Goal: Task Accomplishment & Management: Manage account settings

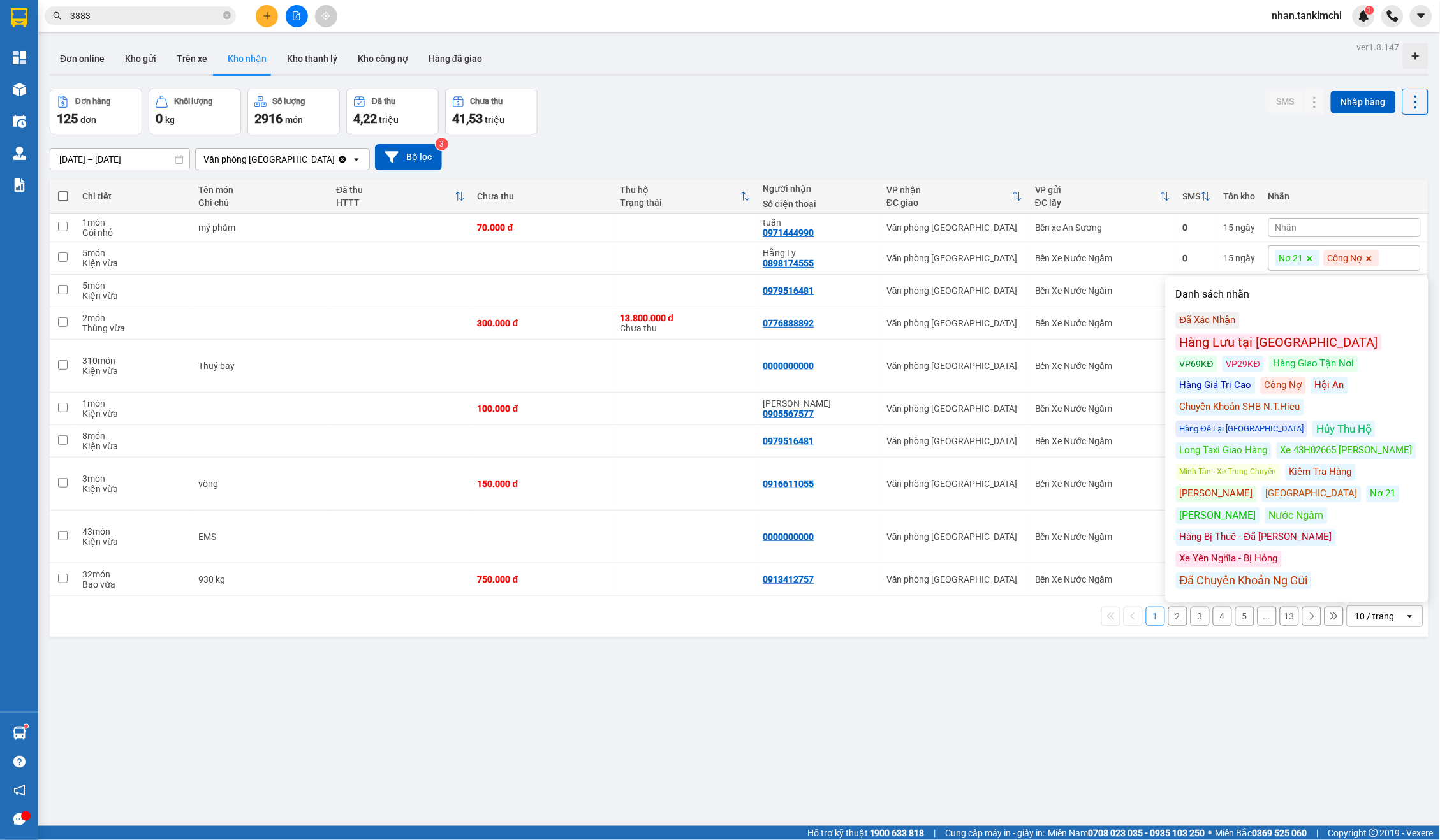
click at [127, 163] on input "[DATE] – [DATE]" at bounding box center [119, 159] width 139 height 21
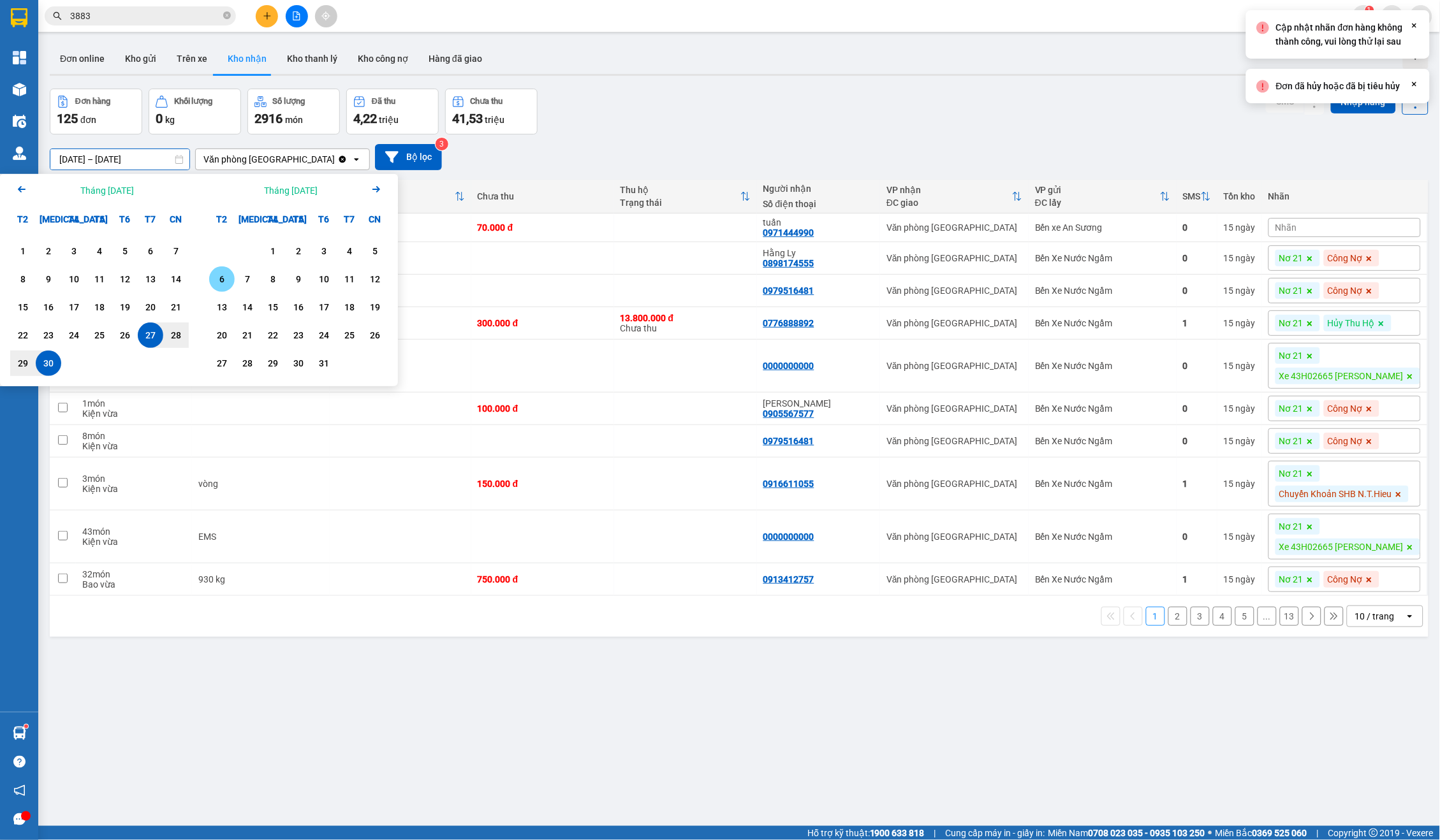
click at [227, 279] on div "6" at bounding box center [222, 279] width 18 height 15
type input "[DATE] – [DATE]"
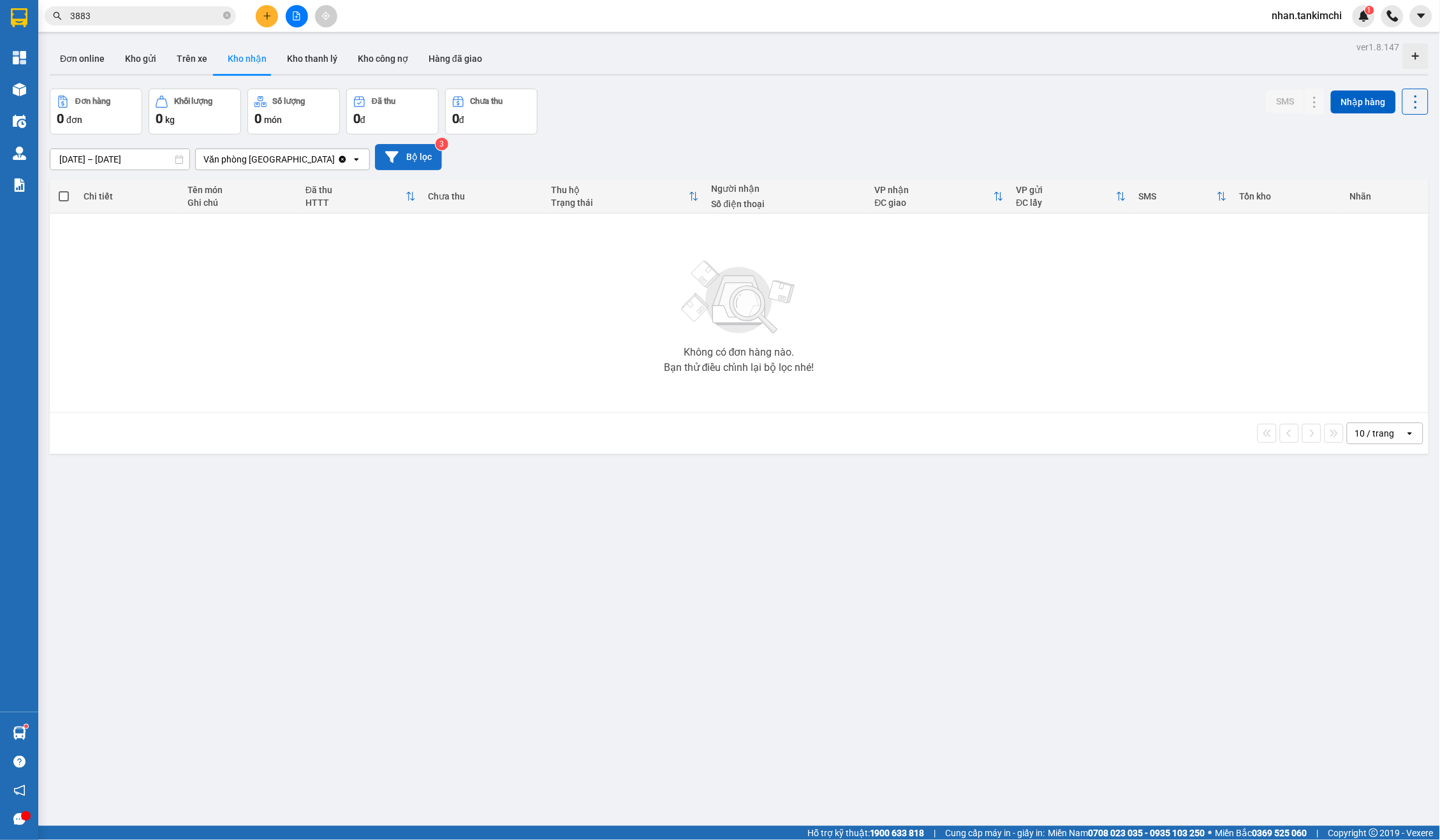
click at [405, 160] on button "Bộ lọc" at bounding box center [409, 157] width 67 height 26
type input "[DATE]"
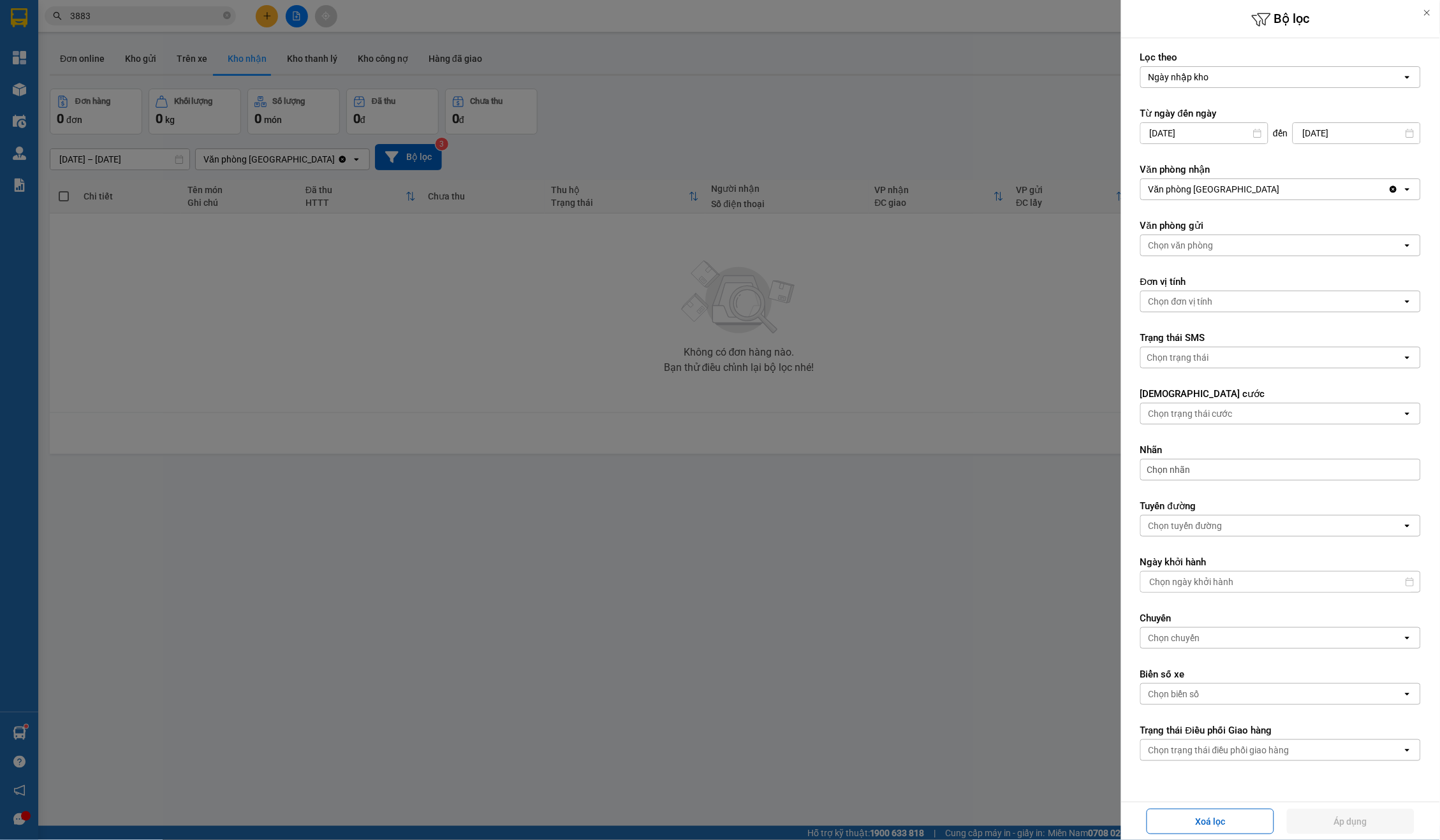
click at [880, 499] on div at bounding box center [720, 420] width 1440 height 840
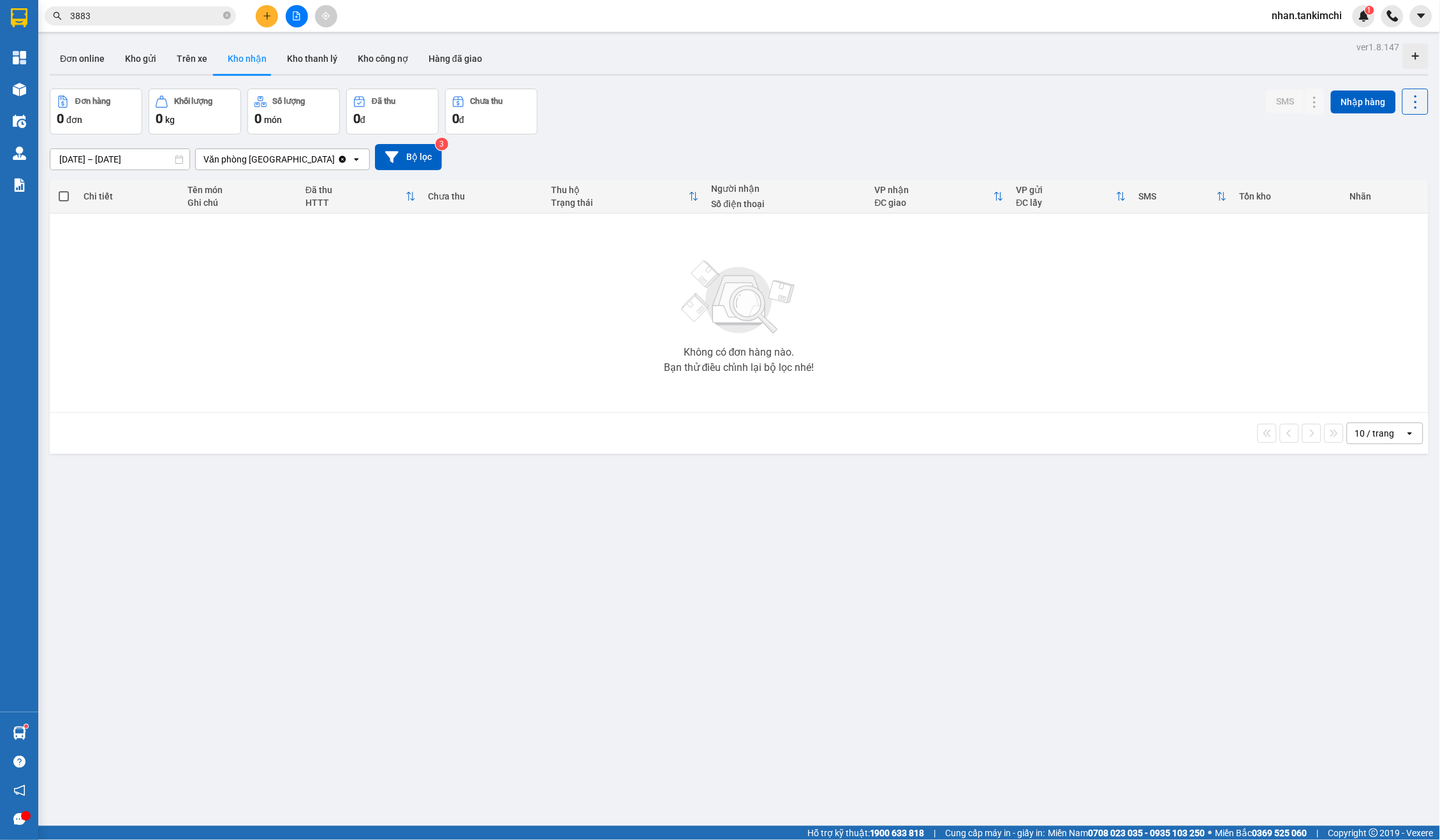
click at [139, 163] on input "[DATE] – [DATE]" at bounding box center [119, 159] width 139 height 21
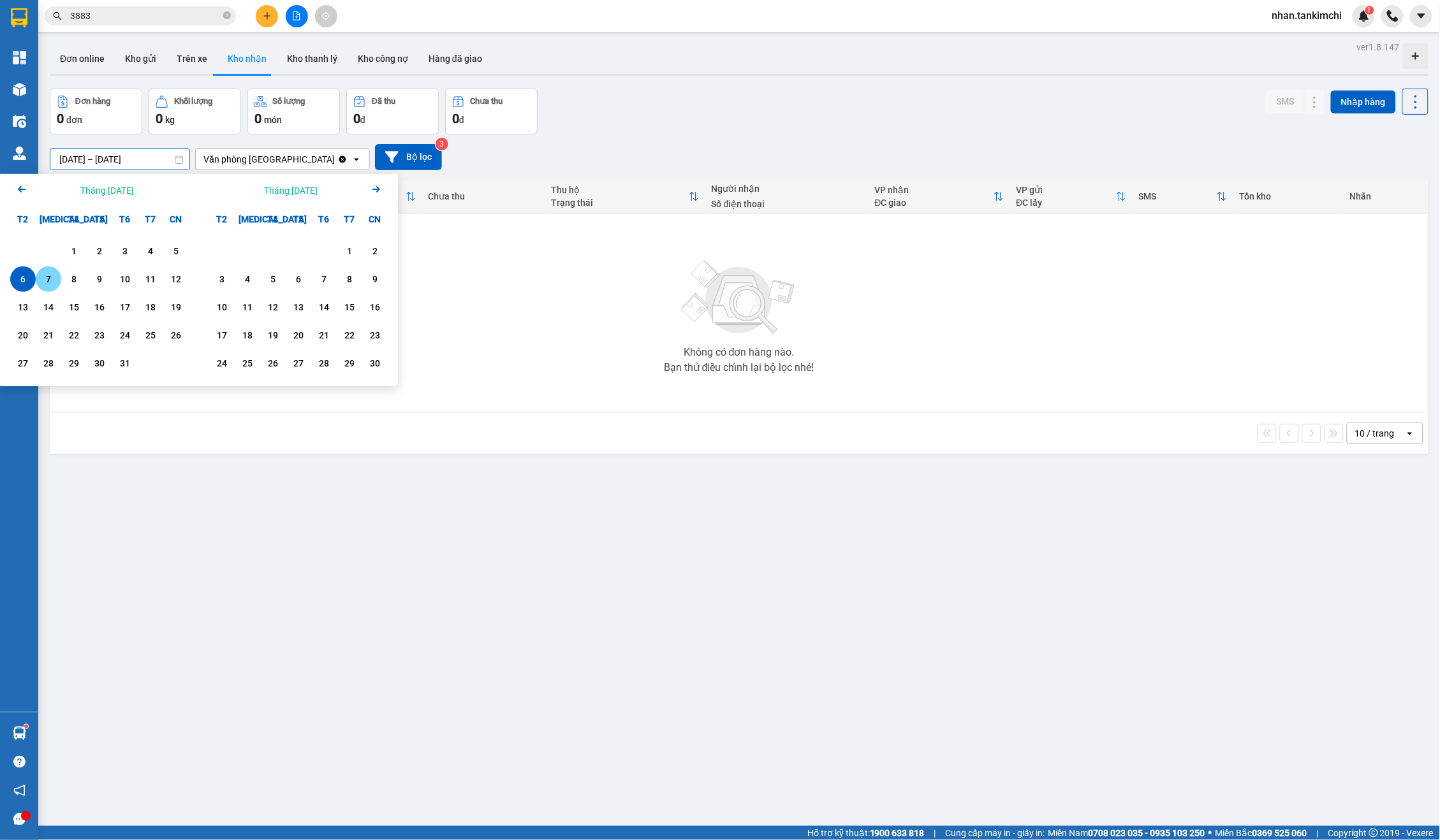
click at [54, 280] on div "7" at bounding box center [48, 279] width 18 height 15
click at [74, 279] on div "8" at bounding box center [74, 279] width 18 height 15
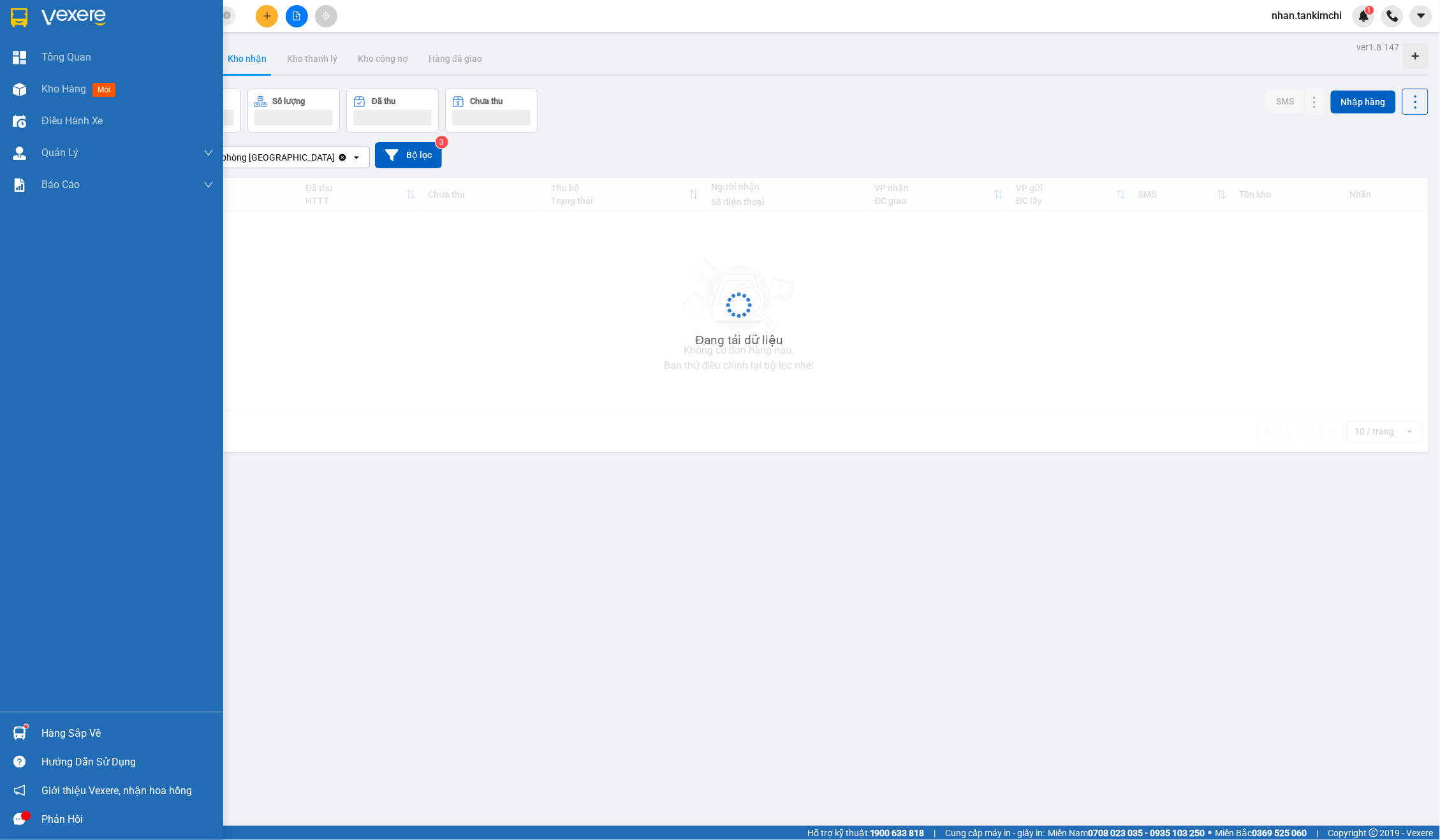
click at [12, 278] on div "Tổng Quan Kho hàng mới Điều hành xe Quản [PERSON_NAME] lý đơn gửi tiền Quản lý …" at bounding box center [112, 376] width 223 height 670
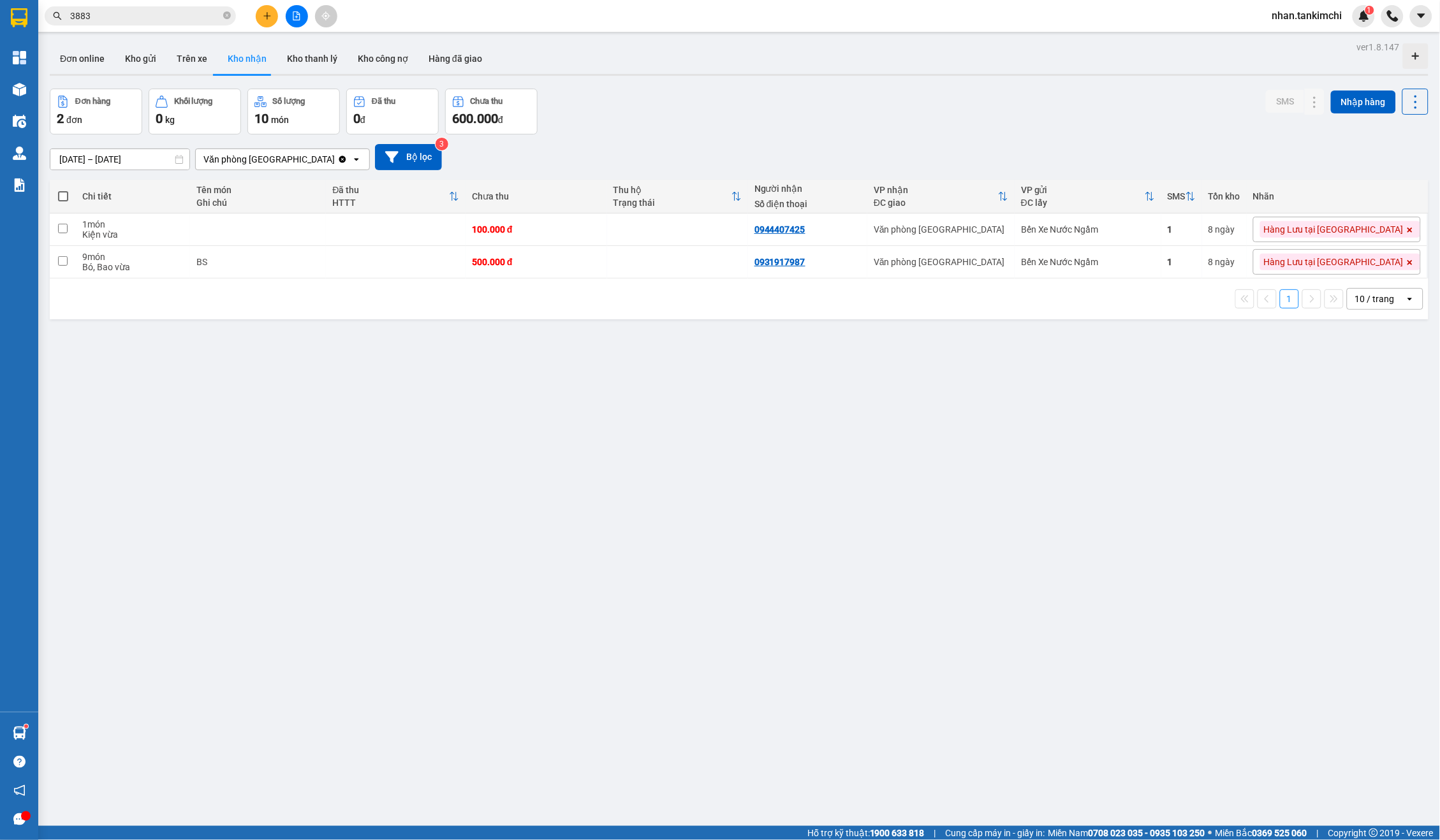
click at [121, 154] on input "[DATE] – [DATE]" at bounding box center [119, 159] width 139 height 21
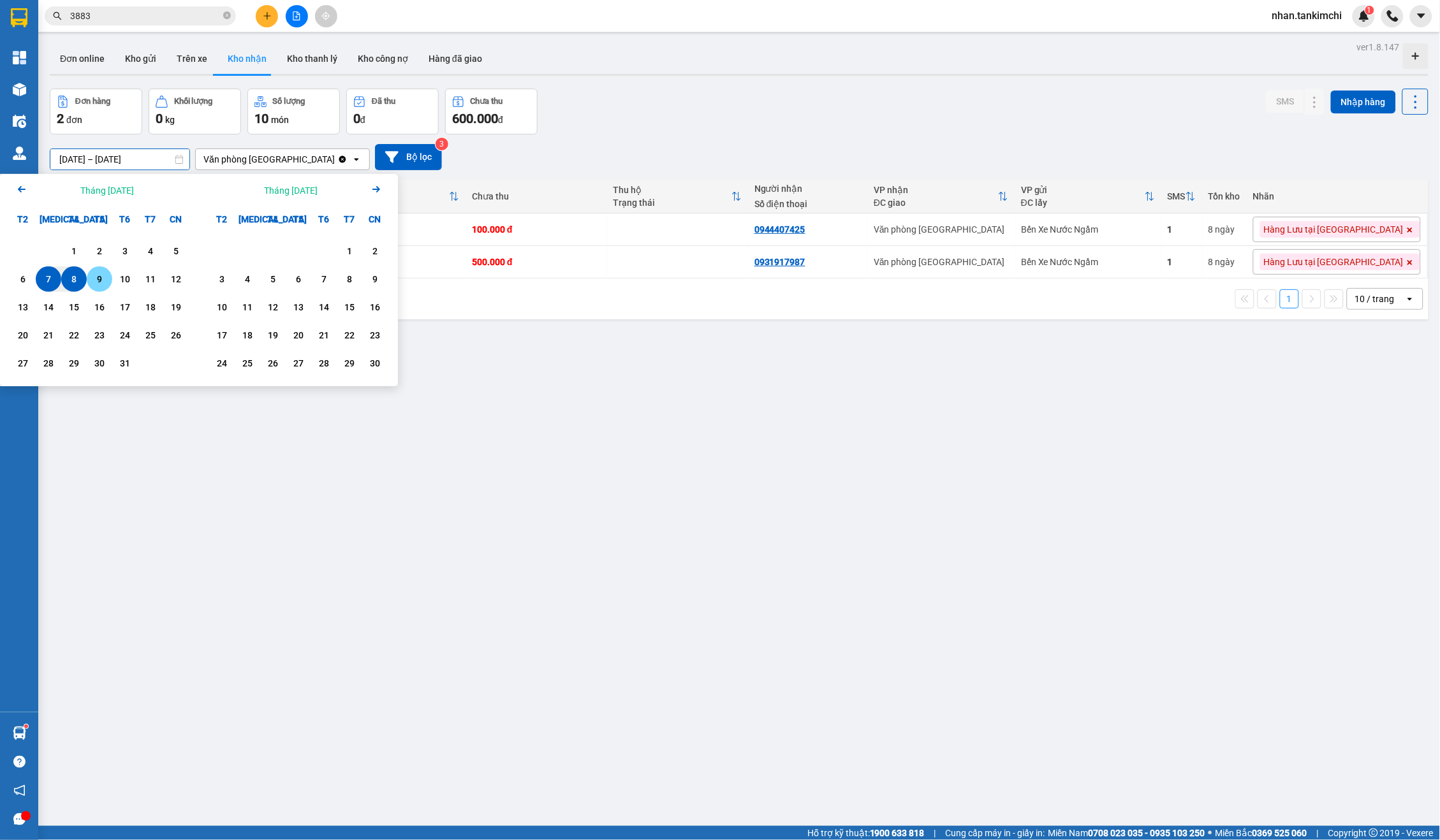
click at [92, 283] on div "9" at bounding box center [99, 279] width 18 height 15
click at [169, 283] on div "12" at bounding box center [176, 279] width 18 height 15
type input "[DATE] – [DATE]"
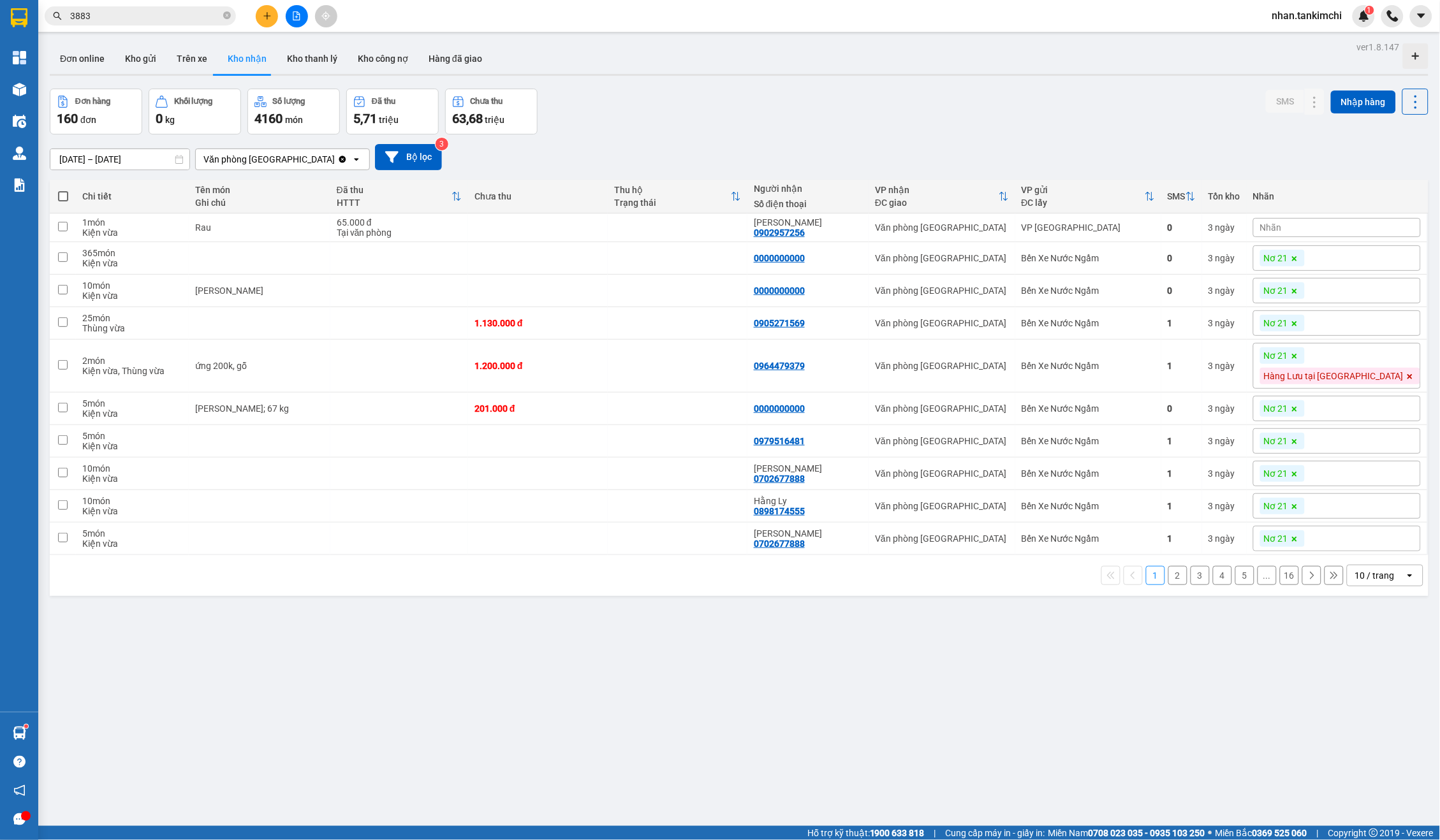
click at [1379, 569] on div "10 / trang" at bounding box center [1375, 575] width 39 height 13
click at [1368, 706] on div "100 / trang" at bounding box center [1385, 718] width 77 height 23
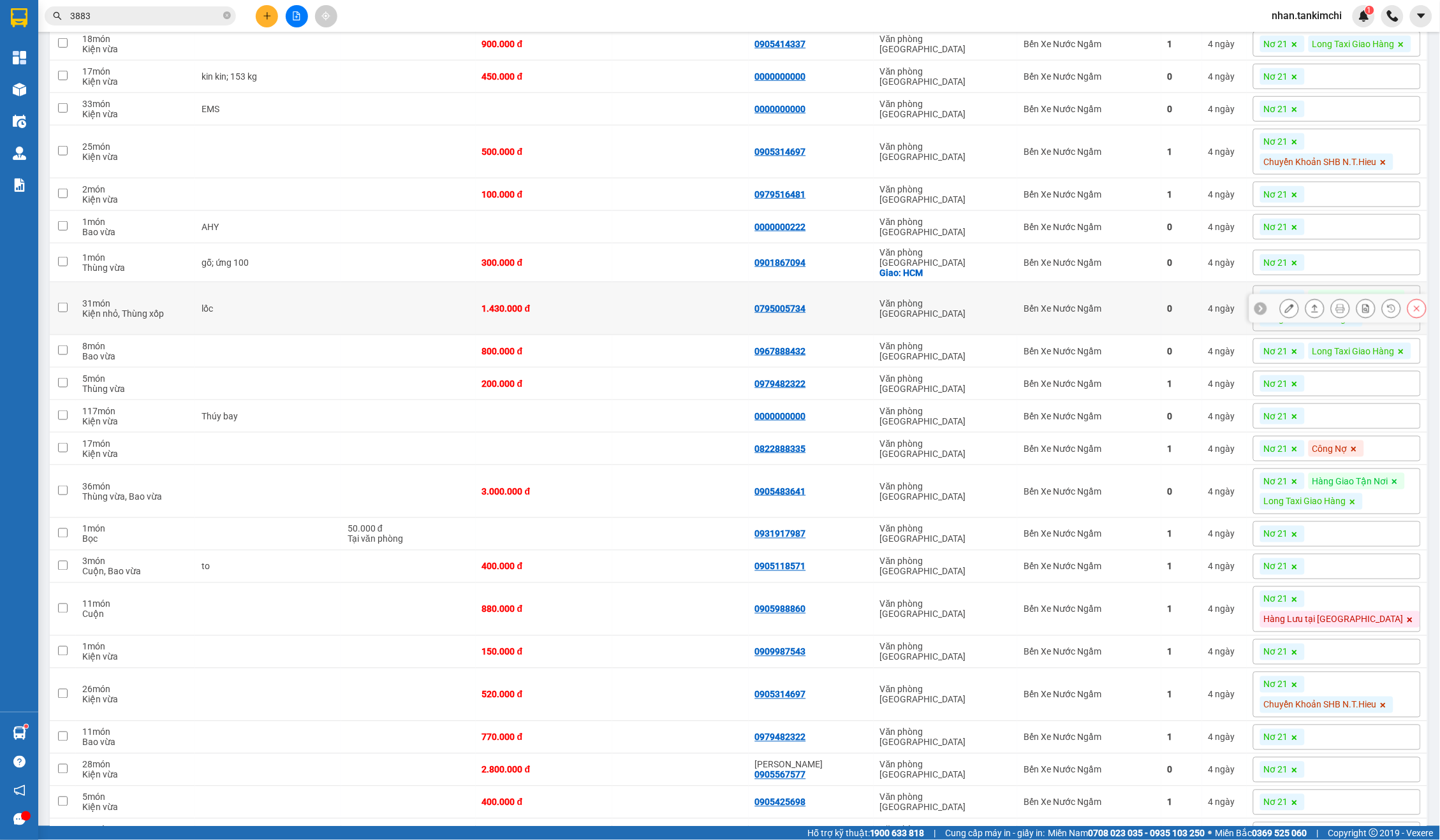
scroll to position [1428, 0]
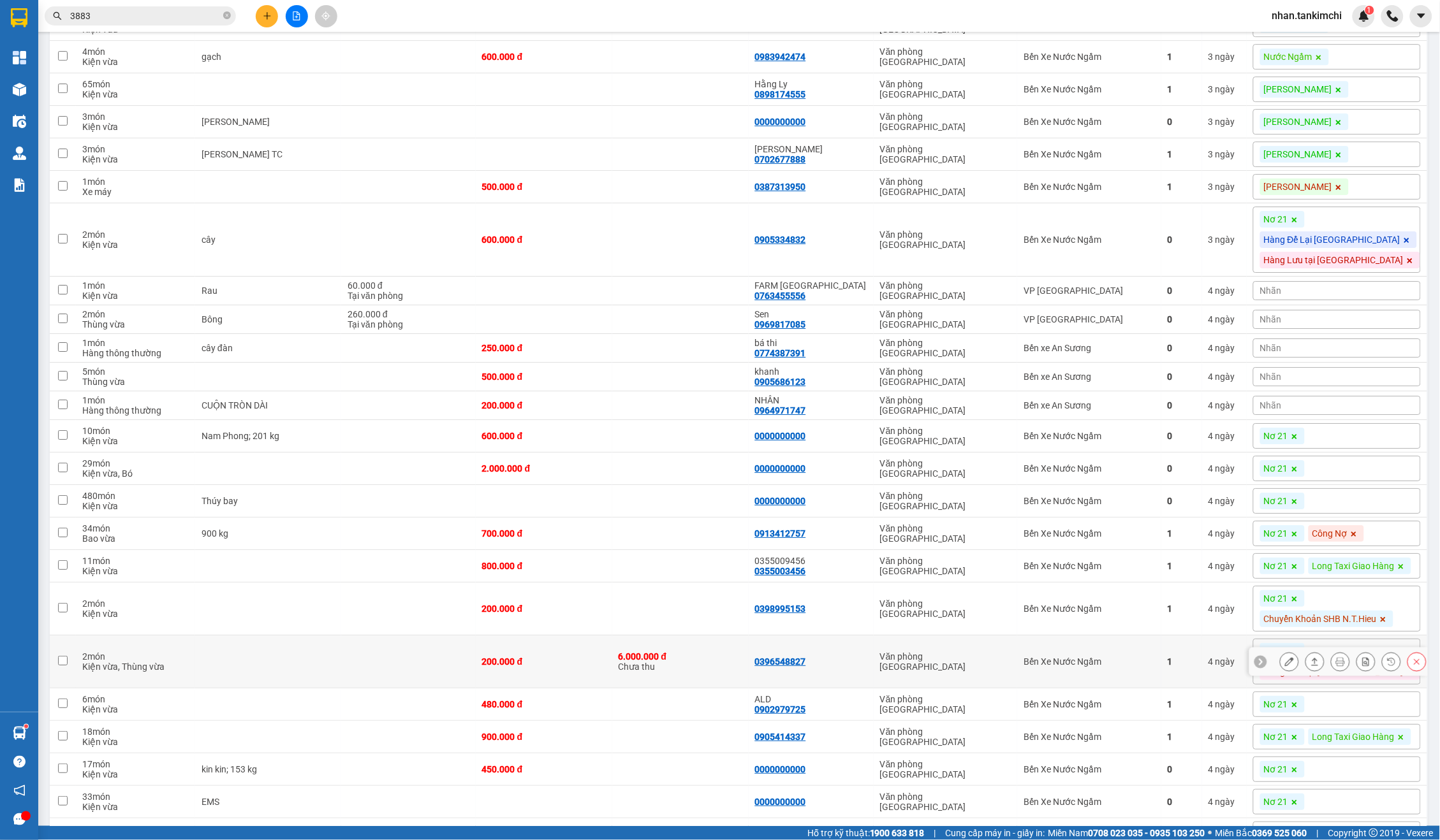
click at [920, 672] on div "Văn phòng [GEOGRAPHIC_DATA]" at bounding box center [946, 662] width 131 height 21
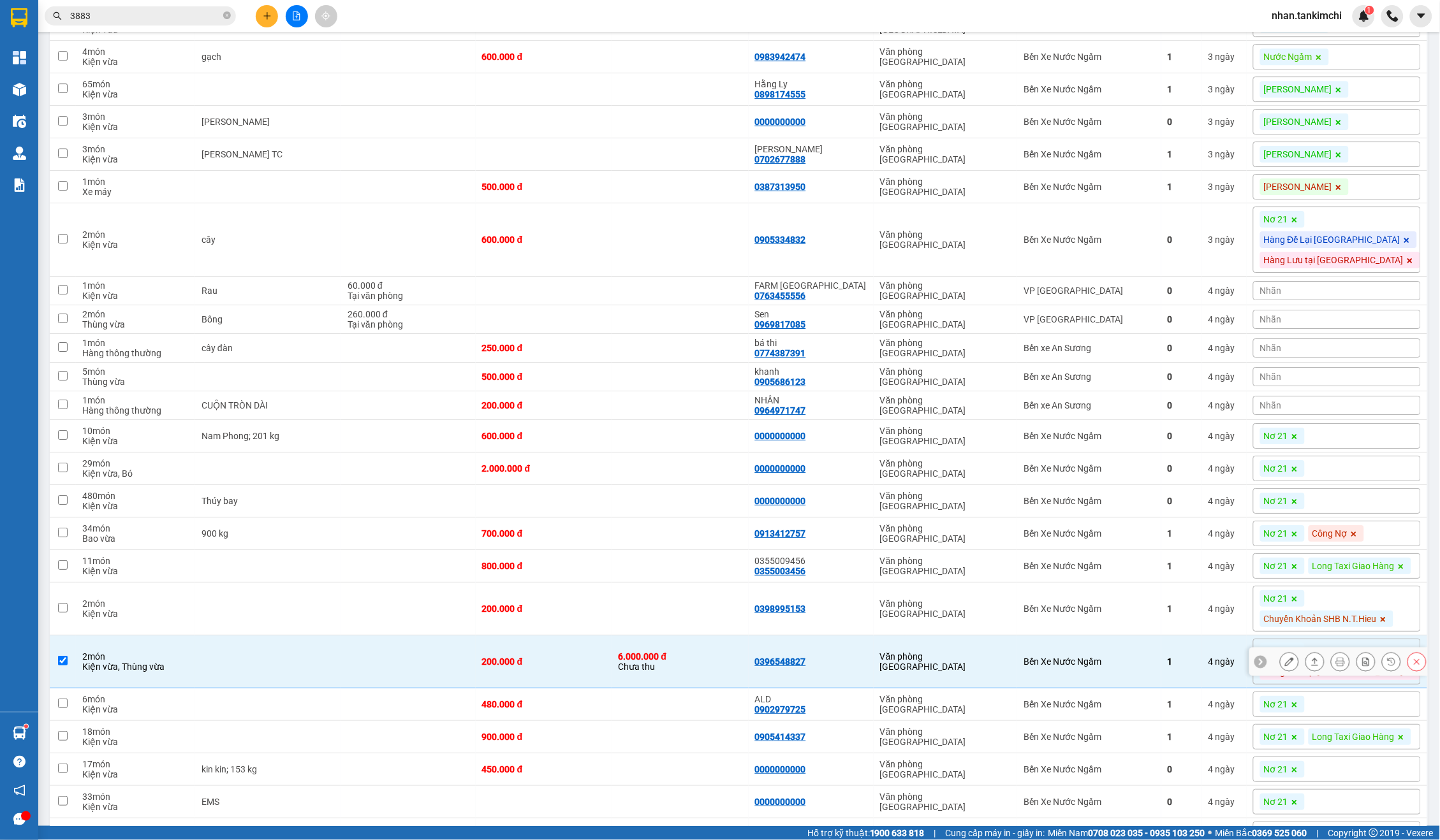
click at [956, 672] on div "Văn phòng [GEOGRAPHIC_DATA]" at bounding box center [946, 662] width 131 height 21
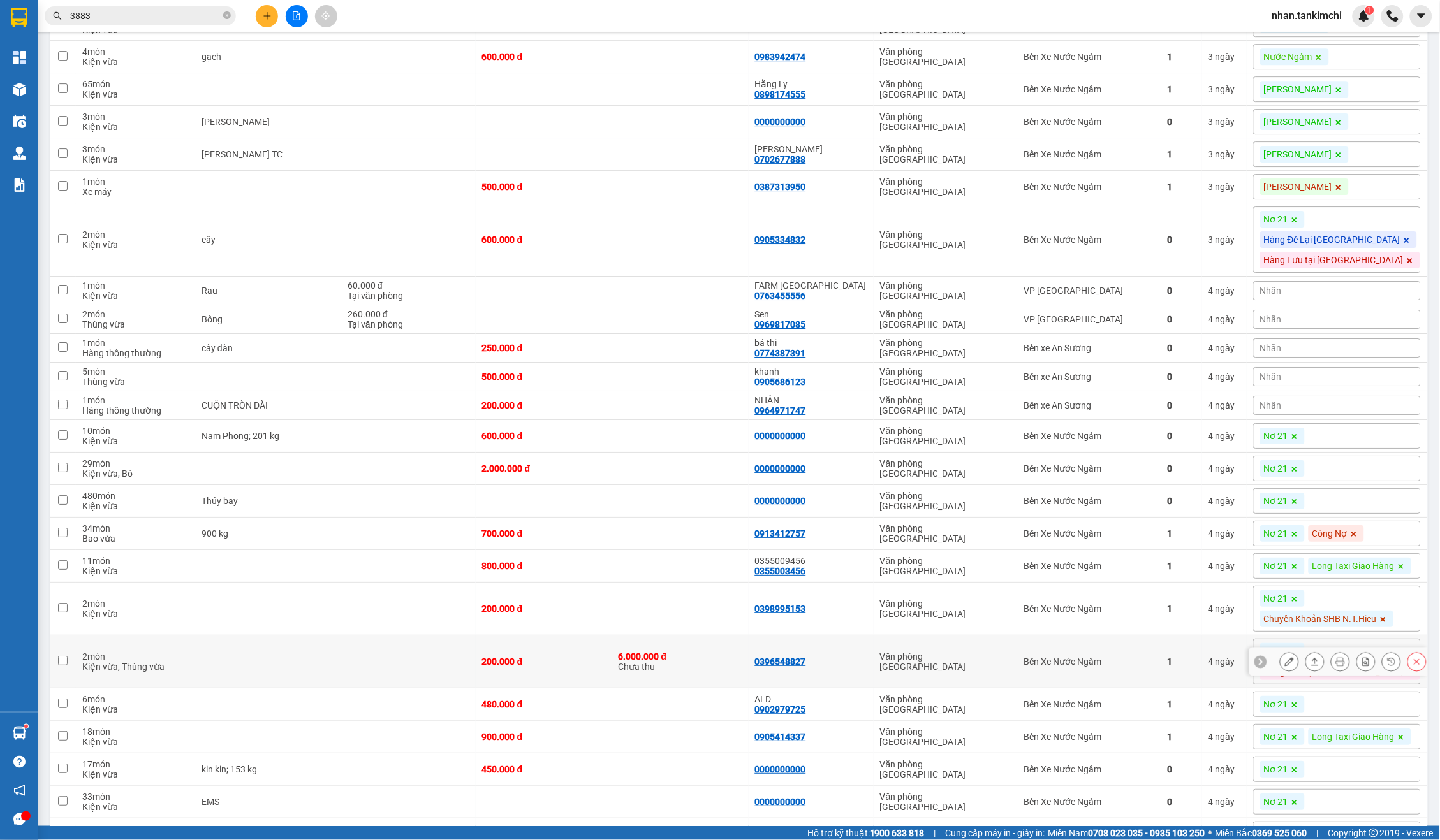
click at [976, 672] on div "Văn phòng [GEOGRAPHIC_DATA]" at bounding box center [946, 662] width 131 height 21
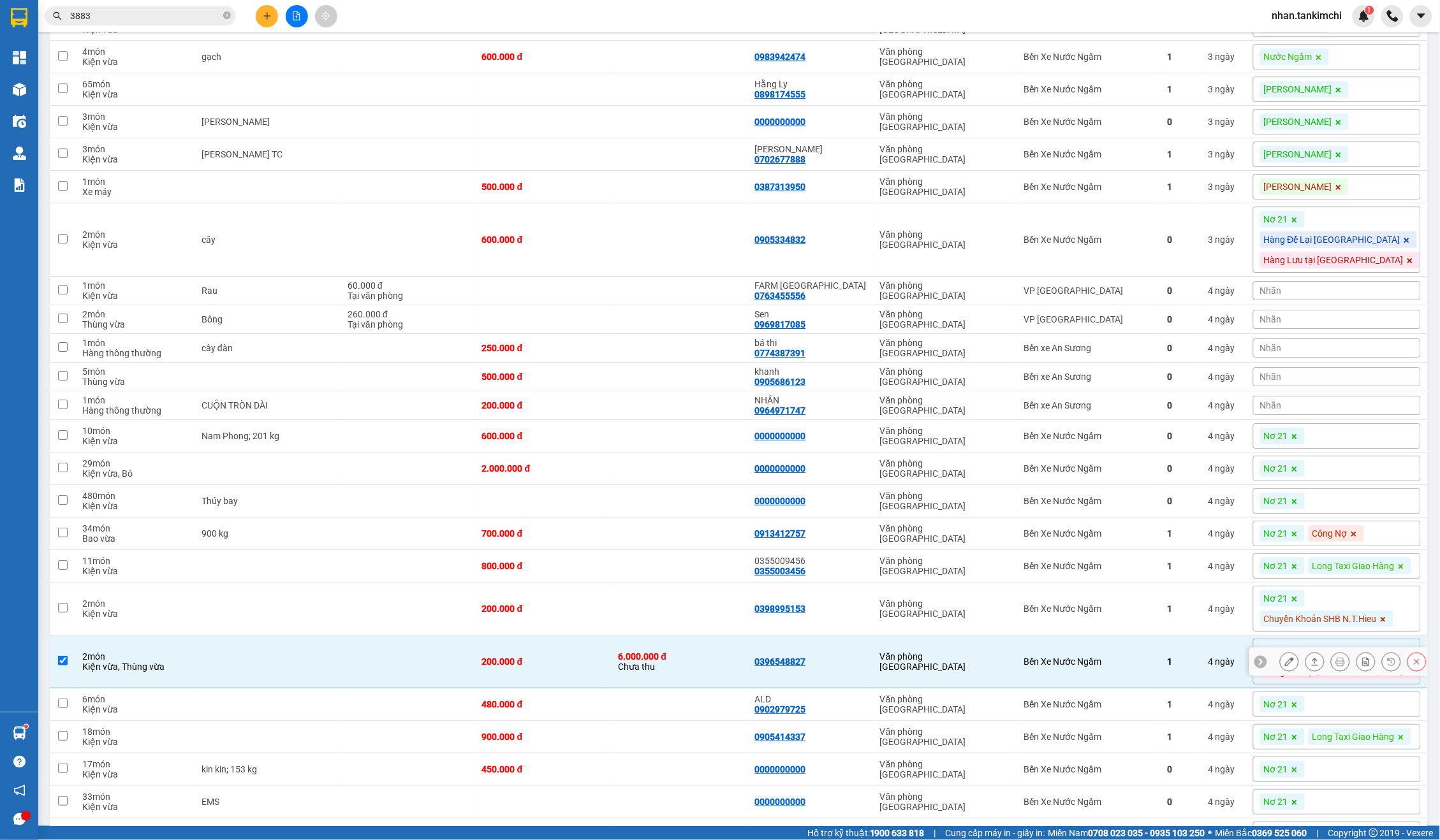
click at [976, 672] on div "Văn phòng [GEOGRAPHIC_DATA]" at bounding box center [946, 662] width 131 height 21
checkbox input "false"
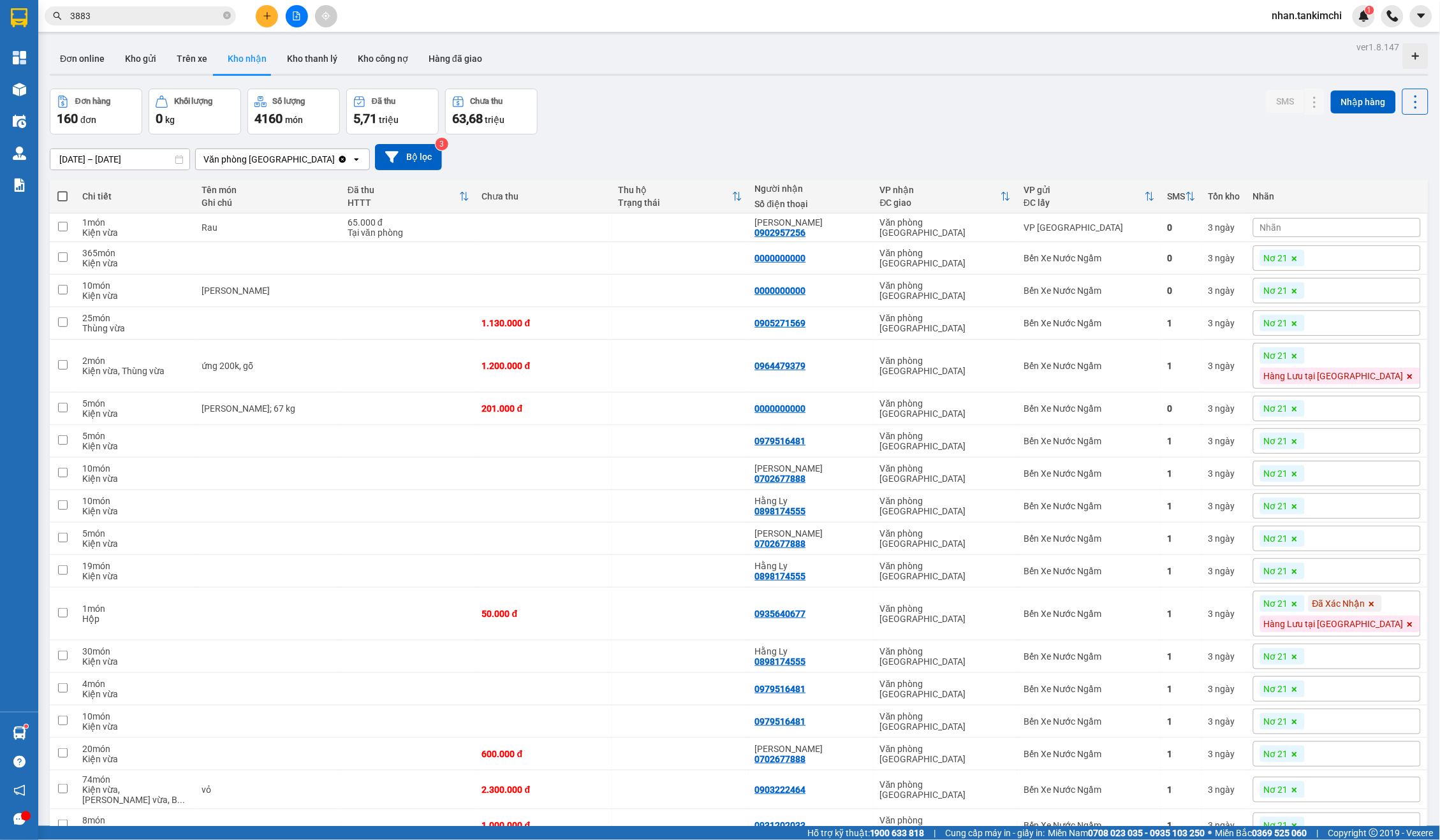
scroll to position [0, 0]
click at [139, 168] on div "[DATE] – [DATE]" at bounding box center [119, 159] width 140 height 22
click at [130, 157] on input "[DATE] – [DATE]" at bounding box center [119, 159] width 139 height 21
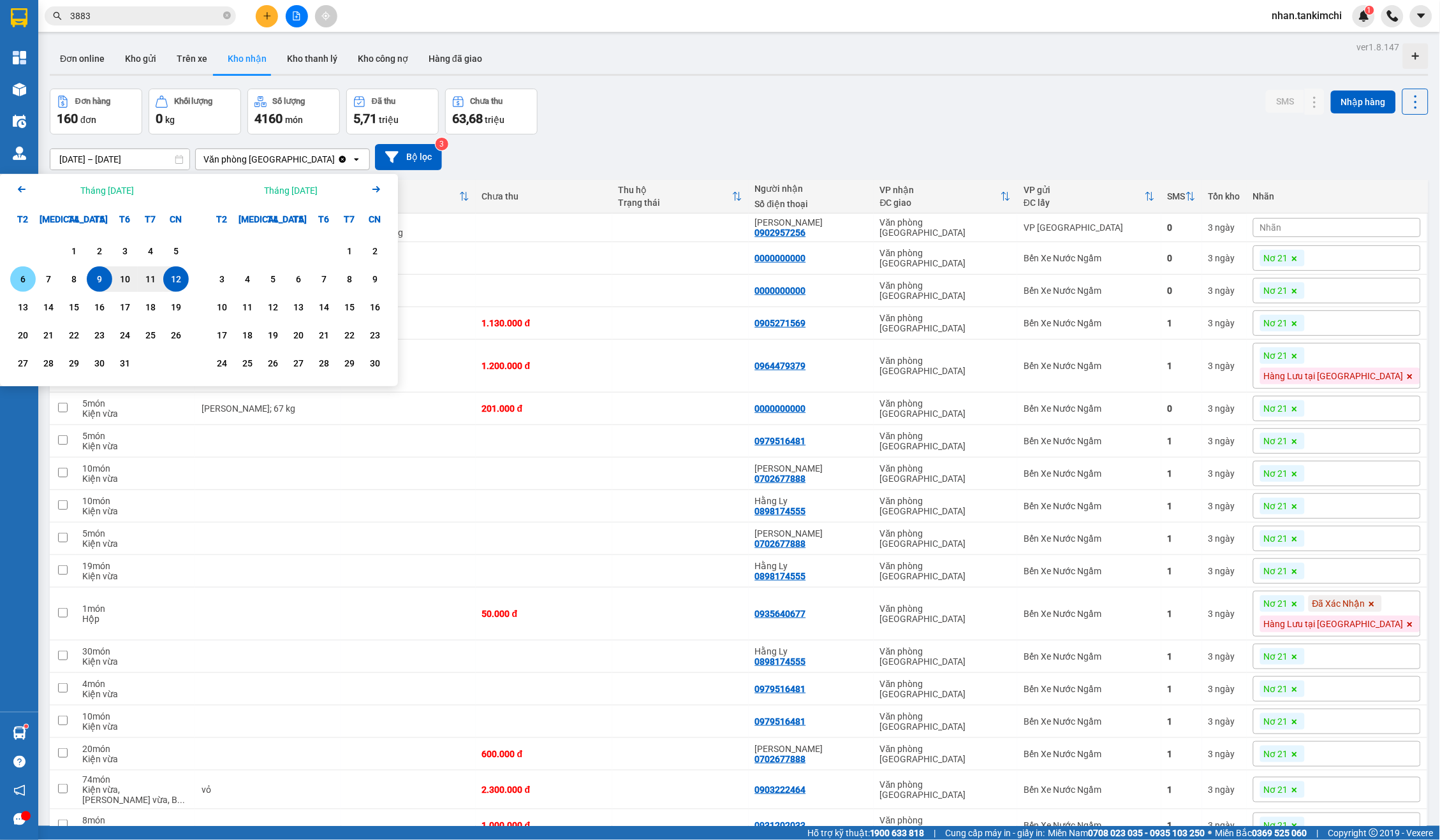
click at [19, 278] on div "6" at bounding box center [23, 279] width 18 height 15
click at [146, 283] on div "11" at bounding box center [150, 279] width 18 height 15
type input "[DATE] – [DATE]"
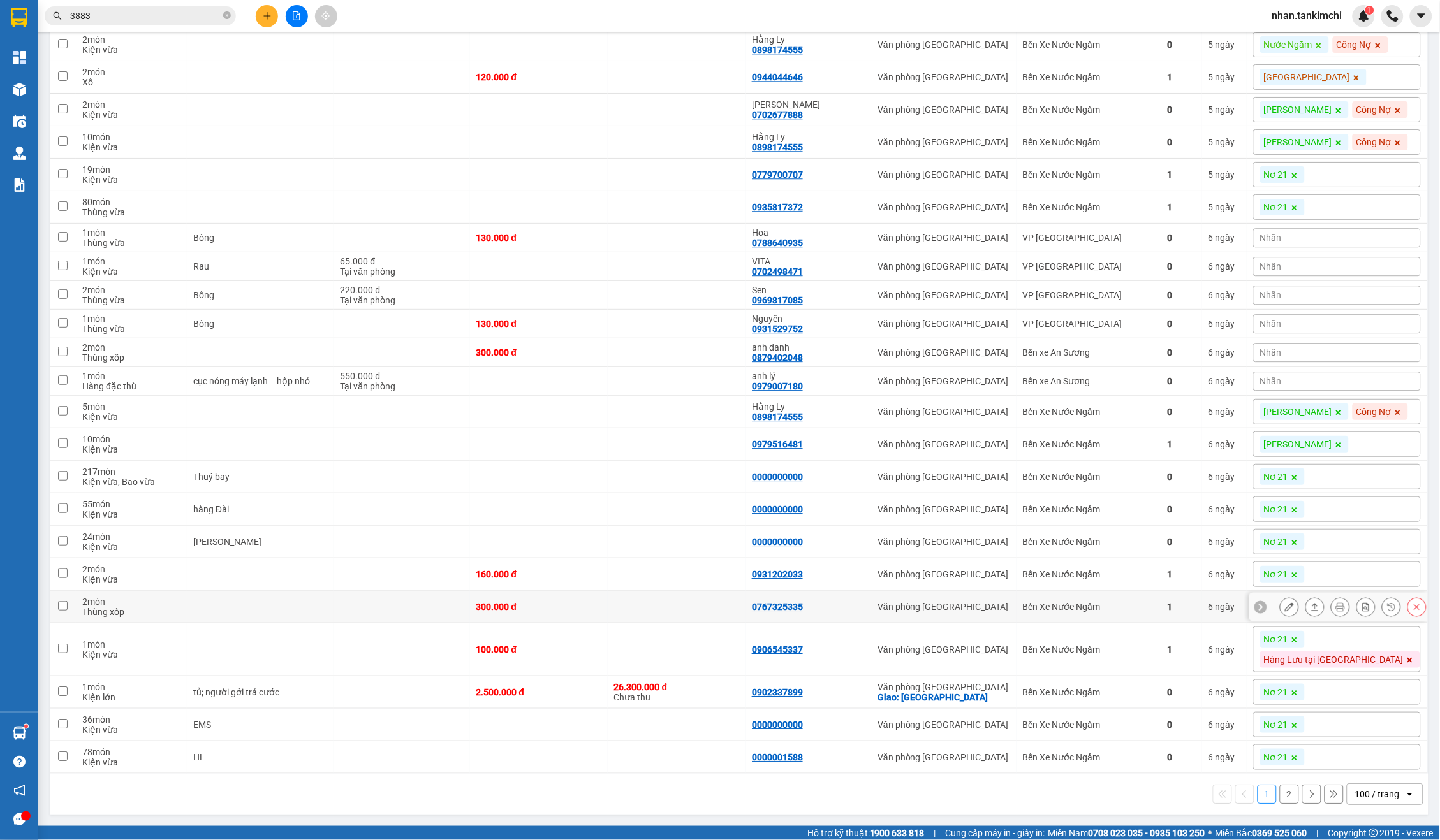
scroll to position [2997, 0]
click at [1286, 690] on icon at bounding box center [1290, 692] width 9 height 9
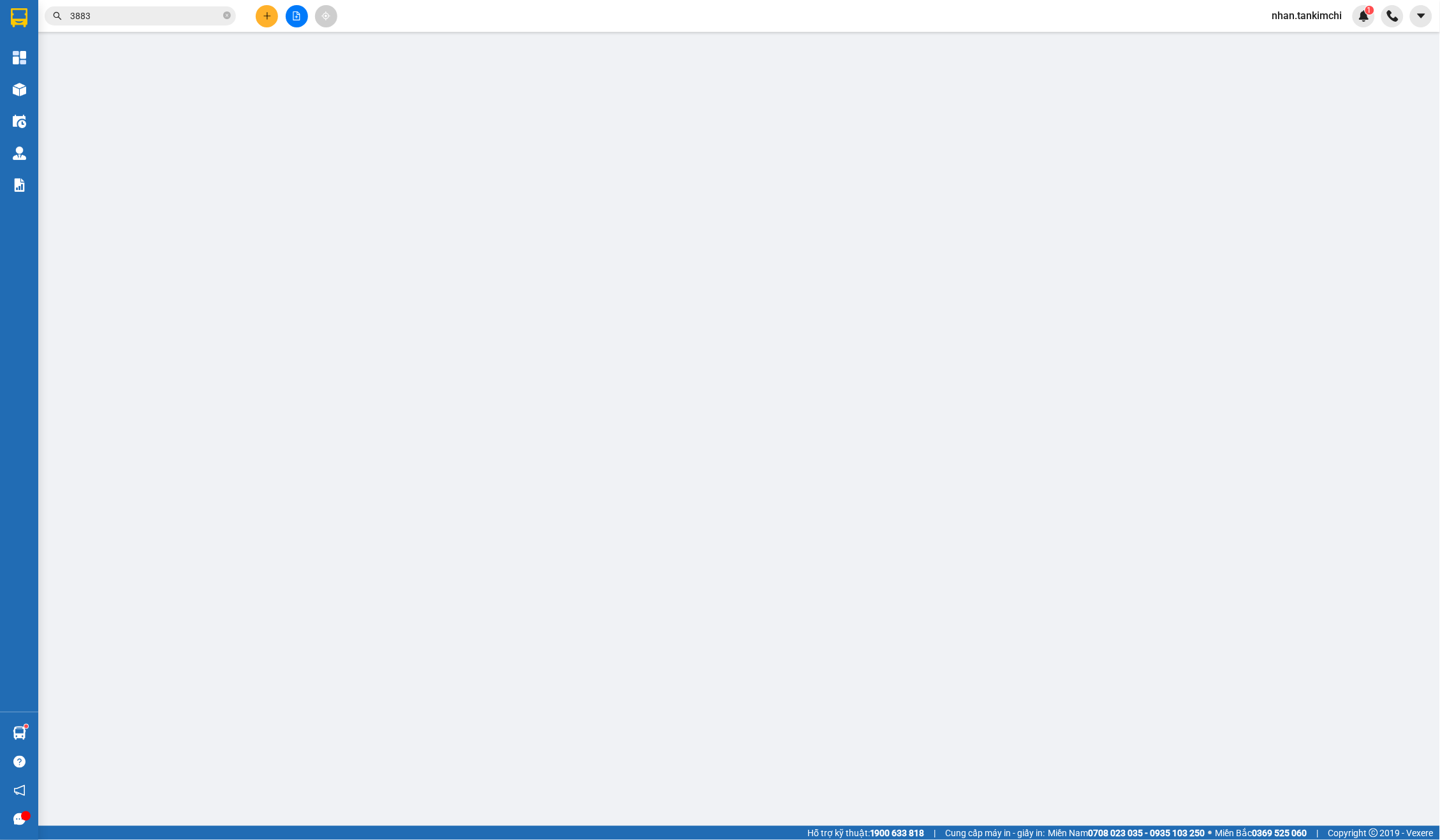
type input "0912792331"
type input "0902337899"
checkbox input "true"
type input "[GEOGRAPHIC_DATA]"
type input "cước người gởi; [PERSON_NAME]; [GEOGRAPHIC_DATA]"
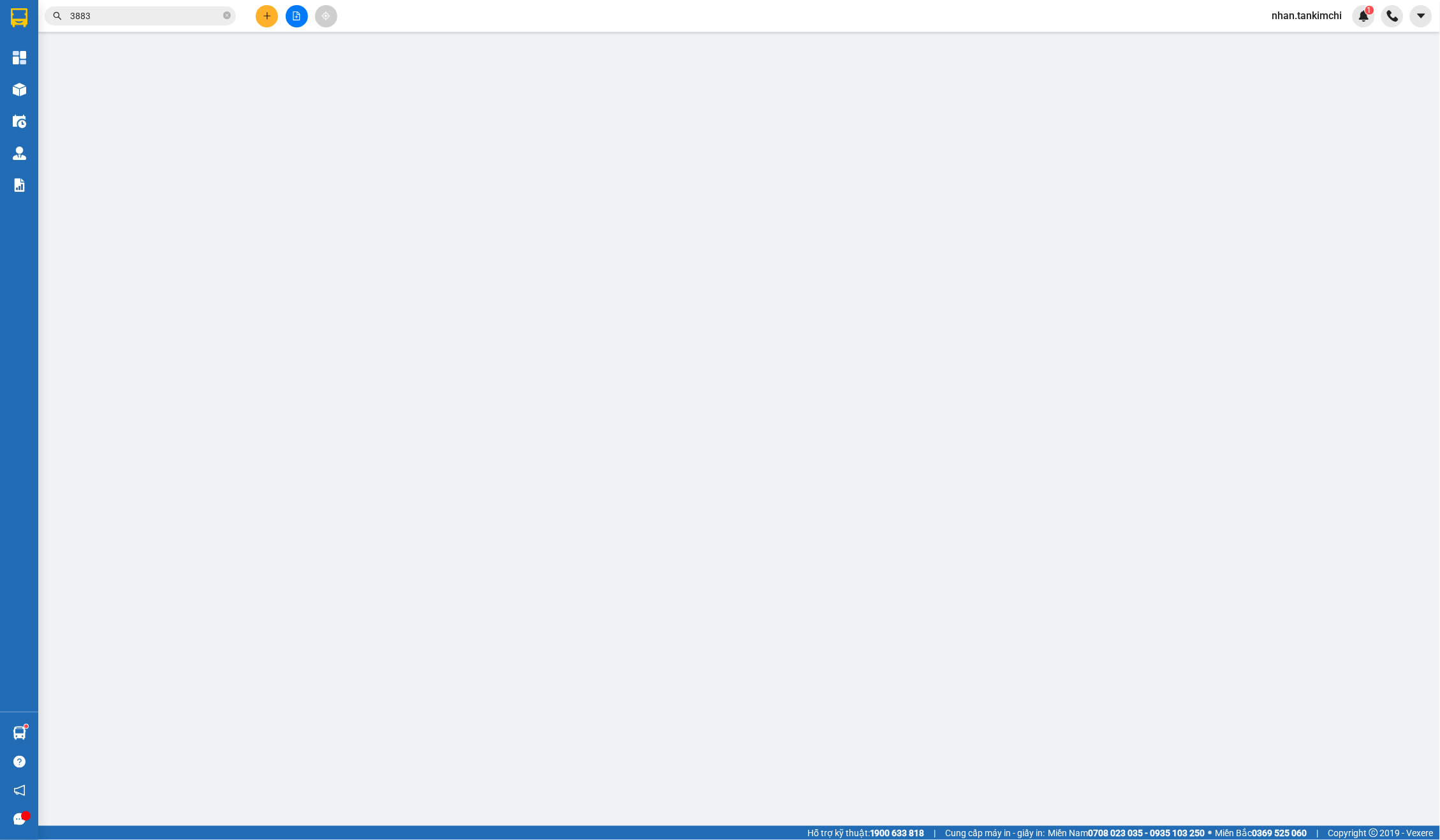
type input "2.500.000"
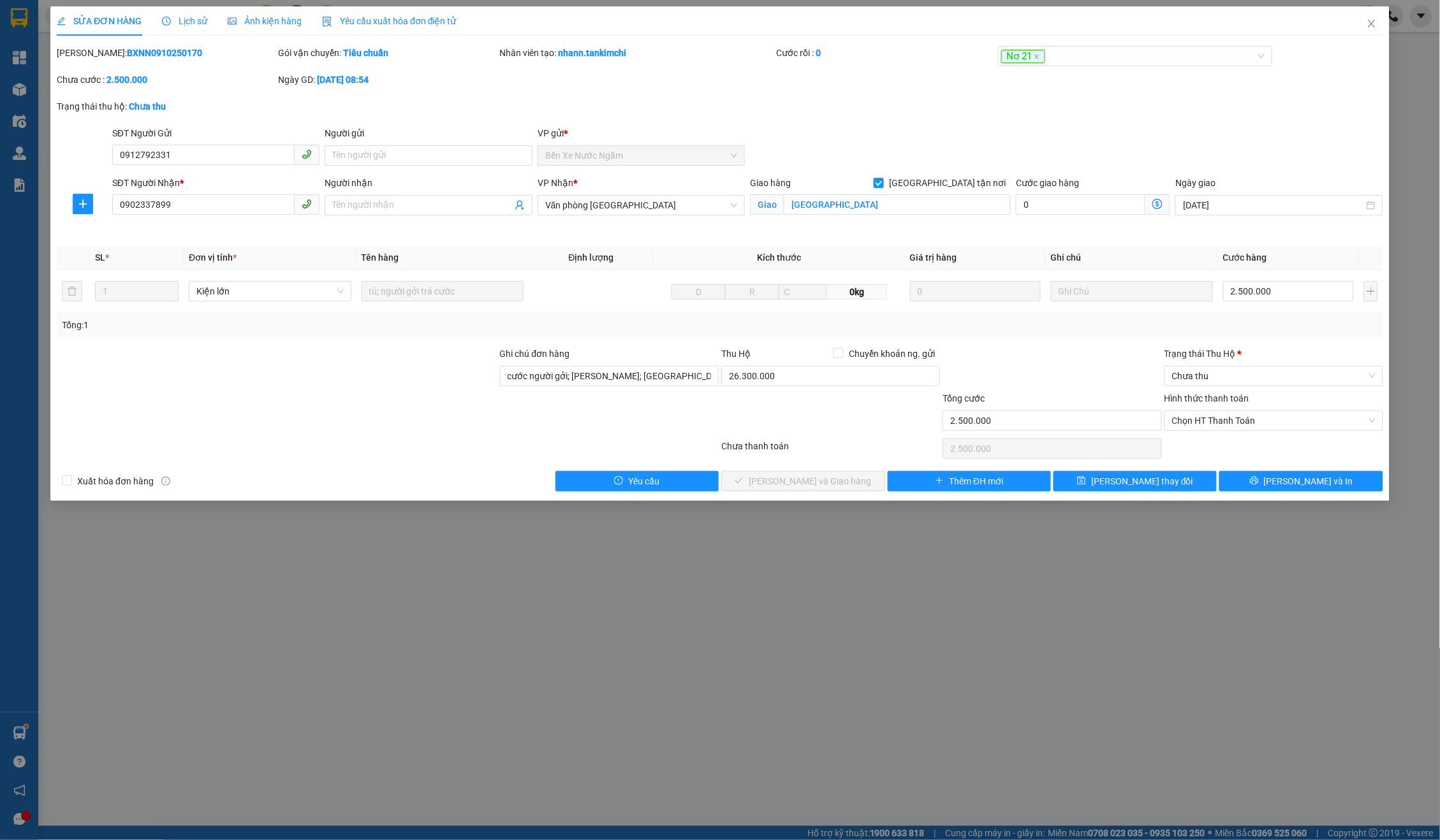
click at [198, 21] on span "Lịch sử" at bounding box center [185, 21] width 45 height 10
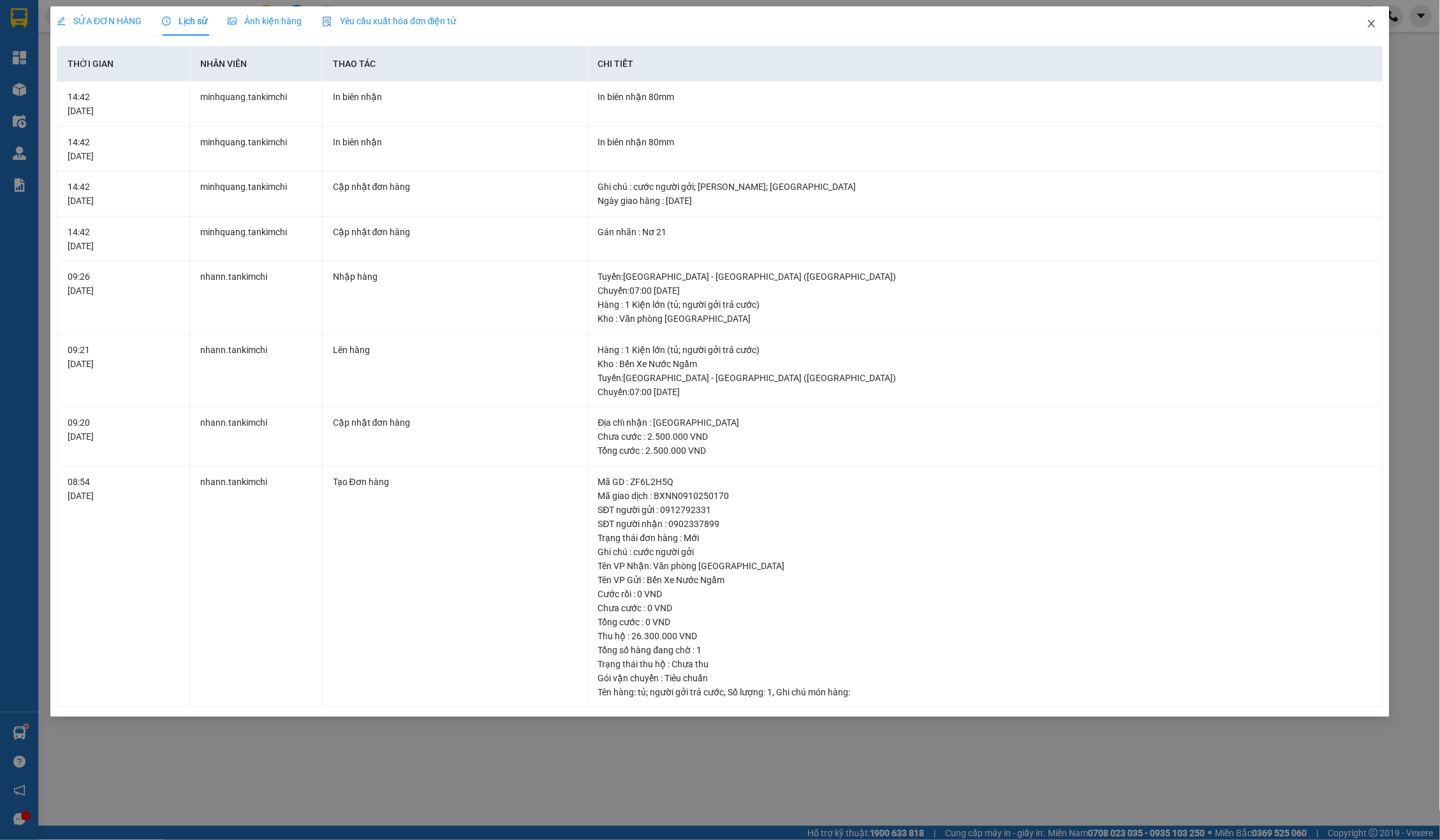
click at [1374, 22] on icon "close" at bounding box center [1371, 24] width 7 height 8
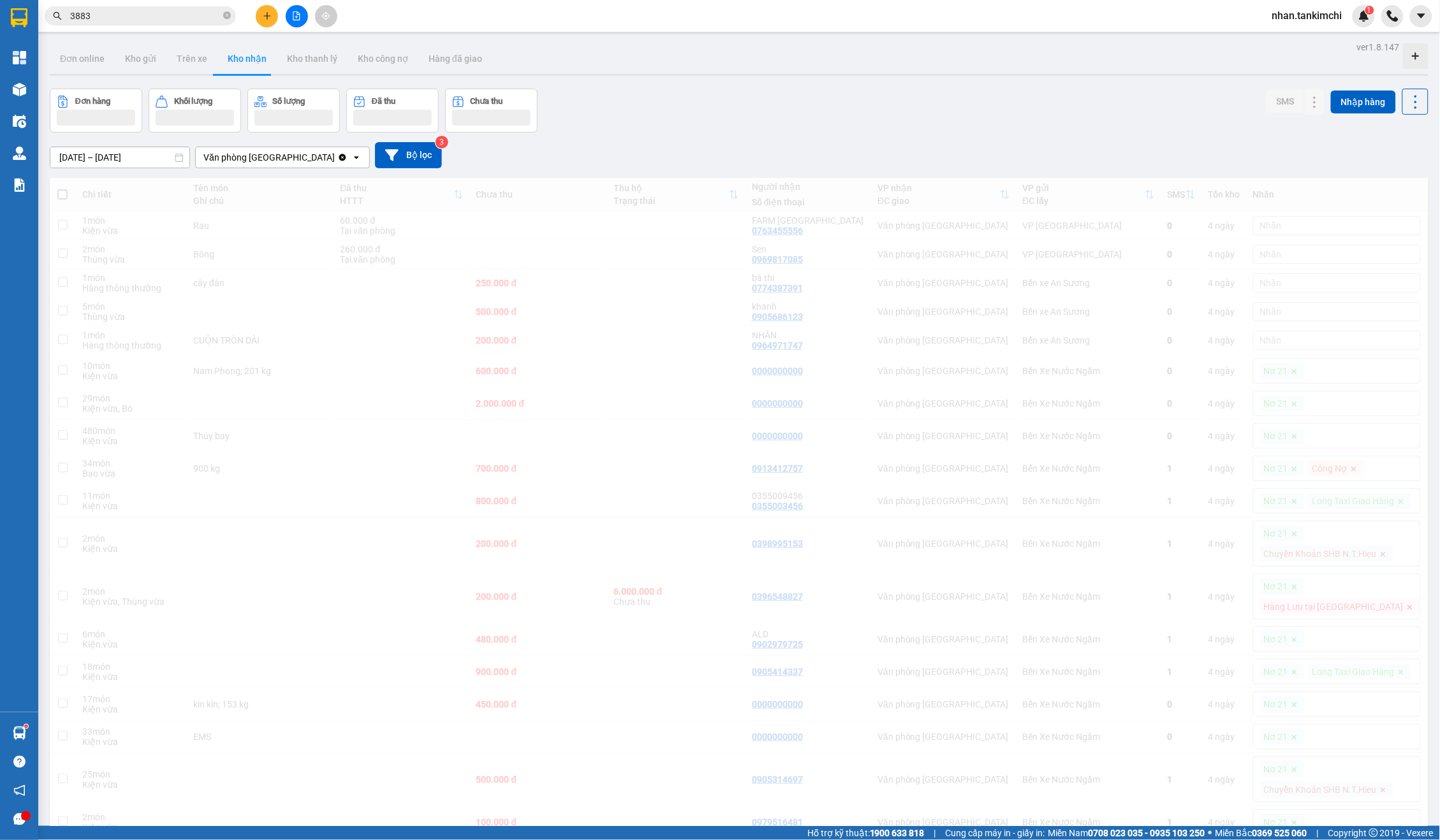
click at [292, 14] on icon "file-add" at bounding box center [297, 16] width 9 height 9
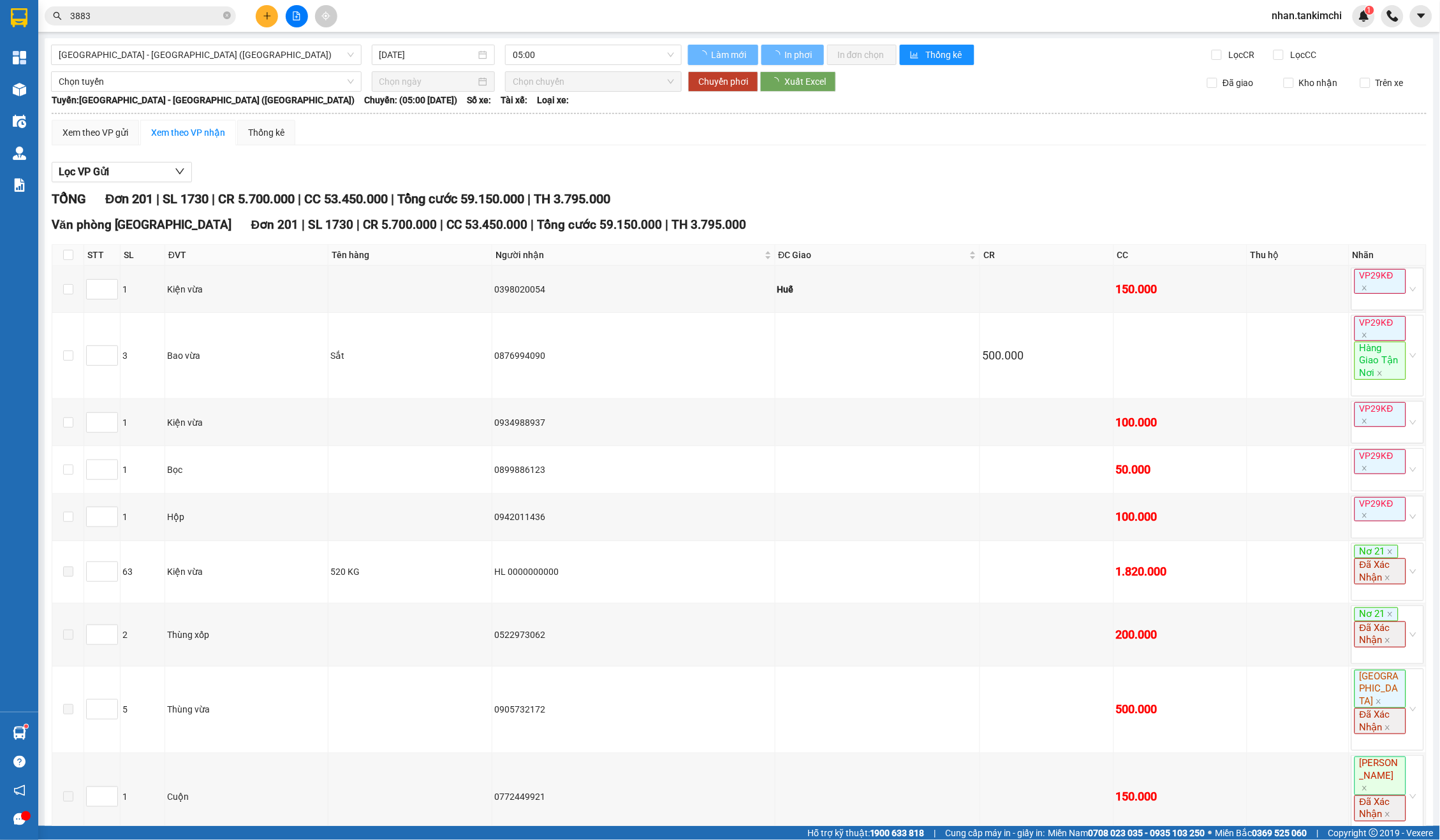
drag, startPoint x: 174, startPoint y: 61, endPoint x: 259, endPoint y: 65, distance: 85.1
click at [174, 61] on span "[GEOGRAPHIC_DATA] - [GEOGRAPHIC_DATA] ([GEOGRAPHIC_DATA])" at bounding box center [206, 55] width 295 height 19
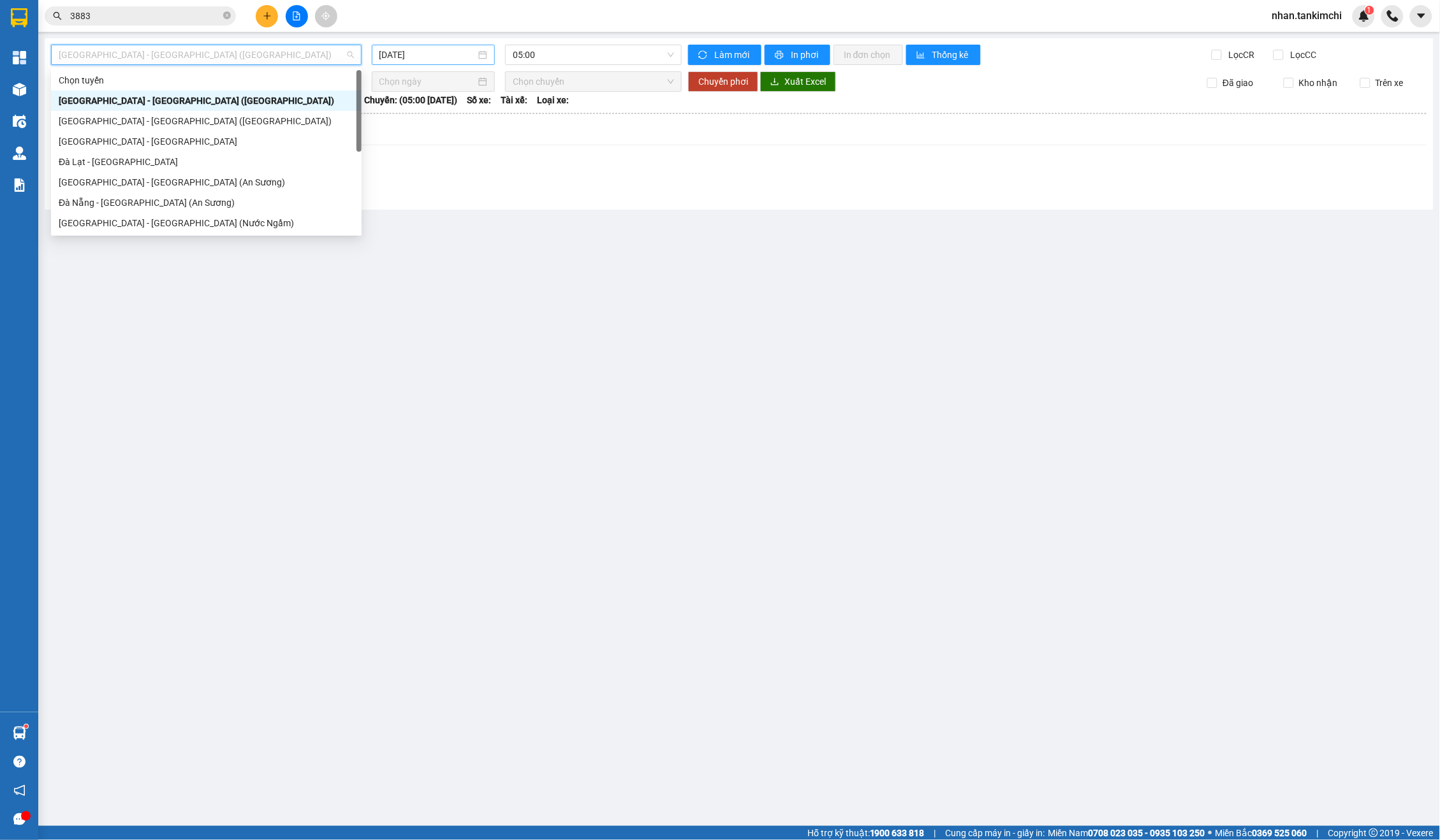
click at [414, 58] on input "[DATE]" at bounding box center [427, 55] width 96 height 14
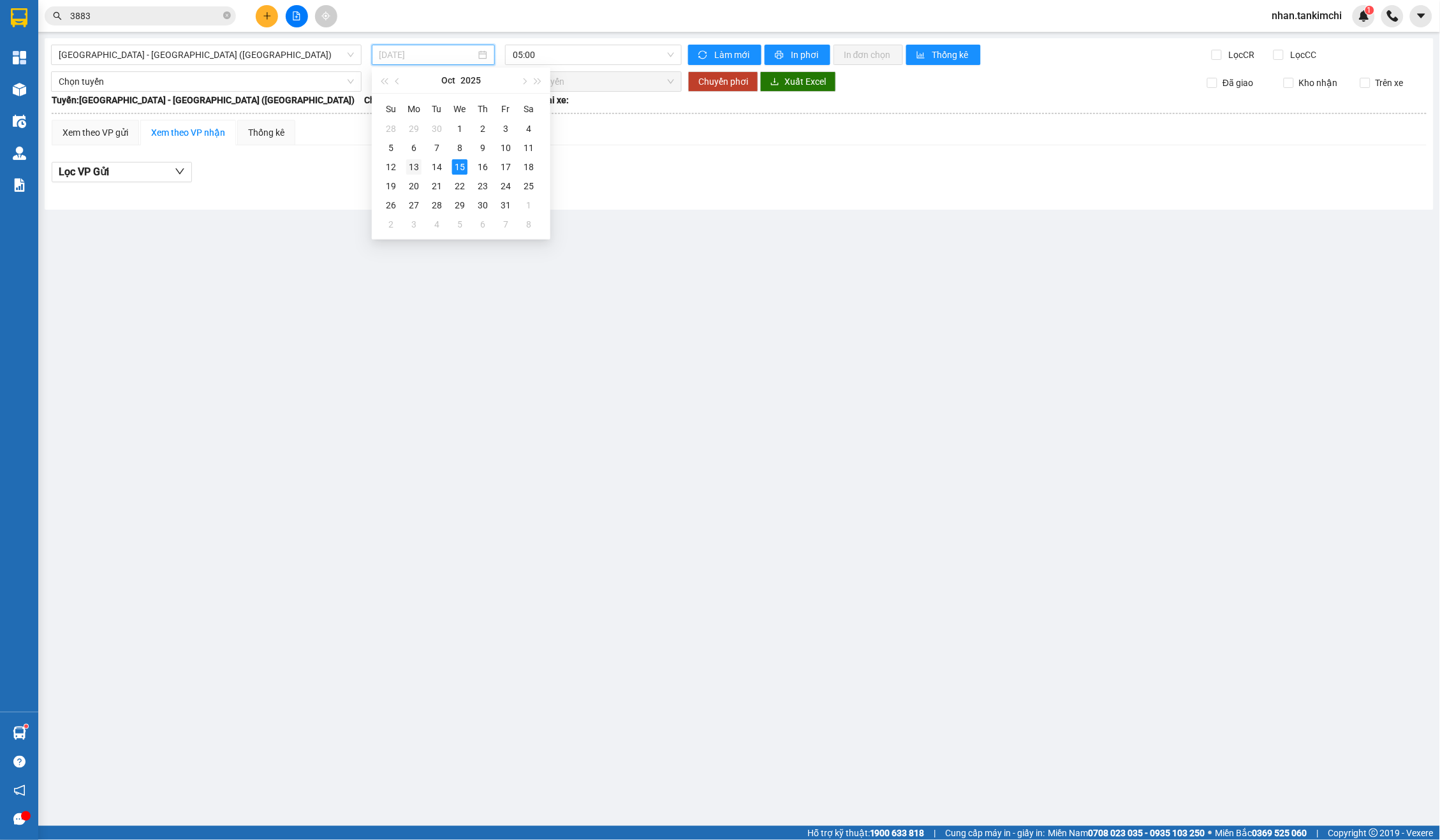
click at [418, 167] on div "13" at bounding box center [414, 167] width 15 height 15
type input "[DATE]"
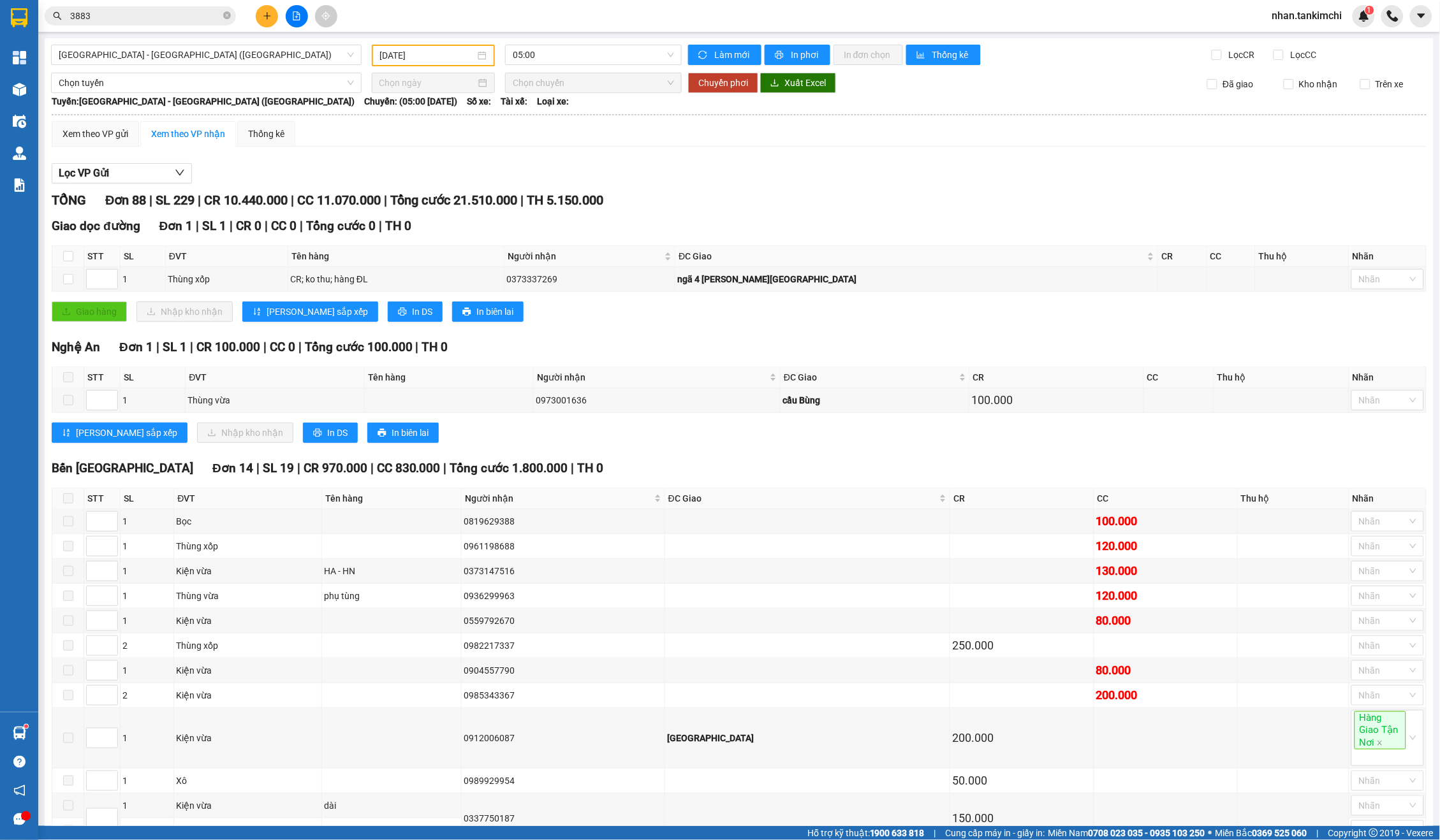
click at [672, 241] on div "Giao dọc đường Đơn 1 | SL 1 | CR 0 | CC 0 | Tổng cước 0 | TH 0 STT SL ĐVT Tên h…" at bounding box center [739, 274] width 1375 height 115
click at [334, 48] on span "[GEOGRAPHIC_DATA] - [GEOGRAPHIC_DATA] ([GEOGRAPHIC_DATA])" at bounding box center [206, 55] width 295 height 19
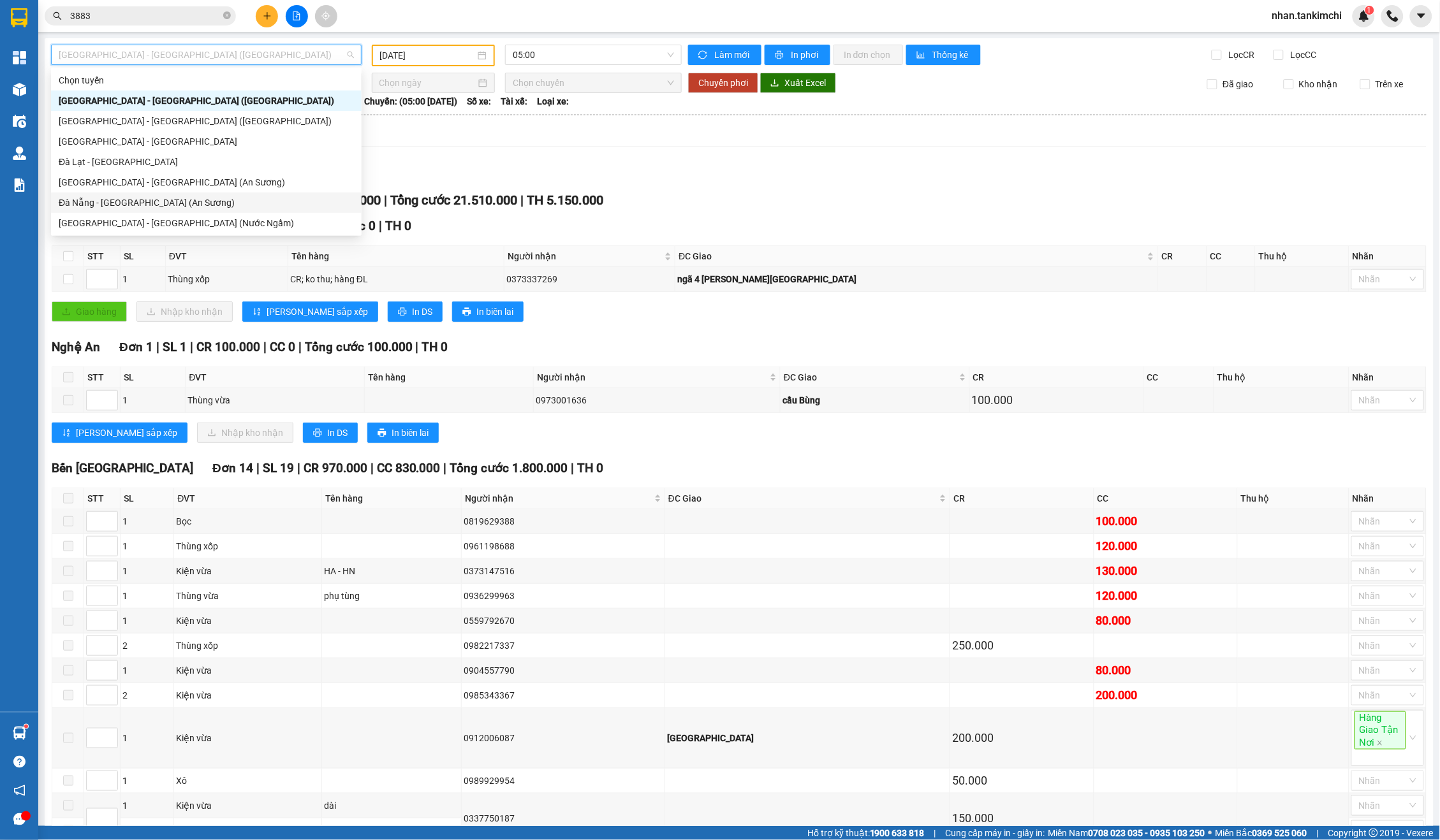
click at [188, 205] on div "Đà Nẵng - [GEOGRAPHIC_DATA] (An Sương)" at bounding box center [206, 203] width 295 height 14
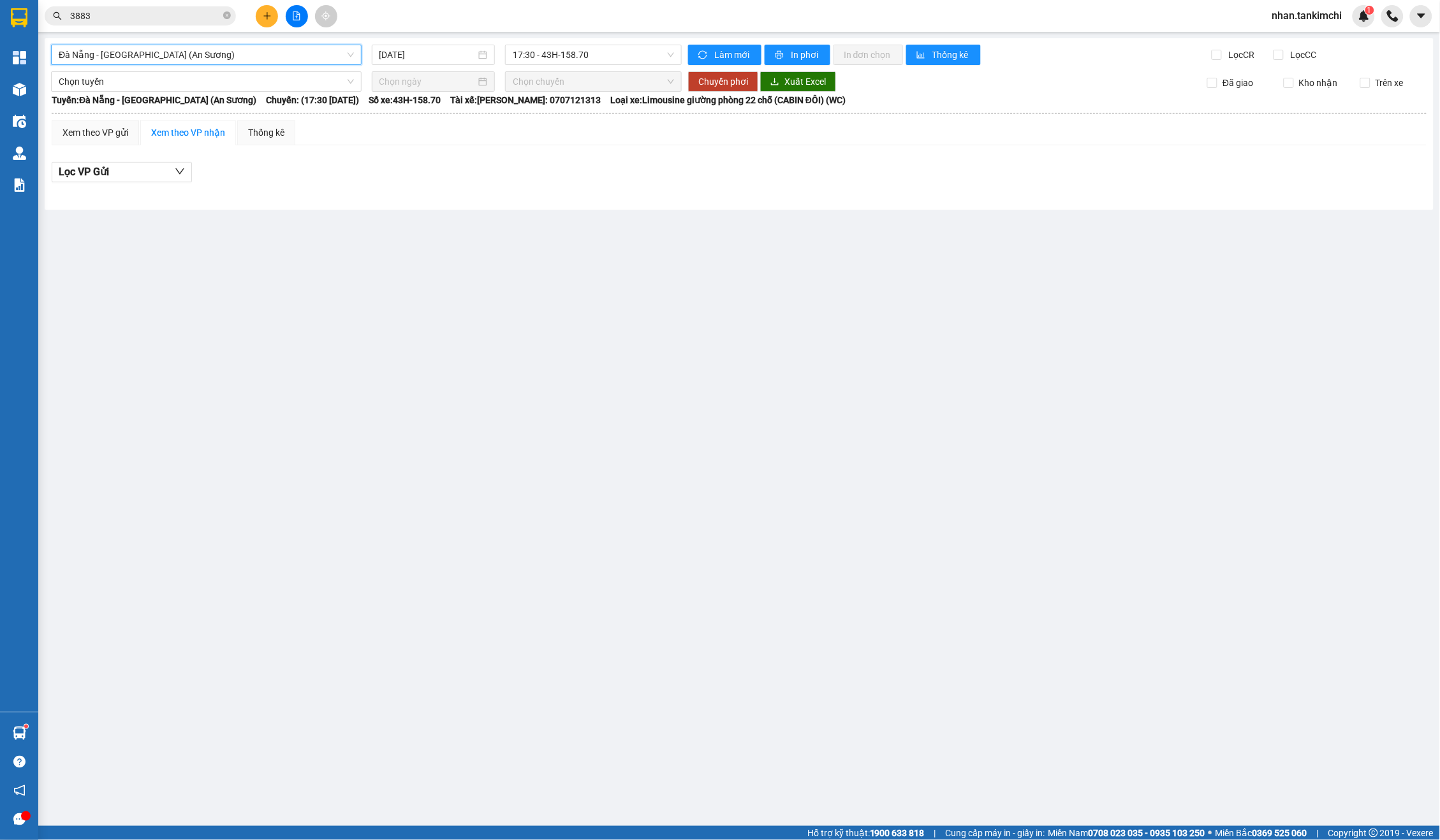
click at [398, 74] on div at bounding box center [433, 82] width 123 height 21
click at [405, 63] on div "[DATE]" at bounding box center [433, 55] width 123 height 21
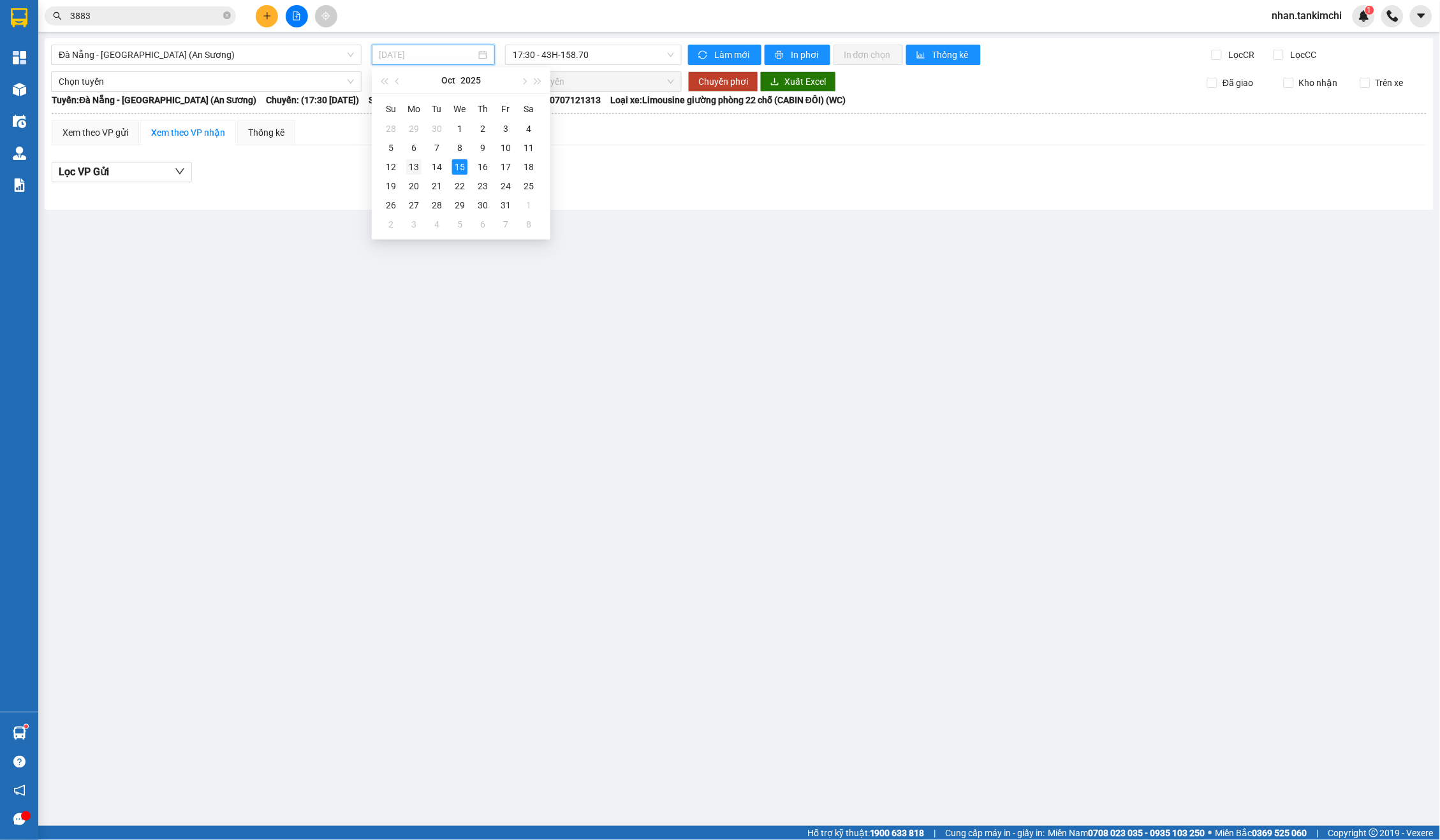
click at [414, 172] on div "13" at bounding box center [414, 167] width 15 height 15
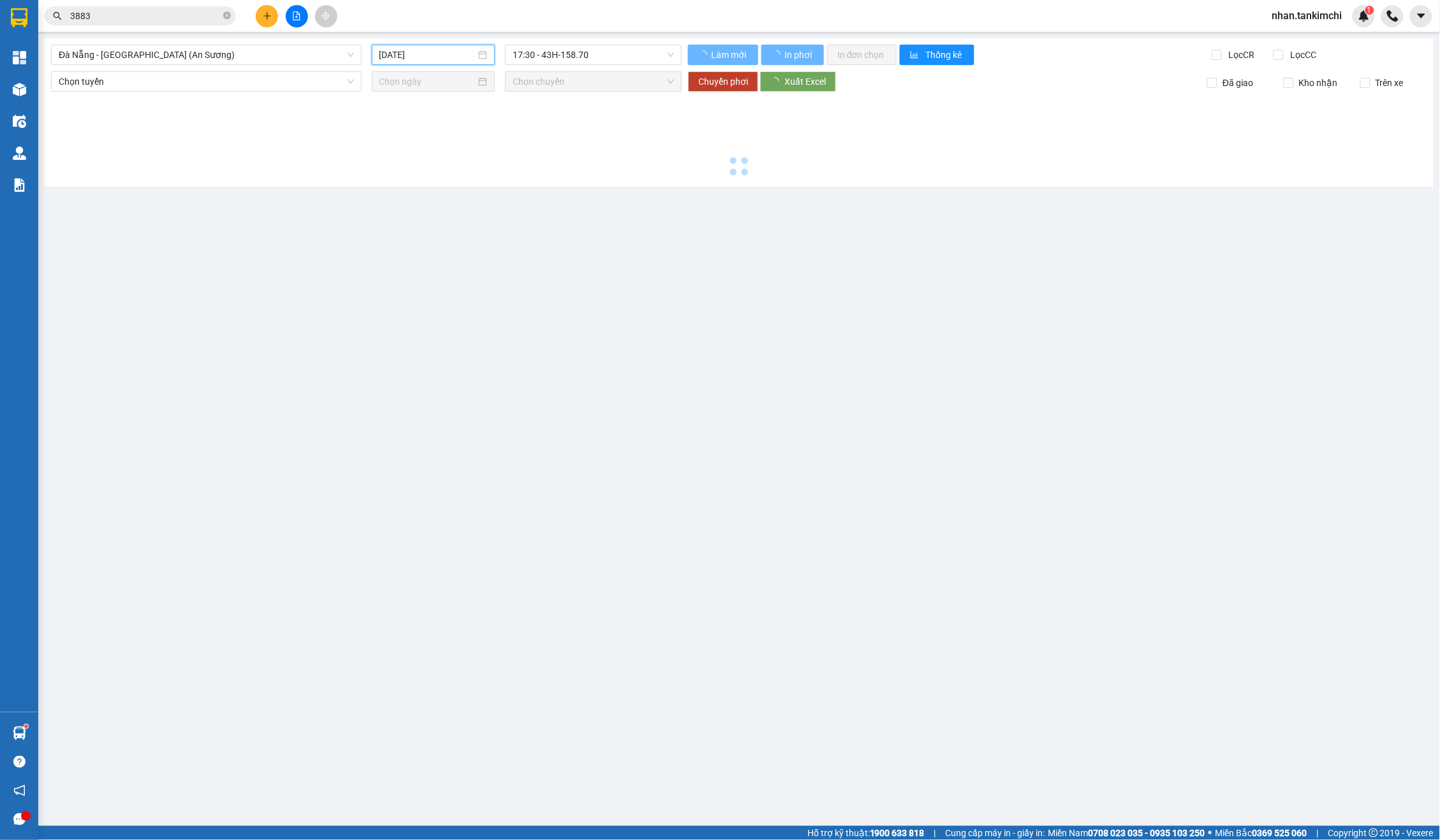
type input "[DATE]"
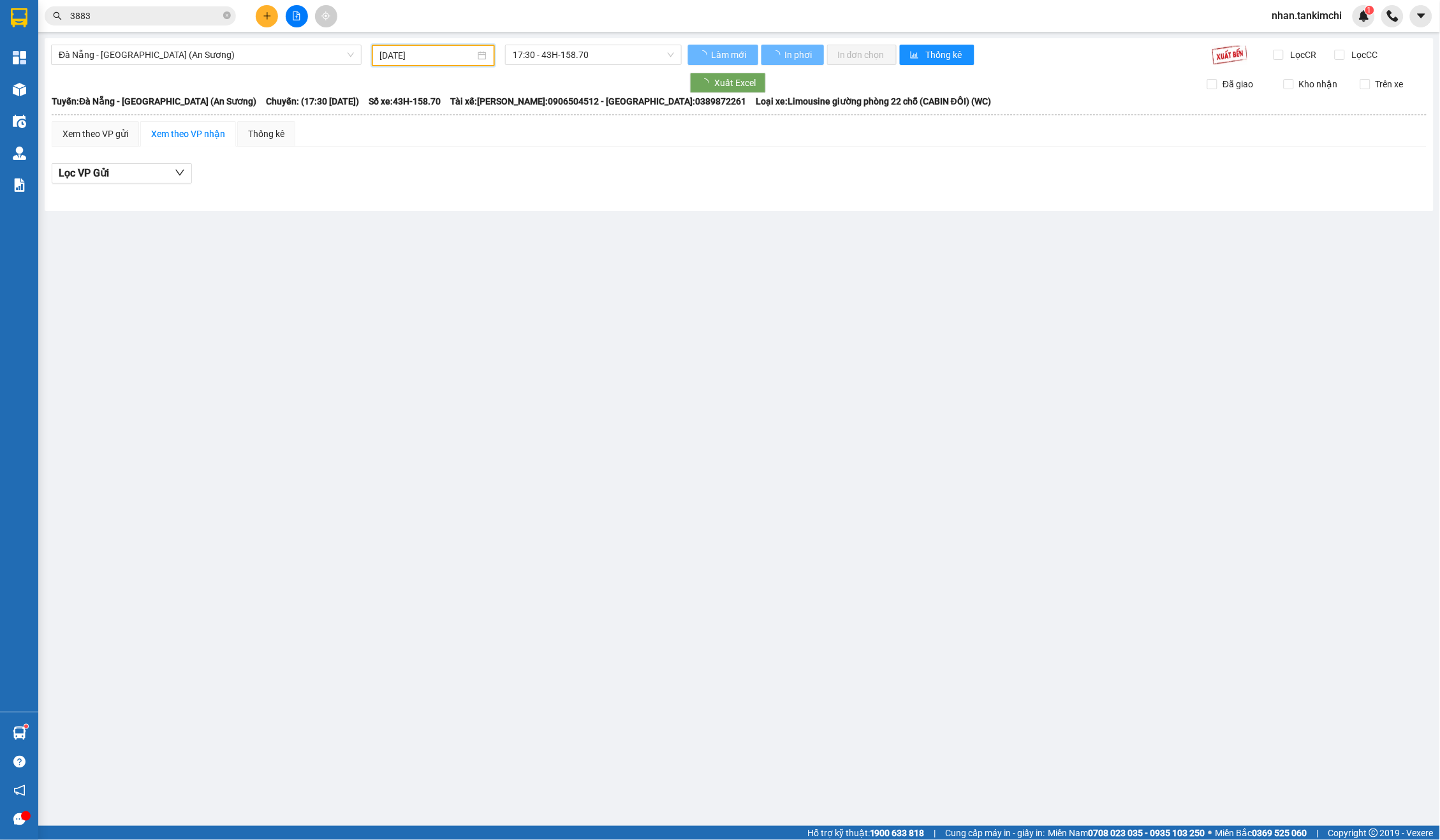
click at [610, 65] on div "17:30 - 43H-158.70" at bounding box center [594, 55] width 187 height 22
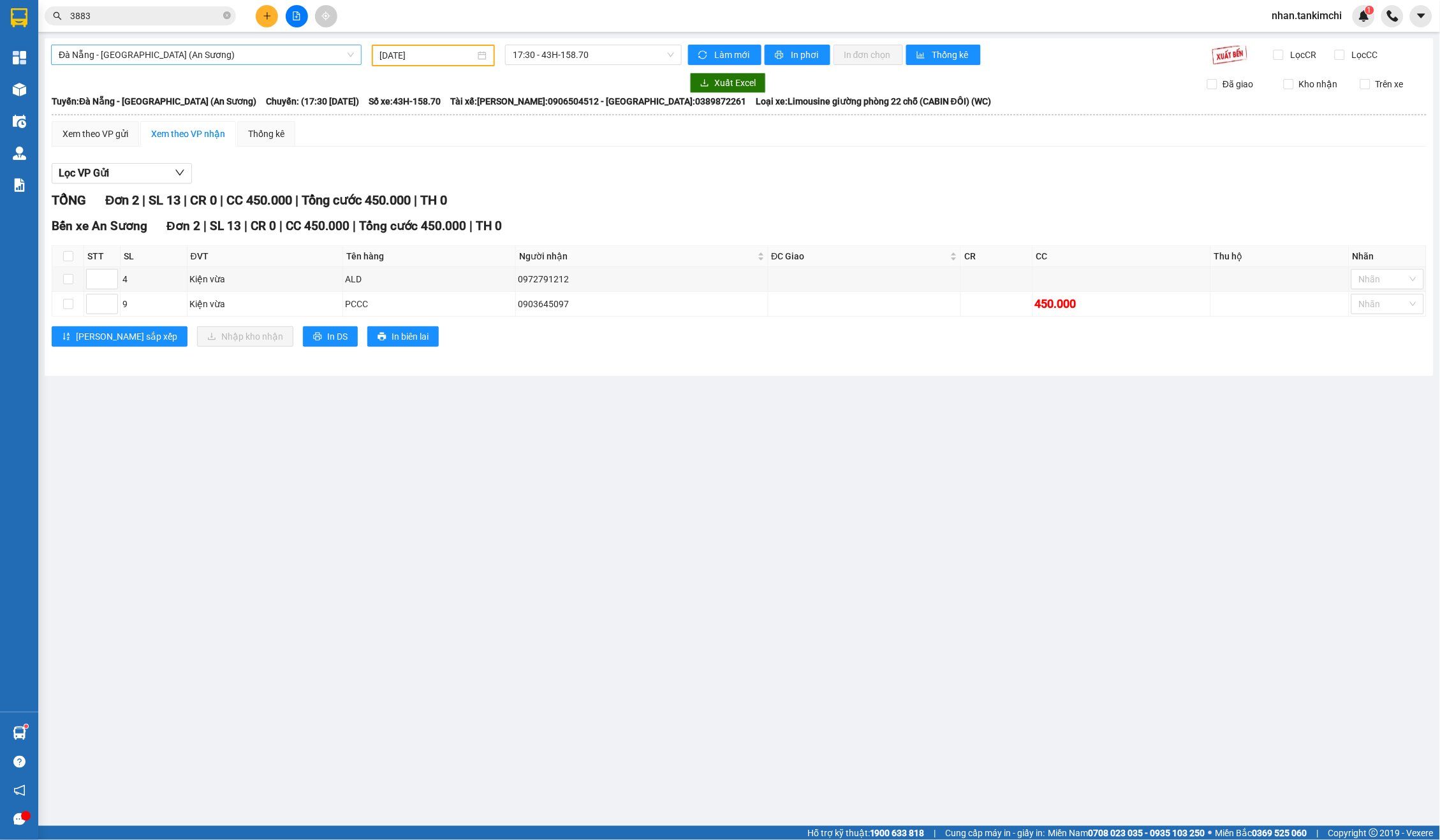
click at [117, 50] on span "Đà Nẵng - [GEOGRAPHIC_DATA] (An Sương)" at bounding box center [206, 55] width 295 height 19
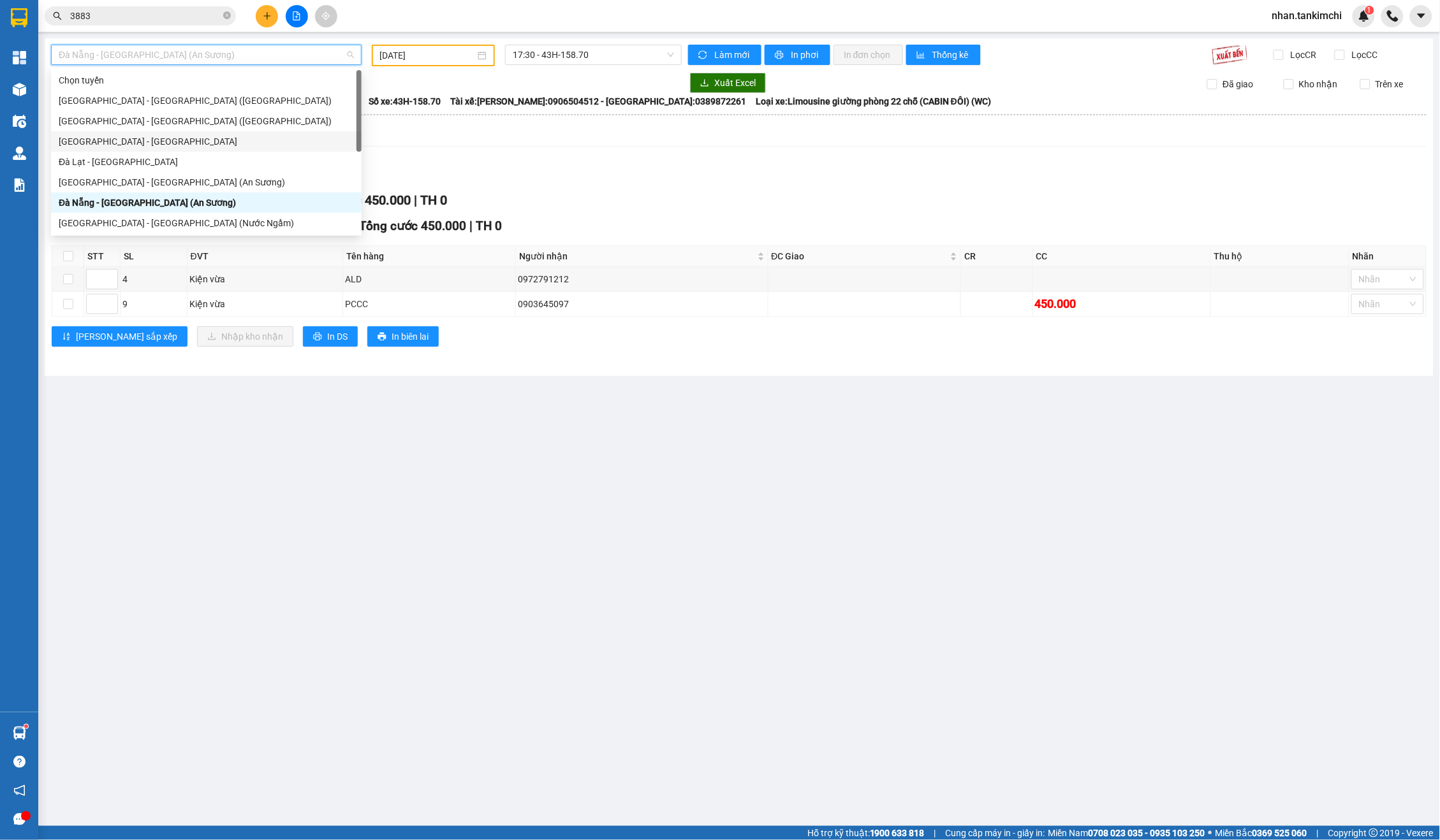
click at [134, 141] on div "[GEOGRAPHIC_DATA] - [GEOGRAPHIC_DATA]" at bounding box center [206, 141] width 295 height 14
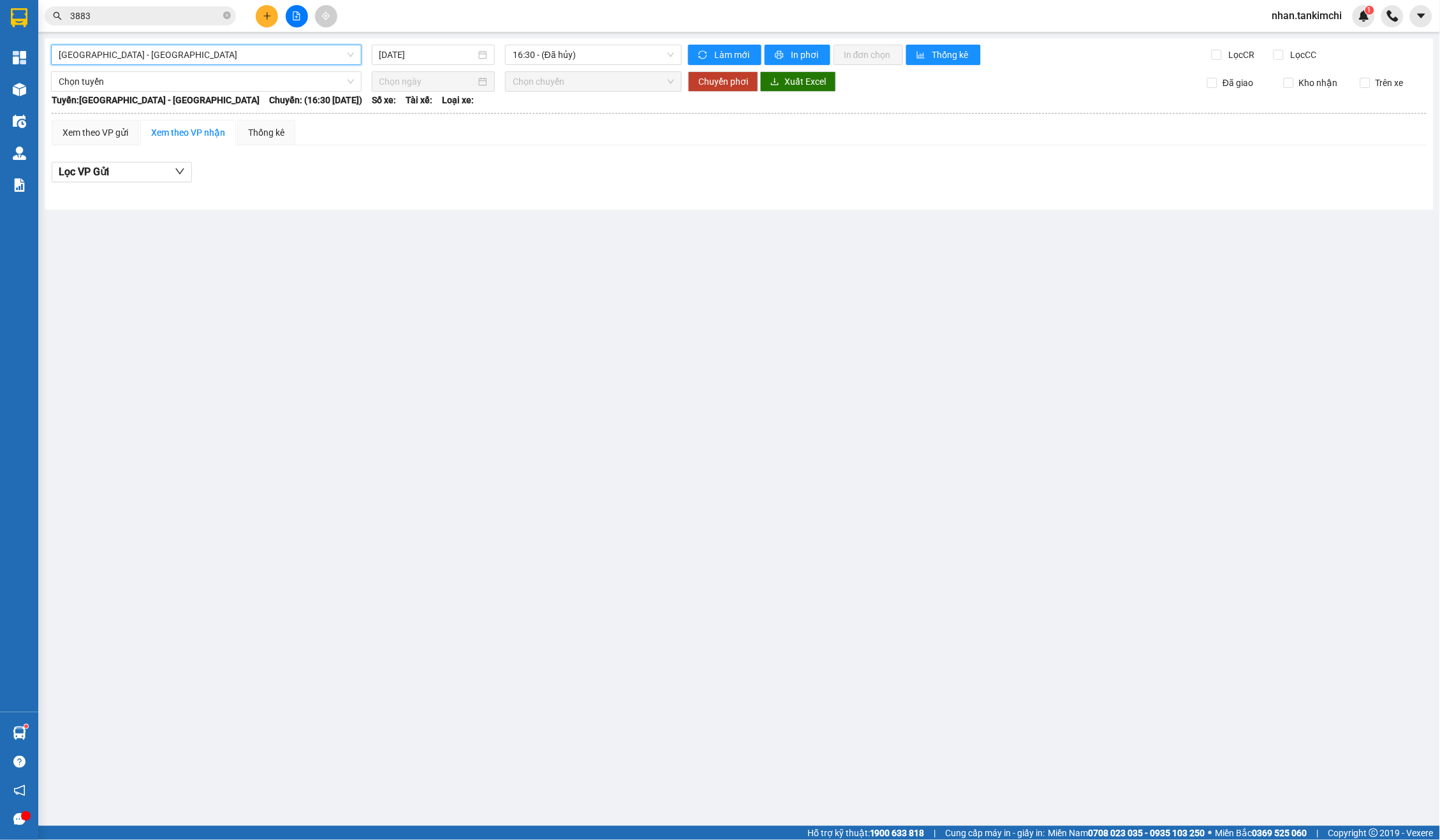
click at [380, 70] on div "[GEOGRAPHIC_DATA] - [GEOGRAPHIC_DATA] - [GEOGRAPHIC_DATA] [DATE] 16:30 - (Đã hủ…" at bounding box center [739, 124] width 1389 height 172
click at [399, 56] on input "[DATE]" at bounding box center [427, 55] width 96 height 14
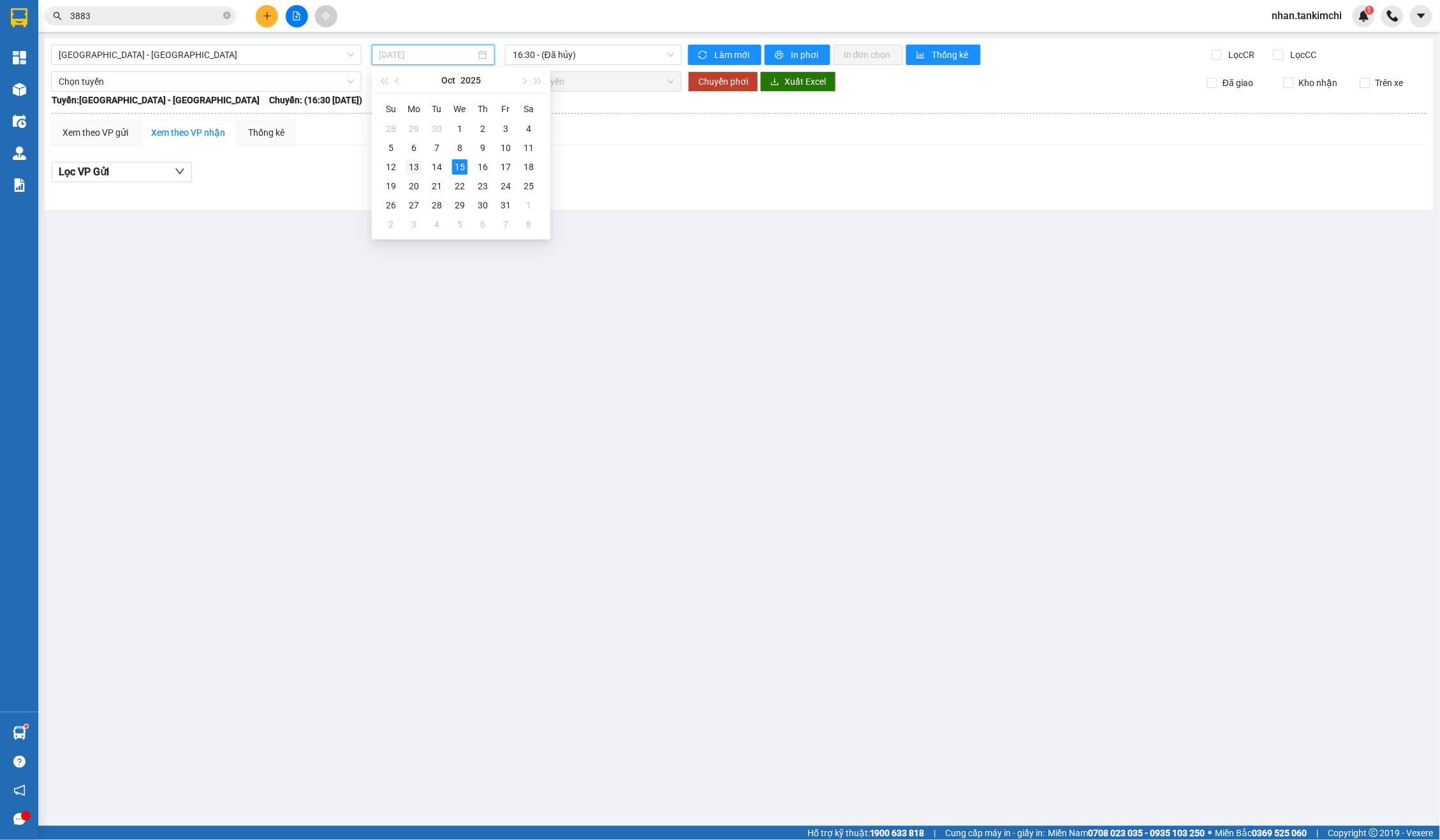
click at [416, 174] on div "13" at bounding box center [414, 167] width 15 height 15
type input "[DATE]"
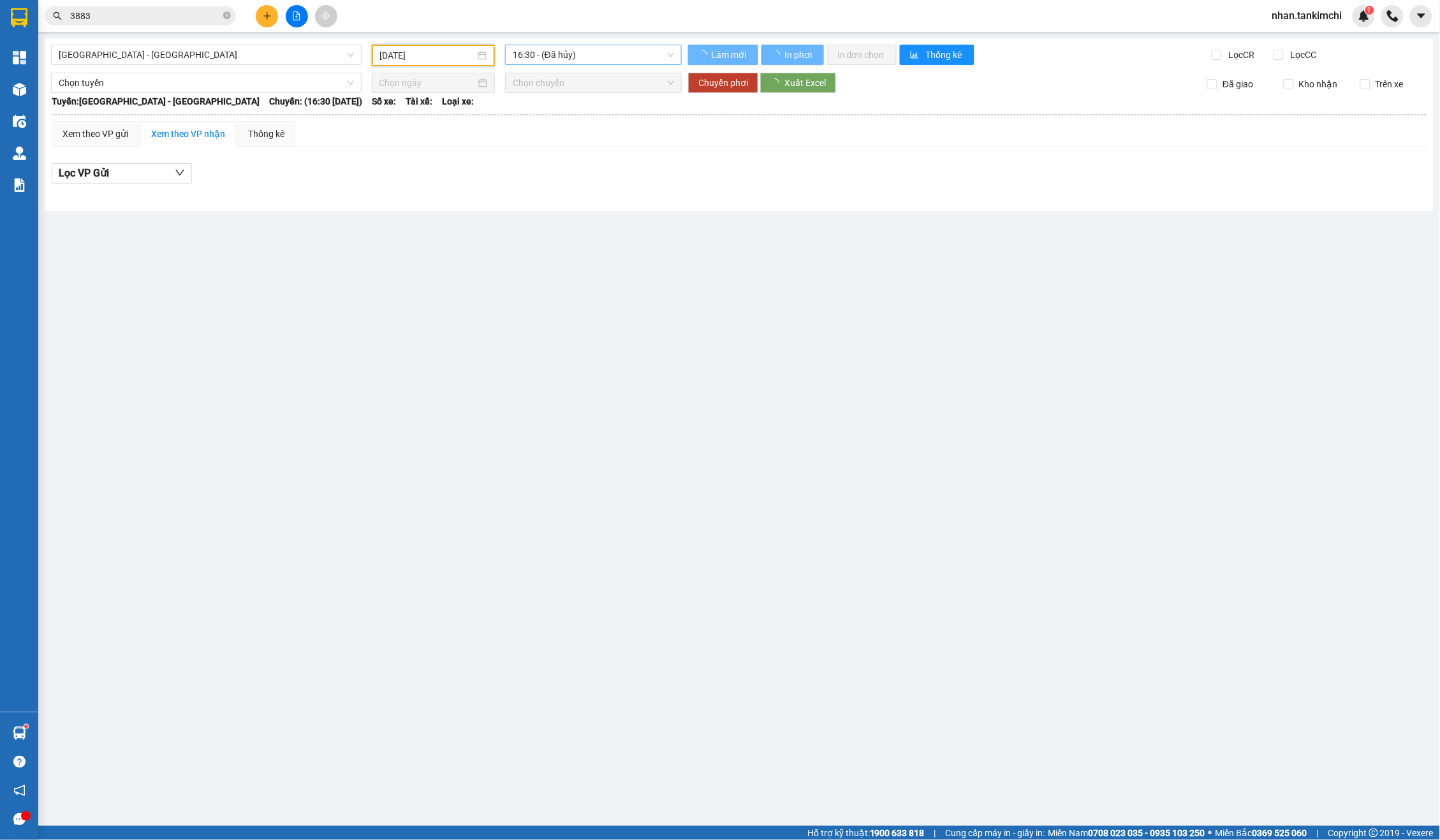
click at [547, 63] on span "16:30 - (Đã hủy)" at bounding box center [593, 55] width 161 height 19
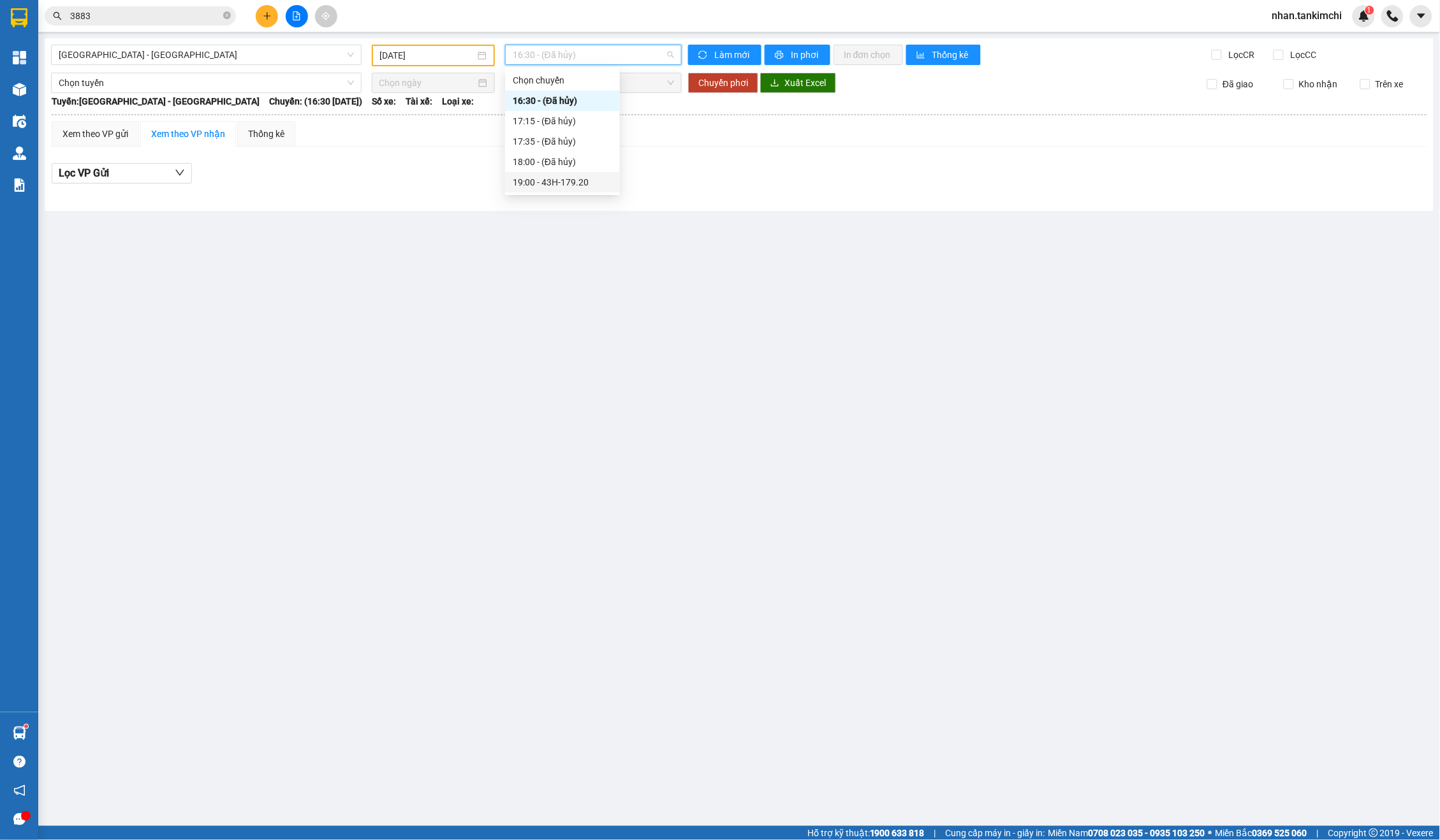
click at [559, 173] on div "19:00 - 43H-179.20" at bounding box center [563, 183] width 115 height 21
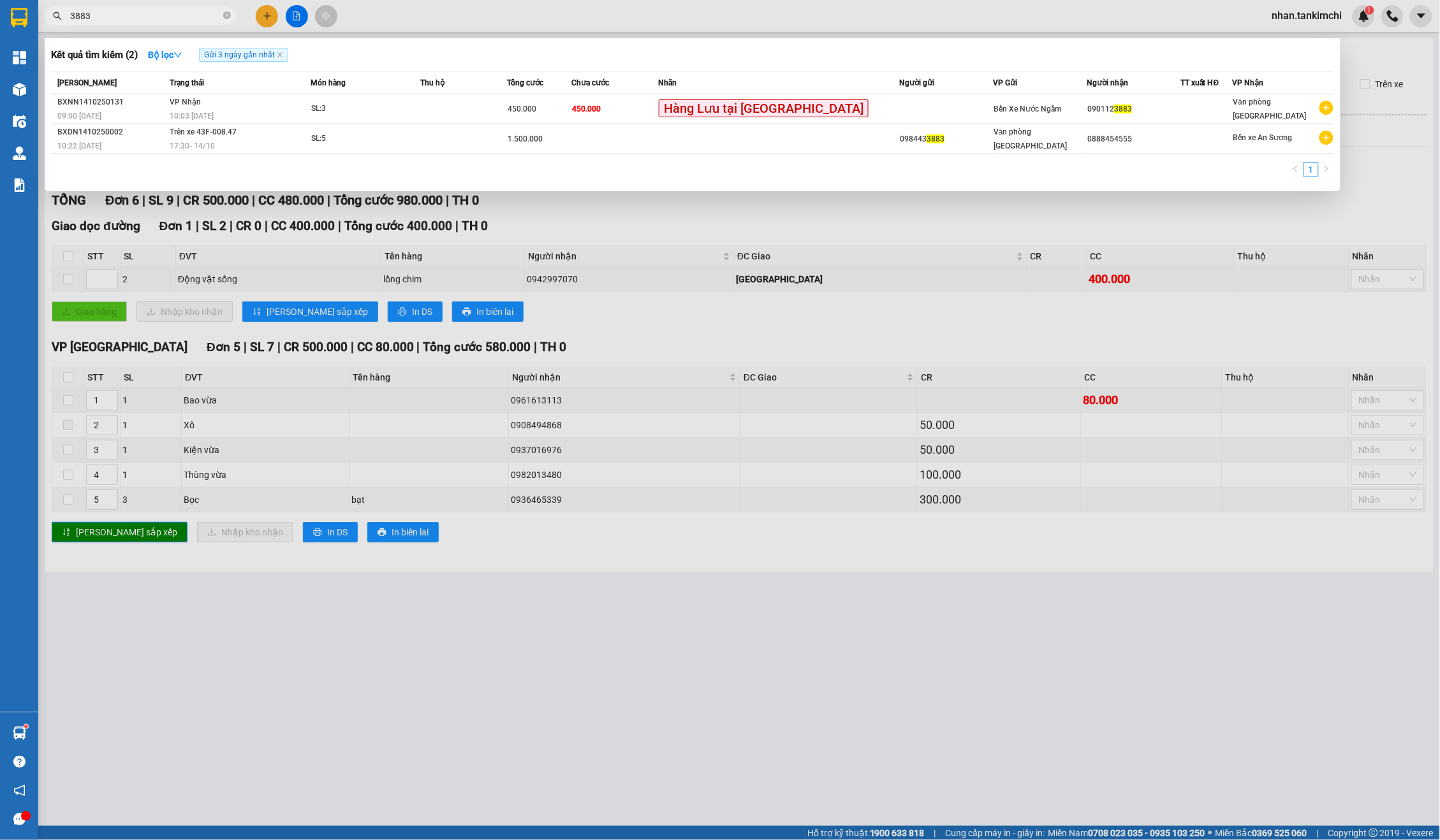
click at [152, 14] on input "3883" at bounding box center [145, 16] width 150 height 14
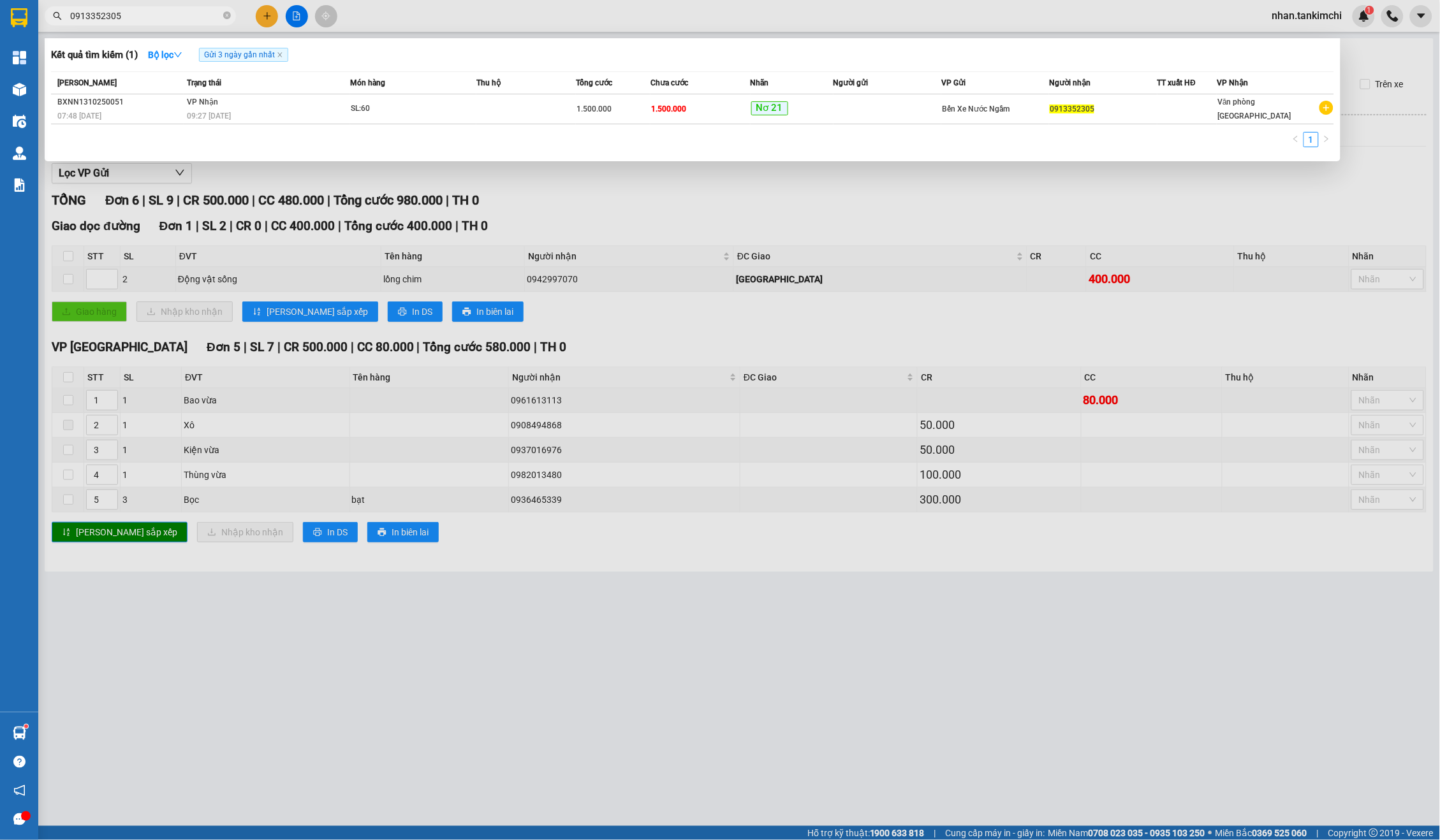
click at [216, 22] on input "0913352305" at bounding box center [145, 16] width 150 height 14
type input "0"
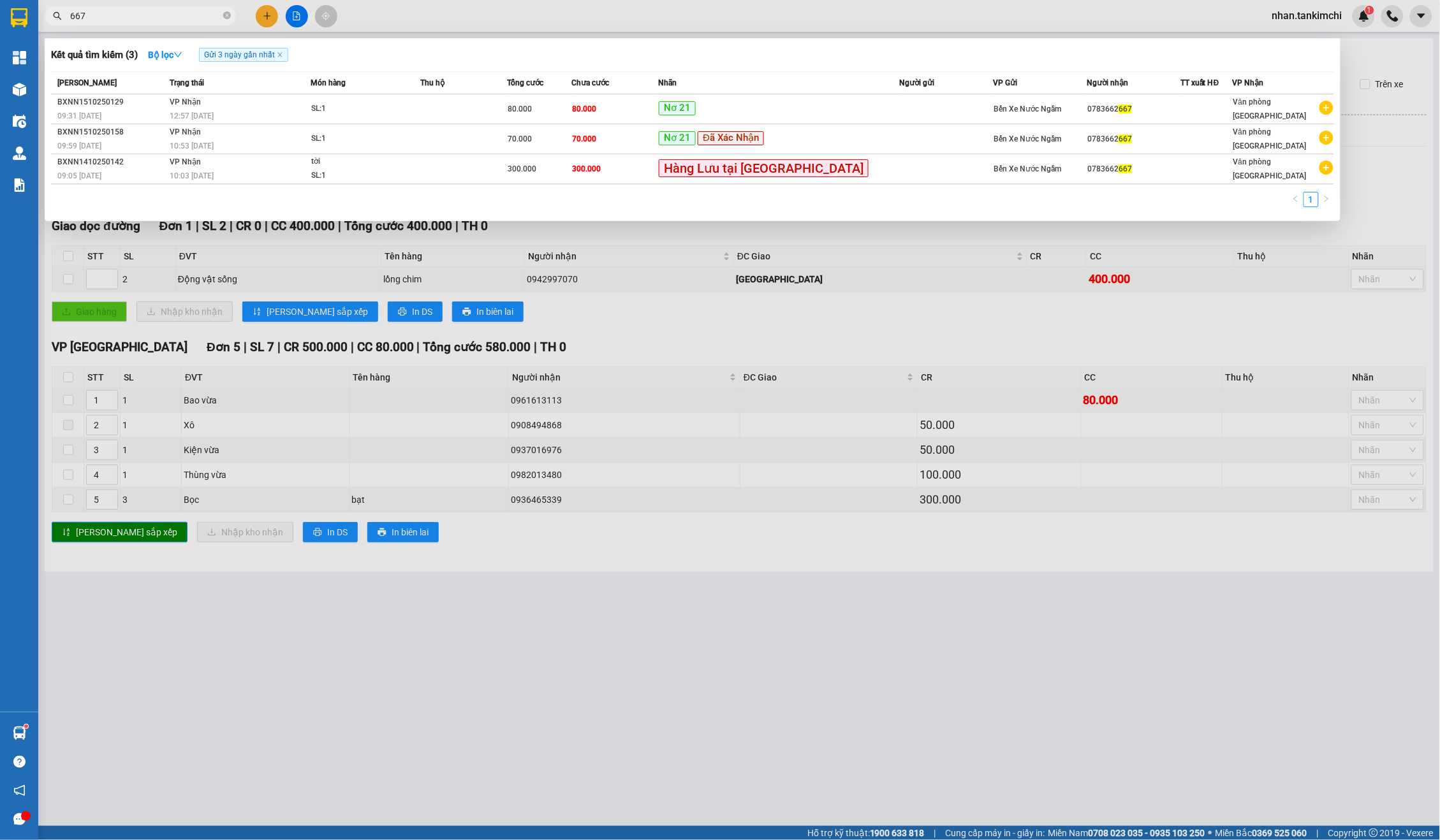
type input "667"
click at [815, 205] on div "1" at bounding box center [693, 203] width 1283 height 23
click at [899, 109] on td at bounding box center [946, 109] width 94 height 30
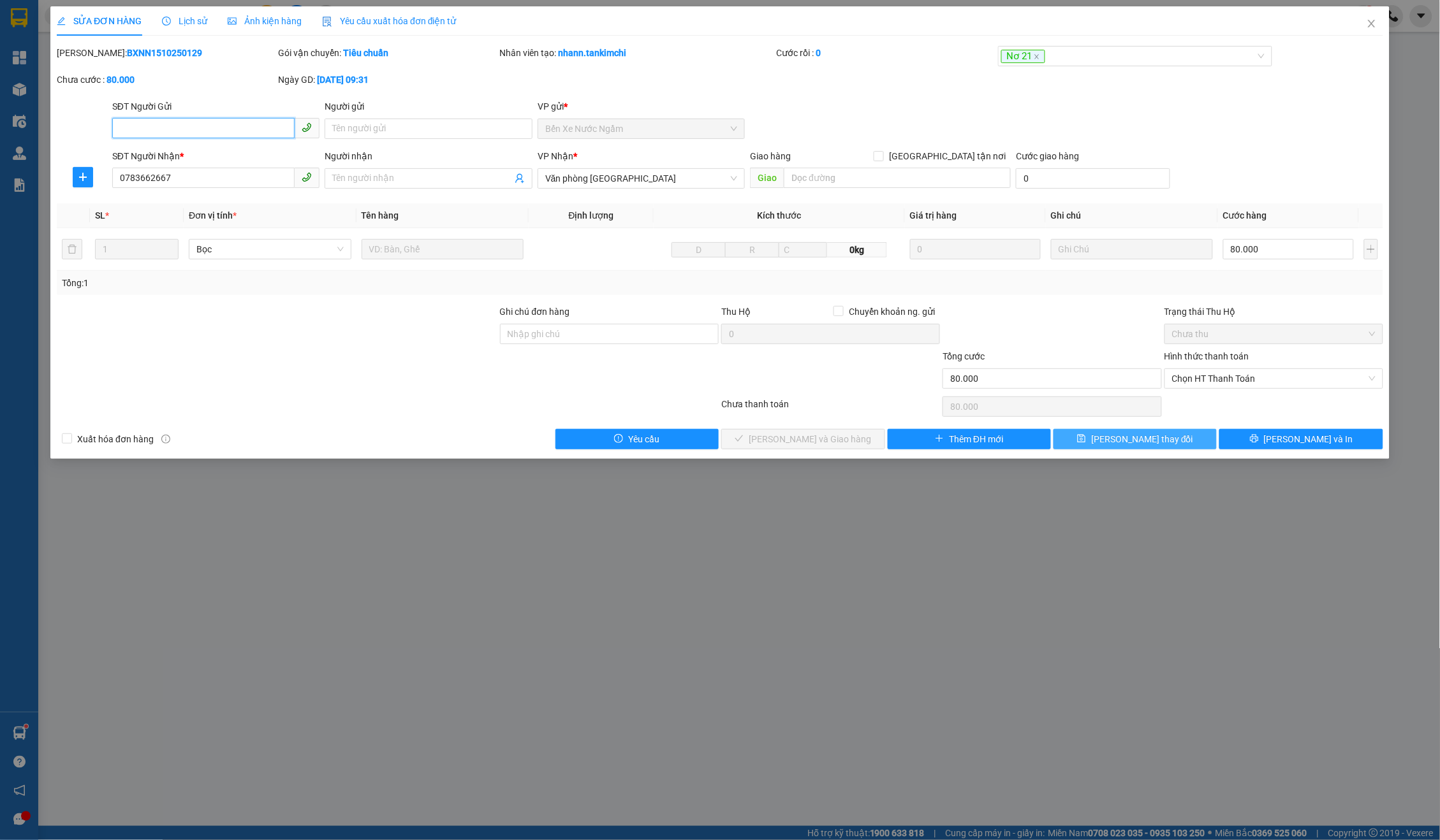
type input "0783662667"
type input "80.000"
click at [1363, 24] on span "Close" at bounding box center [1372, 24] width 35 height 35
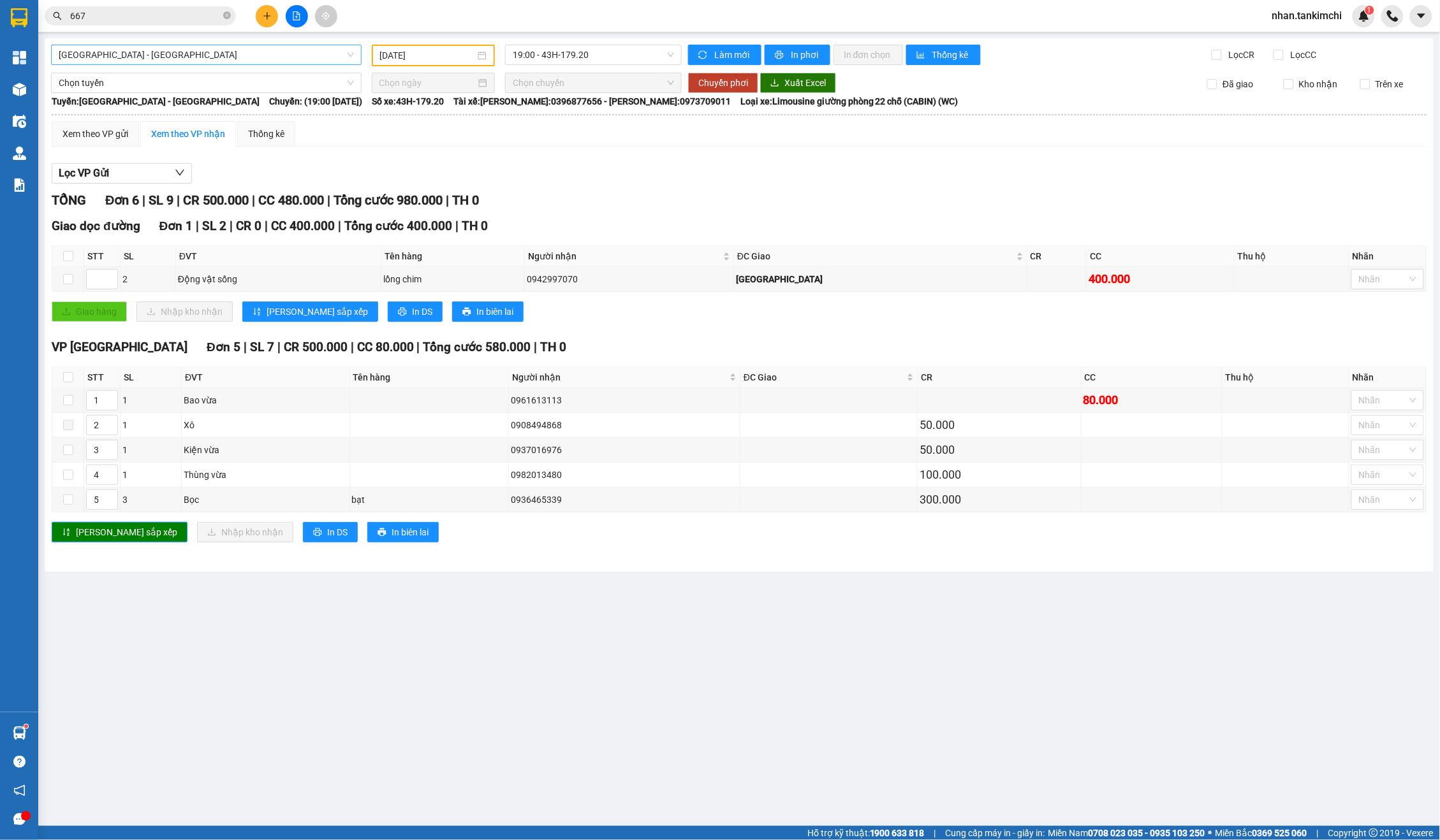
click at [165, 55] on span "[GEOGRAPHIC_DATA] - [GEOGRAPHIC_DATA]" at bounding box center [206, 55] width 295 height 19
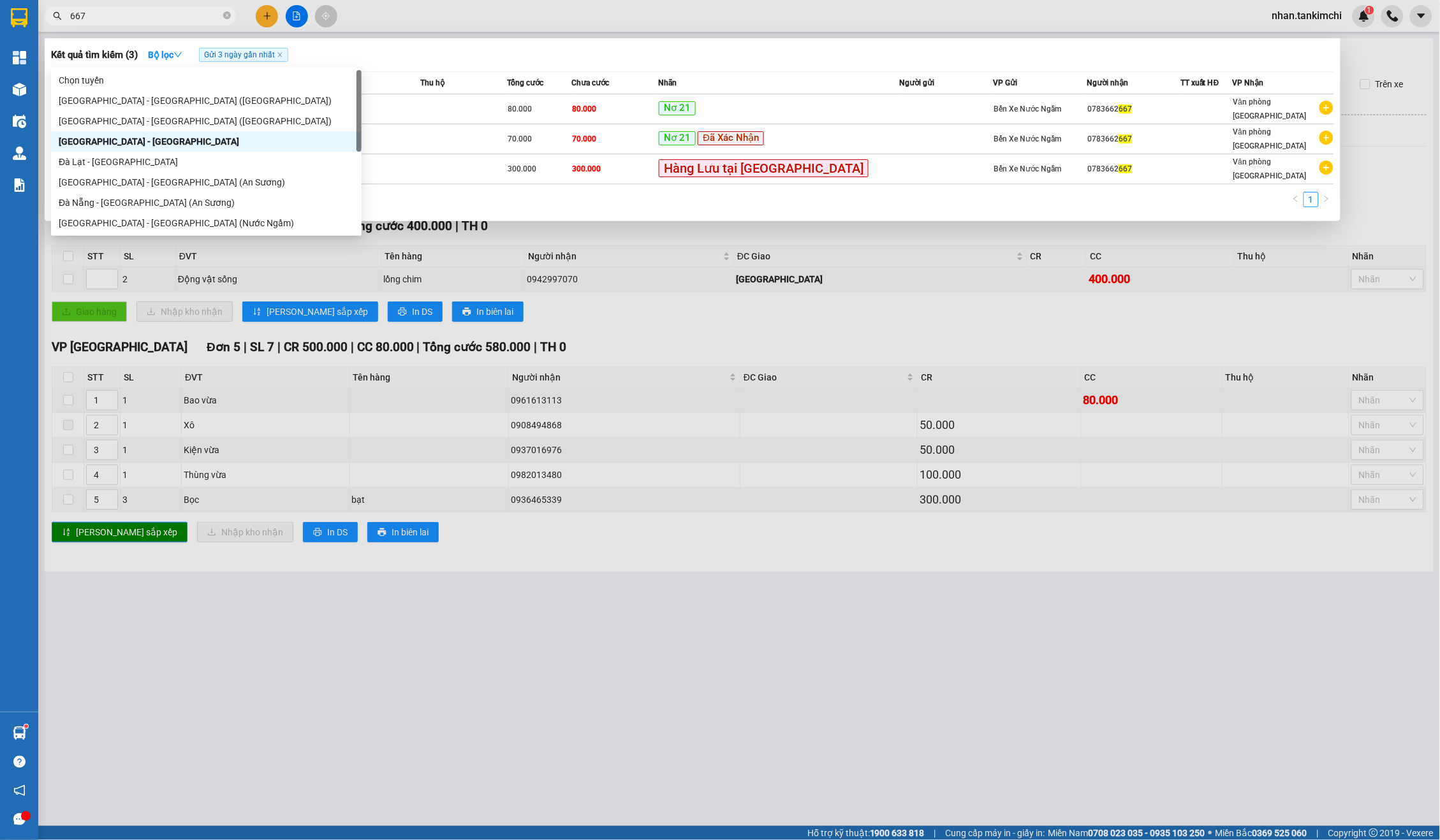
click at [168, 22] on input "667" at bounding box center [145, 16] width 150 height 14
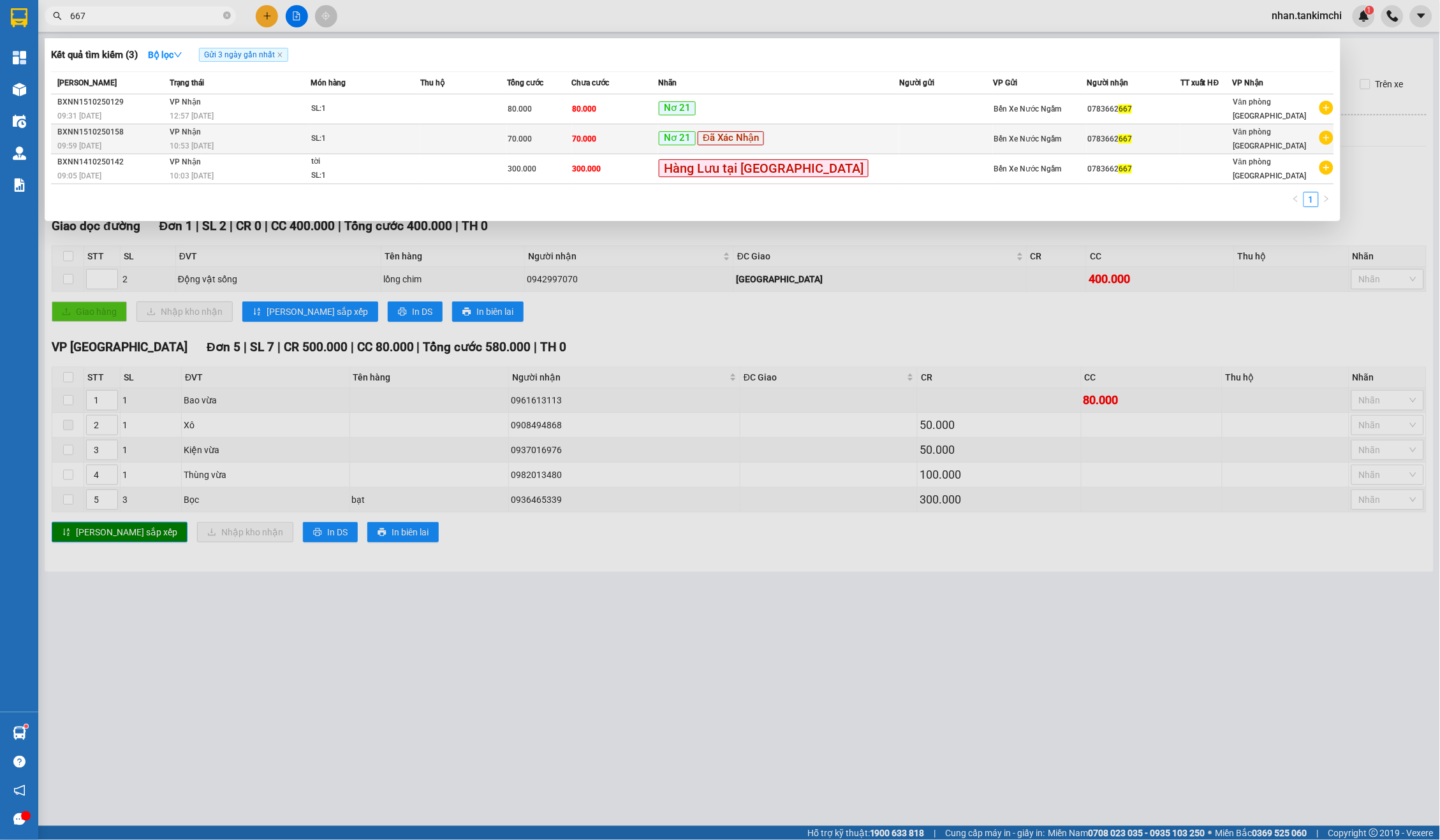
click at [462, 130] on td at bounding box center [463, 139] width 86 height 30
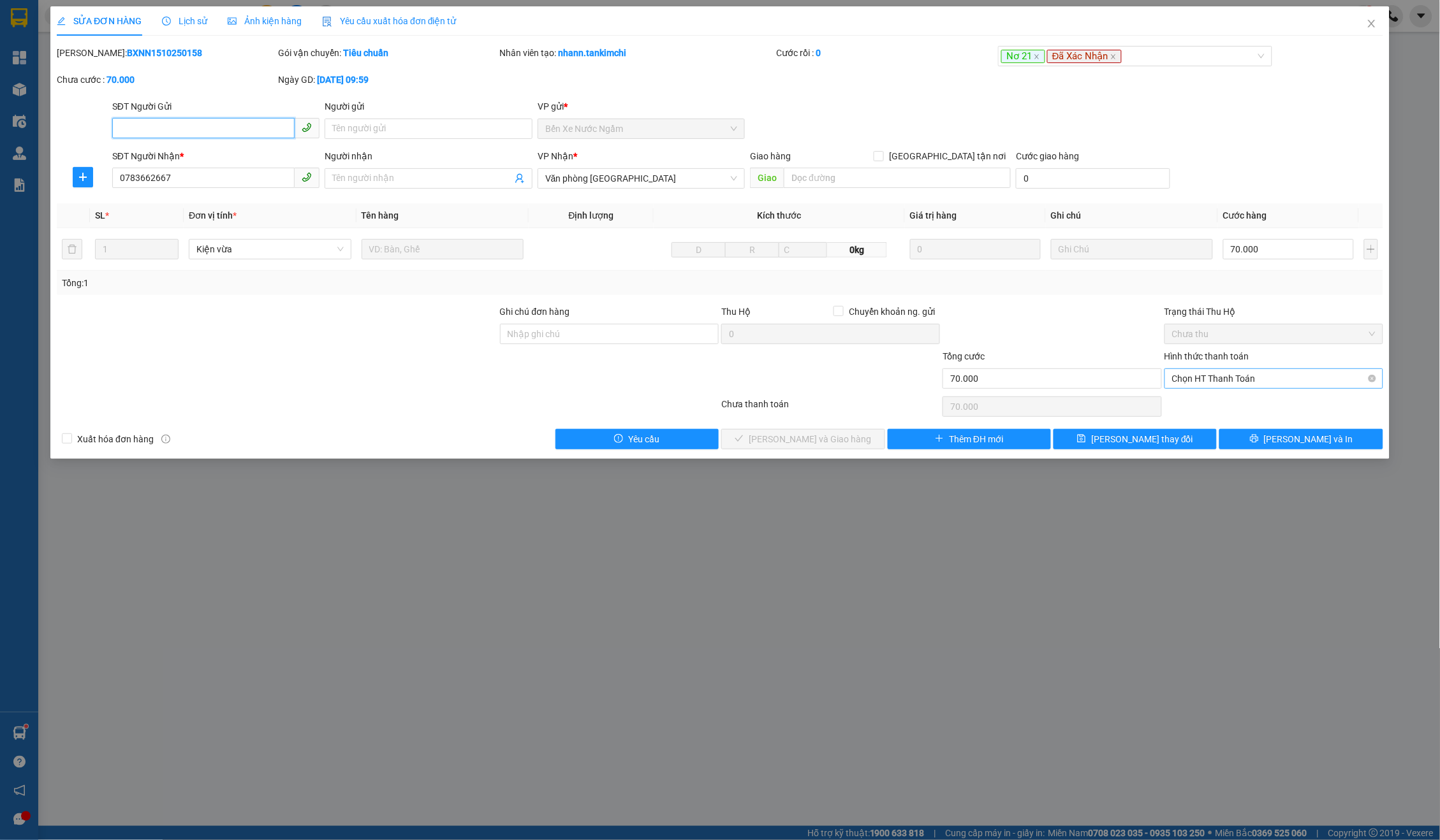
click at [1252, 381] on span "Chọn HT Thanh Toán" at bounding box center [1273, 379] width 203 height 19
click at [1200, 406] on div "Tại văn phòng" at bounding box center [1274, 401] width 204 height 14
type input "0"
click at [851, 435] on button "[PERSON_NAME] và Giao hàng" at bounding box center [803, 439] width 163 height 21
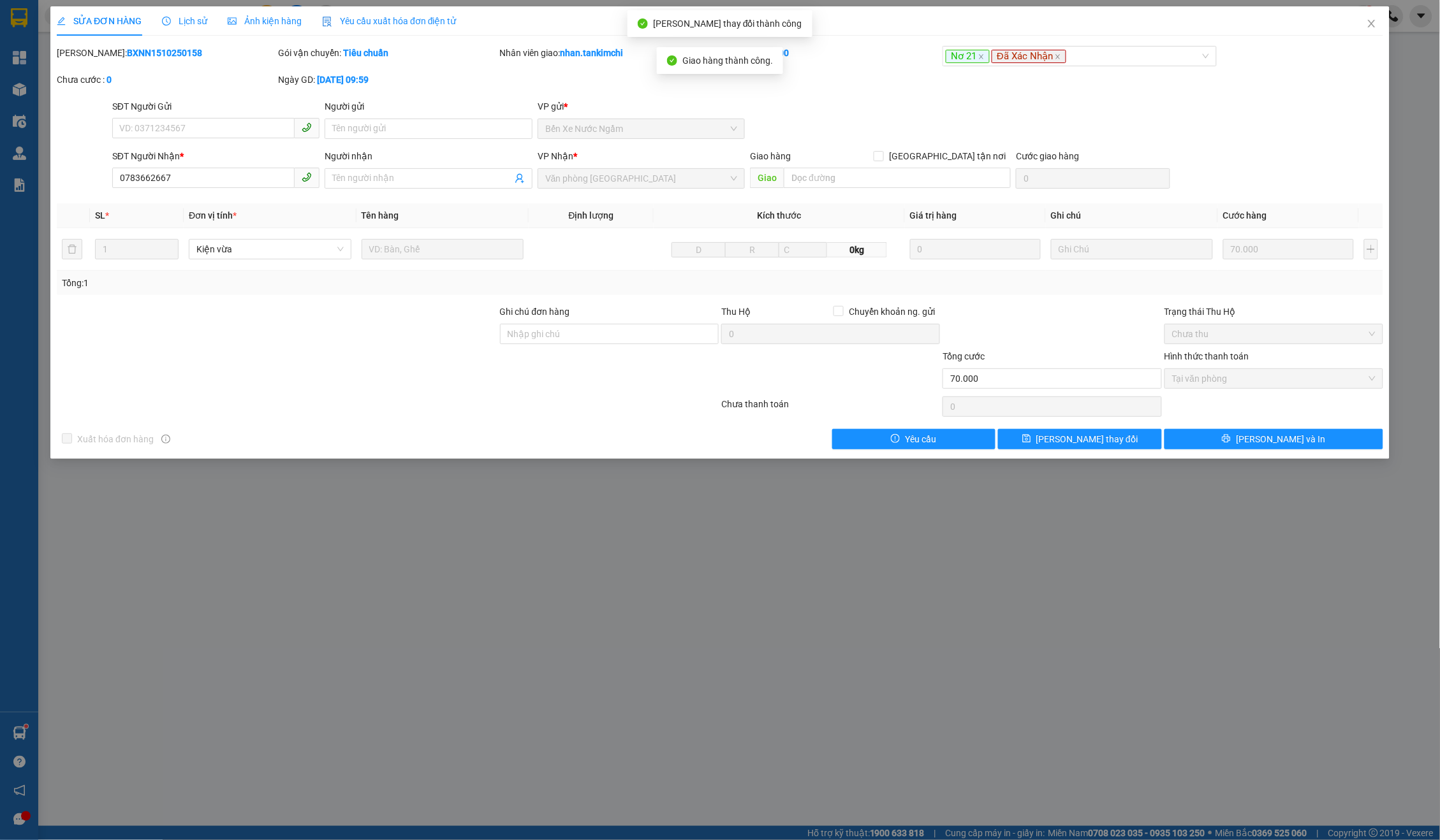
click at [1344, 451] on div "SỬA ĐƠN HÀNG Lịch sử Ảnh kiện hàng Yêu cầu xuất hóa đơn điện tử Total Paid Fee …" at bounding box center [720, 233] width 1339 height 453
click at [1321, 443] on button "[PERSON_NAME] và In" at bounding box center [1273, 439] width 219 height 21
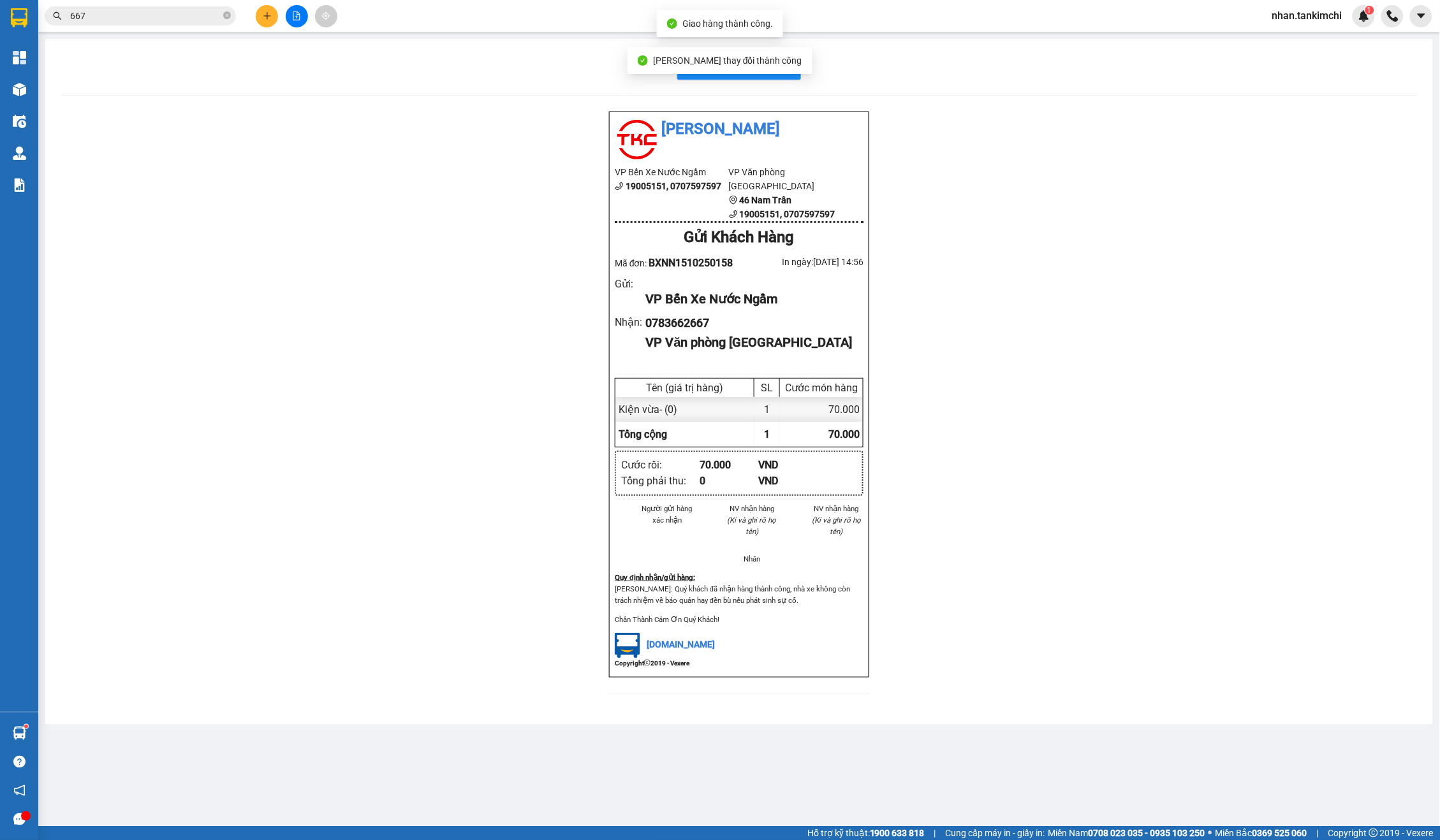
click at [802, 65] on div "In biên nhận 80mm" at bounding box center [739, 67] width 1357 height 26
click at [787, 65] on body "Kết quả tìm kiếm ( 3 ) Bộ lọc Gửi 3 ngày gần nhất Mã ĐH Trạng thái Món hàng Thu…" at bounding box center [720, 420] width 1440 height 840
click at [780, 69] on span "In biên nhận 80mm" at bounding box center [747, 66] width 88 height 16
click at [767, 66] on span "In biên nhận 80mm" at bounding box center [747, 66] width 88 height 16
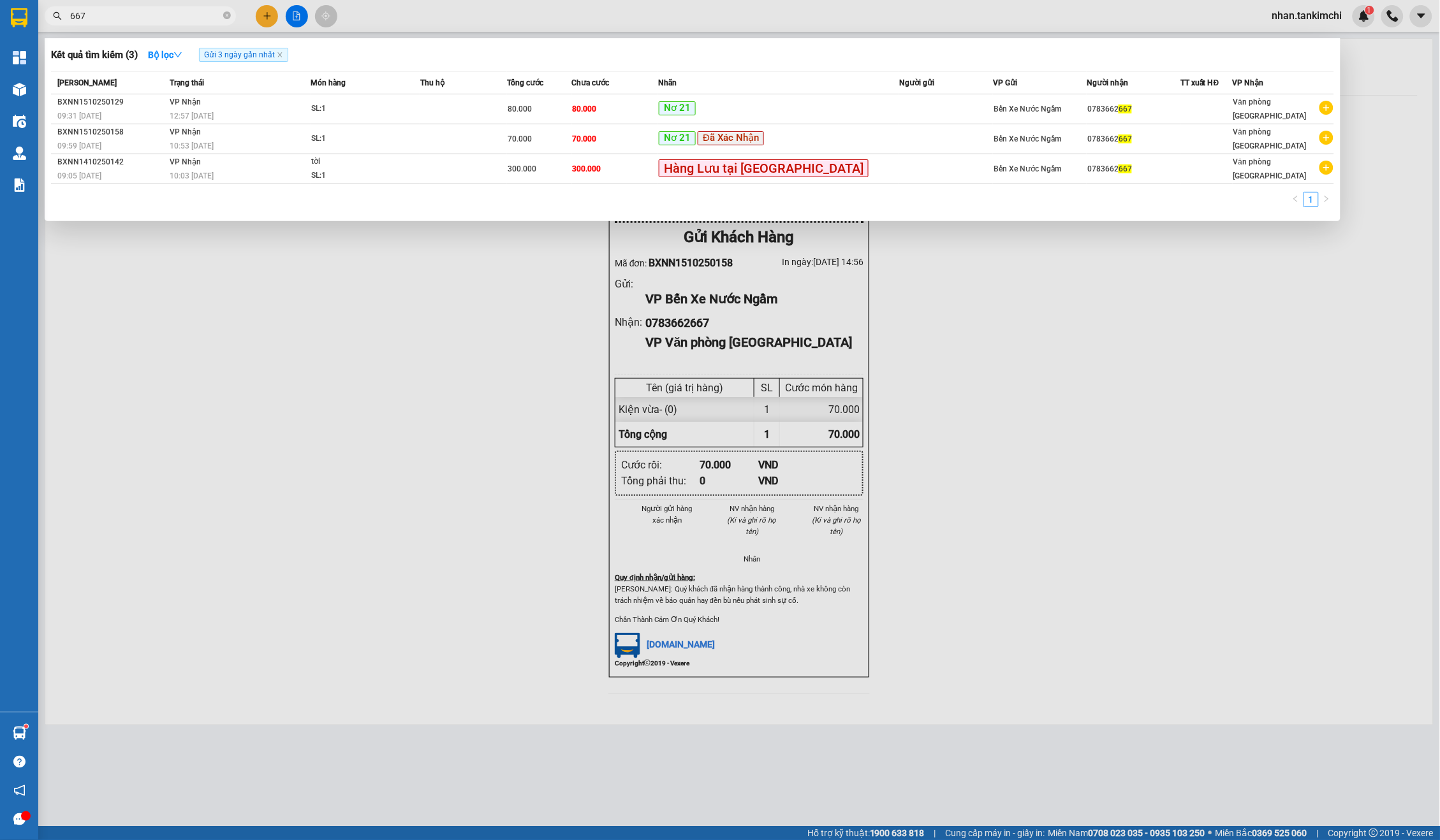
click at [130, 14] on input "667" at bounding box center [145, 16] width 150 height 14
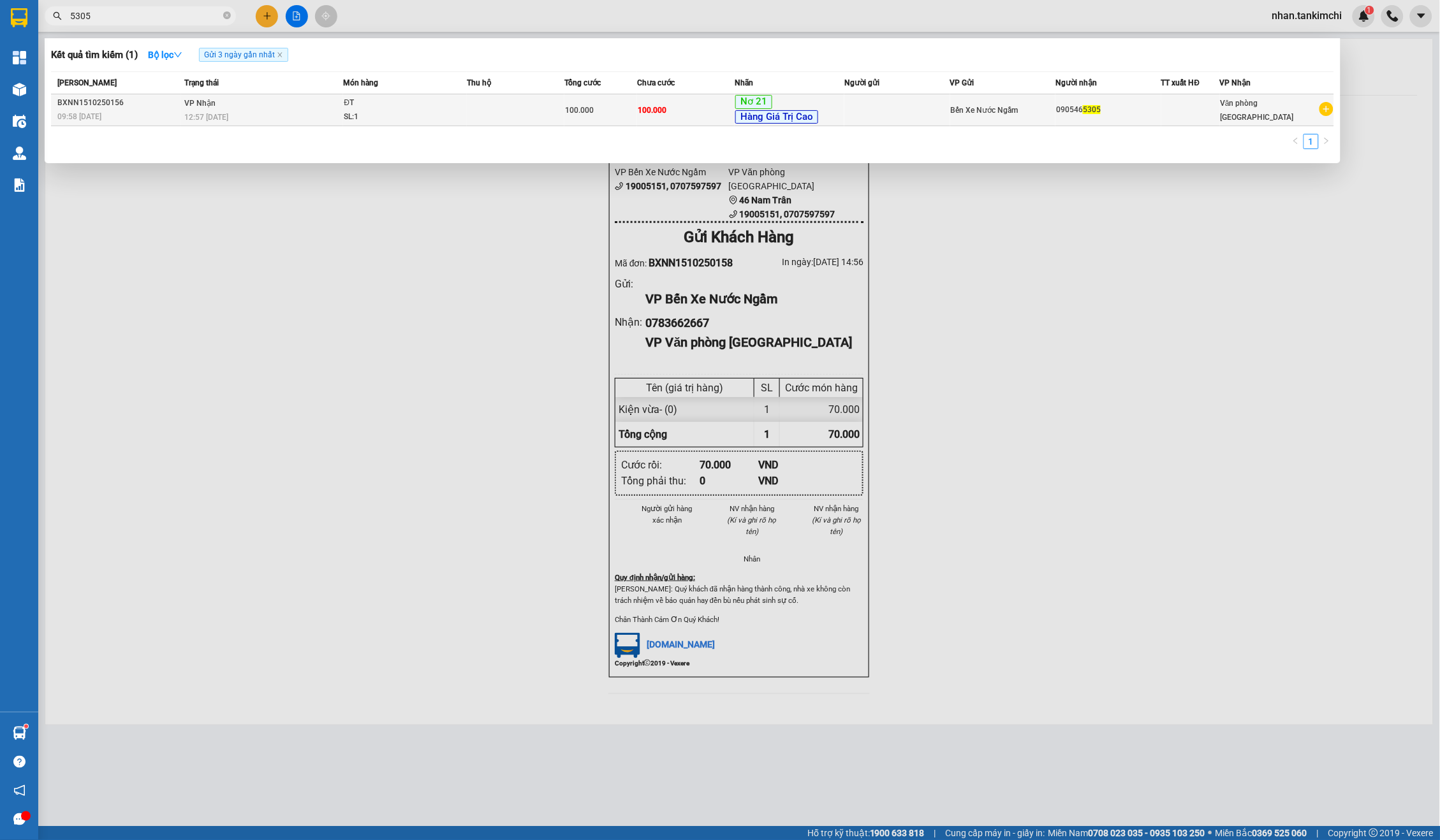
type input "5305"
click at [833, 110] on div "Nơ 21 Hàng Giá Trị Cao" at bounding box center [789, 110] width 108 height 30
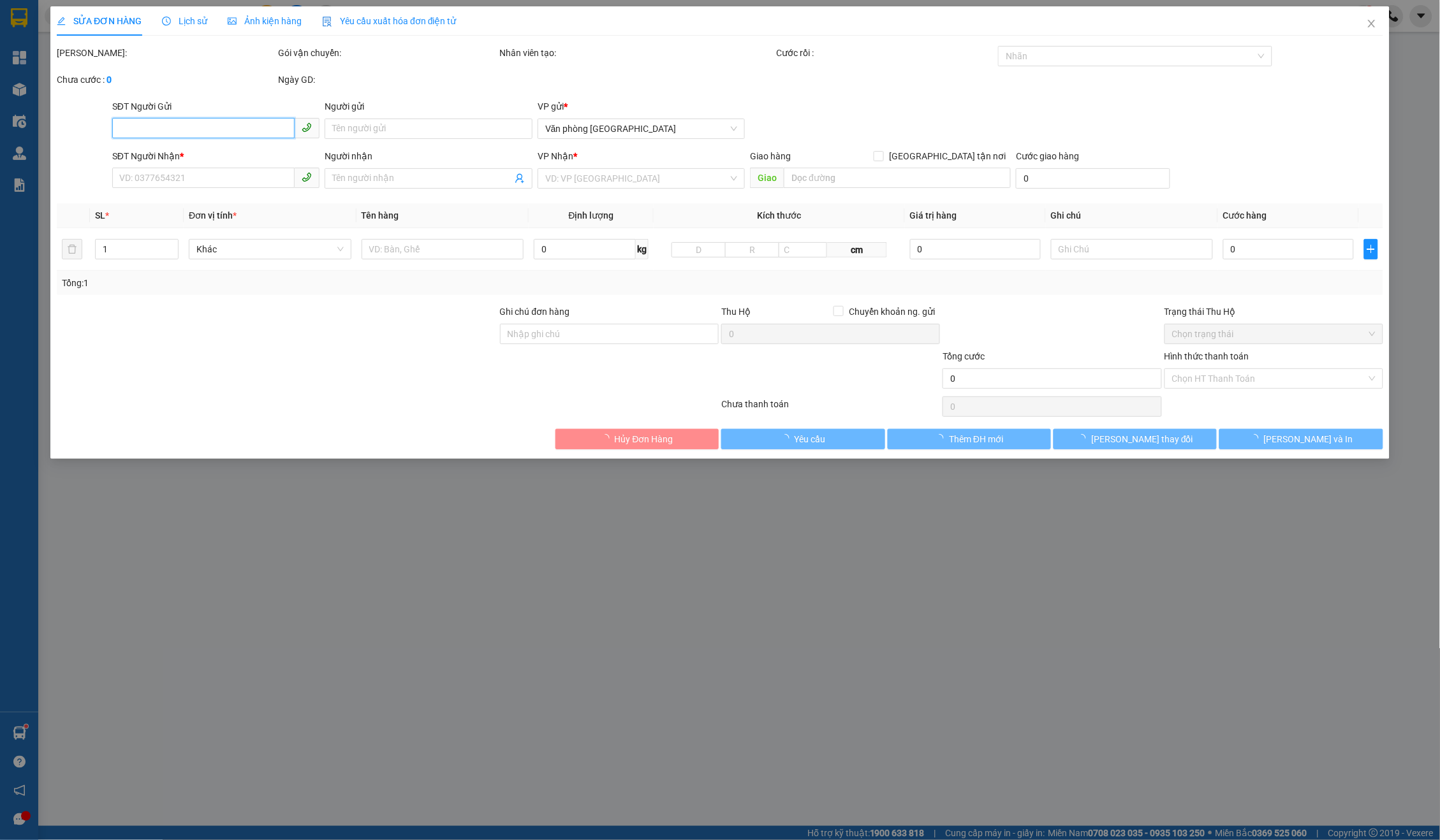
type input "0905465305"
type input "100.000"
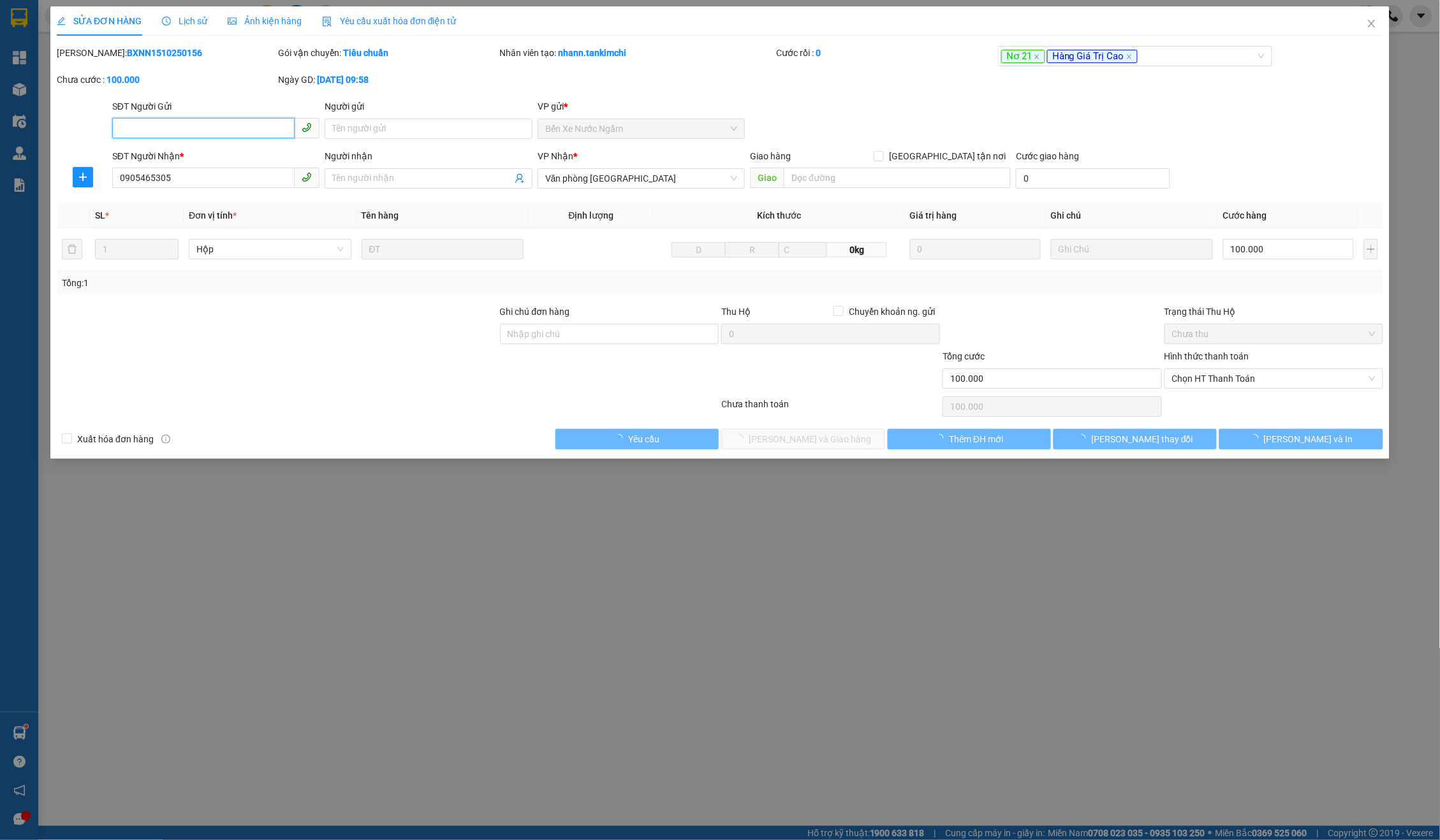
click at [1234, 375] on span "Chọn HT Thanh Toán" at bounding box center [1273, 379] width 203 height 19
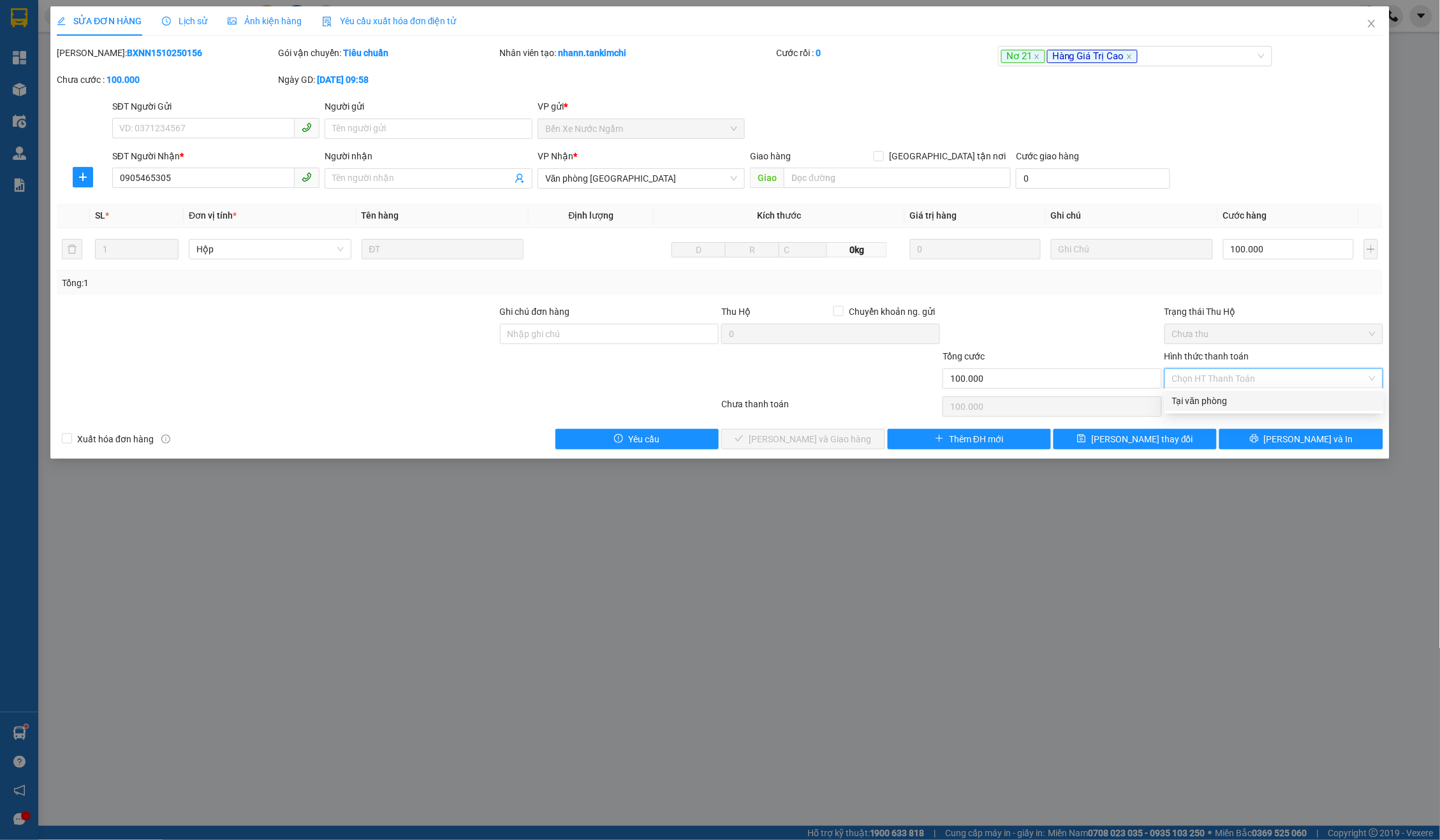
click at [1210, 400] on div "Tại văn phòng" at bounding box center [1274, 401] width 204 height 14
type input "0"
click at [830, 444] on button "[PERSON_NAME] và Giao hàng" at bounding box center [803, 439] width 163 height 21
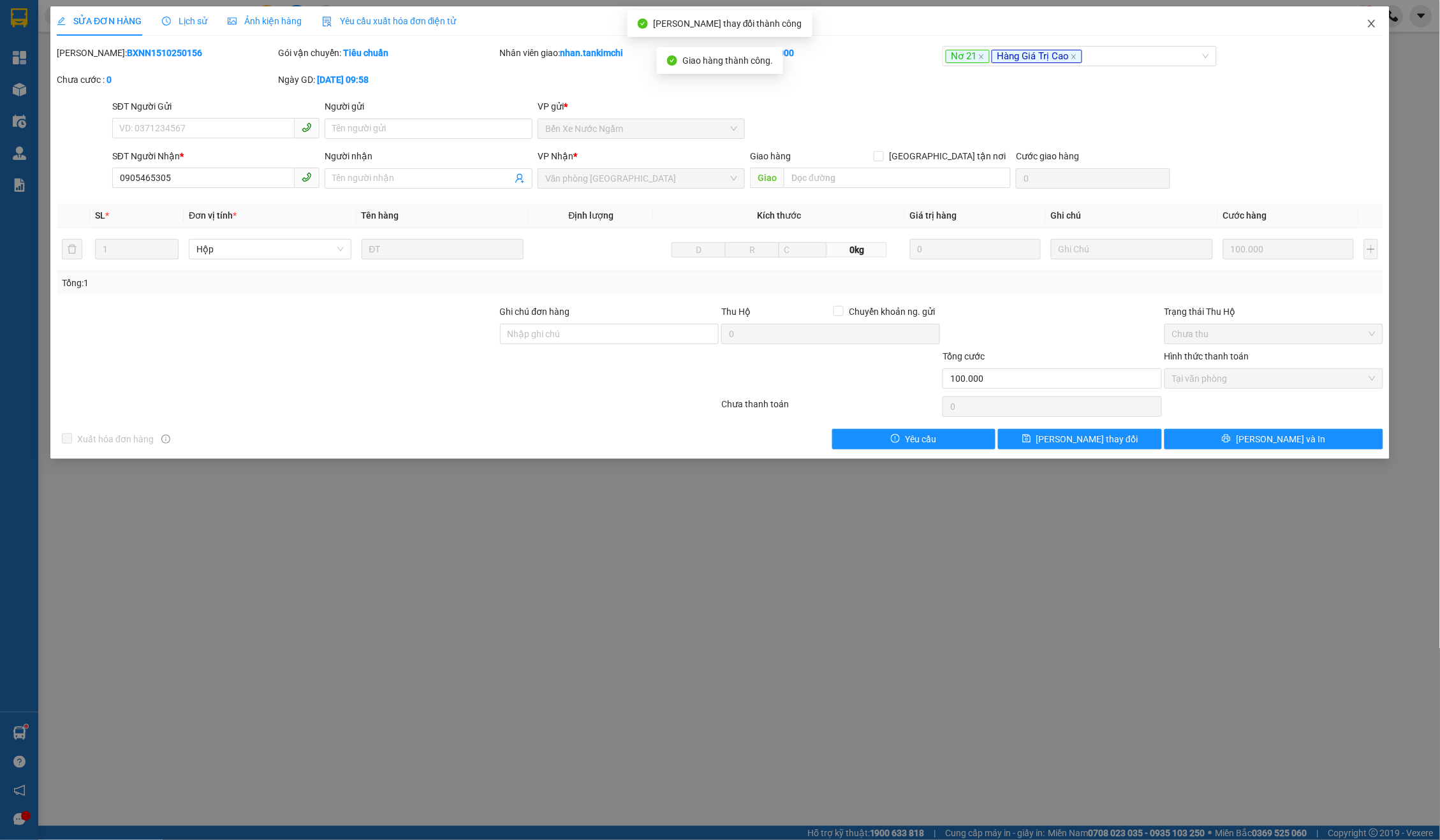
click at [1364, 25] on span "Close" at bounding box center [1372, 24] width 35 height 35
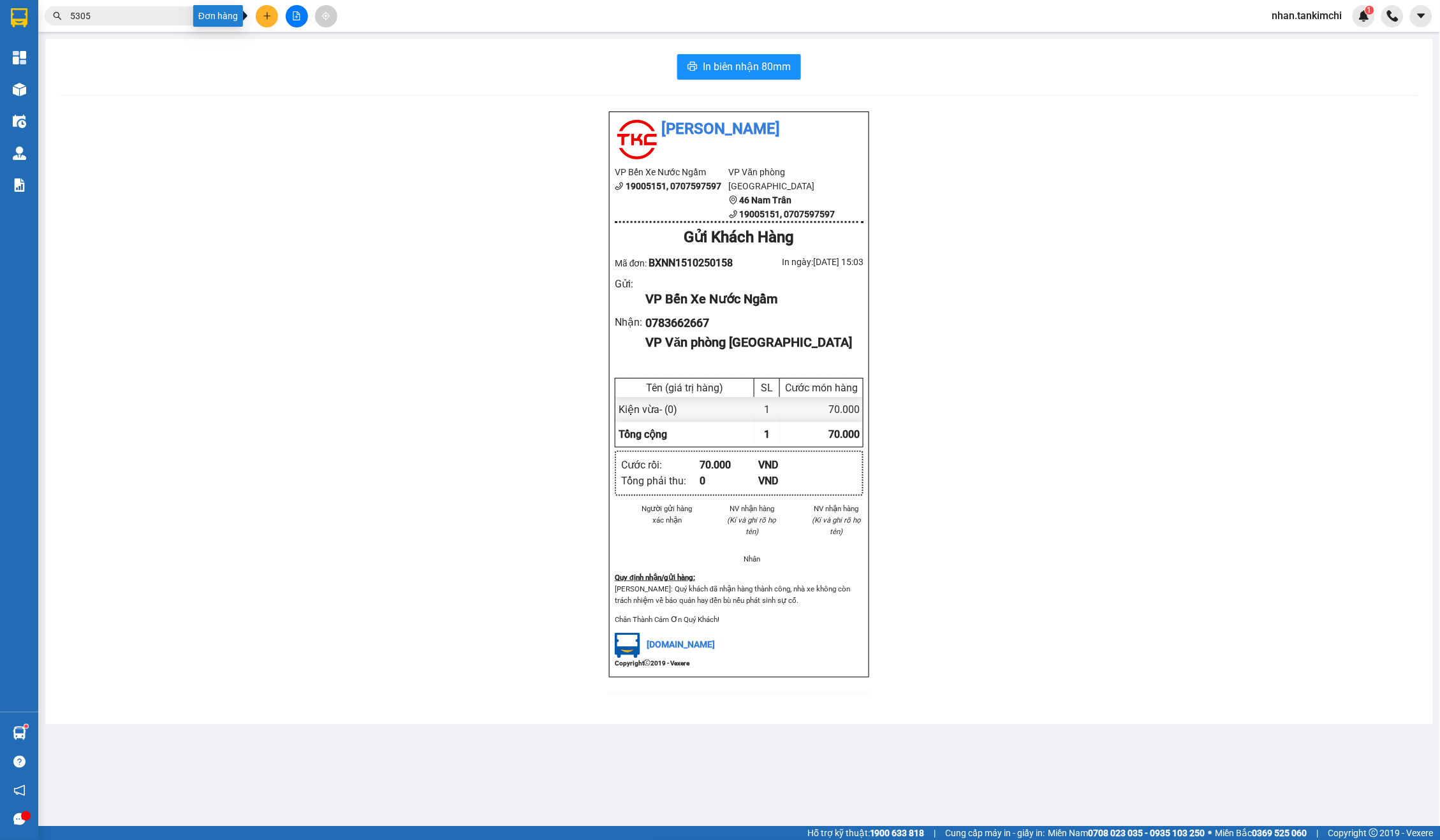
click at [214, 14] on div "Đơn hàng" at bounding box center [218, 16] width 50 height 22
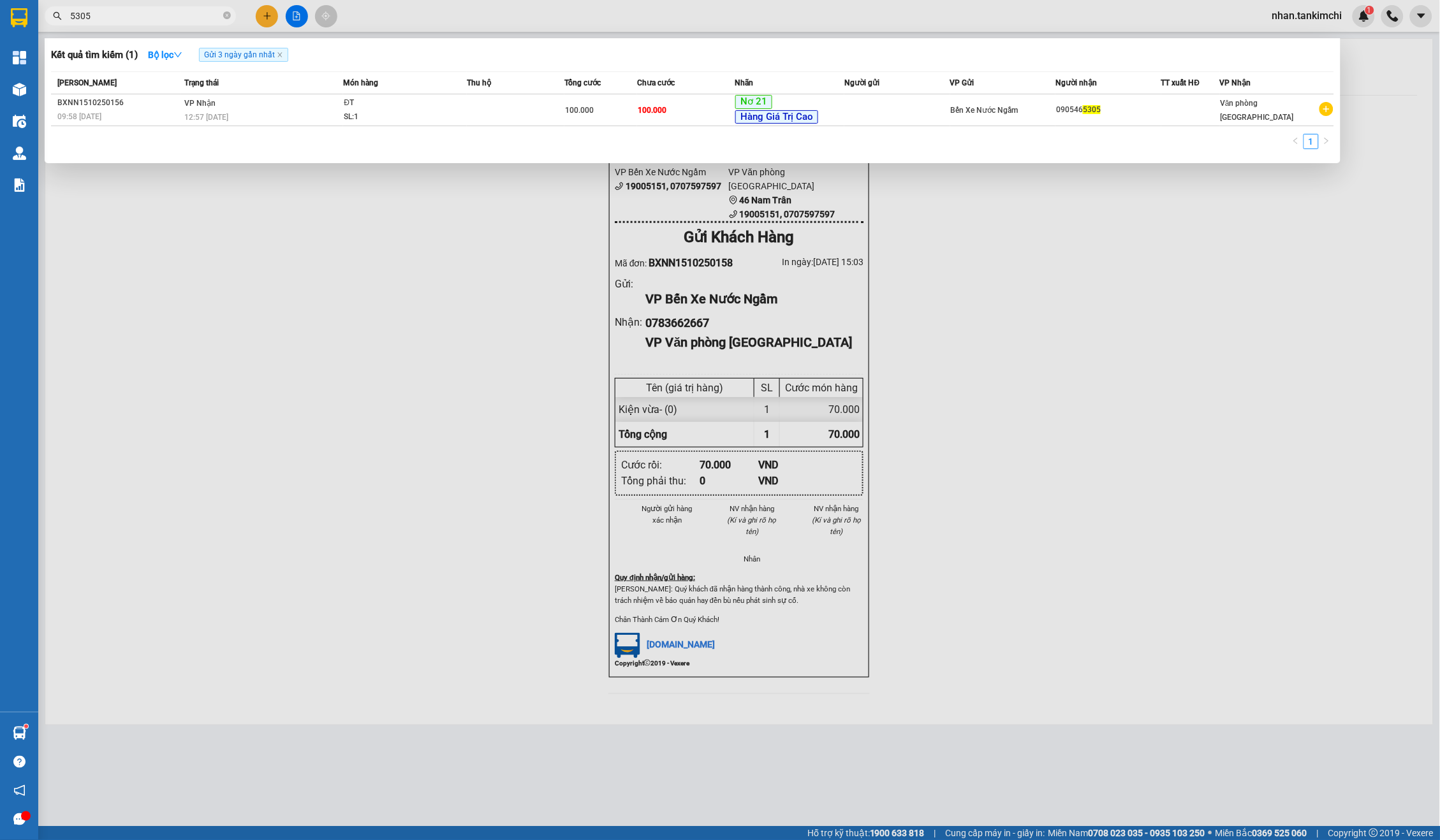
click at [145, 6] on span "5305" at bounding box center [140, 16] width 191 height 19
click at [132, 17] on input "5305" at bounding box center [145, 16] width 150 height 14
click at [187, 14] on input "1915" at bounding box center [145, 16] width 150 height 14
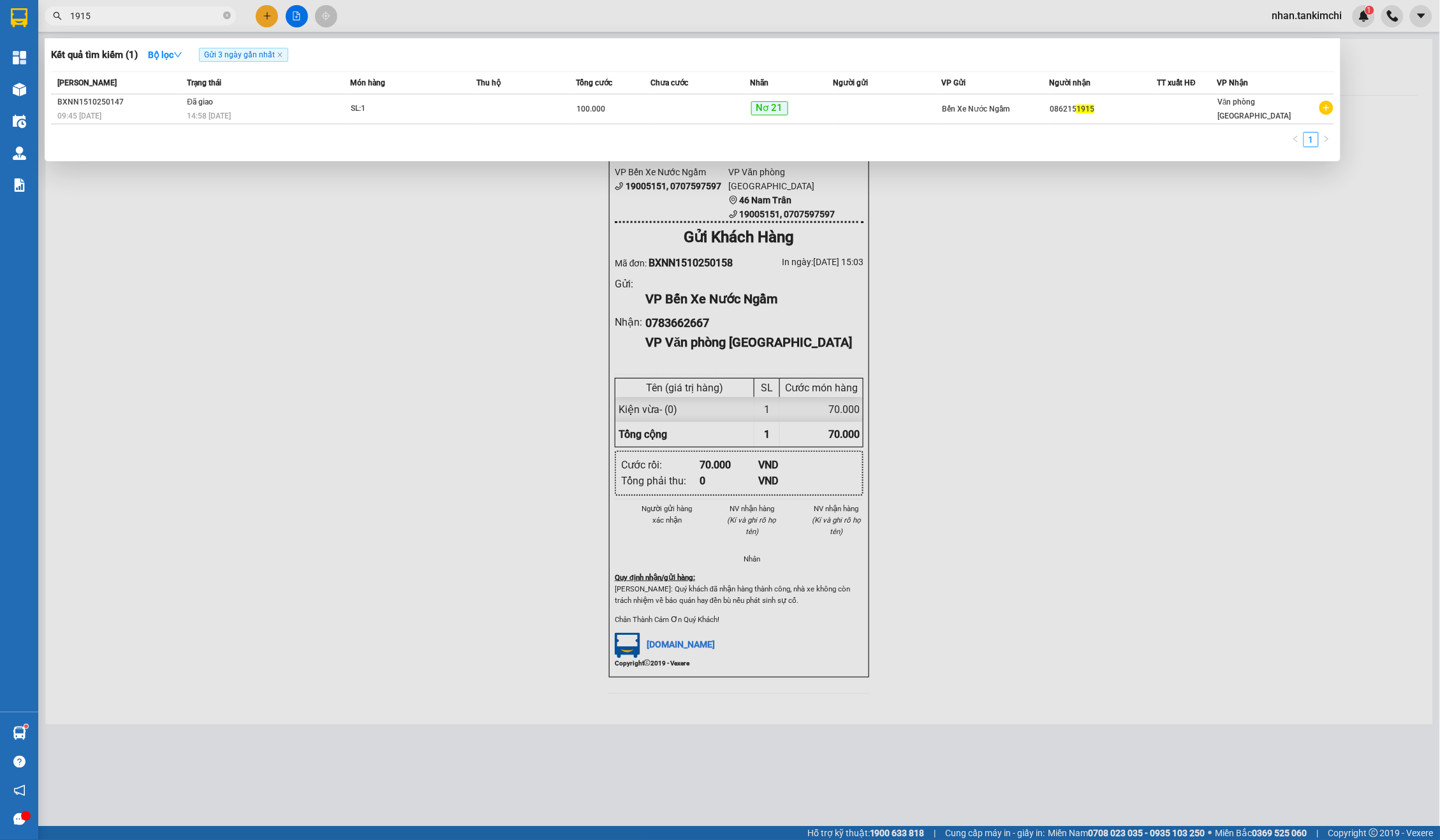
click at [187, 14] on input "1915" at bounding box center [145, 16] width 150 height 14
click at [190, 20] on input "3498" at bounding box center [145, 16] width 150 height 14
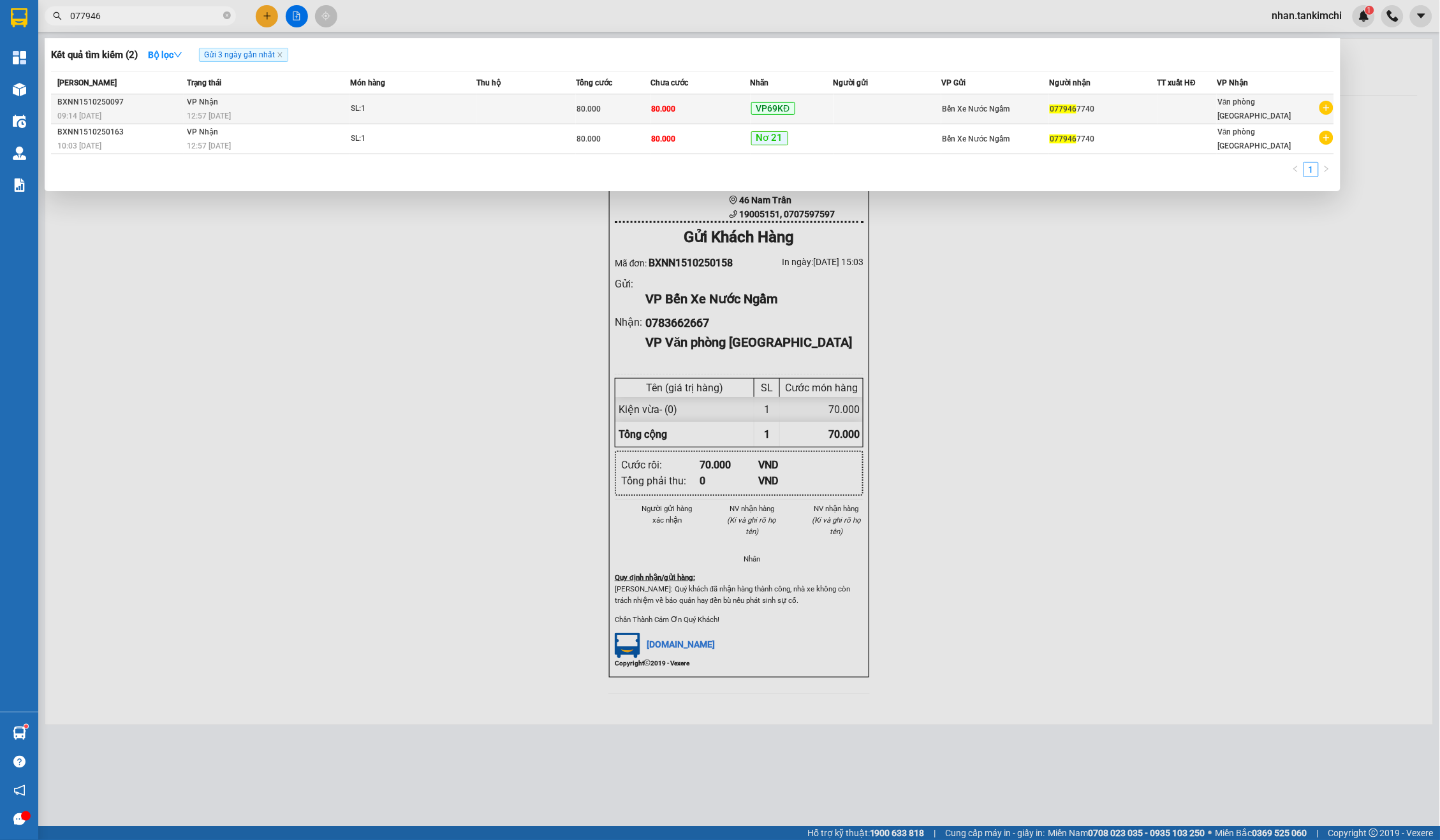
type input "077946"
click at [950, 107] on span "Bến Xe Nước Ngầm" at bounding box center [975, 109] width 68 height 9
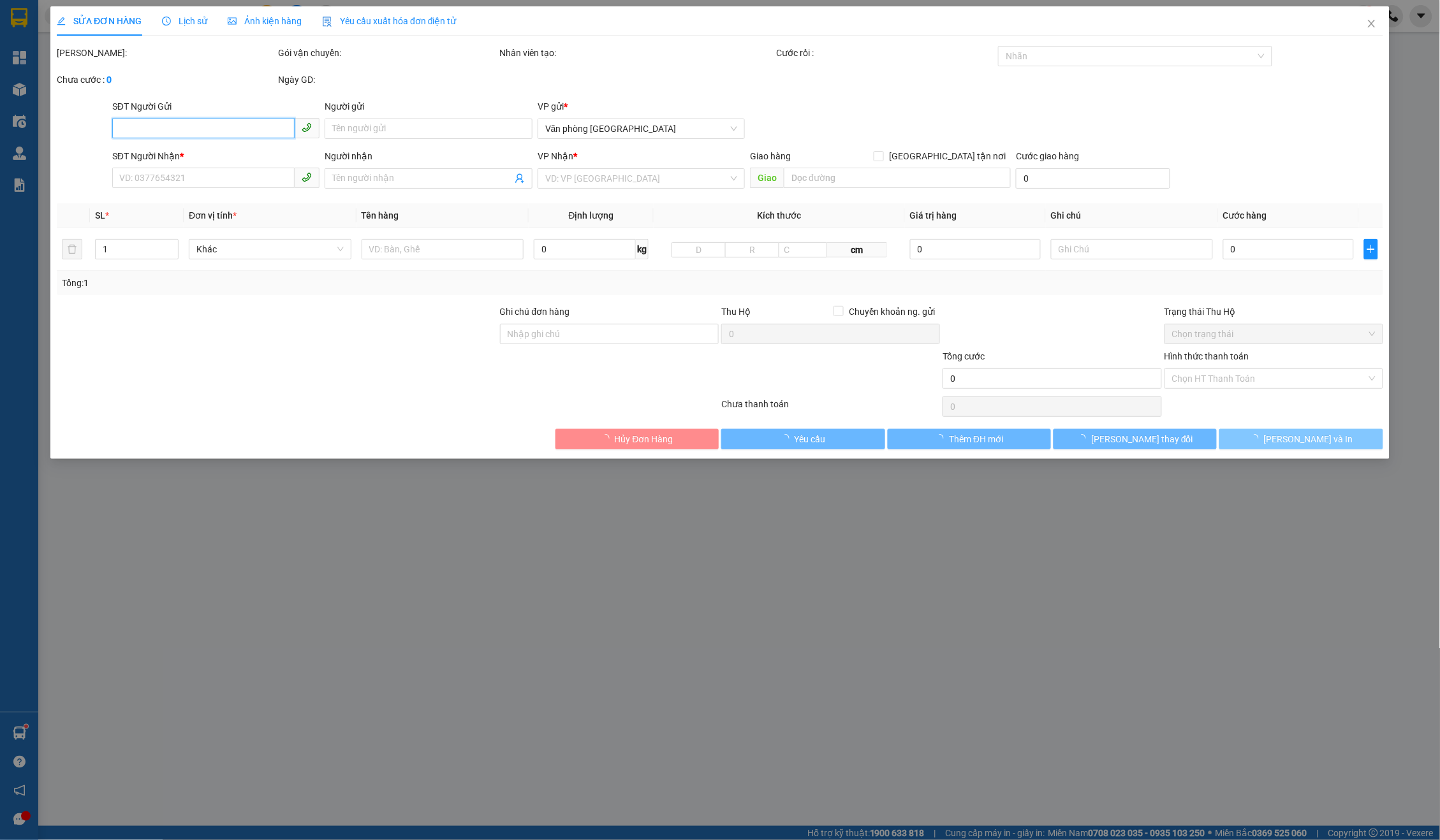
type input "0779467740"
type input "80.000"
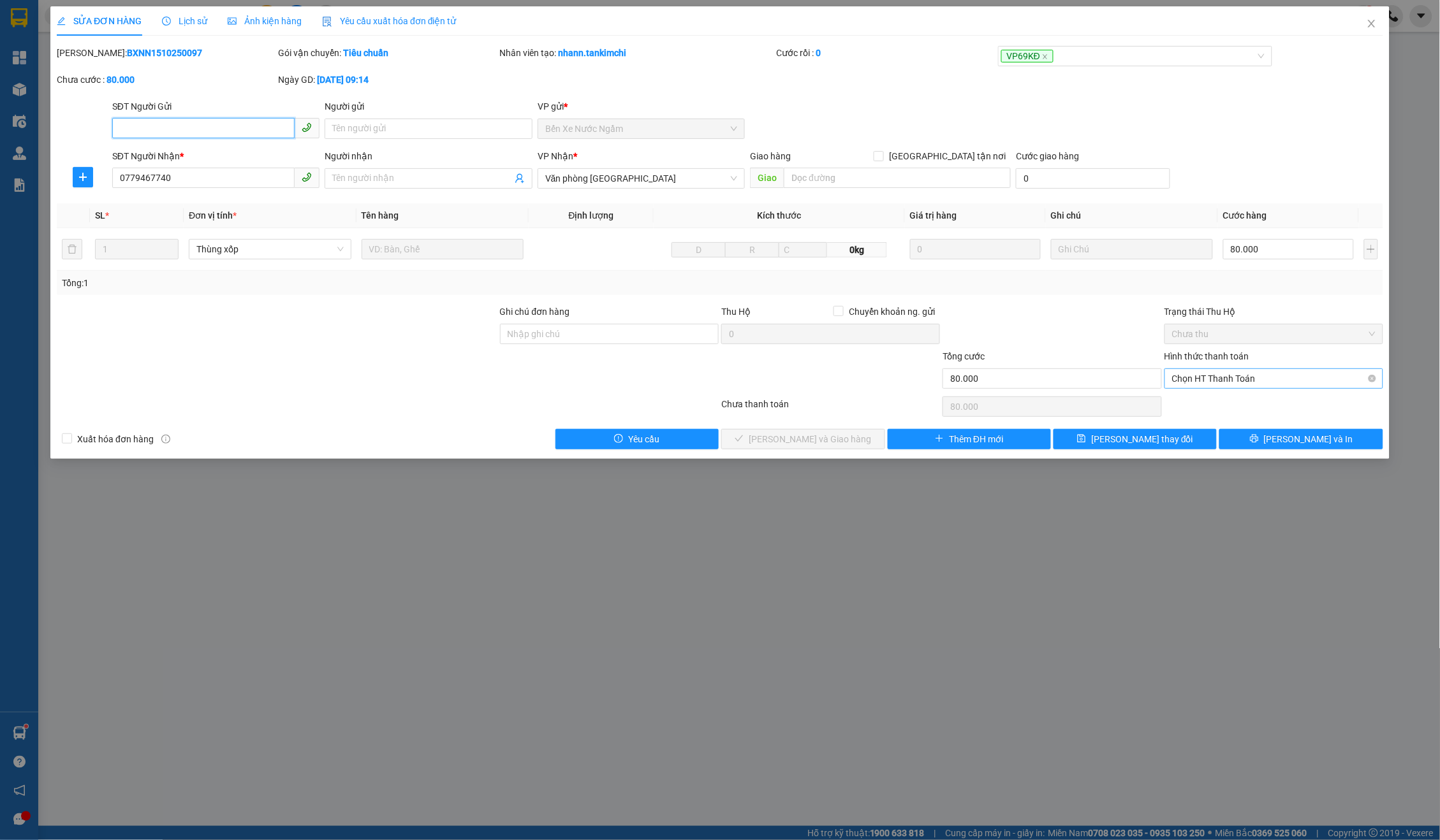
click at [1295, 384] on span "Chọn HT Thanh Toán" at bounding box center [1273, 379] width 203 height 19
click at [1224, 400] on div "Tại văn phòng" at bounding box center [1274, 401] width 204 height 14
type input "0"
click at [847, 445] on button "[PERSON_NAME] và Giao hàng" at bounding box center [803, 439] width 163 height 21
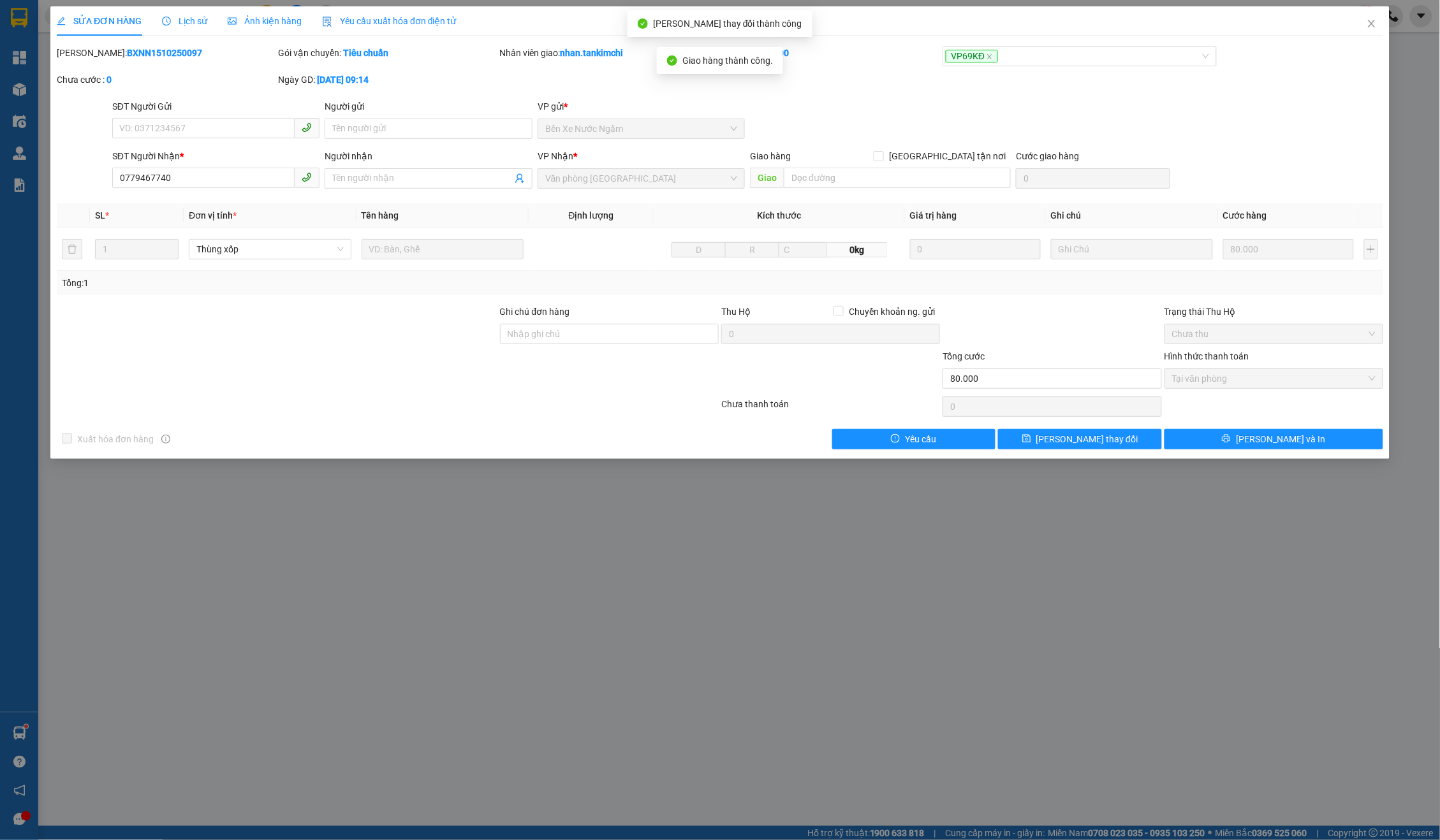
click at [840, 1] on div "SỬA ĐƠN HÀNG Lịch sử Ảnh kiện hàng Yêu cầu xuất hóa đơn điện tử Total Paid Fee …" at bounding box center [720, 420] width 1440 height 840
click at [1380, 28] on span "Close" at bounding box center [1372, 24] width 35 height 35
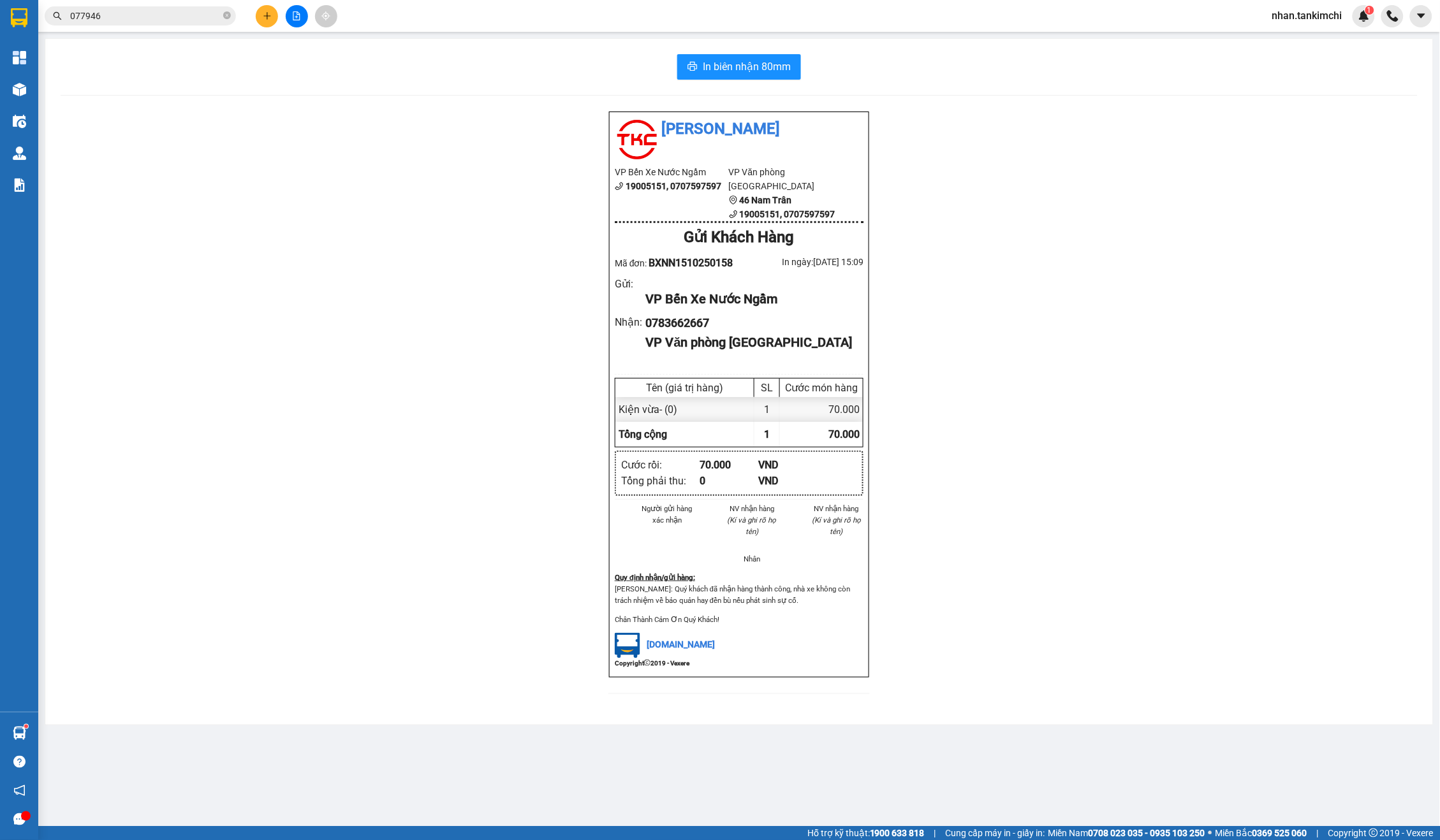
click at [325, 134] on div "Tân Kim Chi VP Bến Xe Nước Ngầm 19005151, 0707597597 VP Văn phòng [GEOGRAPHIC_D…" at bounding box center [739, 410] width 1357 height 599
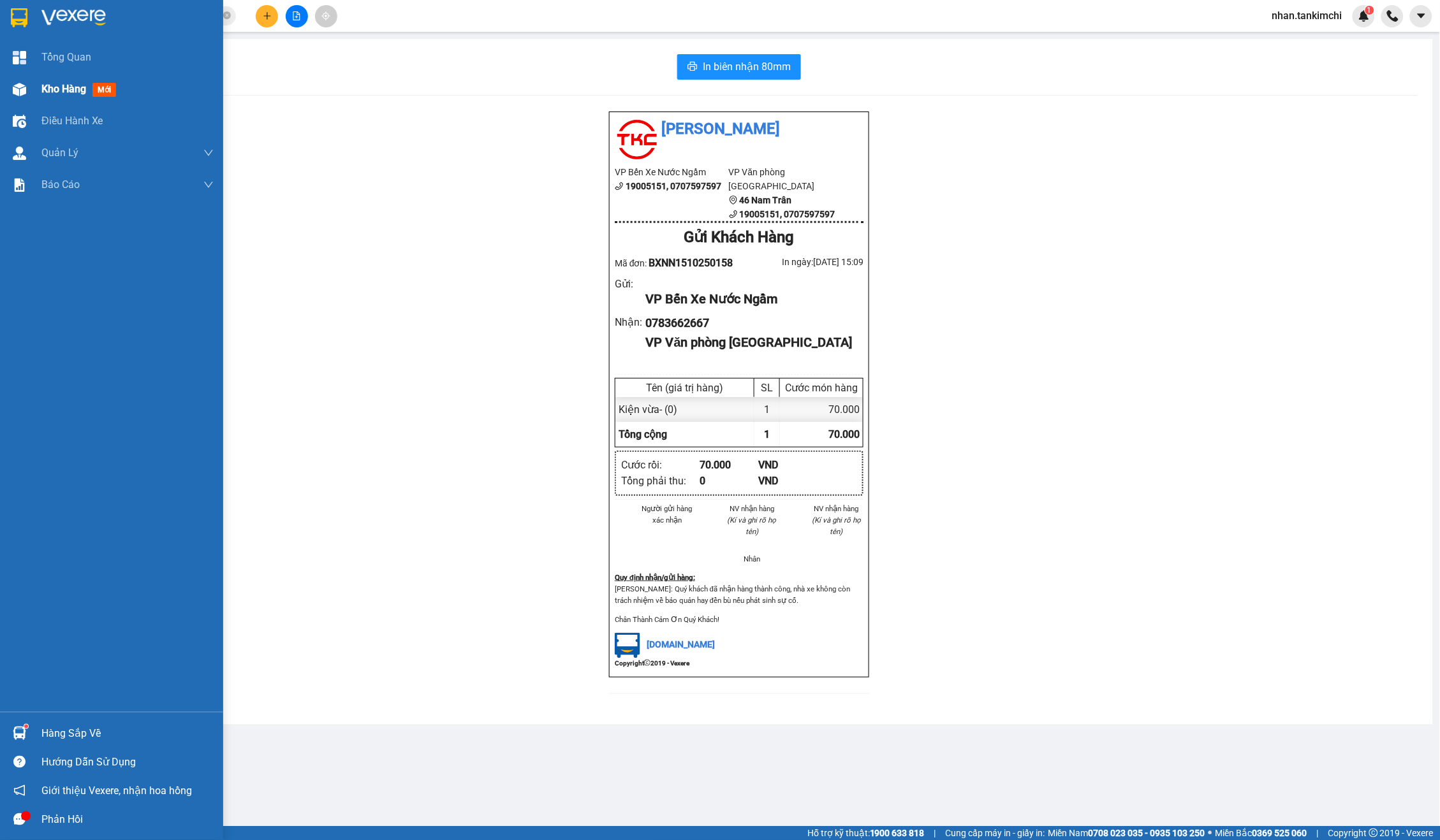
click at [48, 86] on span "Kho hàng" at bounding box center [63, 88] width 45 height 12
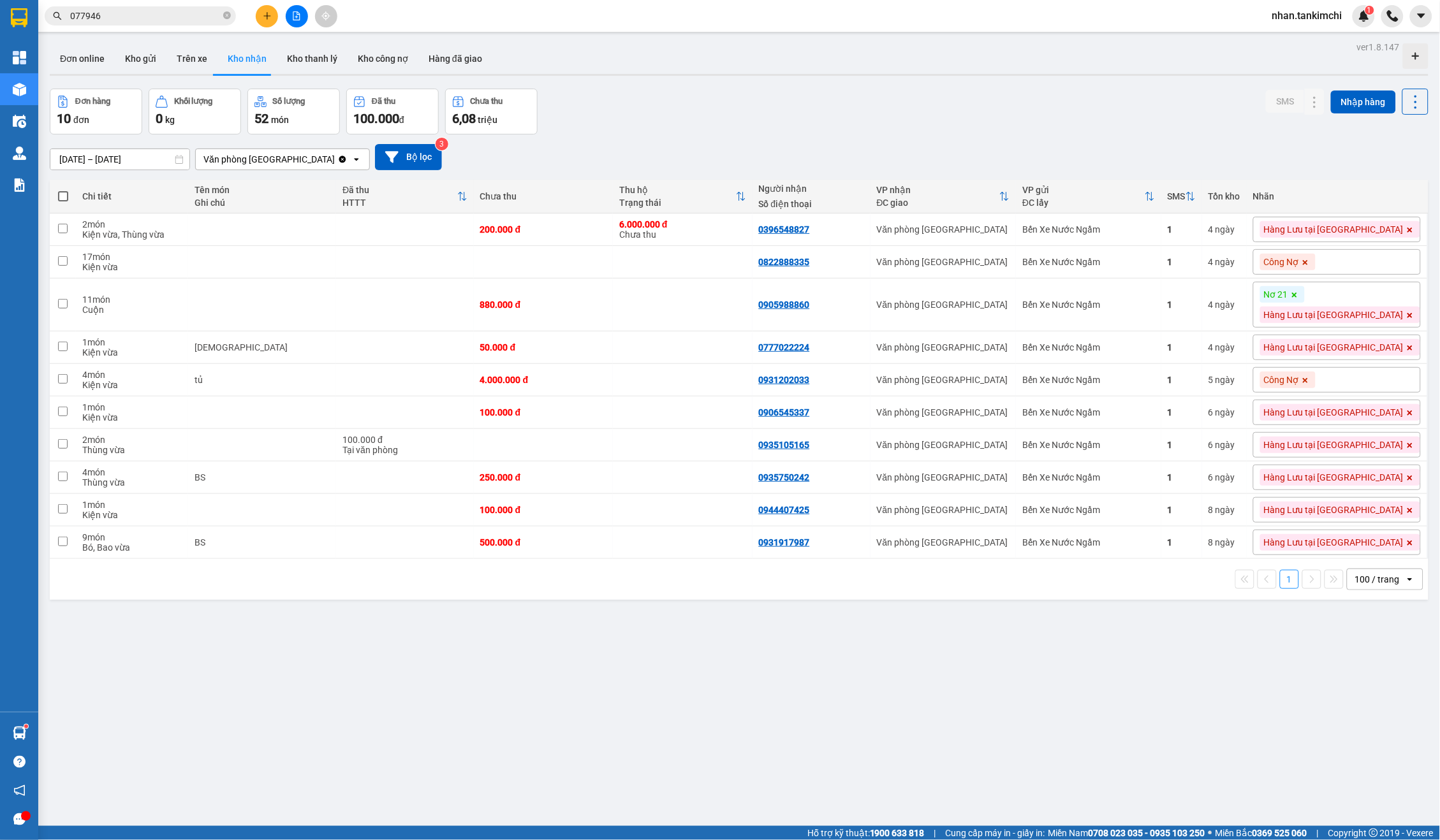
click at [141, 168] on div "[DATE] – [DATE] Press the down arrow key to interact with the calendar and sele…" at bounding box center [739, 157] width 1379 height 45
click at [156, 160] on input "[DATE] – [DATE]" at bounding box center [119, 159] width 139 height 21
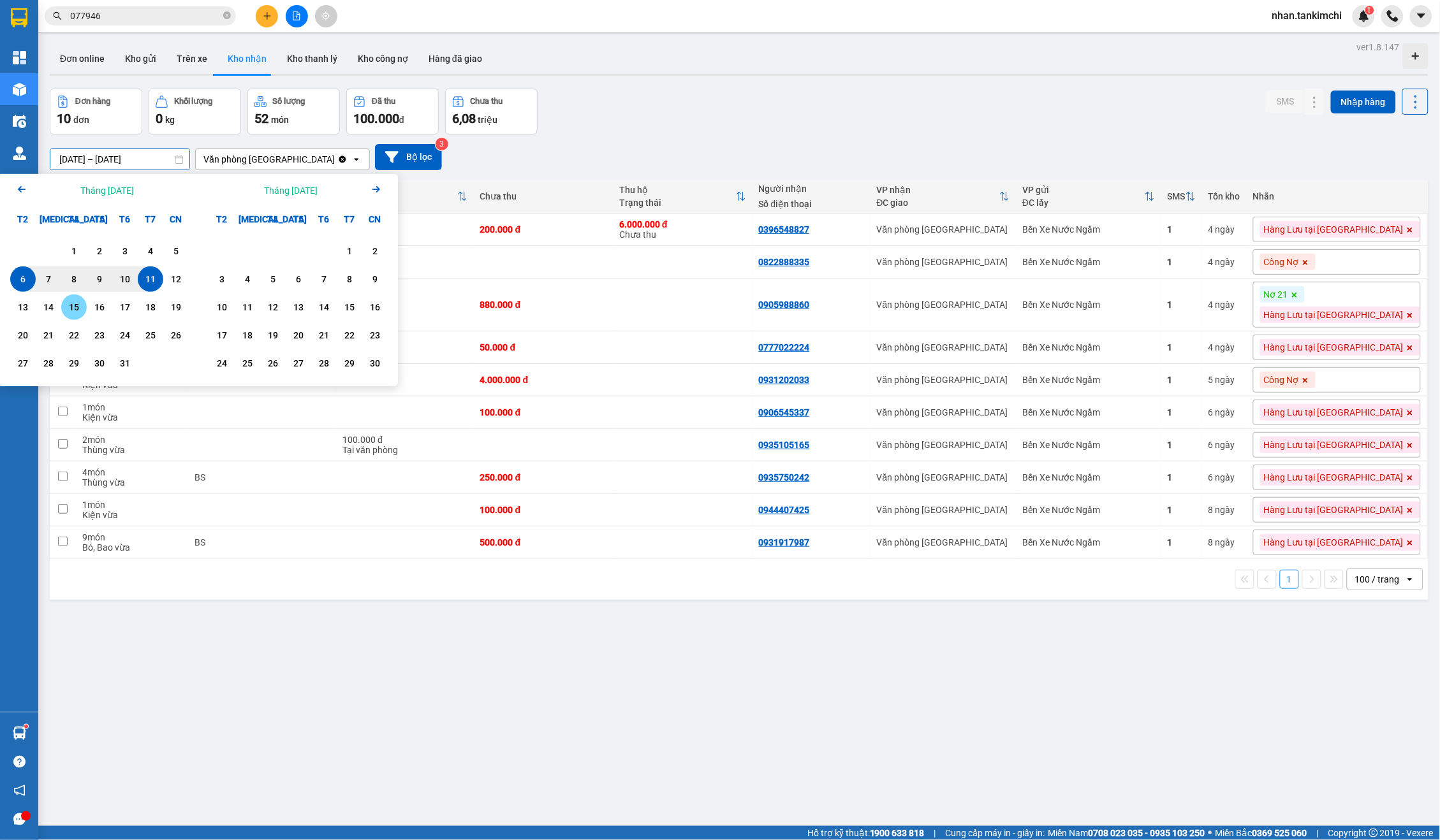
click at [72, 309] on div "15" at bounding box center [74, 307] width 18 height 15
type input "[DATE] – [DATE]"
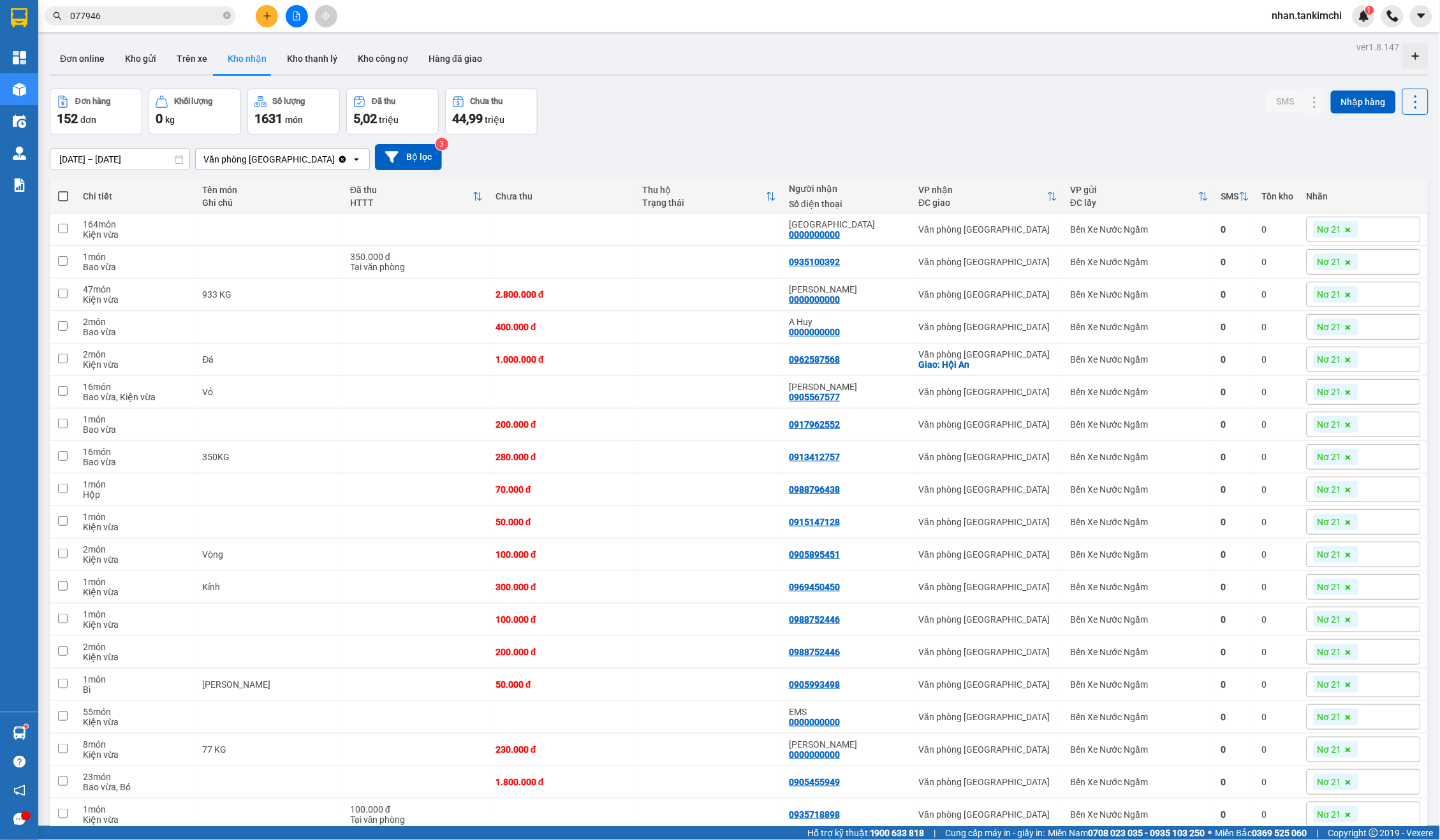
click at [60, 190] on label at bounding box center [63, 196] width 14 height 13
click at [63, 190] on input "checkbox" at bounding box center [63, 190] width 0 height 0
checkbox input "true"
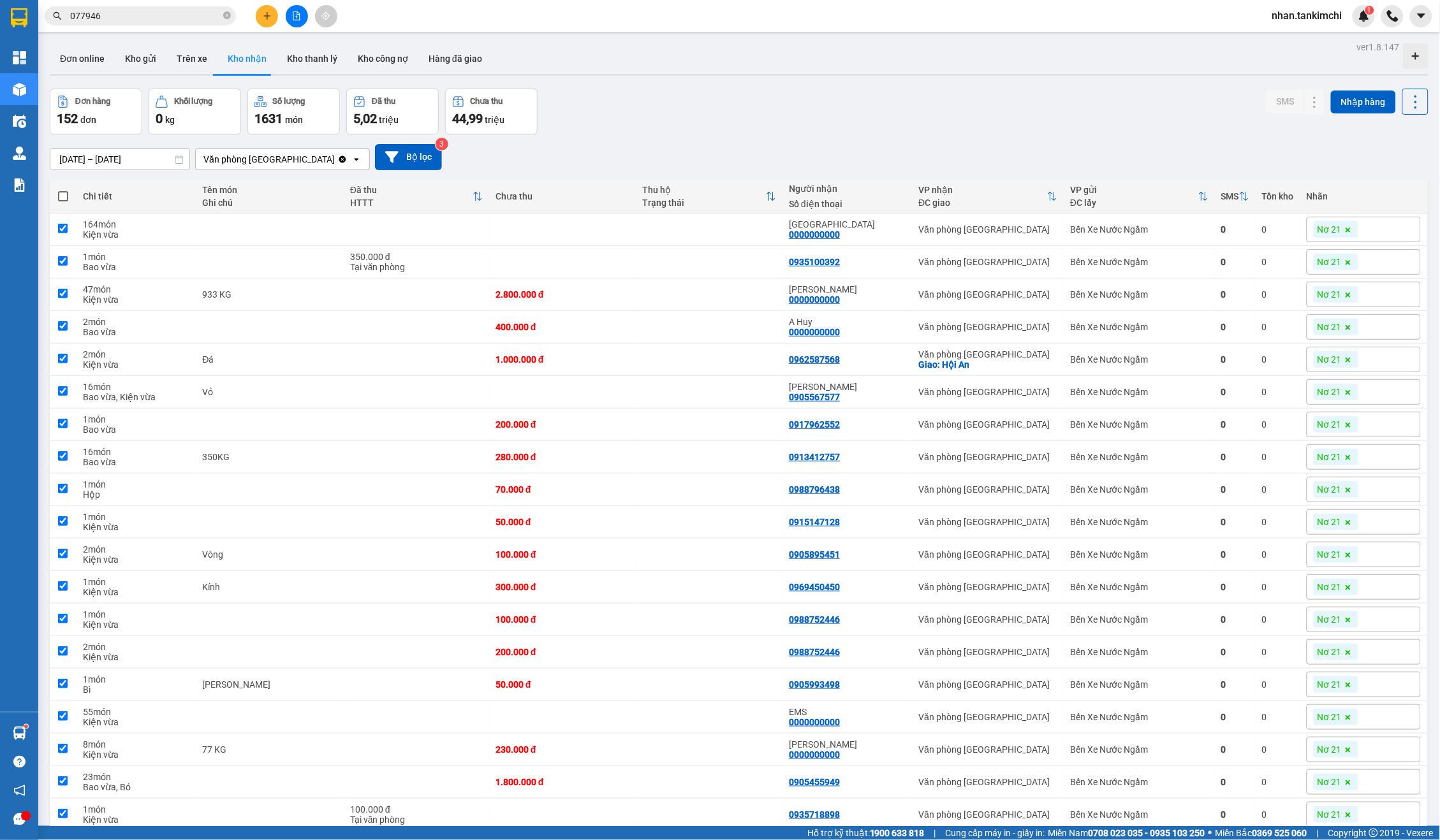
checkbox input "true"
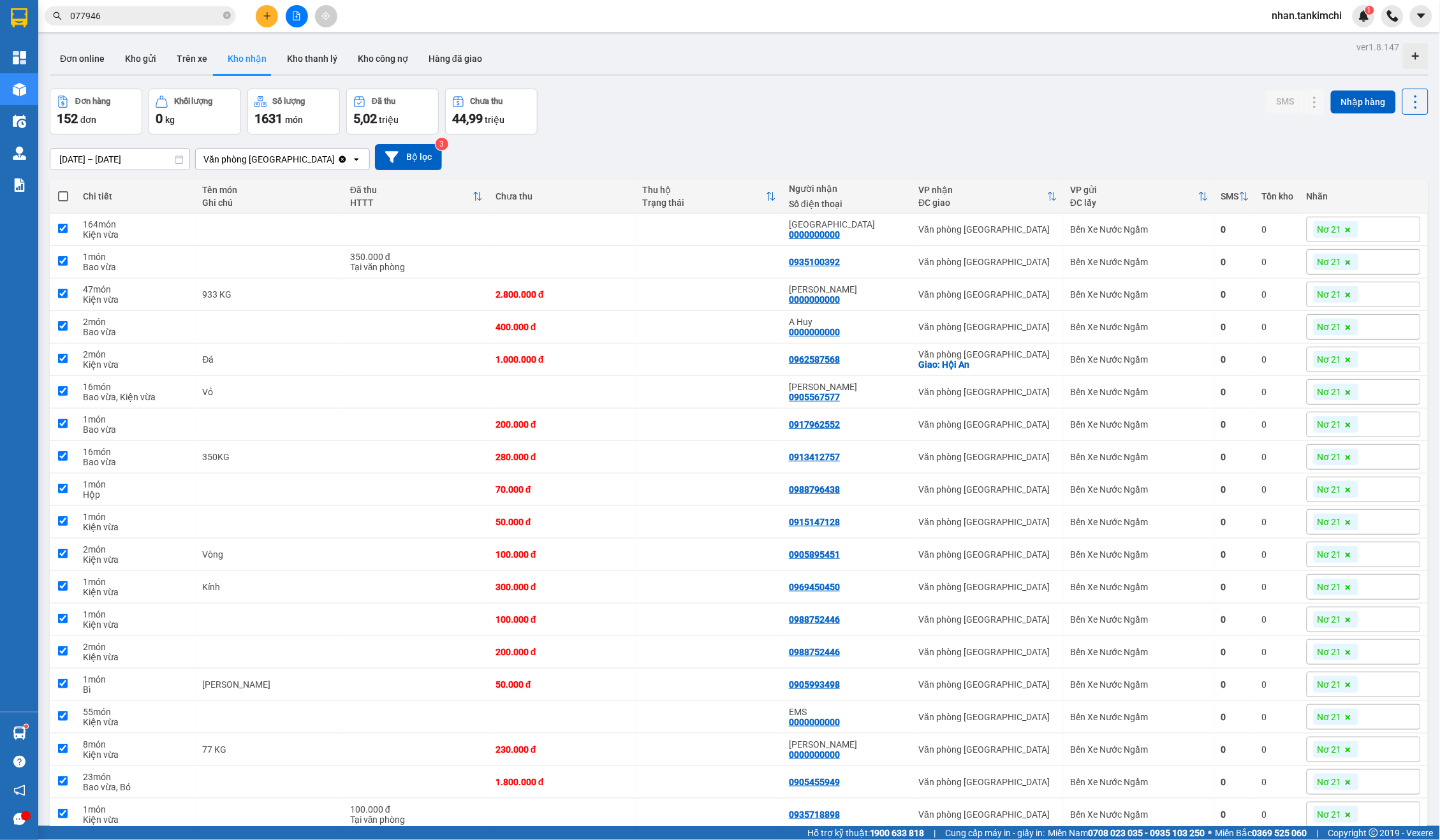
checkbox input "true"
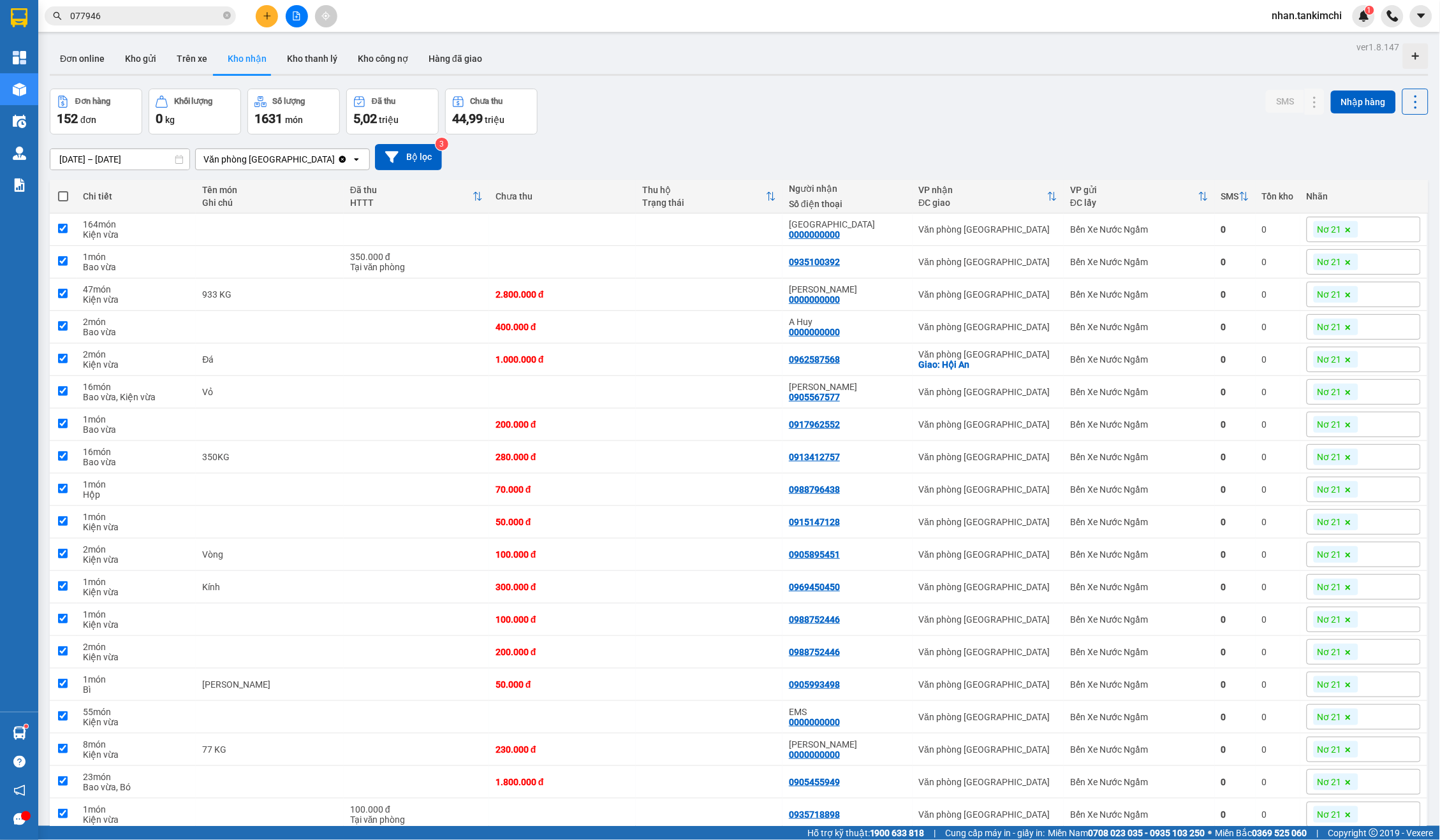
checkbox input "true"
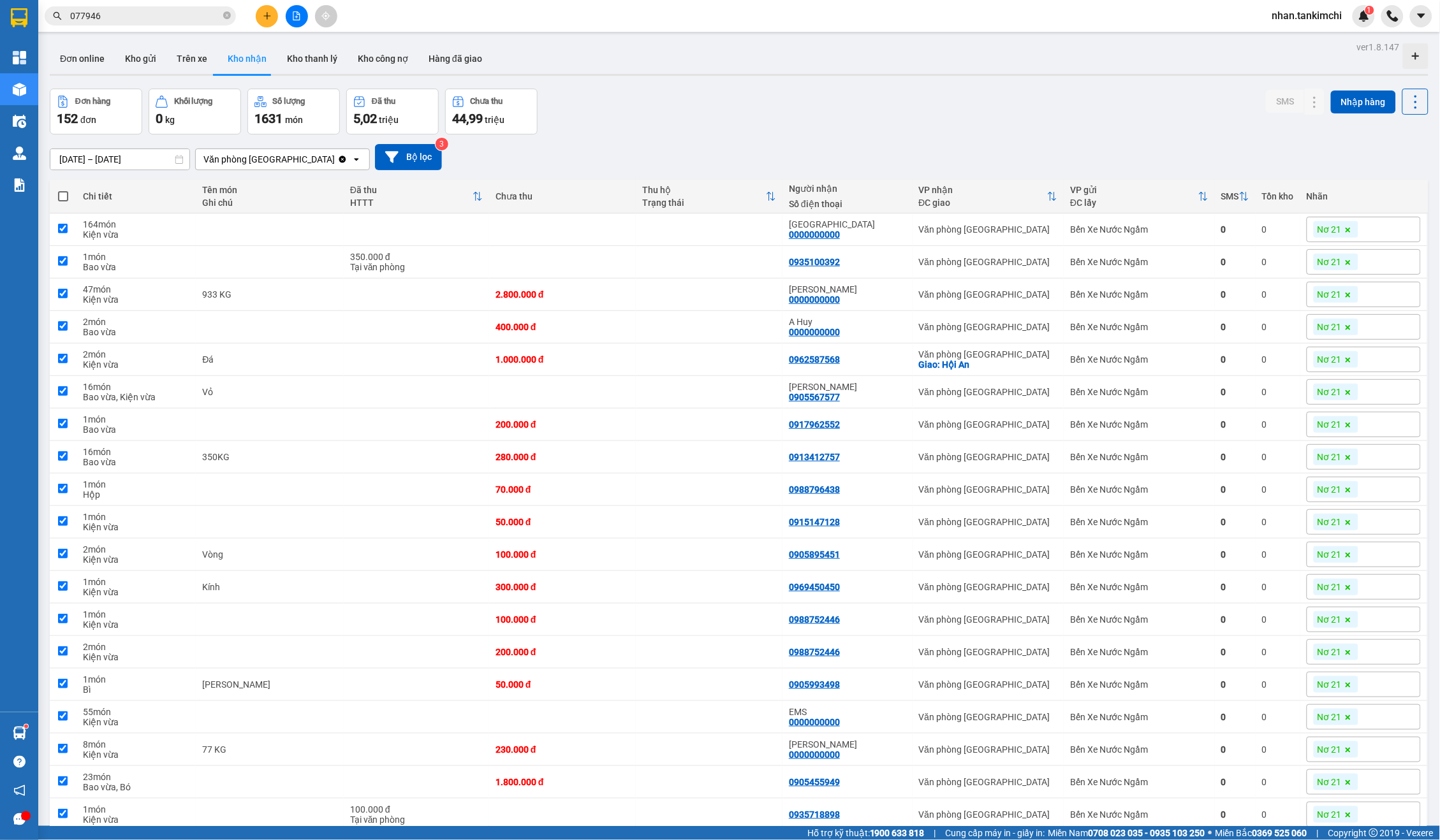
checkbox input "true"
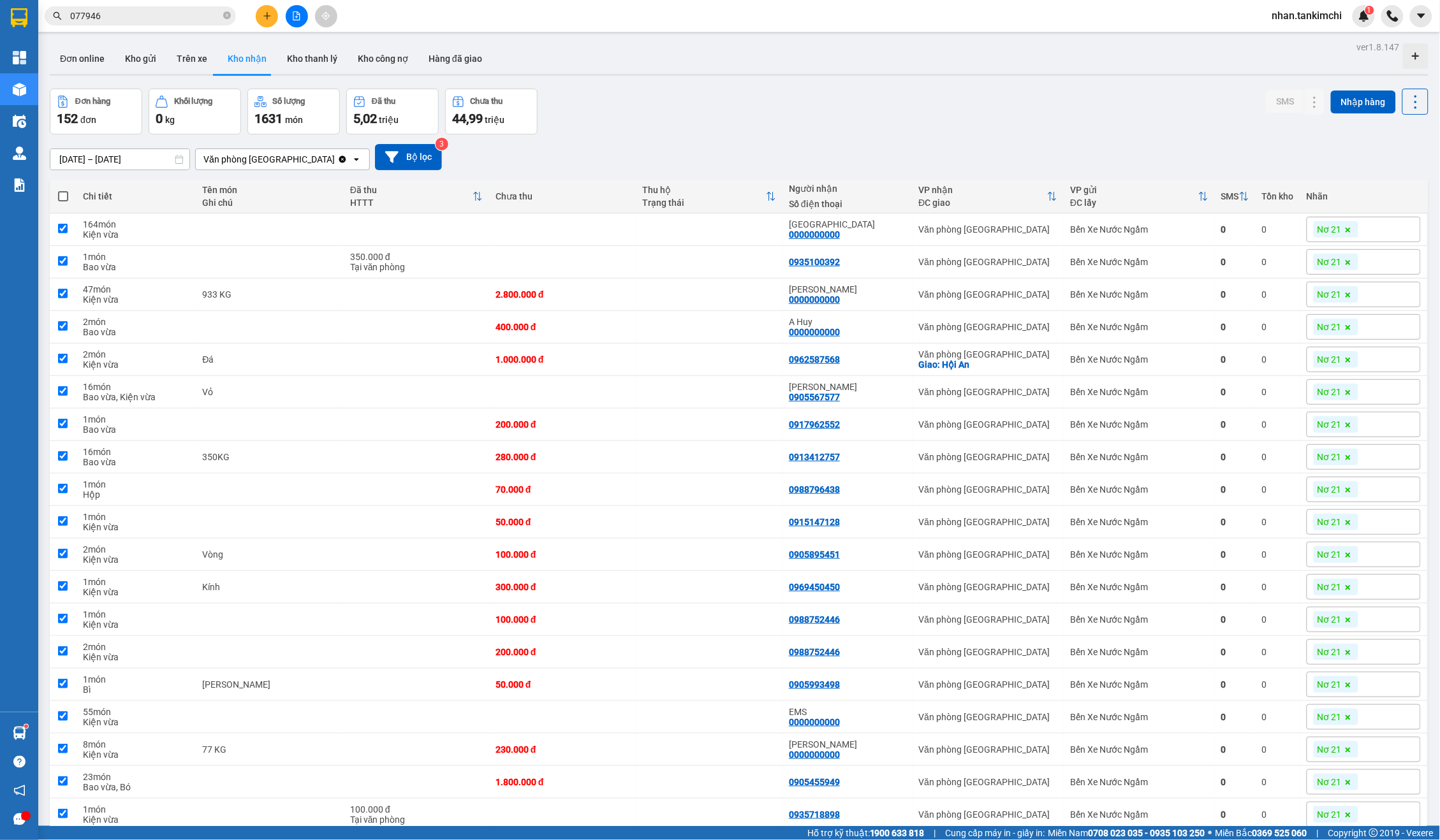
checkbox input "true"
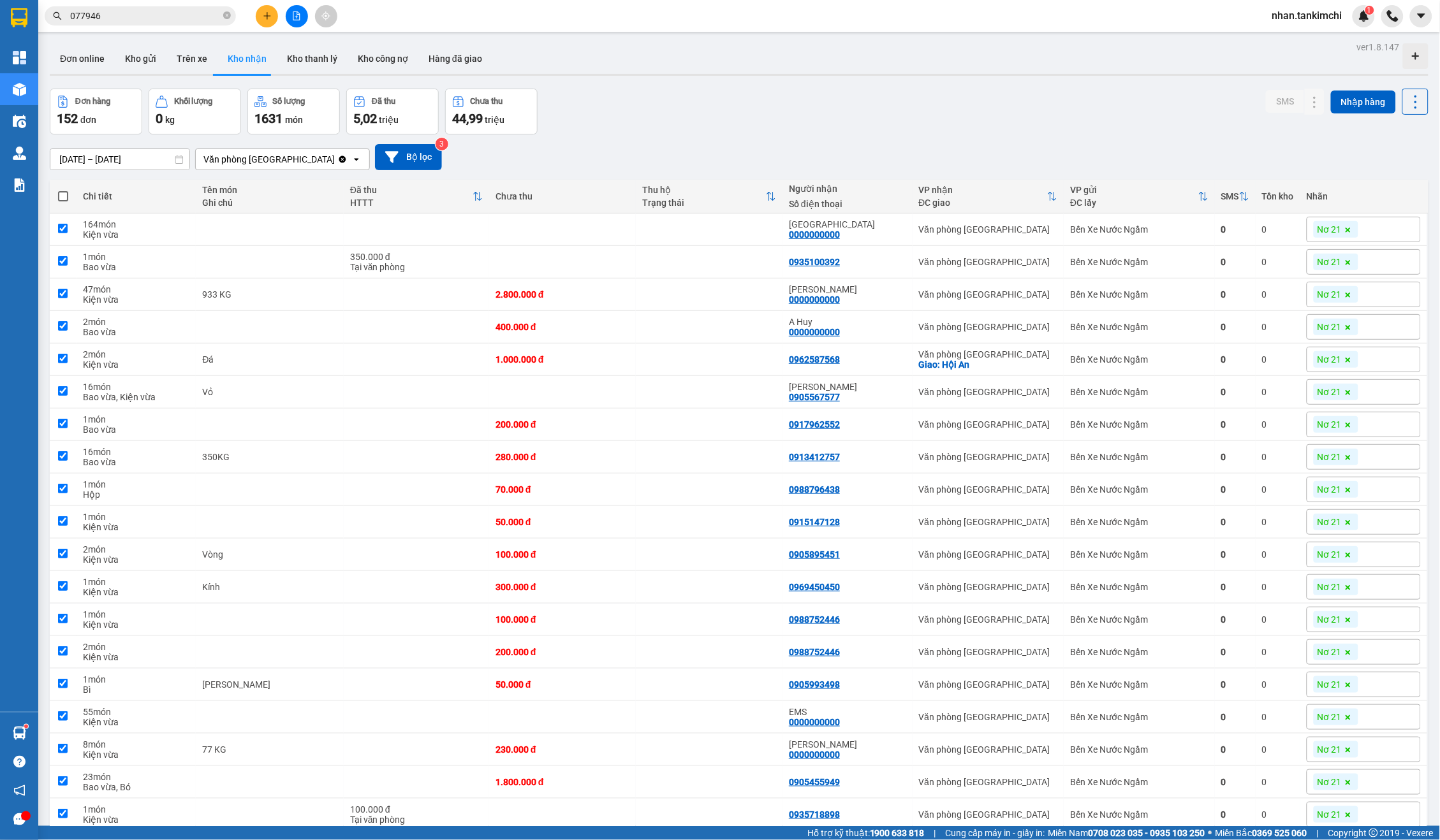
checkbox input "true"
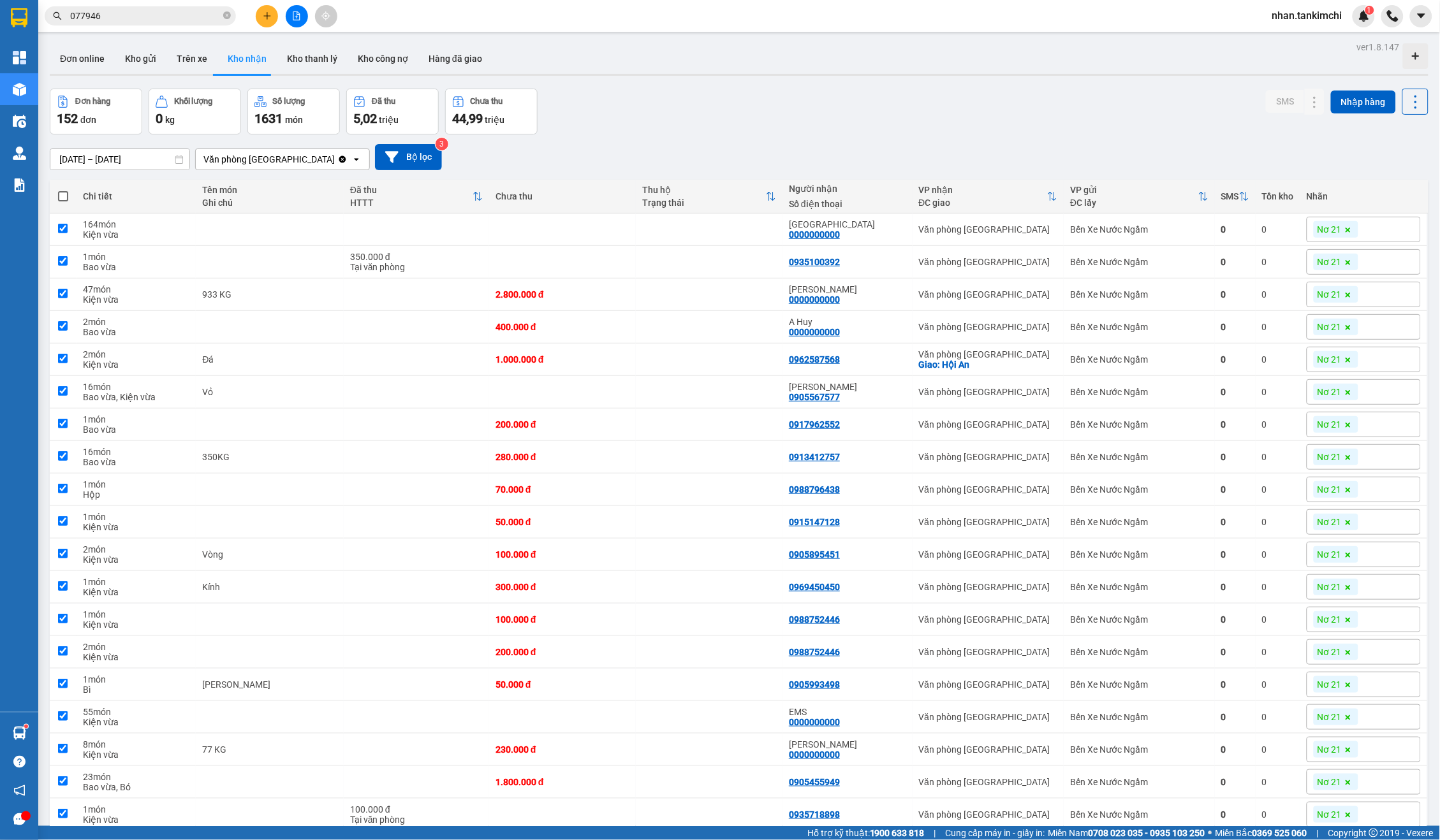
checkbox input "true"
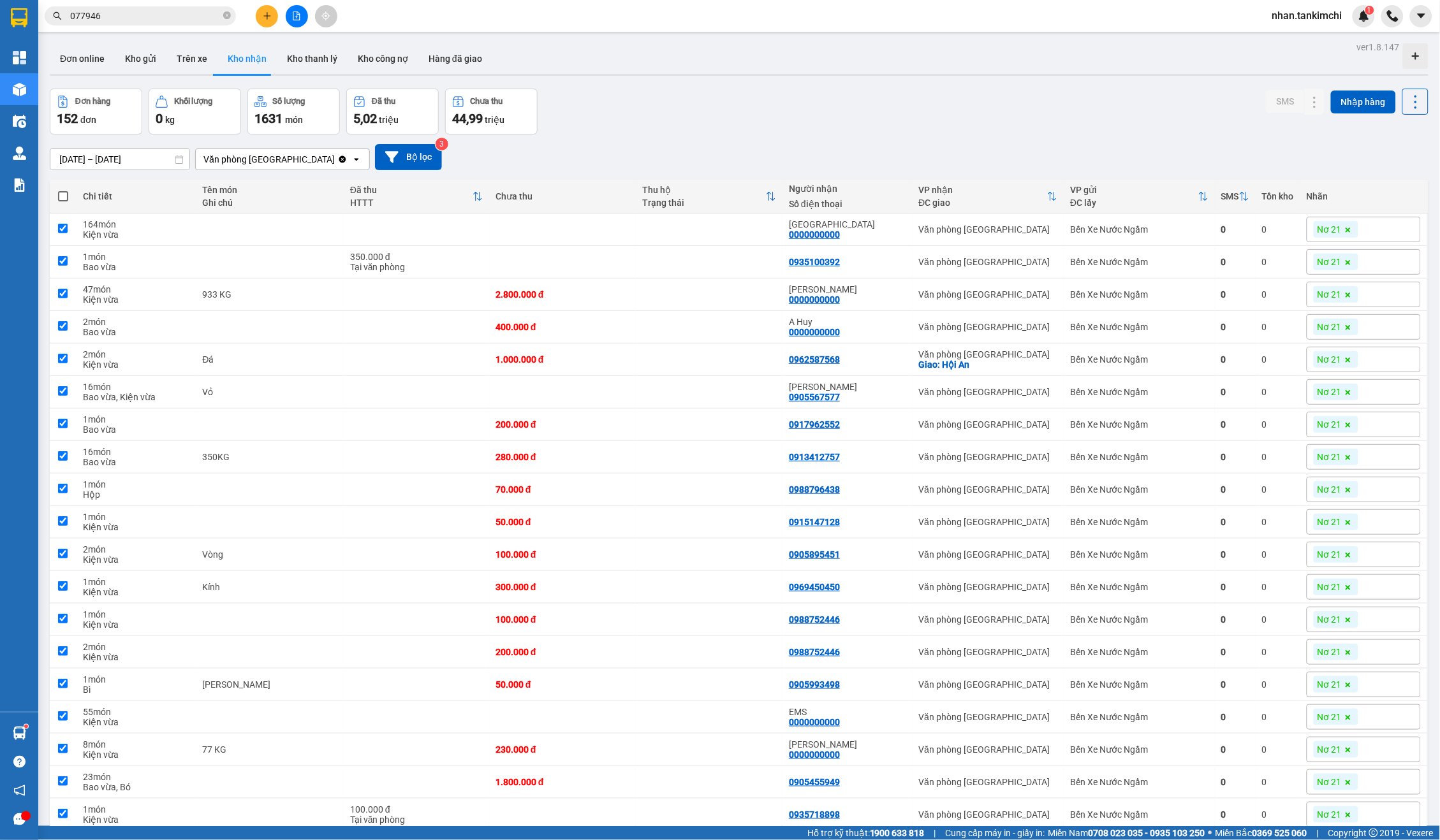
checkbox input "true"
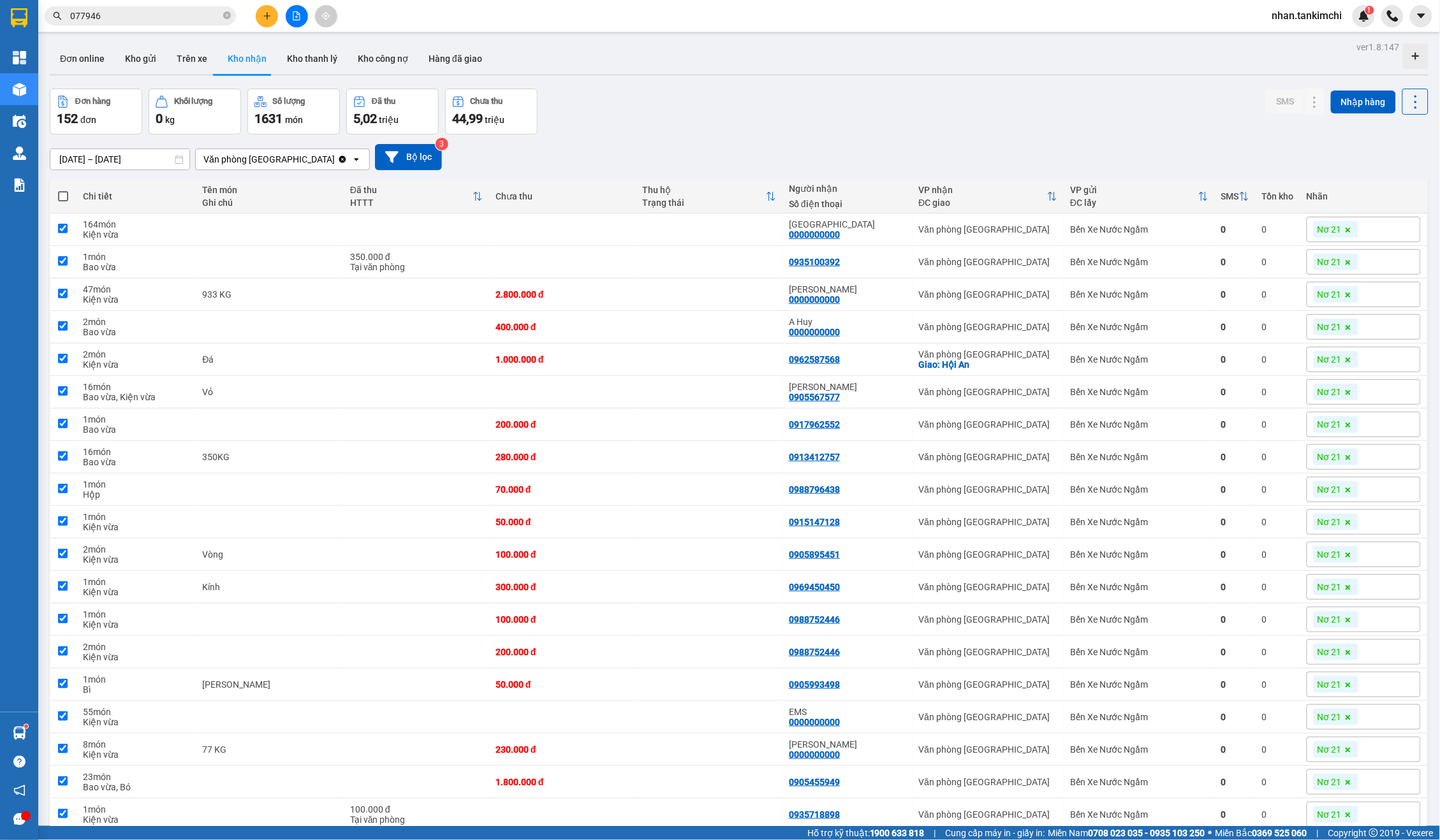
checkbox input "true"
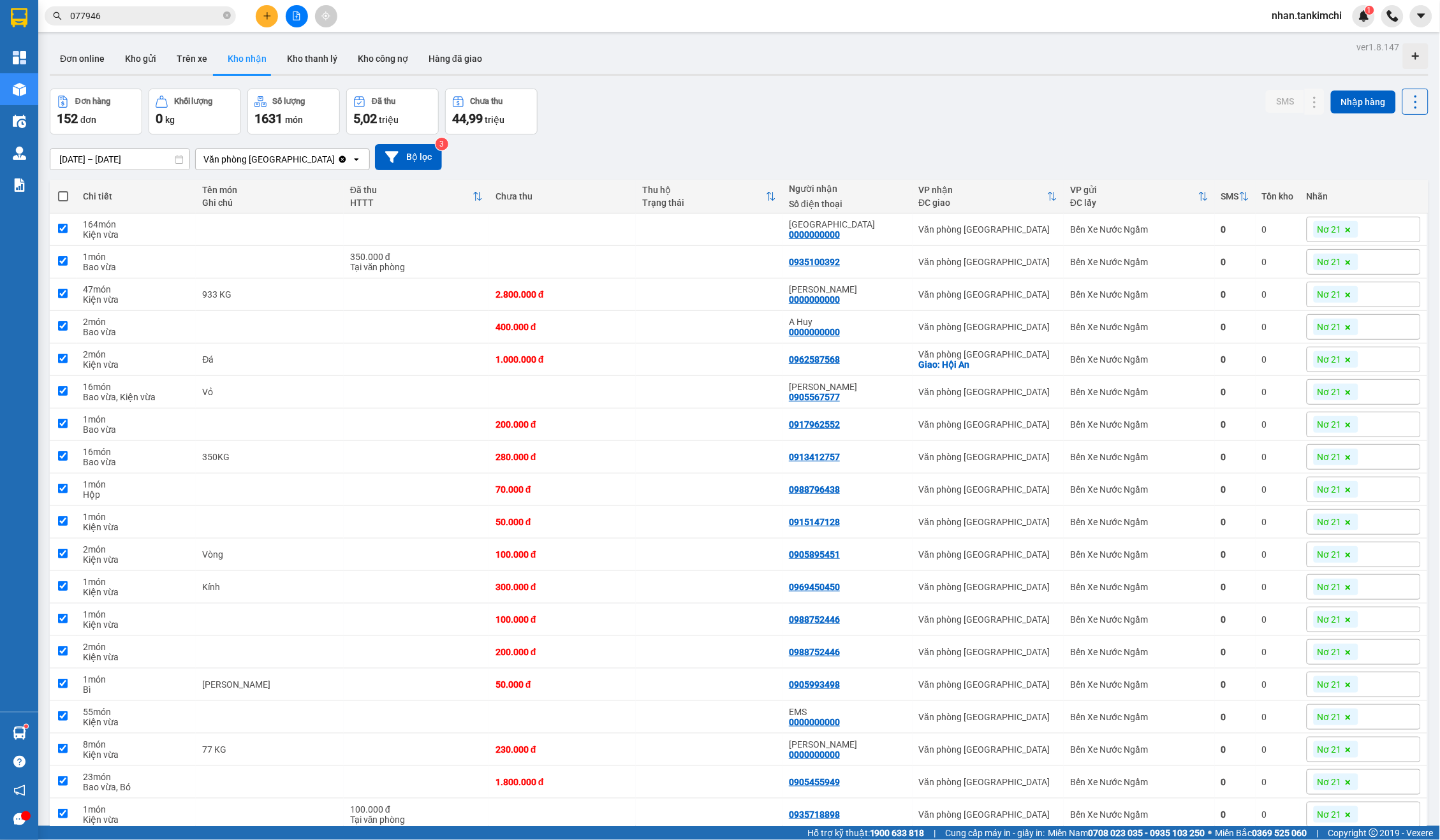
checkbox input "true"
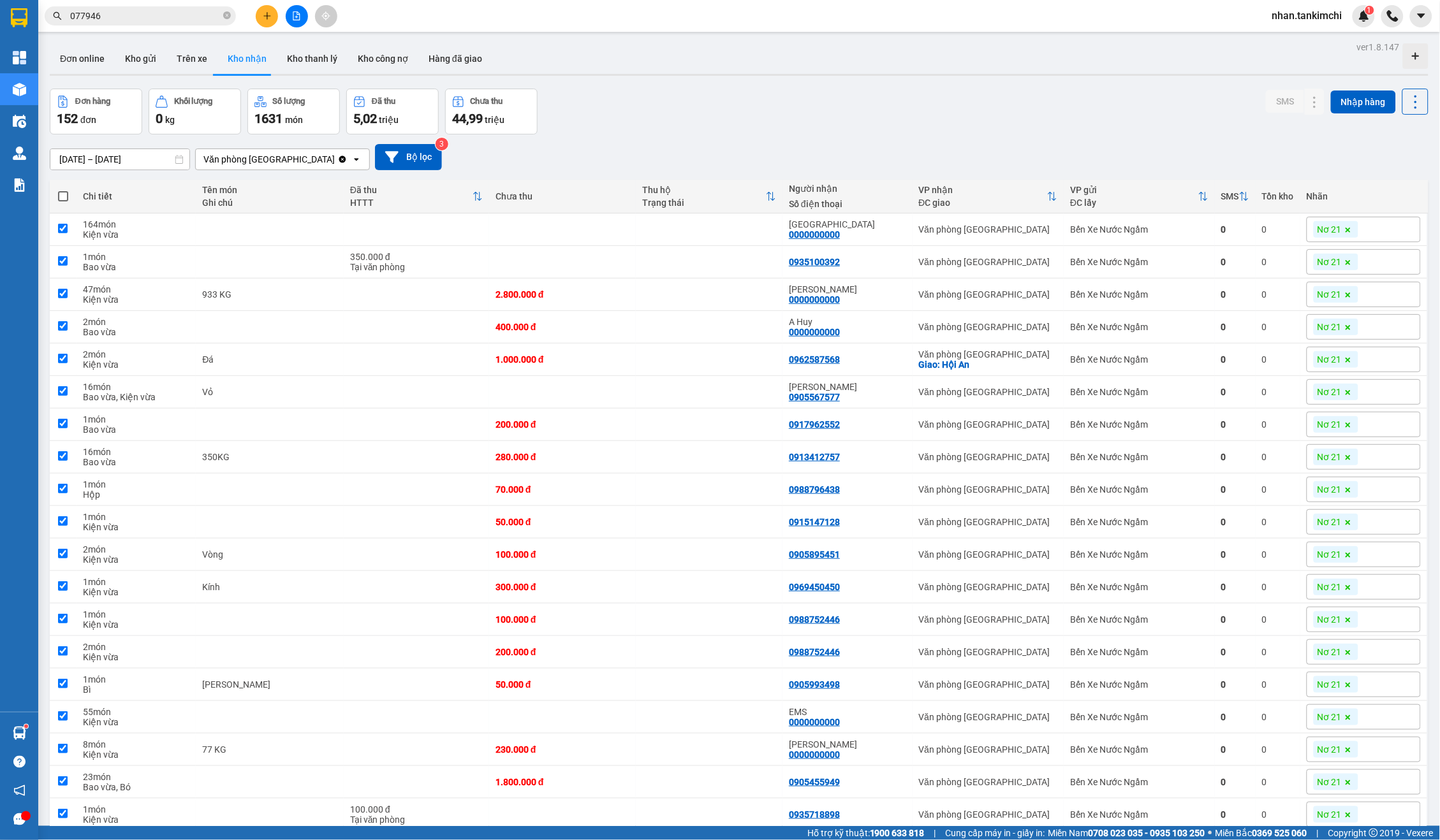
checkbox input "true"
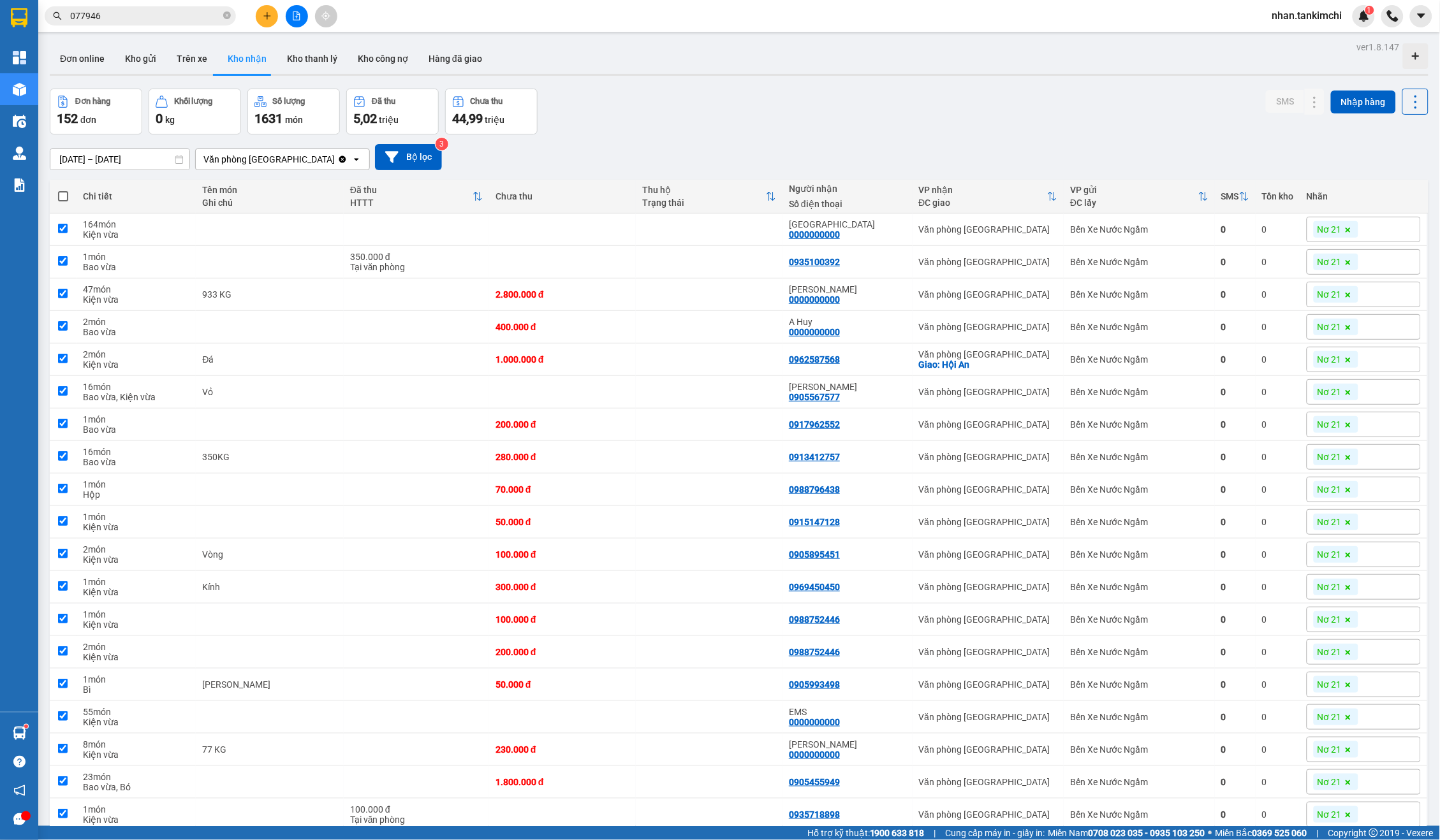
checkbox input "true"
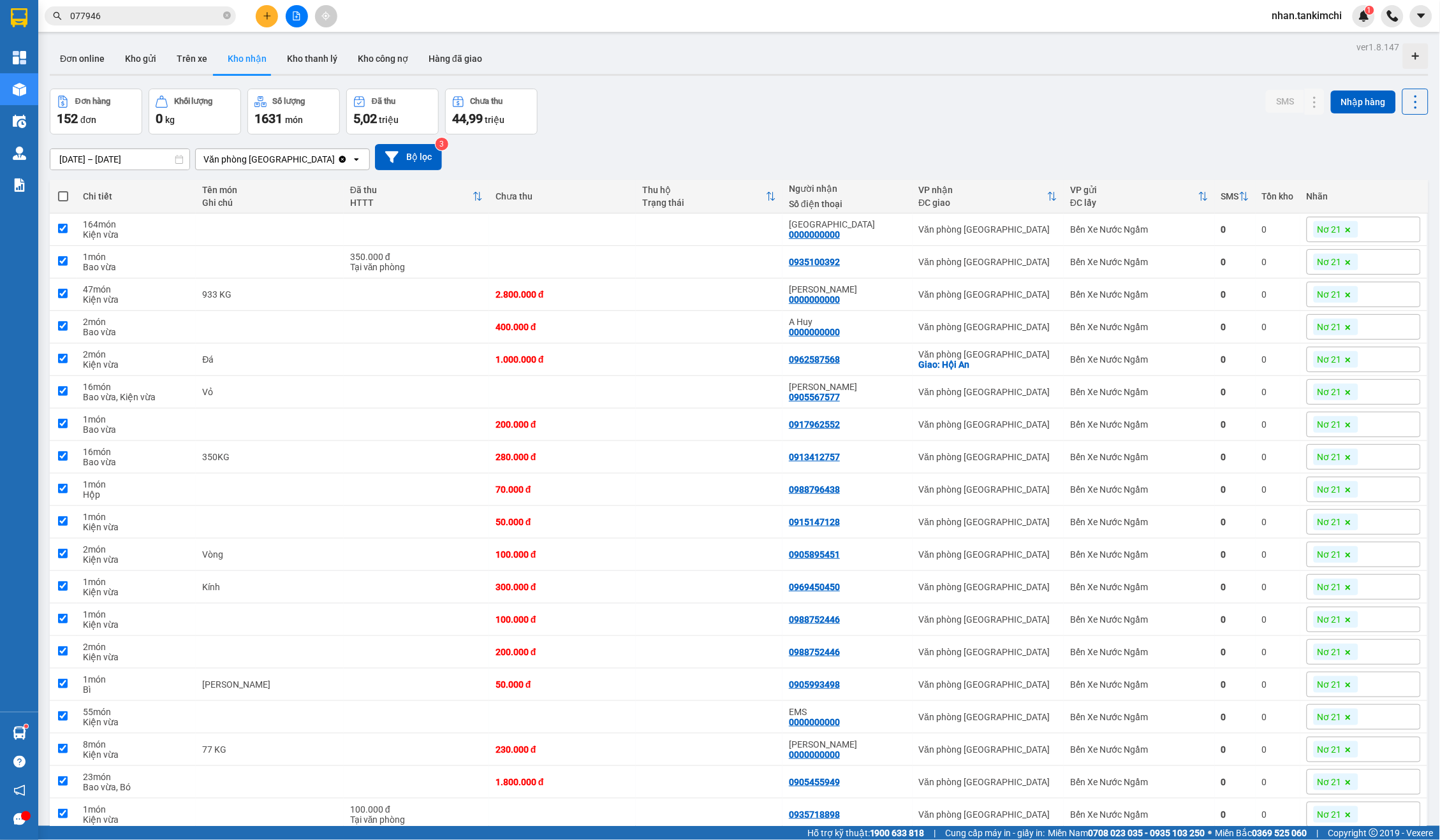
checkbox input "true"
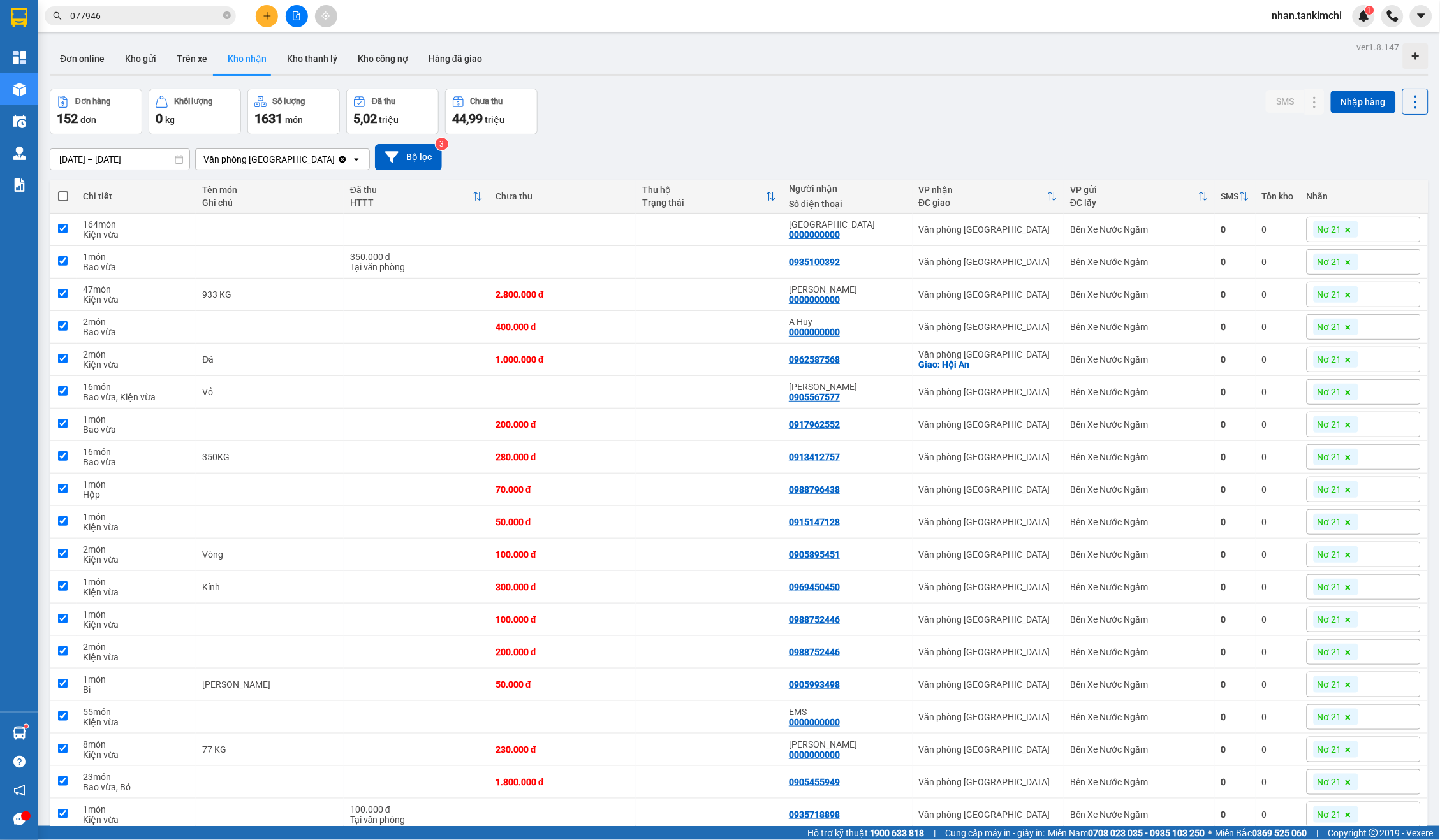
checkbox input "true"
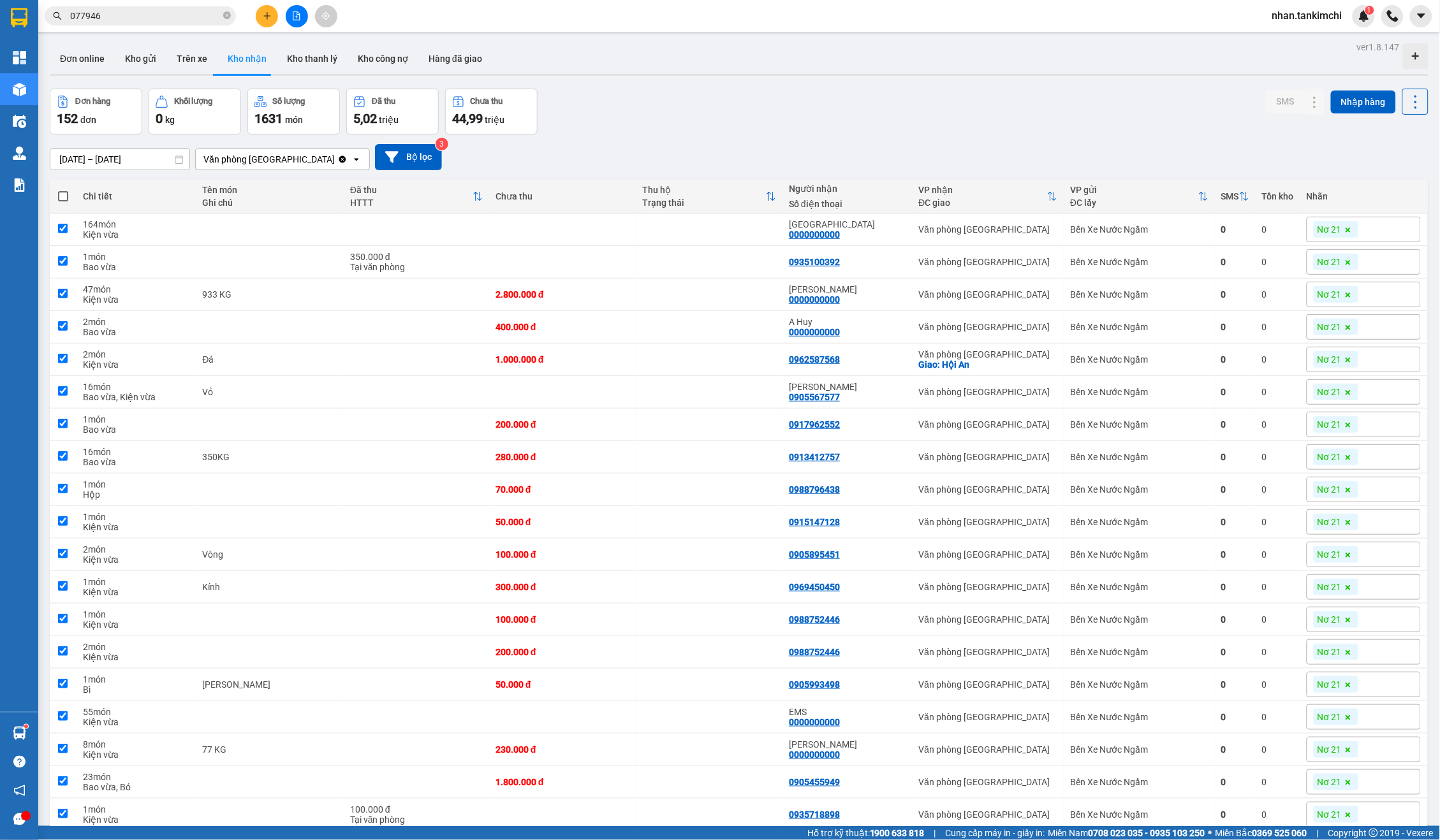
checkbox input "true"
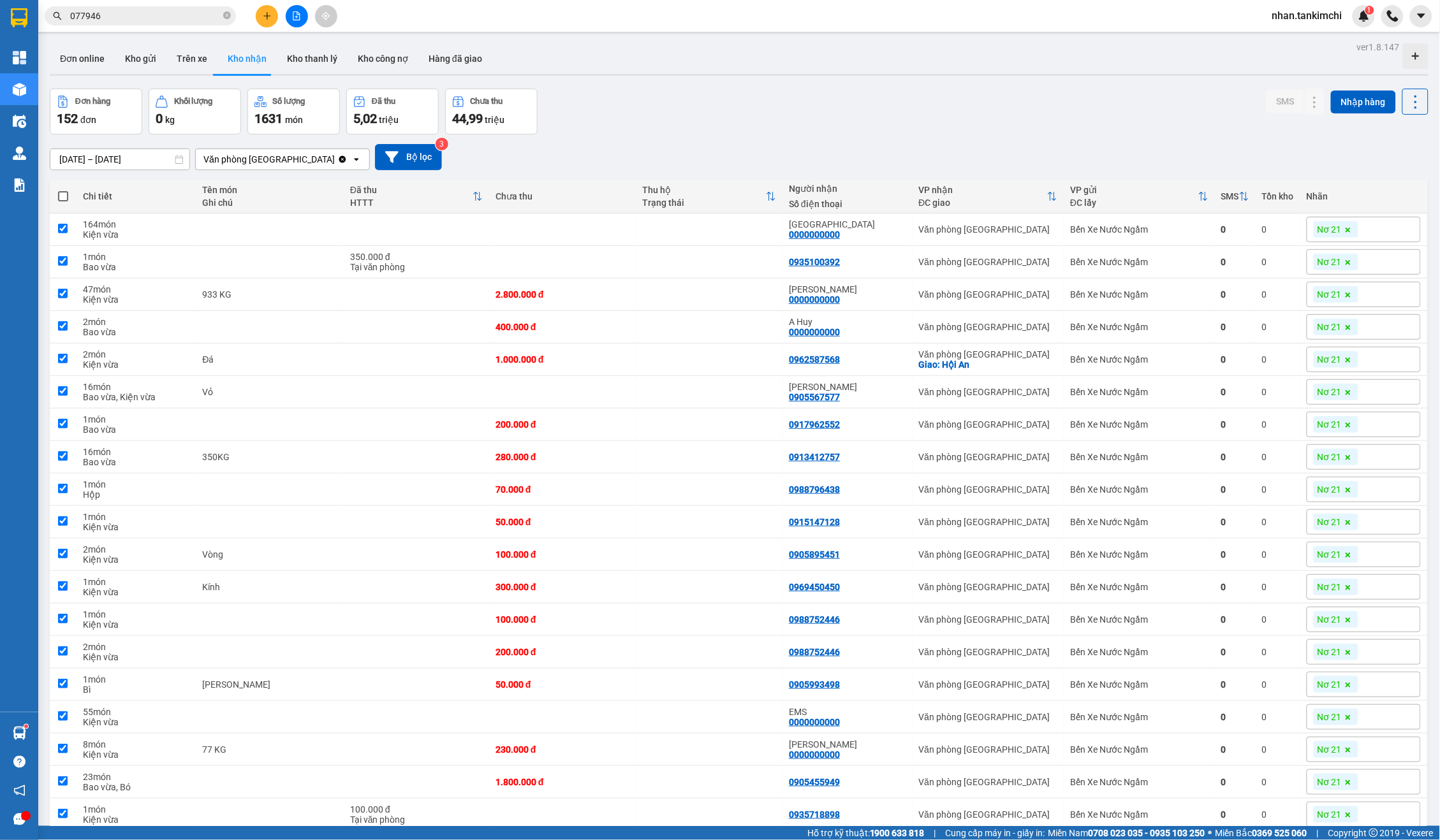
checkbox input "true"
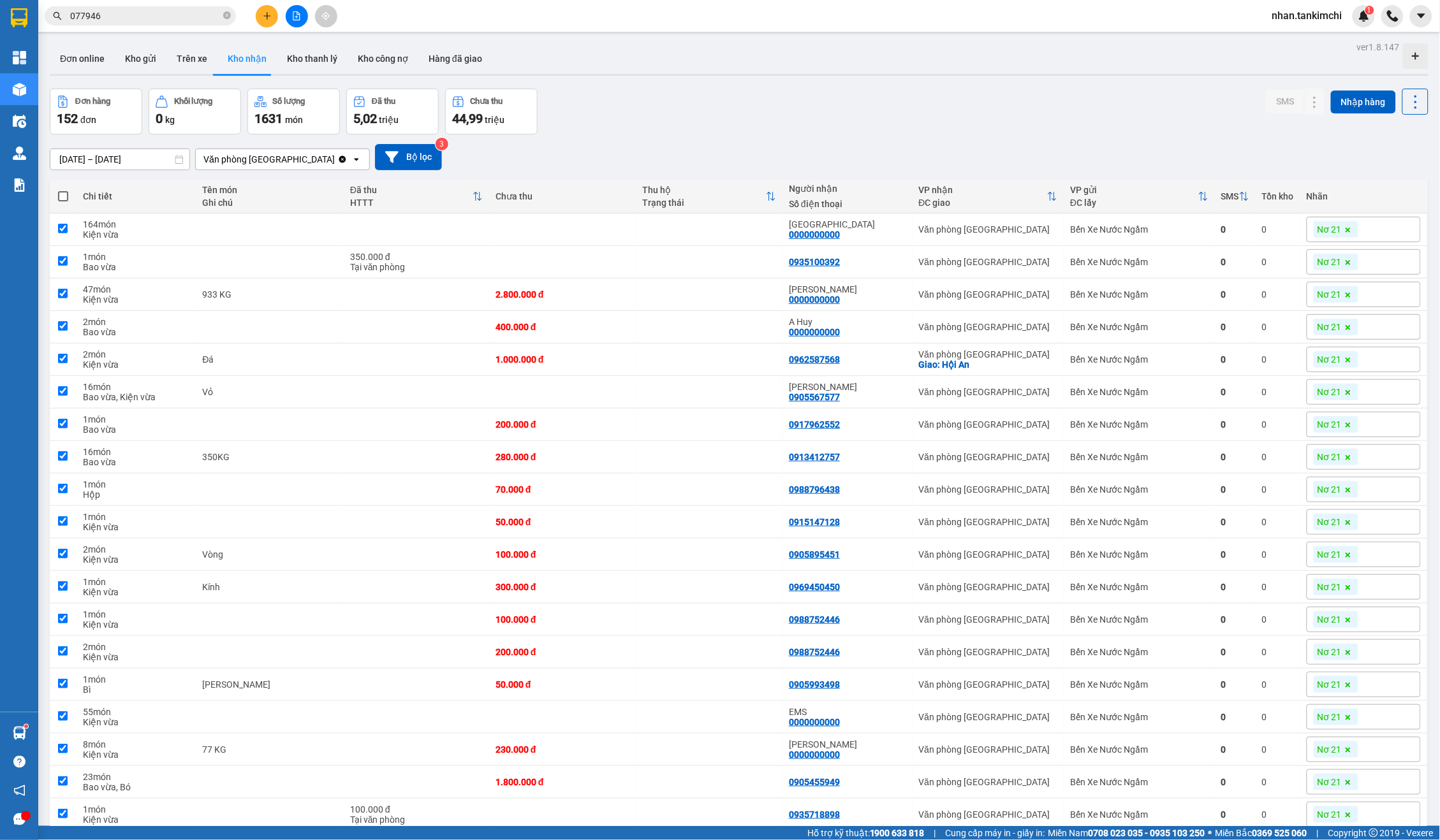
checkbox input "true"
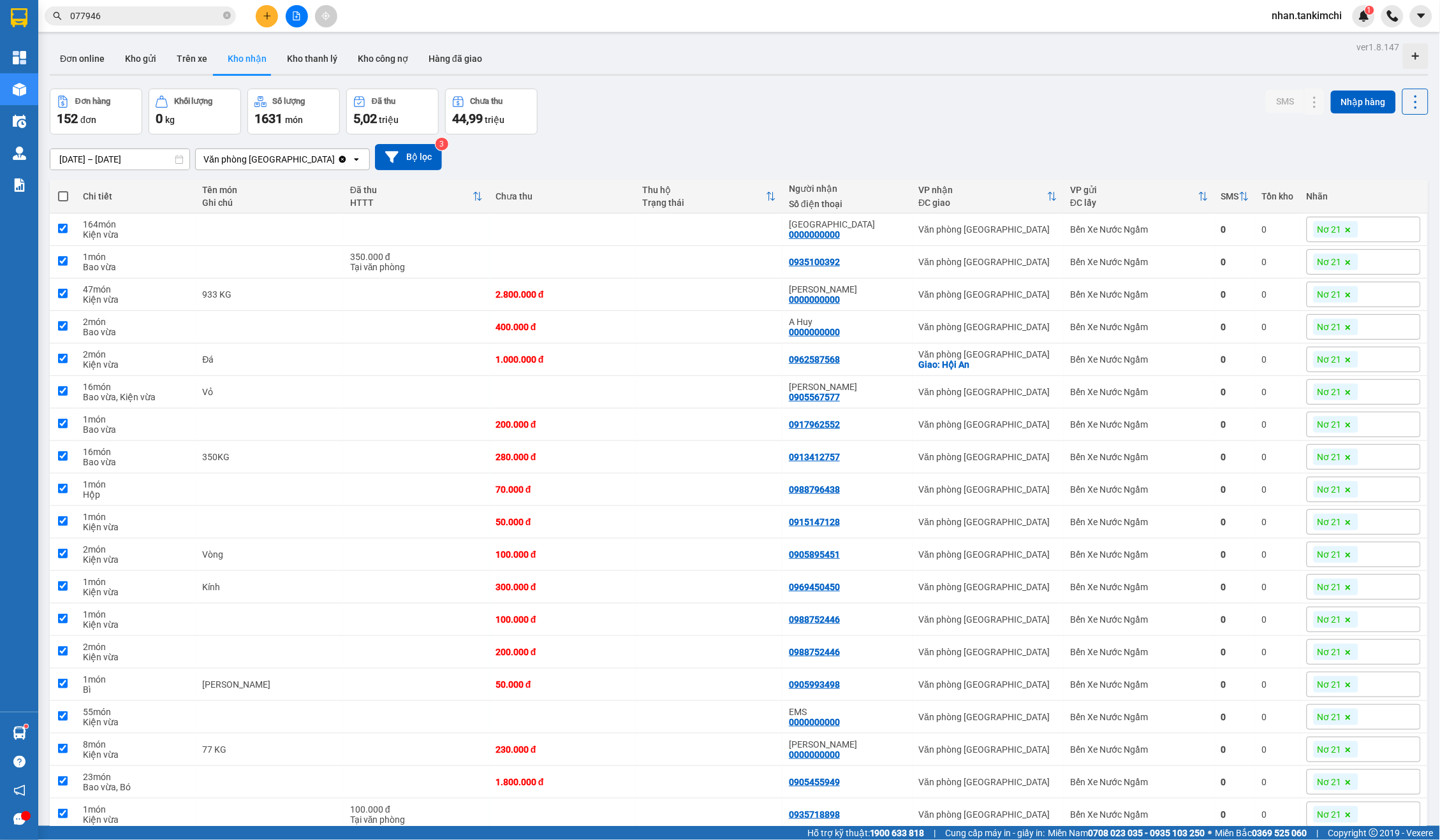
checkbox input "true"
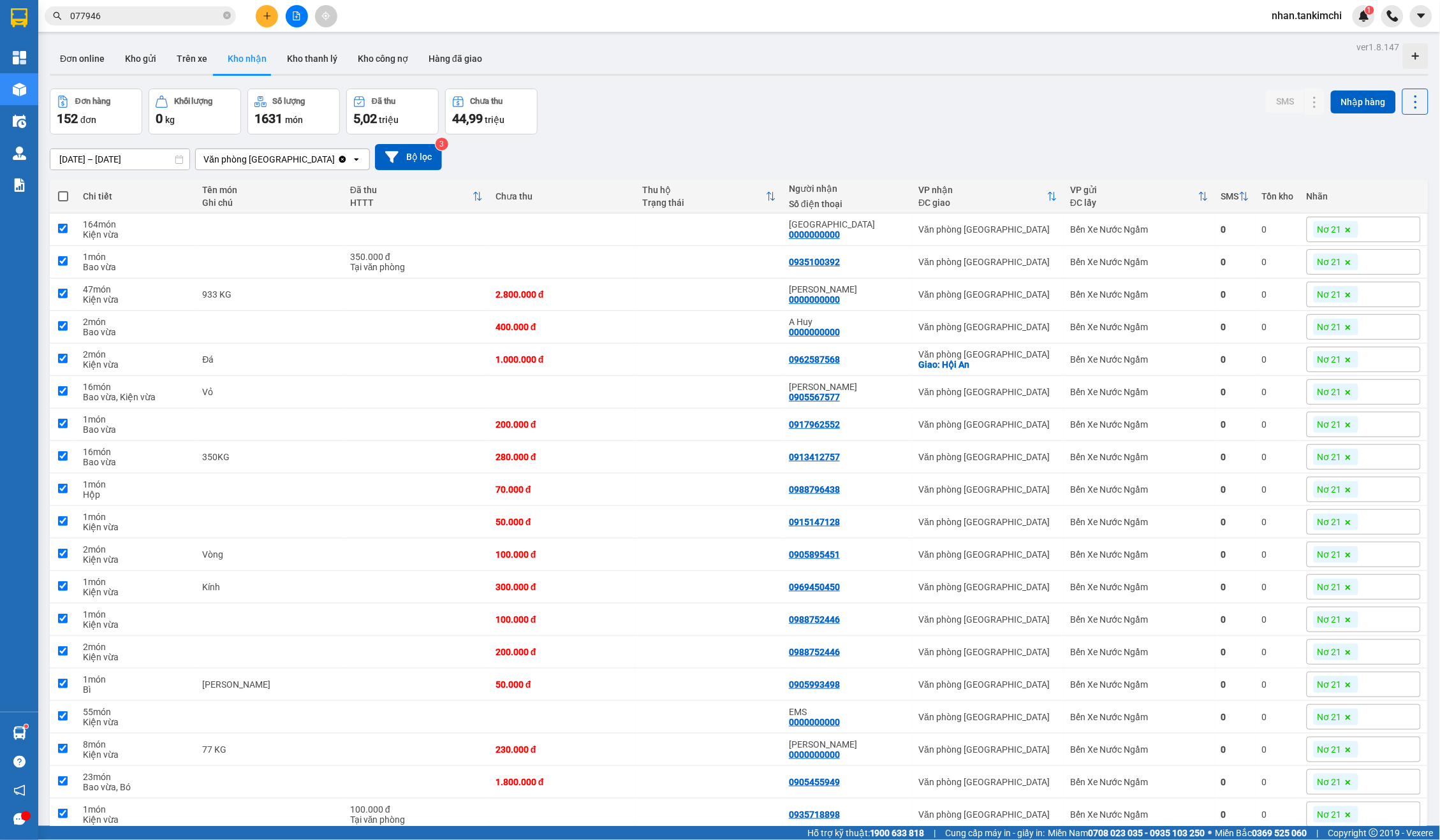
checkbox input "true"
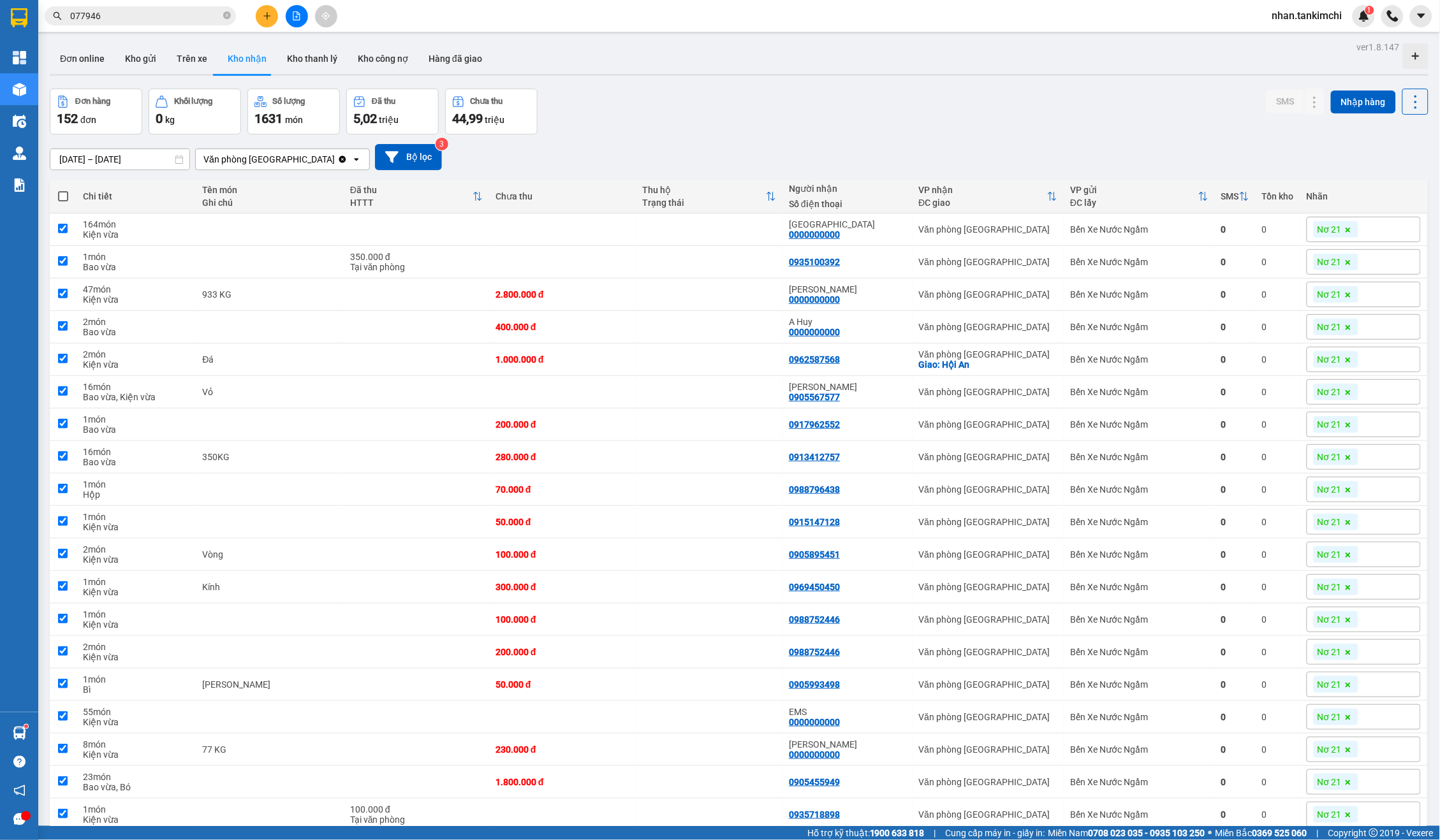
checkbox input "true"
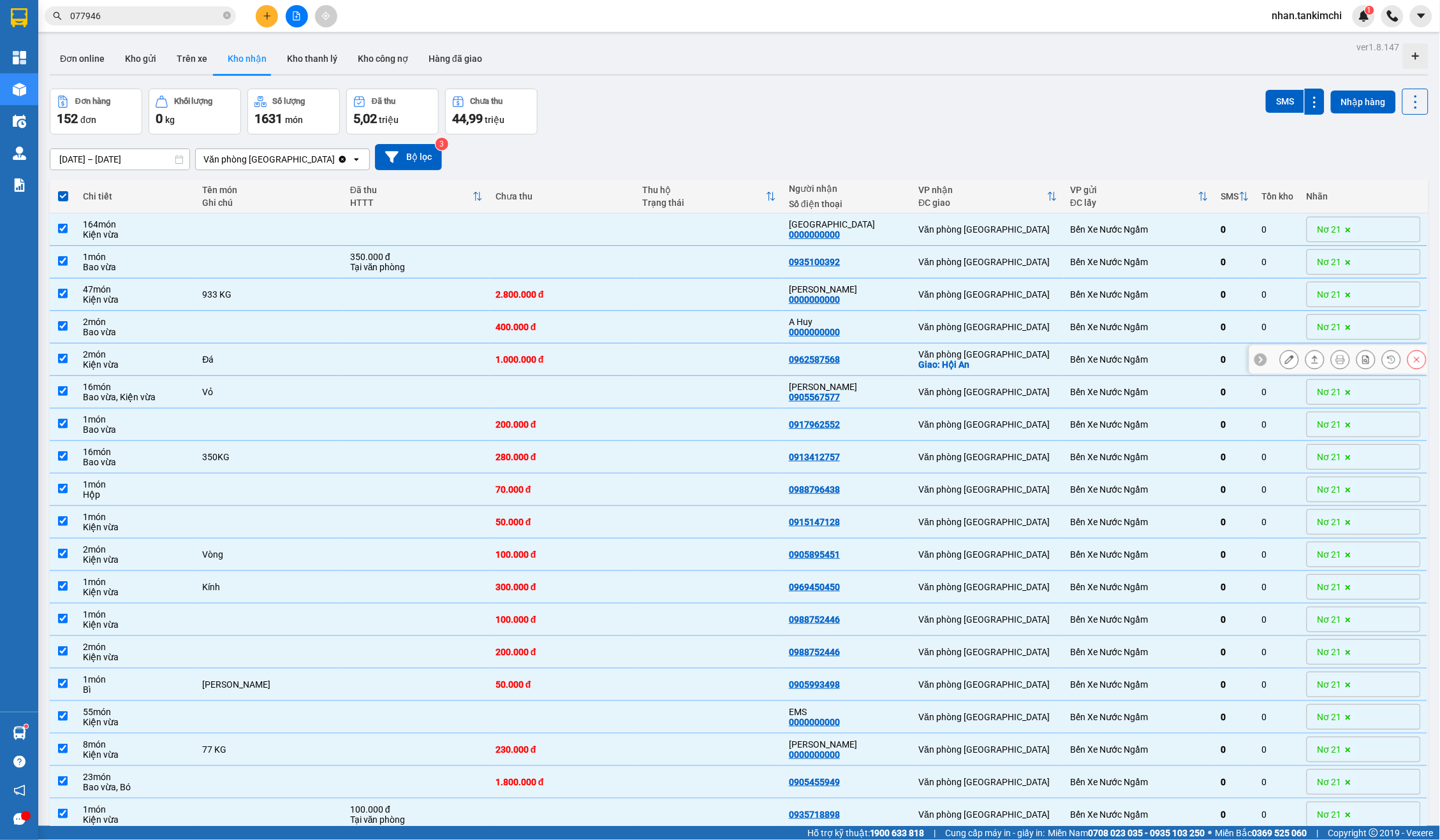
click at [1044, 366] on div "Giao: Hội An" at bounding box center [988, 365] width 139 height 10
checkbox input "false"
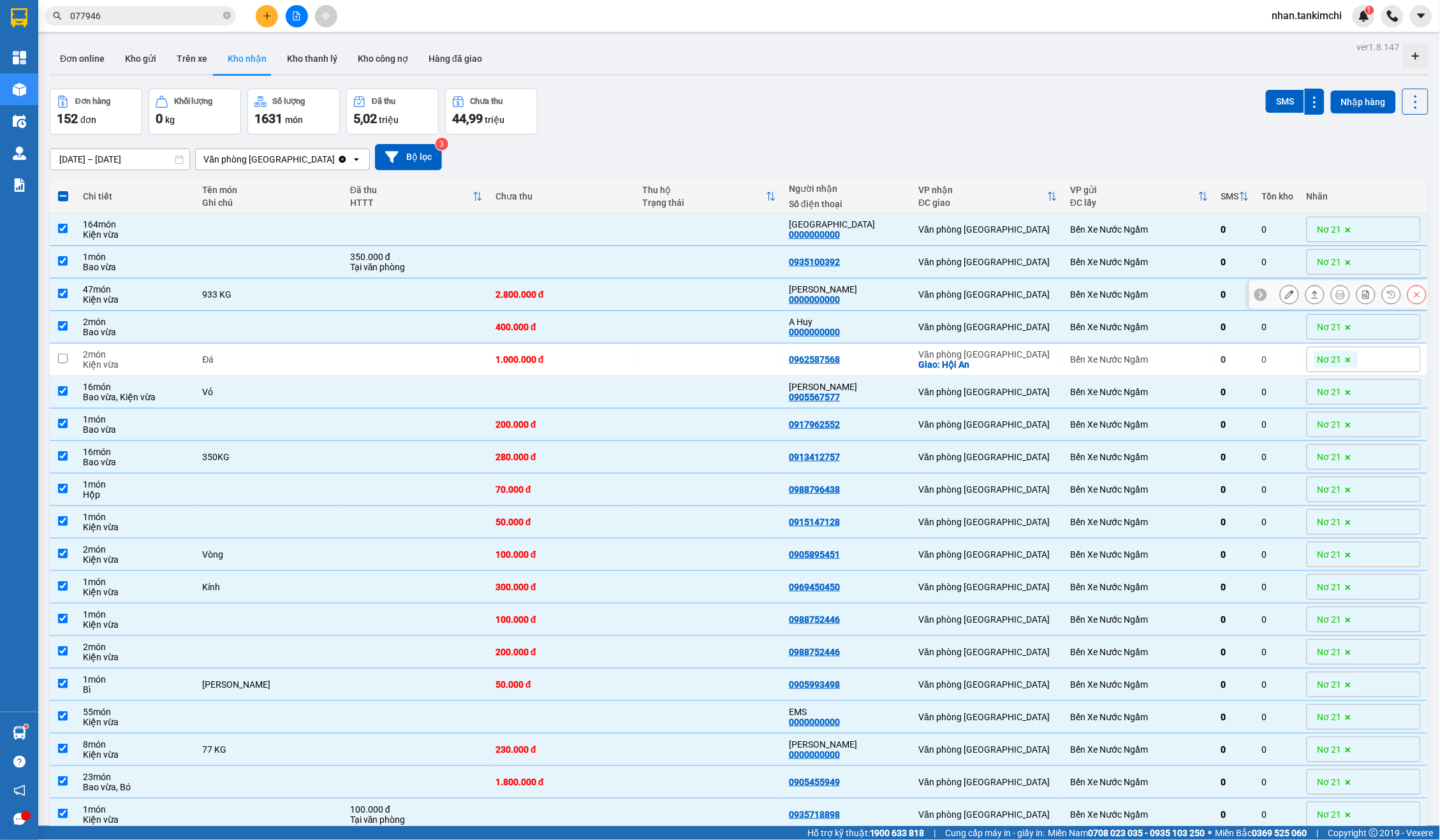
click at [945, 280] on td "Văn phòng [GEOGRAPHIC_DATA]" at bounding box center [988, 295] width 152 height 32
checkbox input "false"
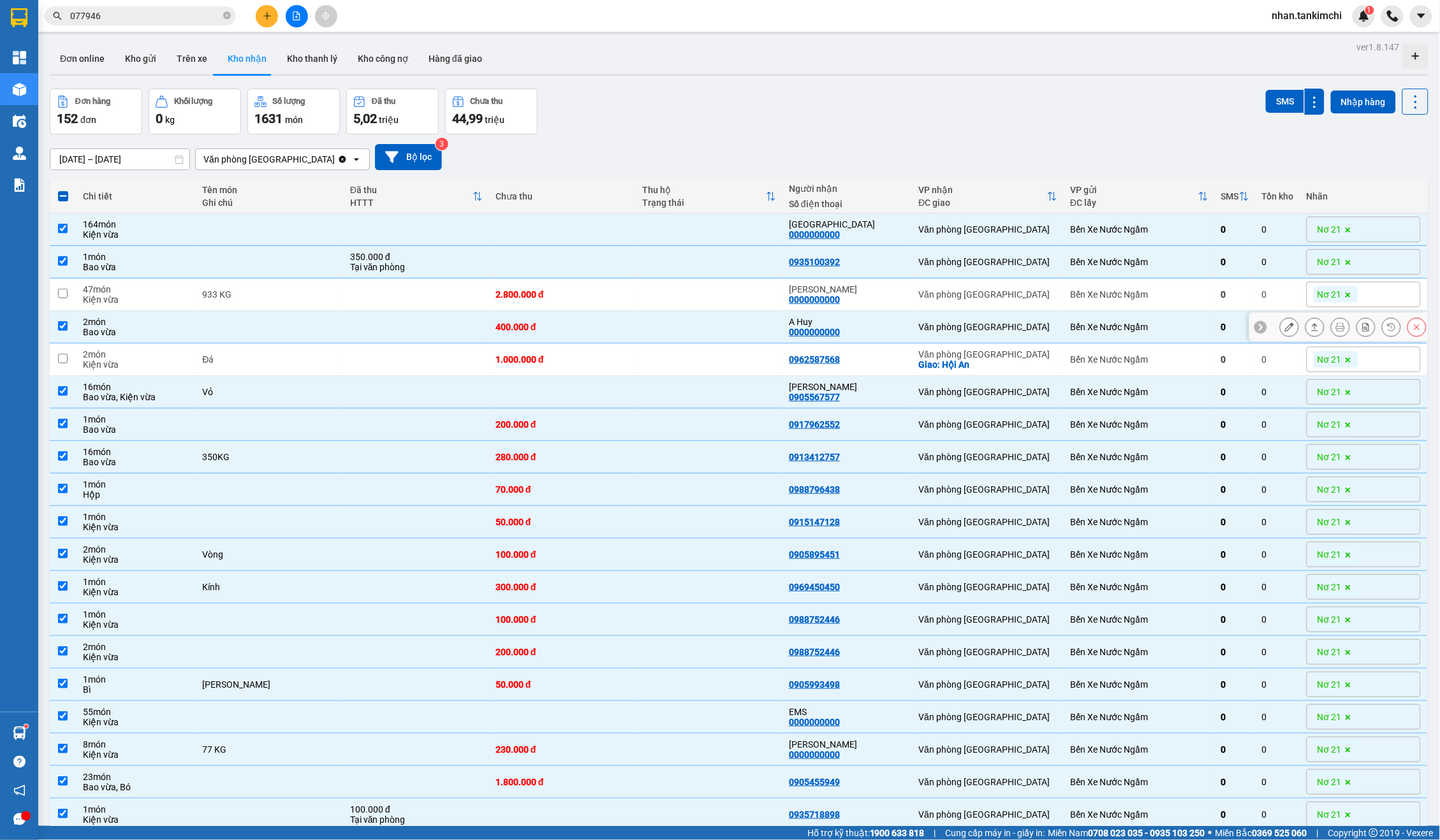
click at [918, 329] on td "Văn phòng [GEOGRAPHIC_DATA]" at bounding box center [988, 327] width 152 height 32
checkbox input "false"
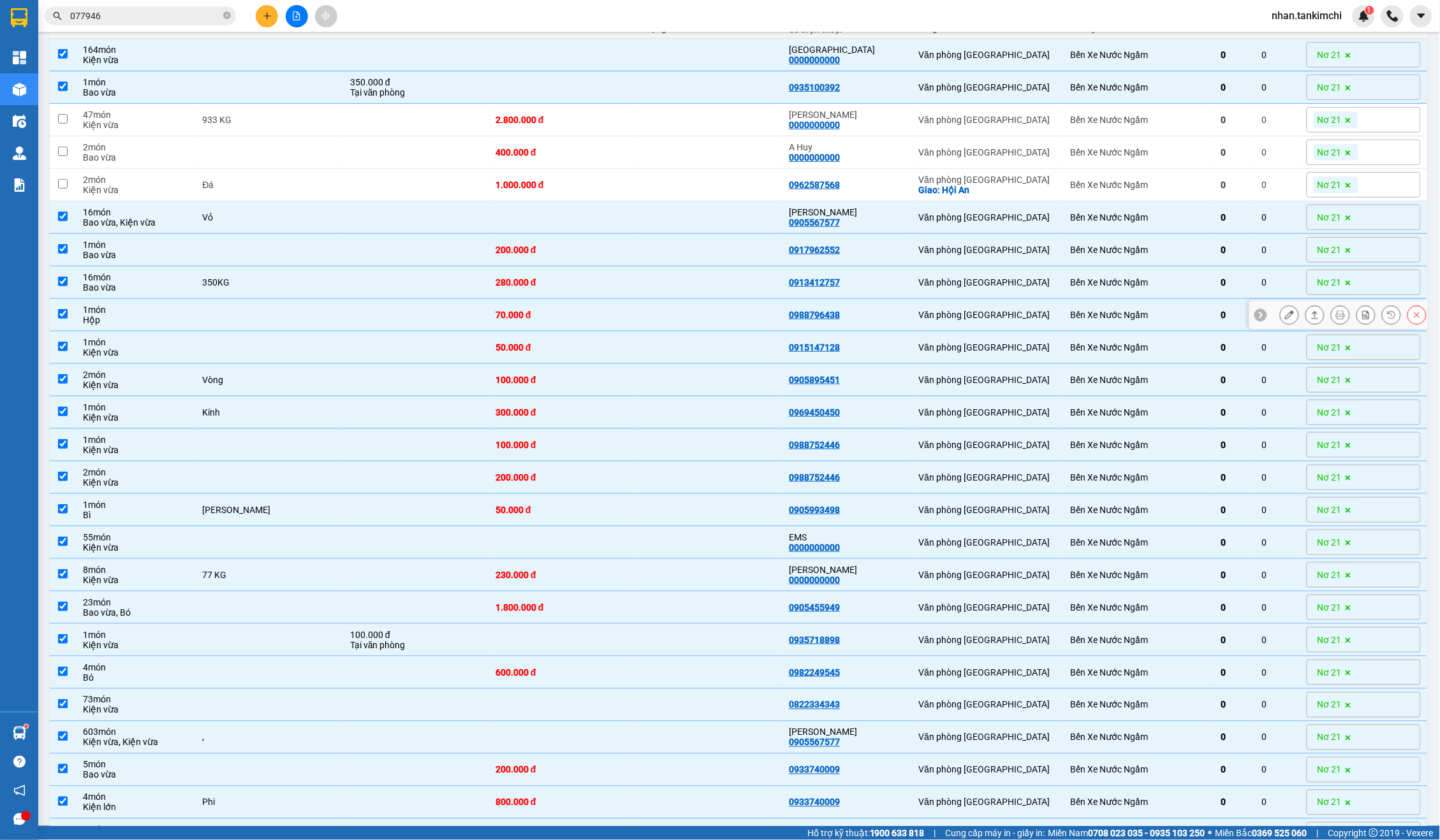
scroll to position [303, 0]
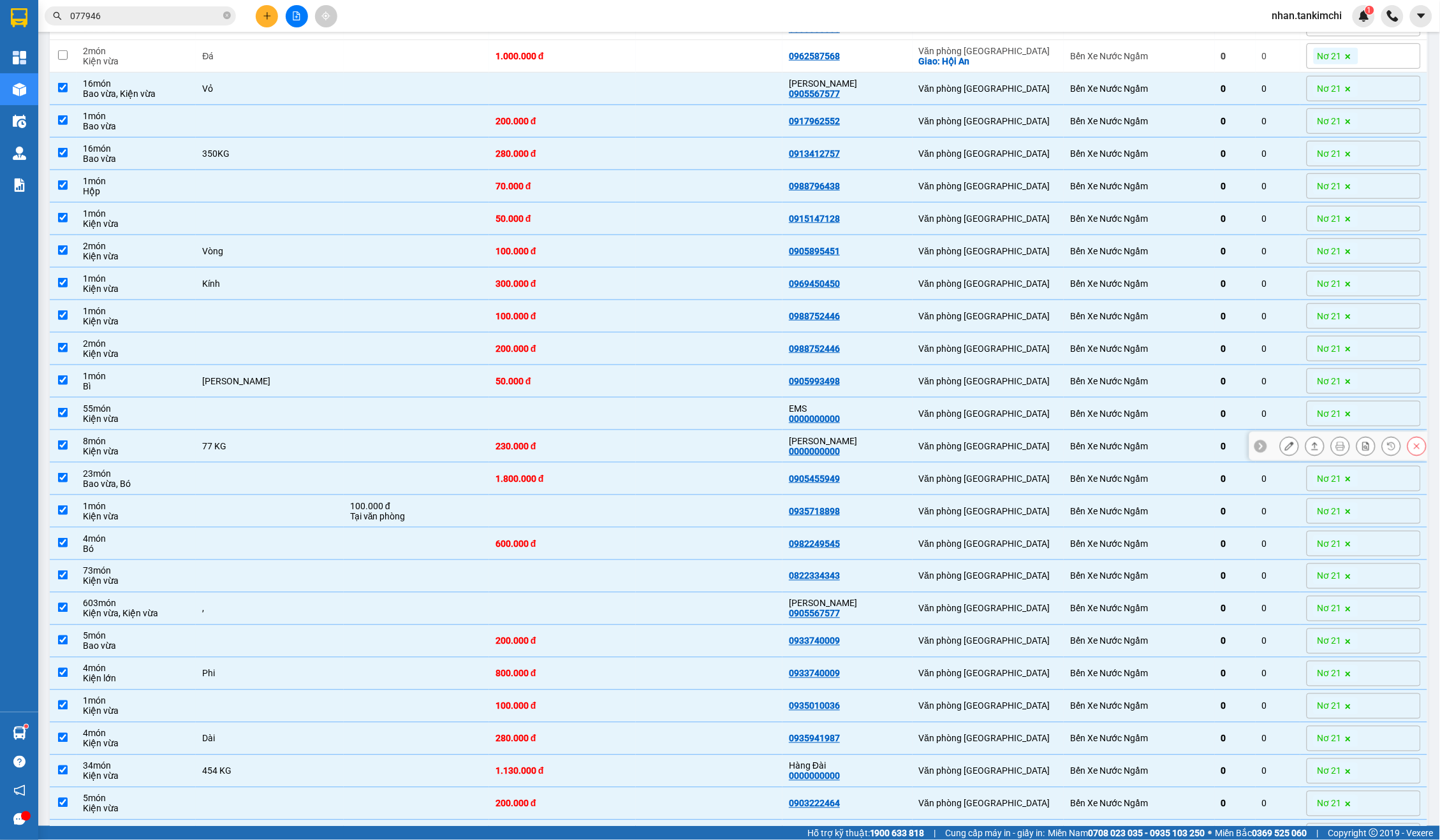
click at [892, 440] on div "[PERSON_NAME]" at bounding box center [847, 441] width 117 height 10
checkbox input "false"
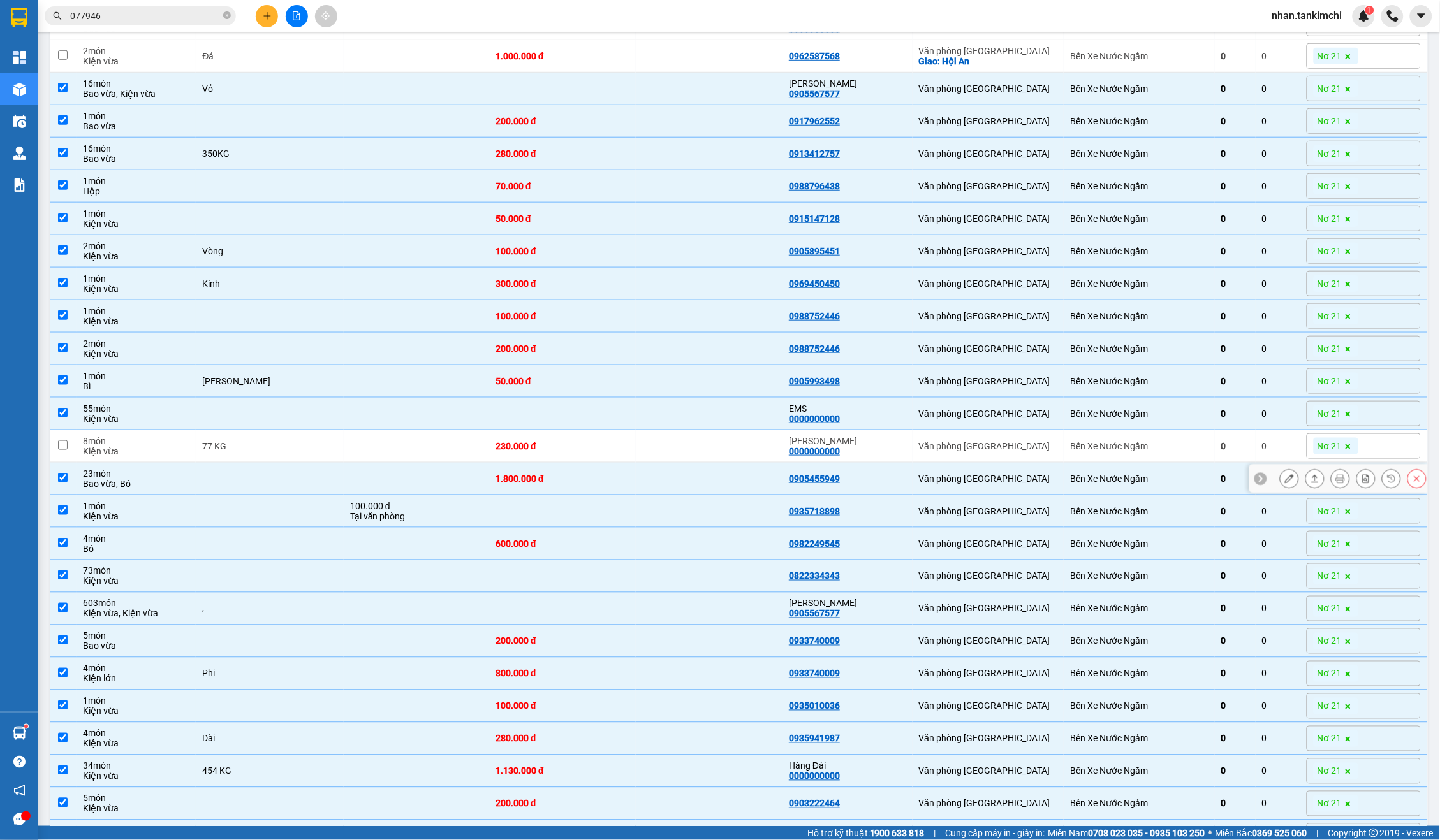
click at [864, 478] on div "0905455949" at bounding box center [847, 479] width 117 height 10
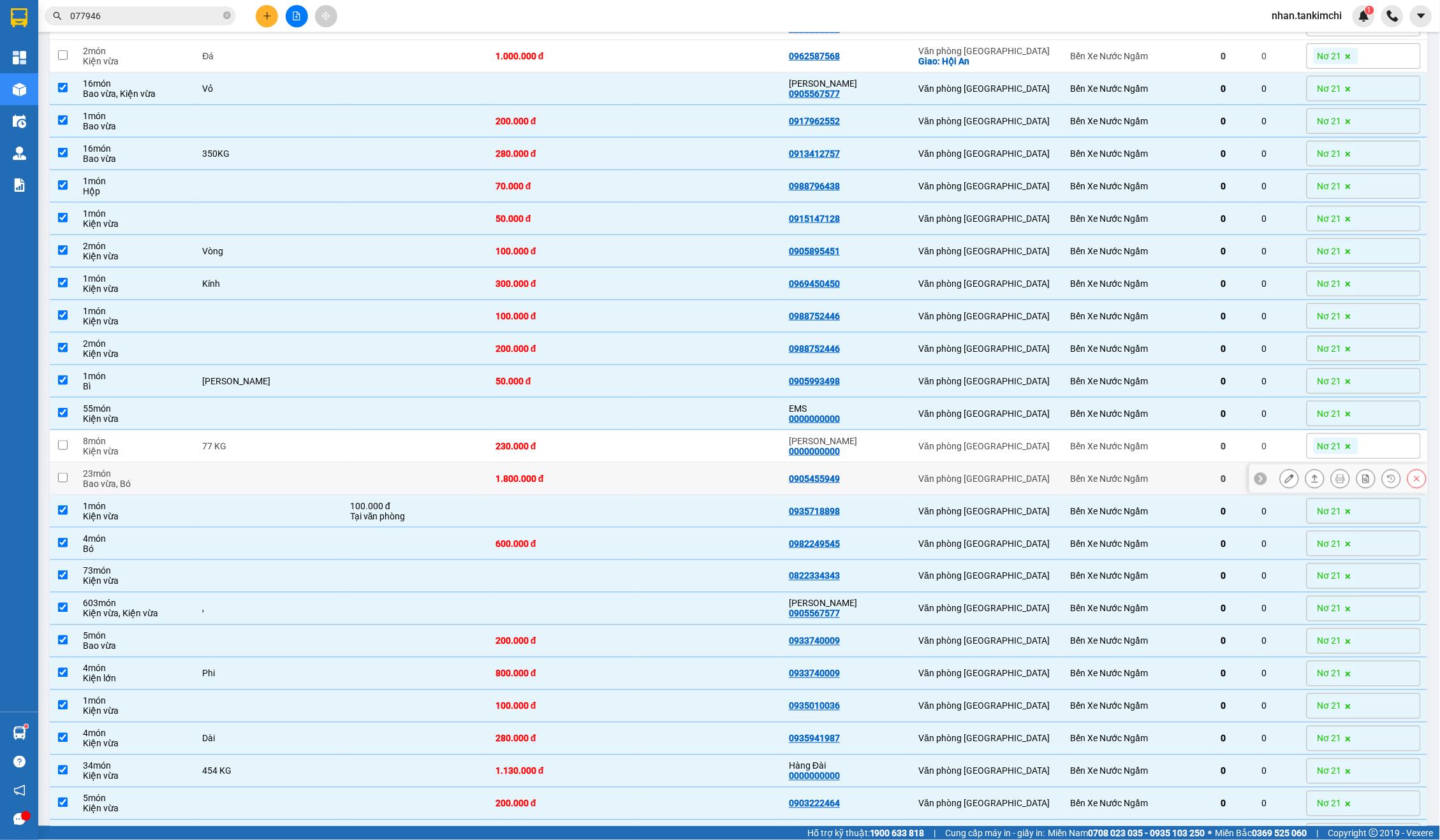
click at [884, 483] on div "0905455949" at bounding box center [847, 479] width 117 height 10
checkbox input "true"
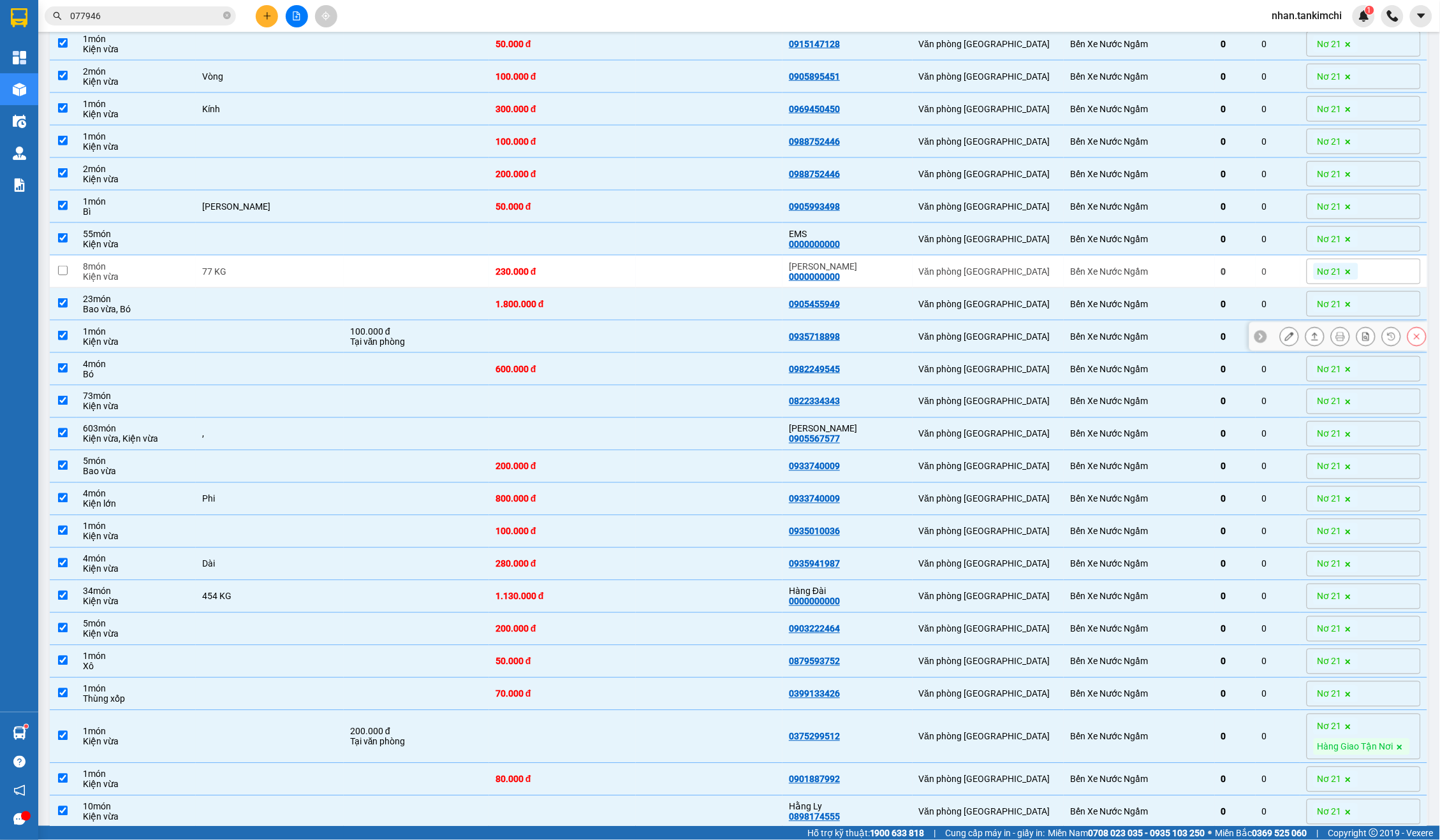
scroll to position [492, 0]
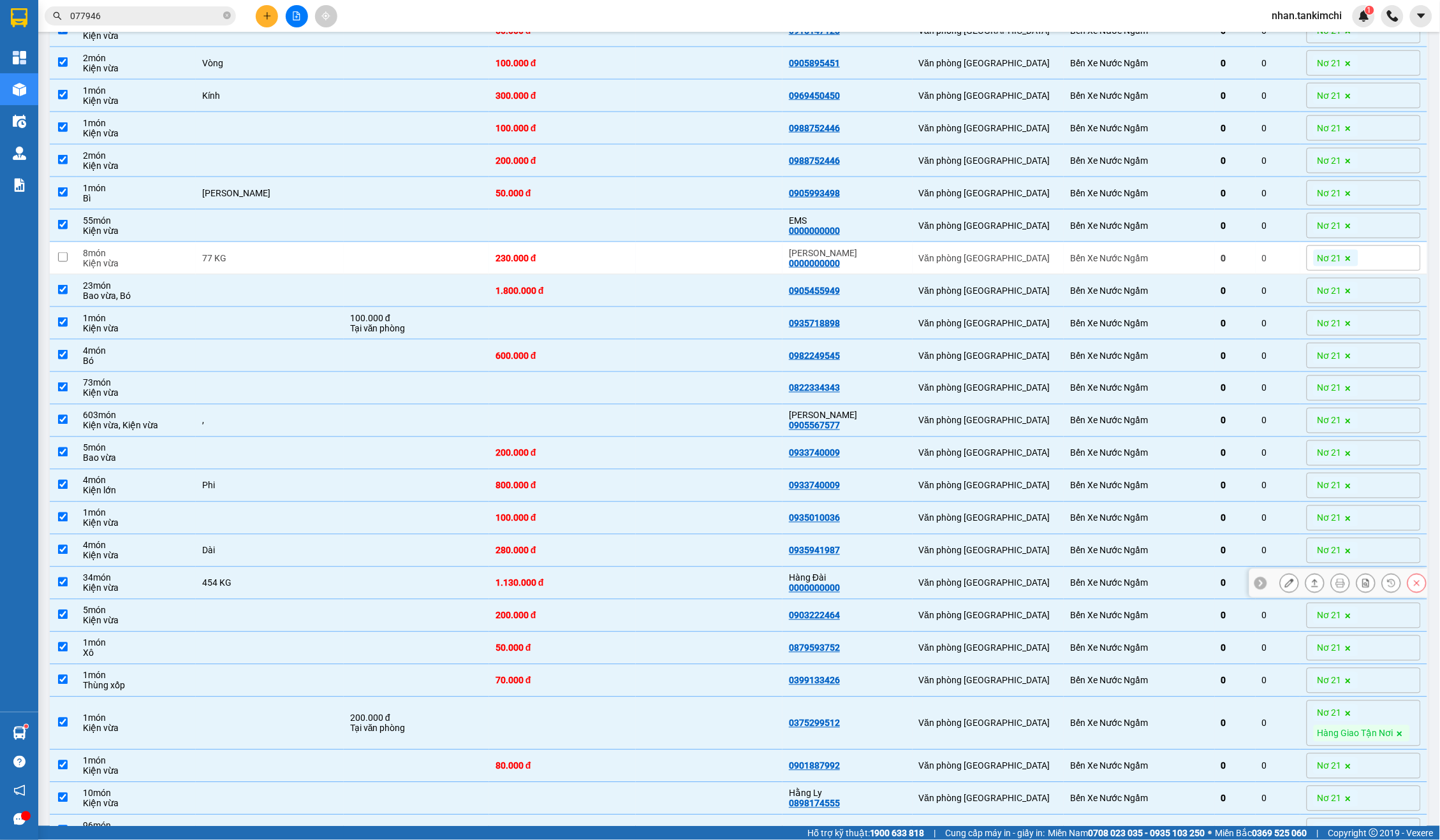
click at [900, 583] on div "Hàng Đài" at bounding box center [847, 578] width 117 height 10
checkbox input "false"
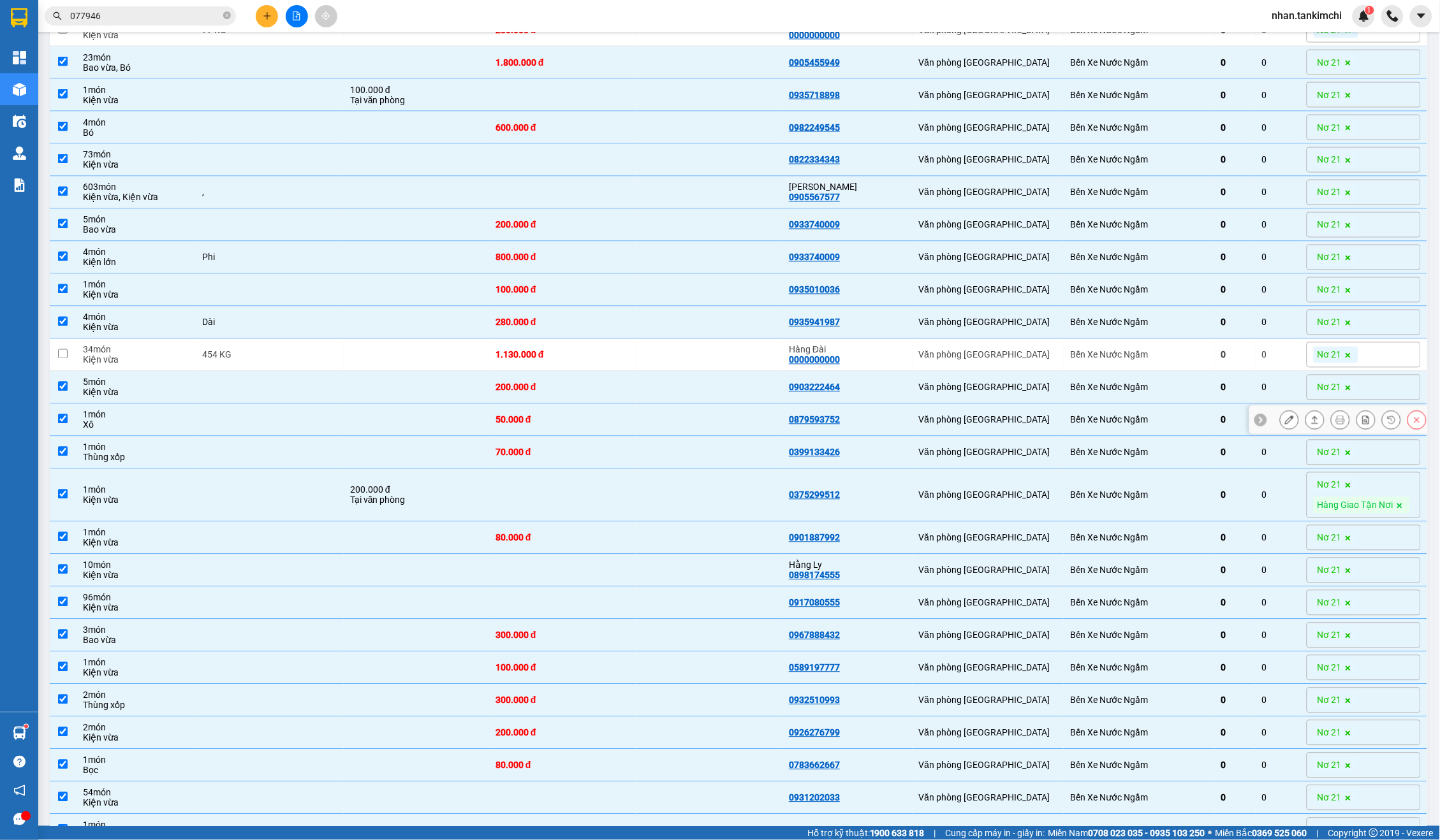
scroll to position [721, 0]
click at [886, 579] on div "Hằng Ly 0898174555" at bounding box center [847, 570] width 117 height 21
checkbox input "false"
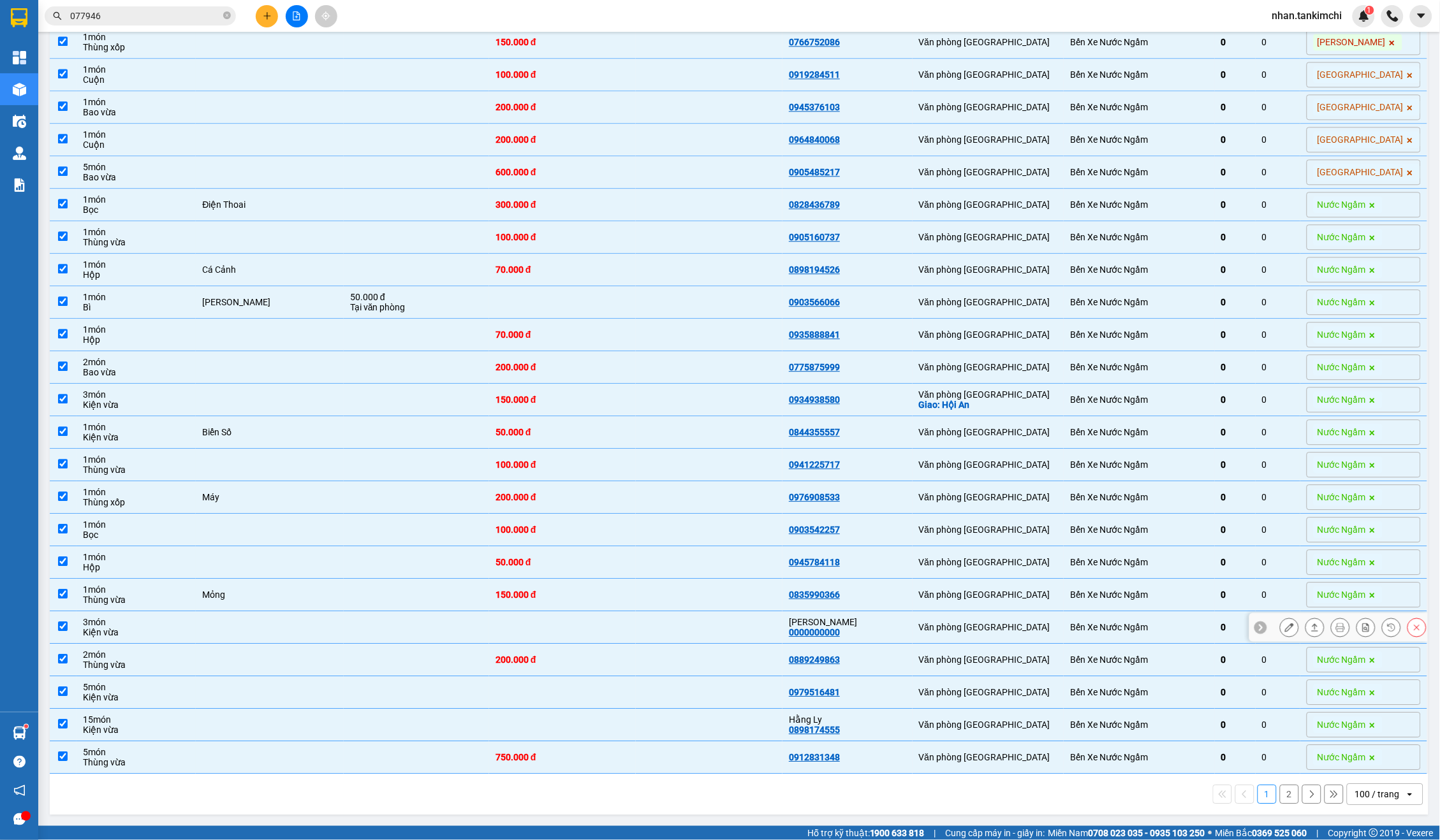
scroll to position [2802, 0]
click at [1058, 400] on div "Giao: Hội An" at bounding box center [988, 405] width 139 height 10
checkbox input "false"
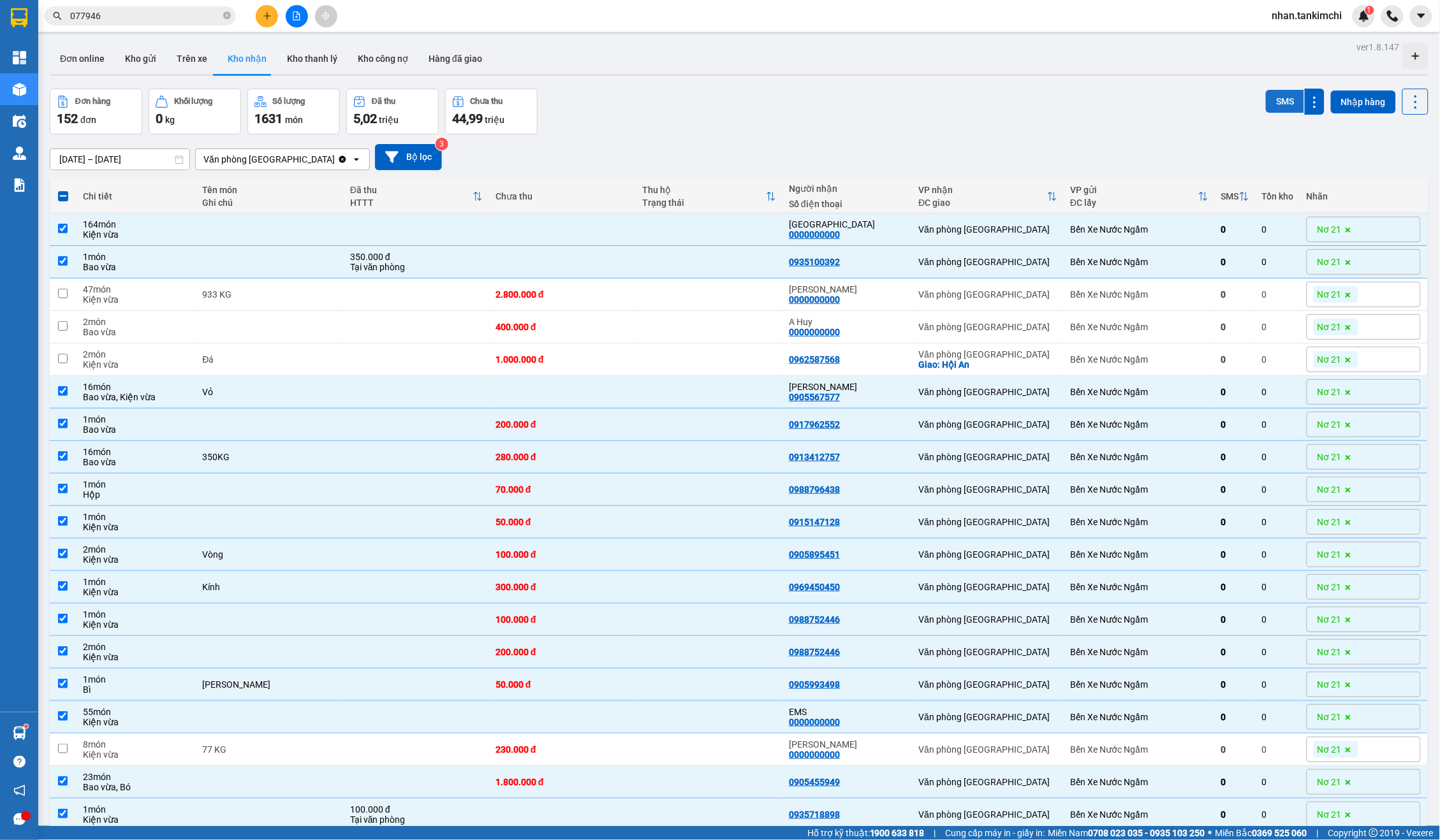
scroll to position [0, 0]
click at [1280, 112] on button "SMS" at bounding box center [1284, 101] width 38 height 23
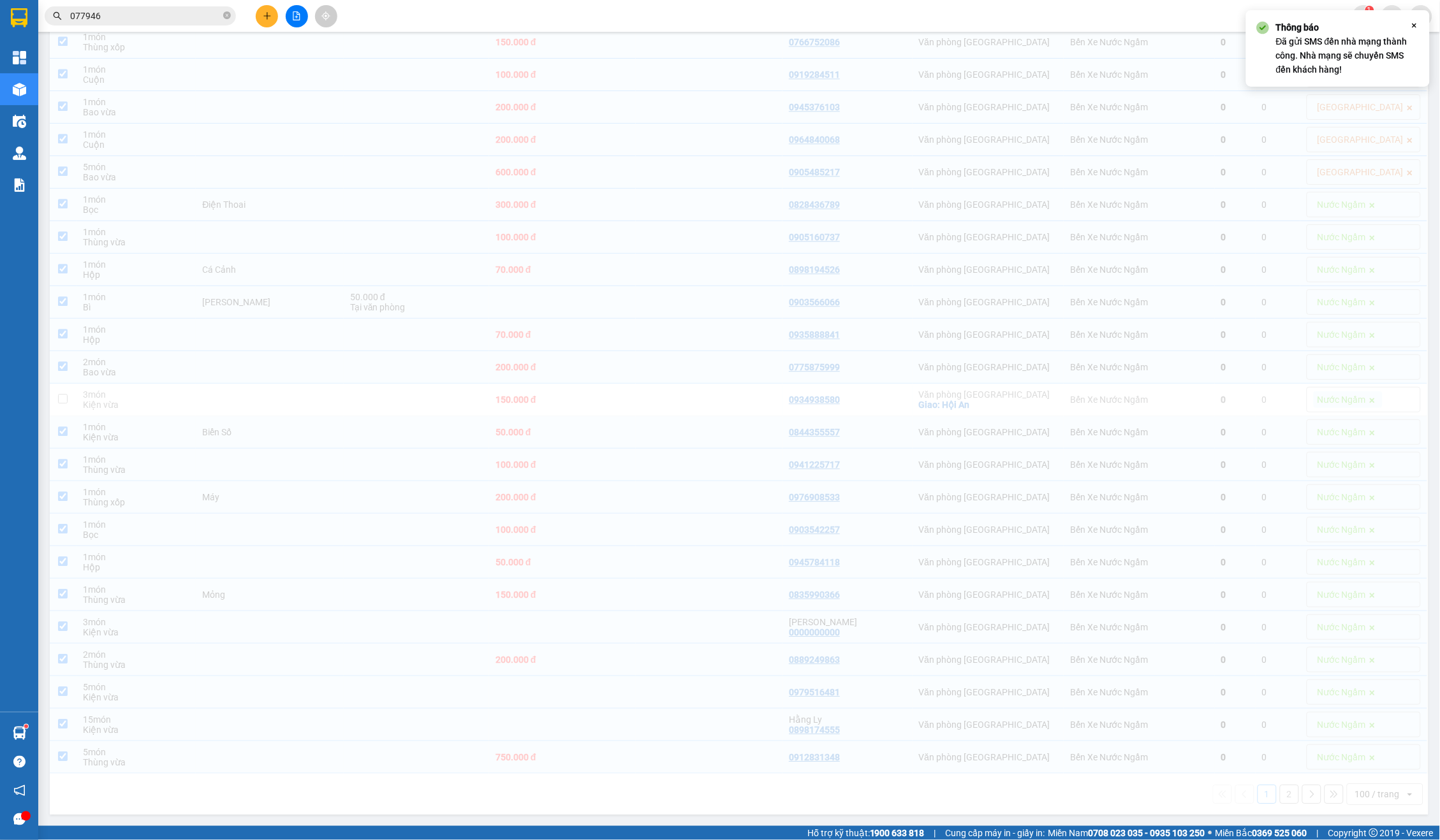
scroll to position [2802, 0]
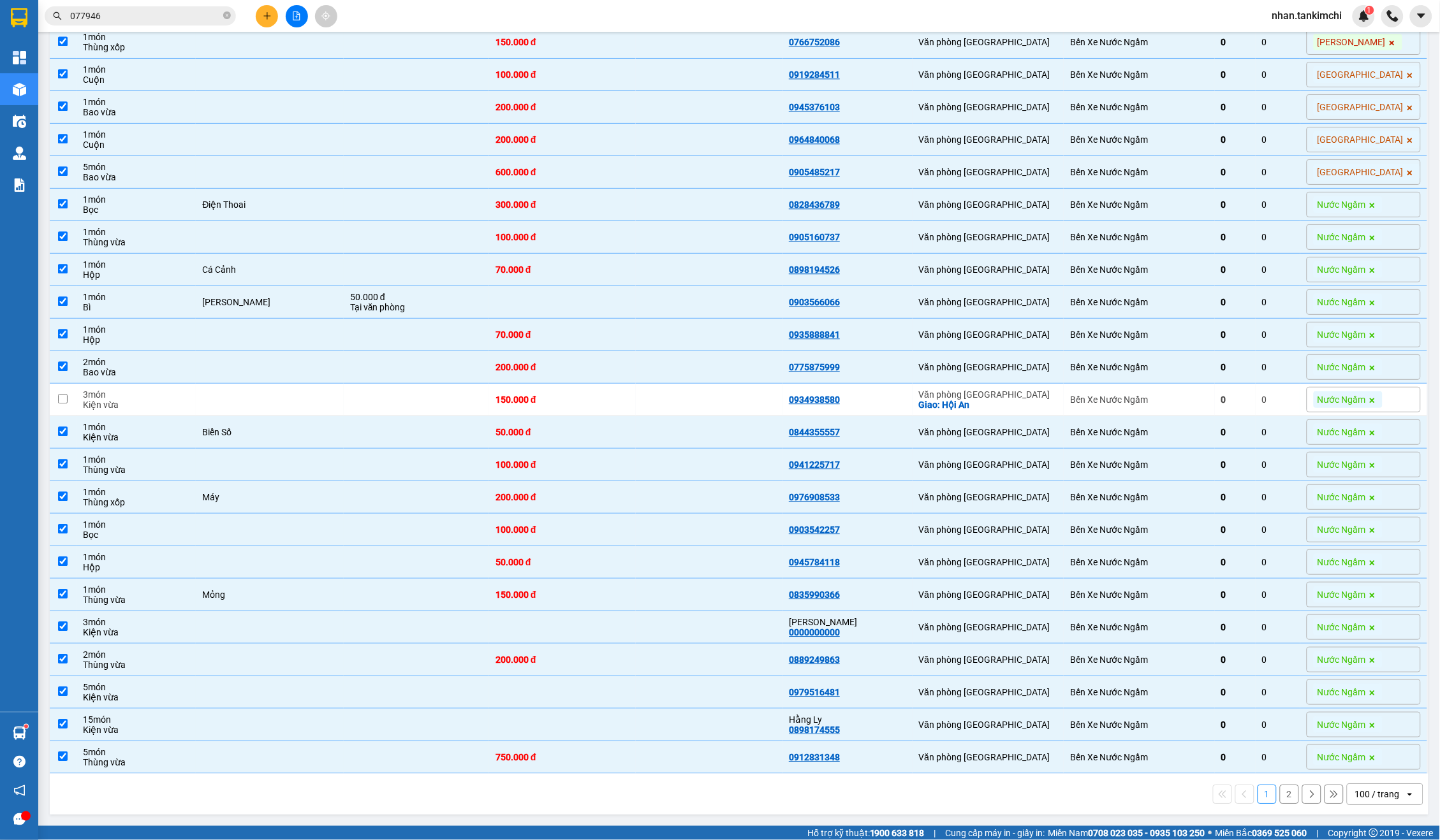
click at [1286, 794] on button "2" at bounding box center [1290, 794] width 19 height 19
checkbox input "false"
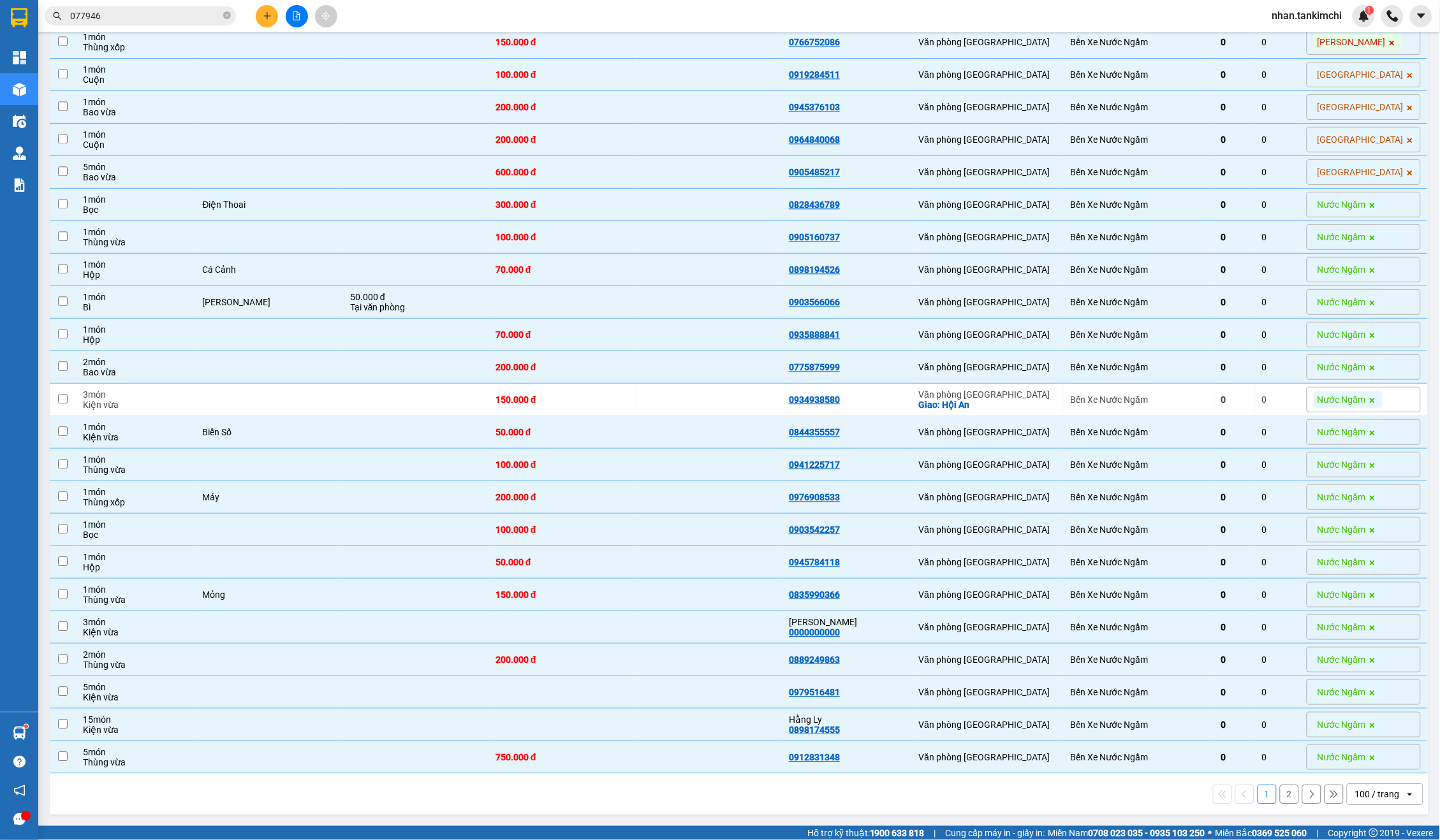
checkbox input "false"
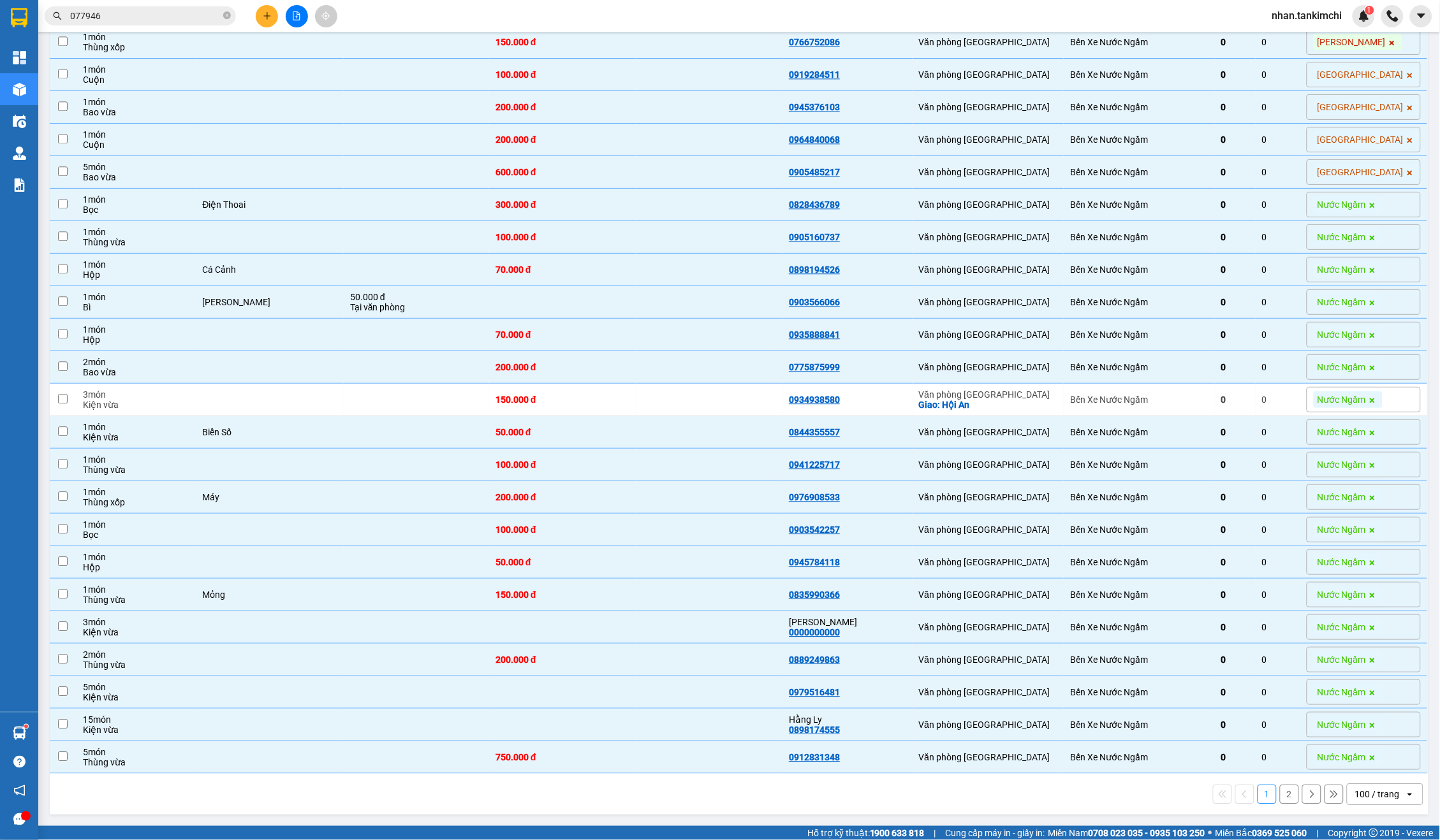
checkbox input "false"
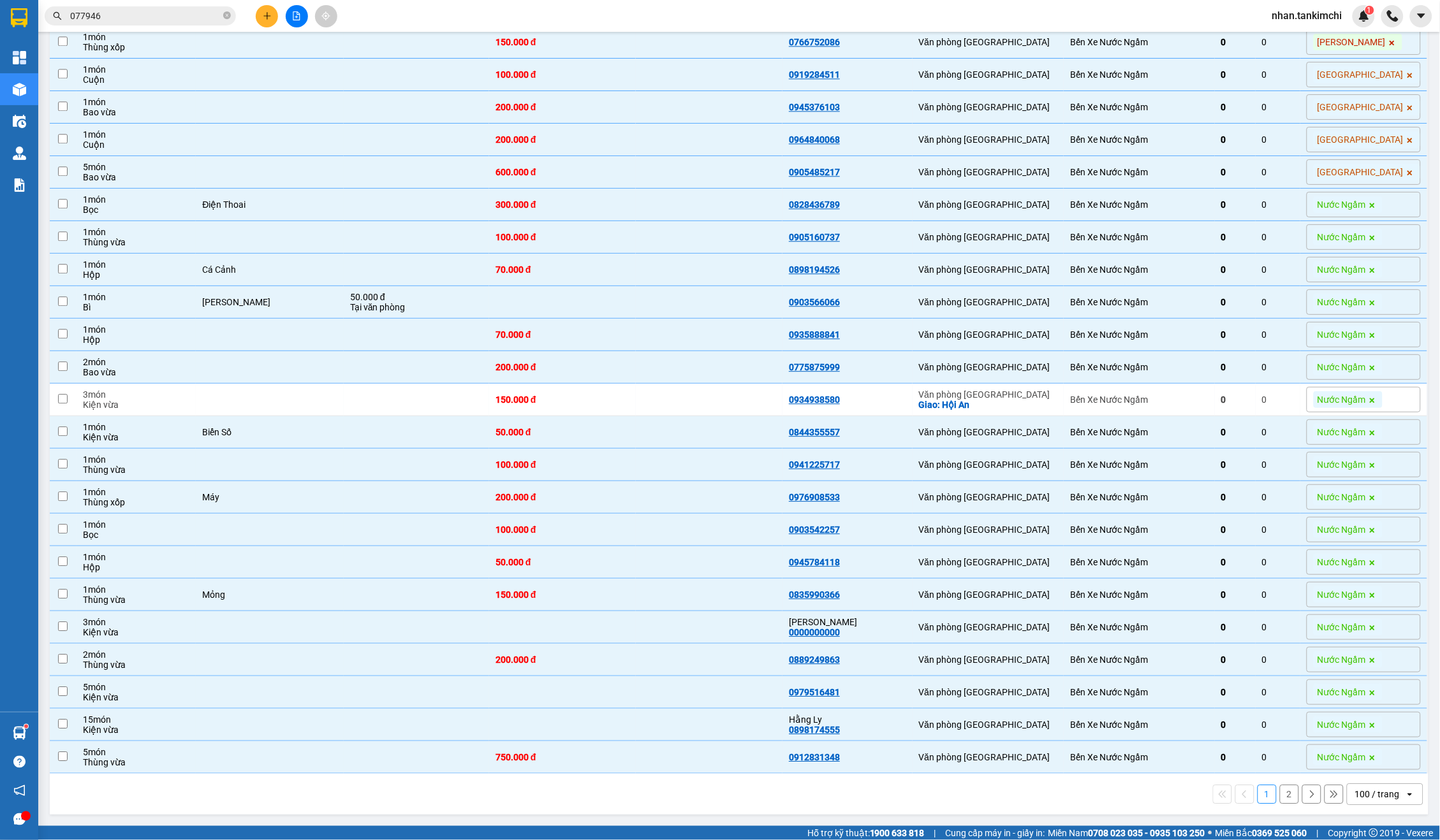
checkbox input "false"
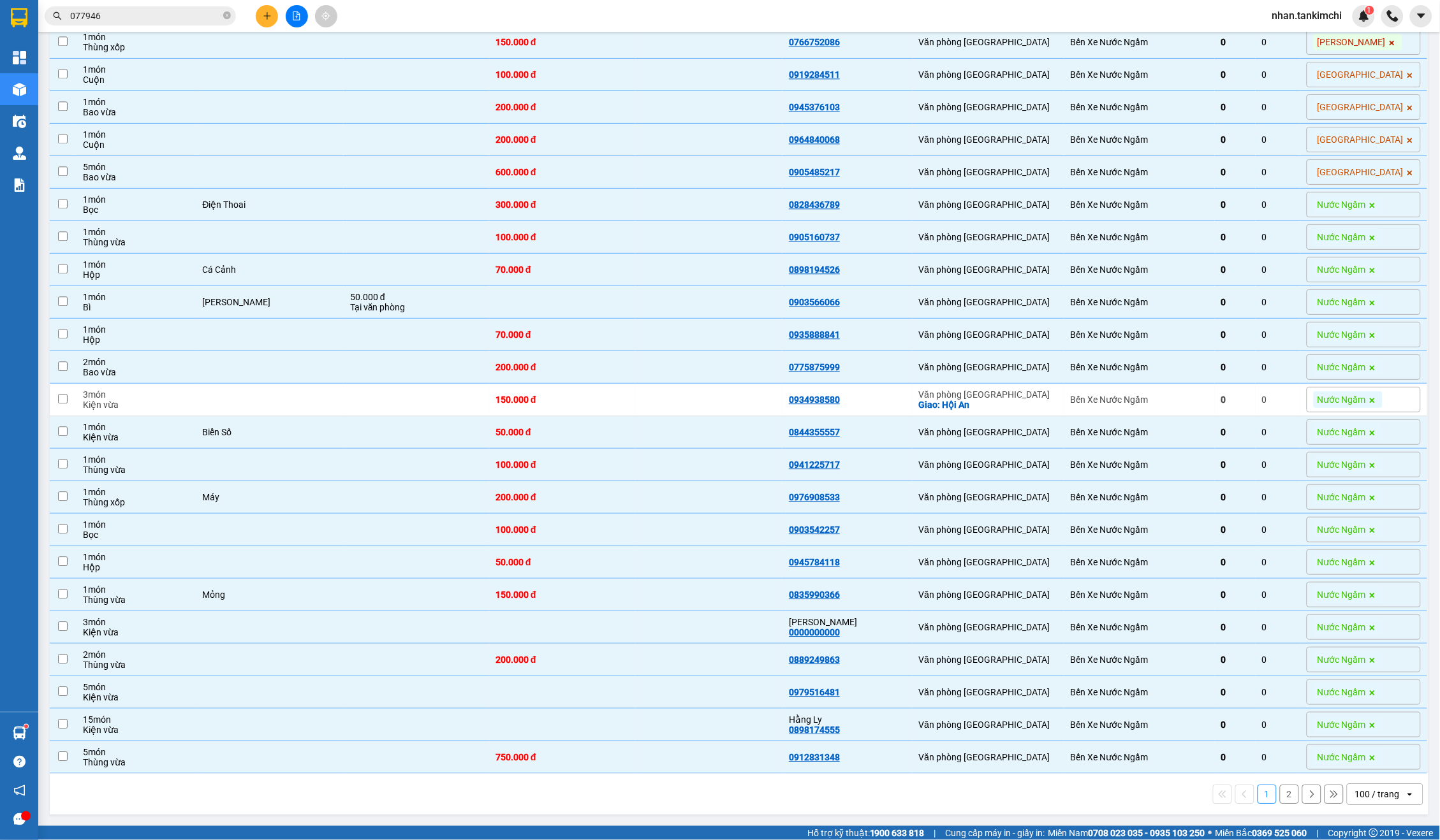
checkbox input "false"
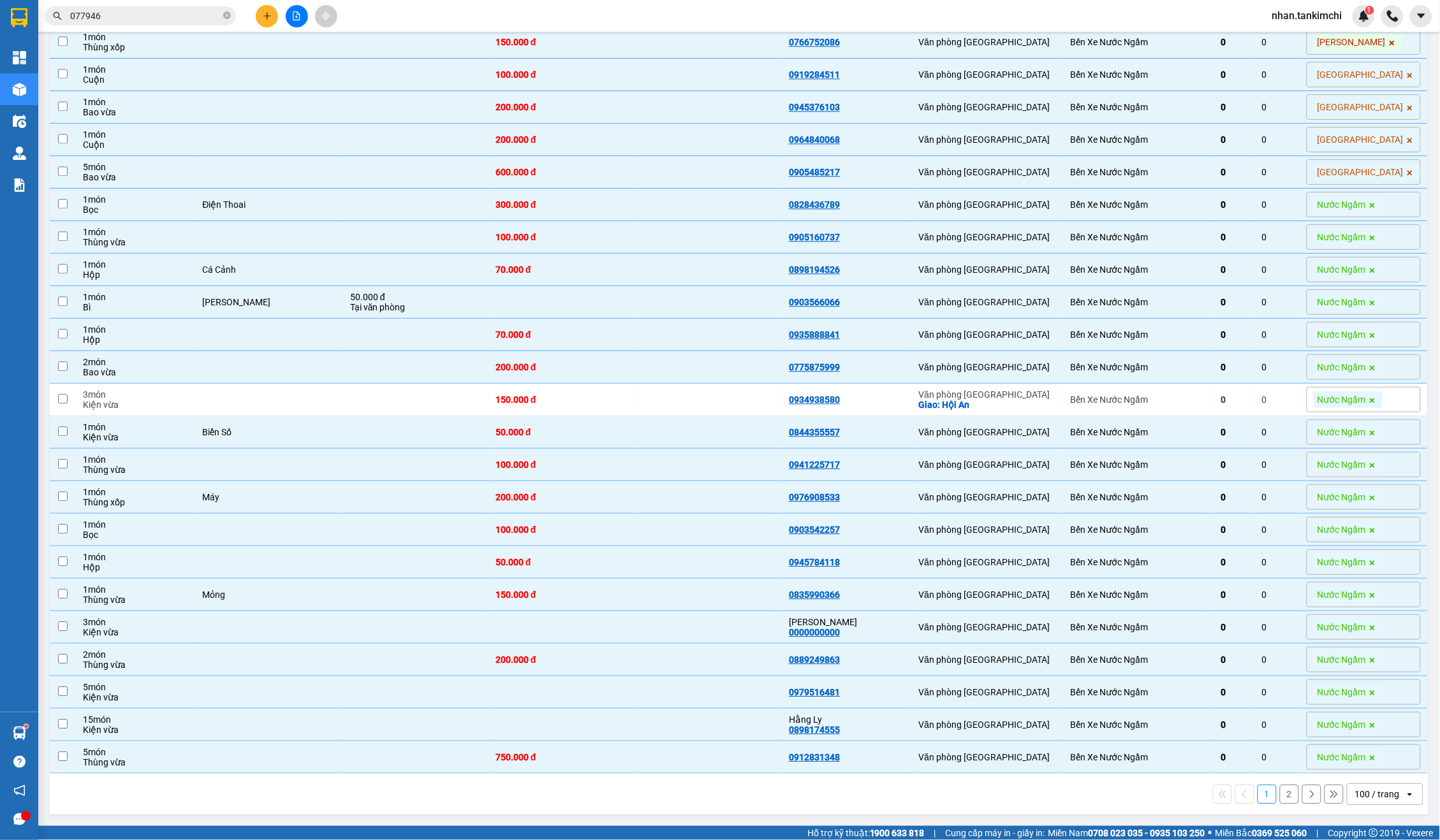
checkbox input "false"
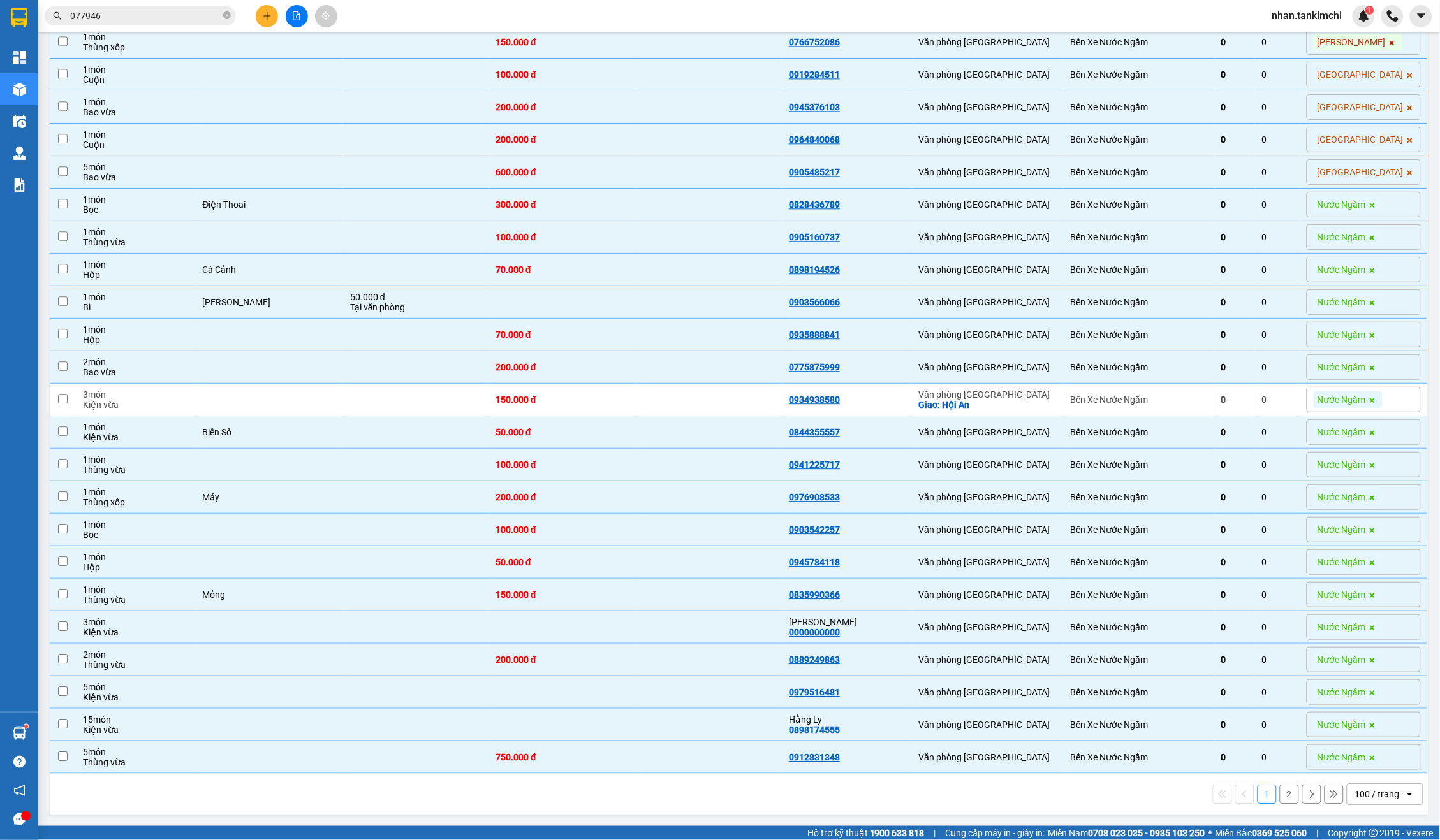
checkbox input "false"
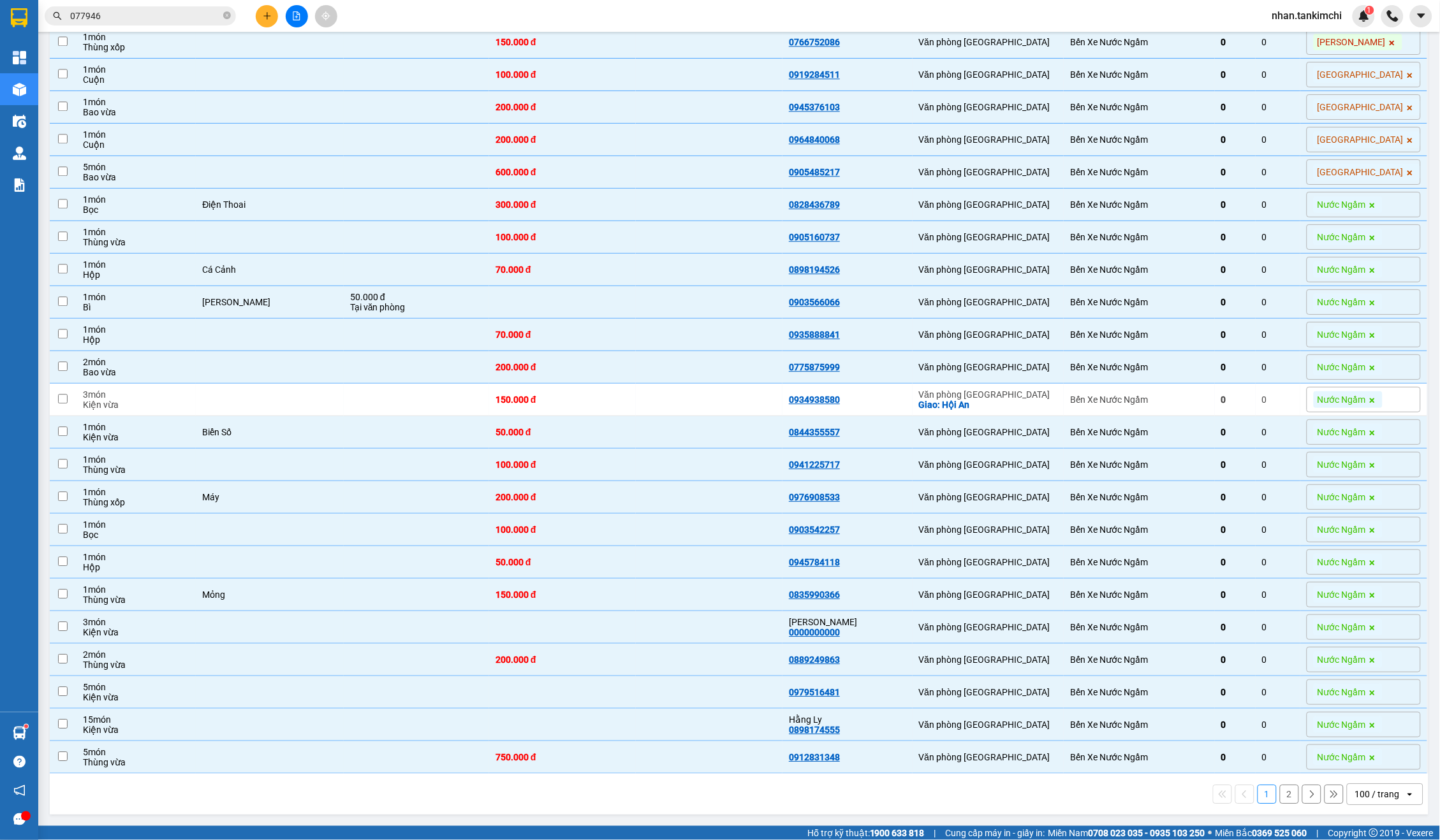
checkbox input "false"
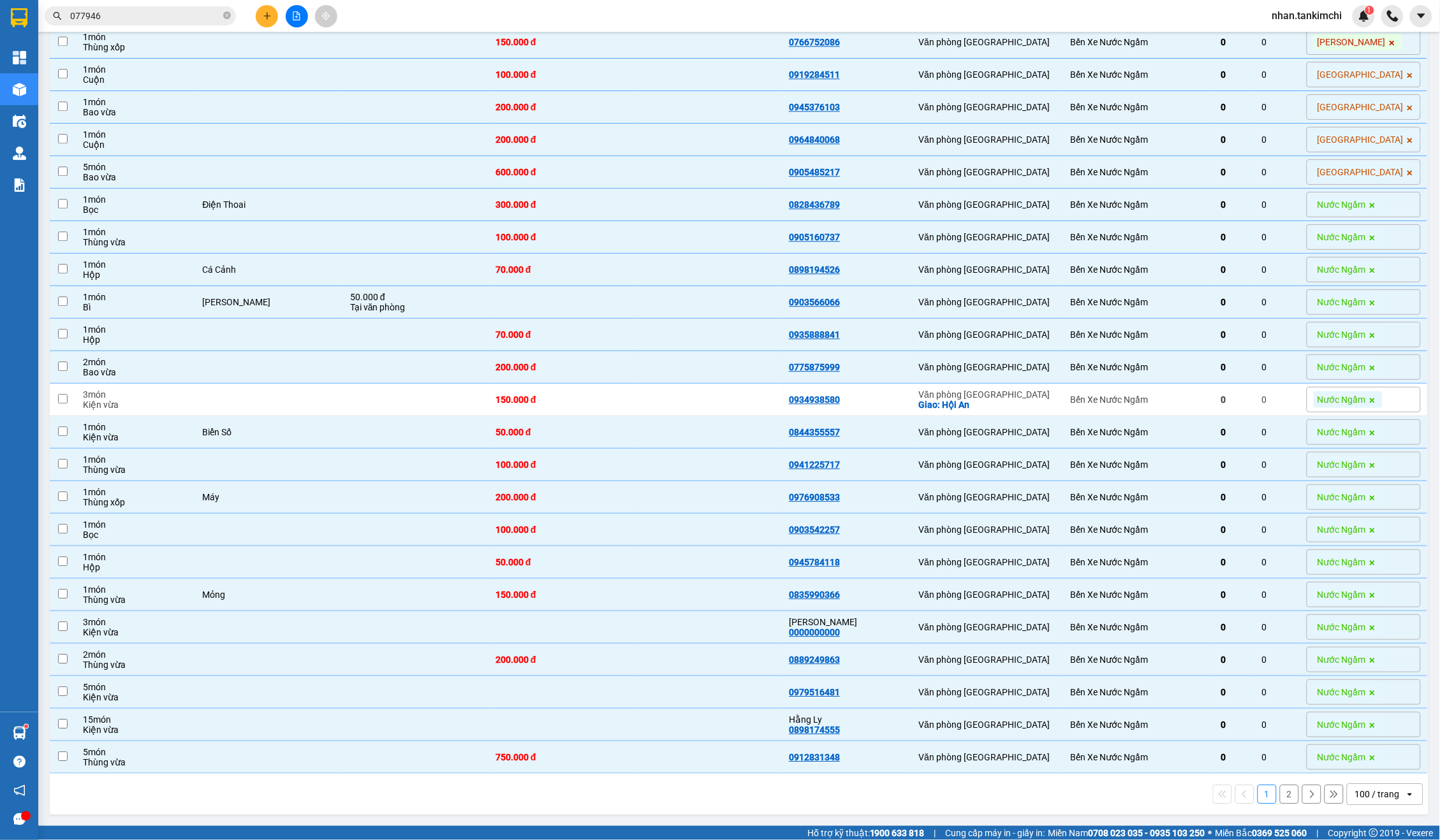
checkbox input "false"
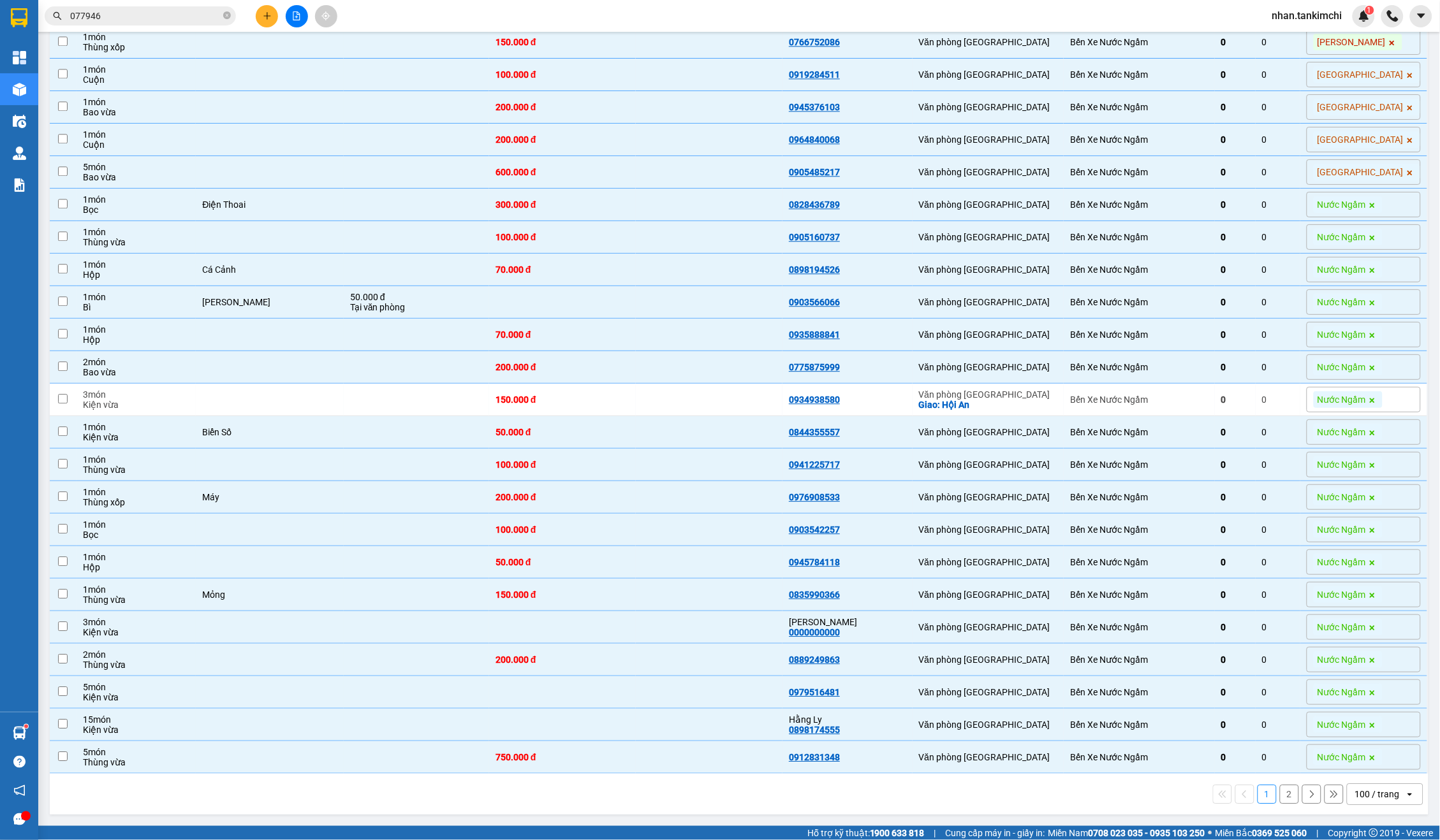
checkbox input "false"
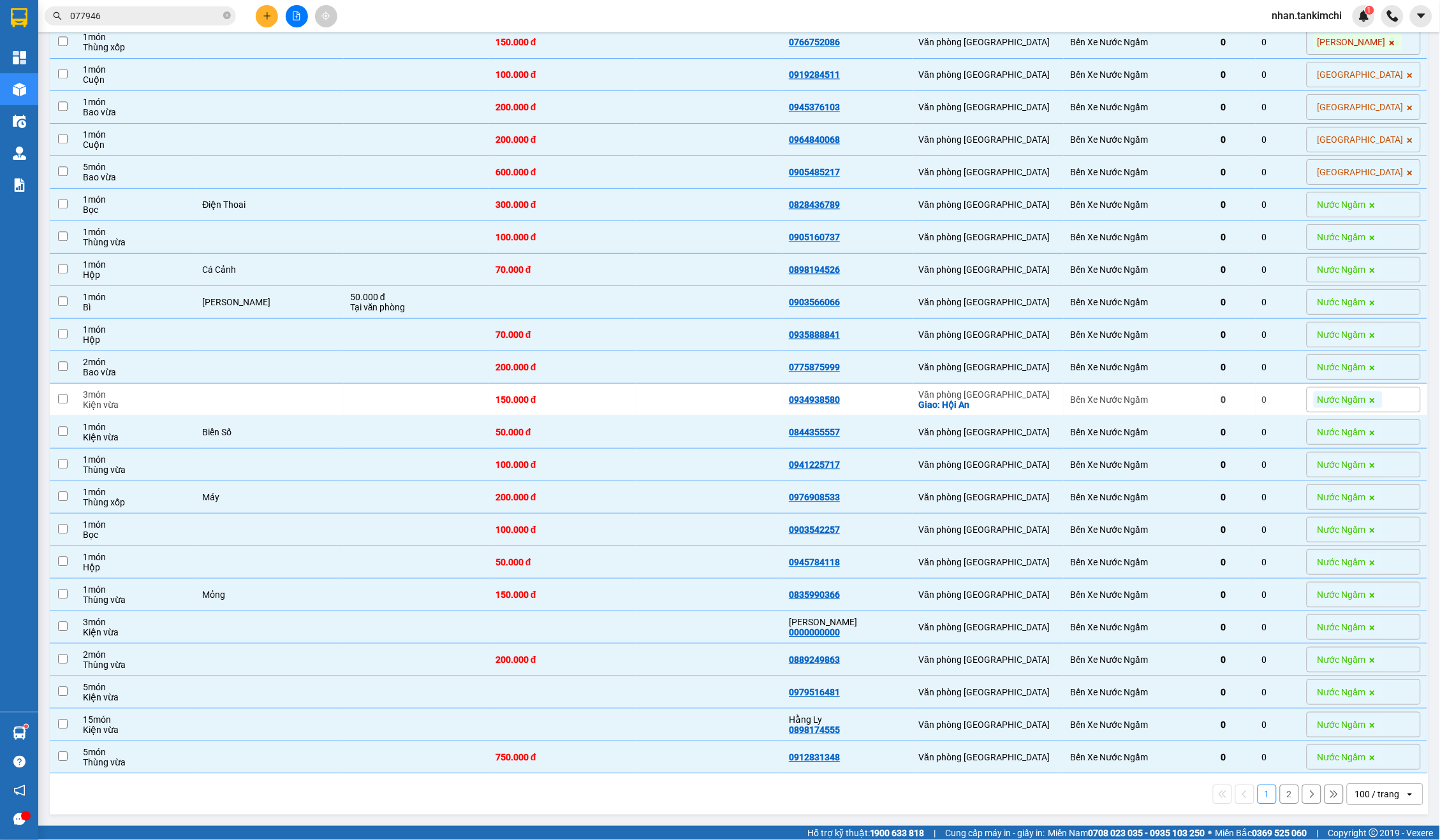
checkbox input "false"
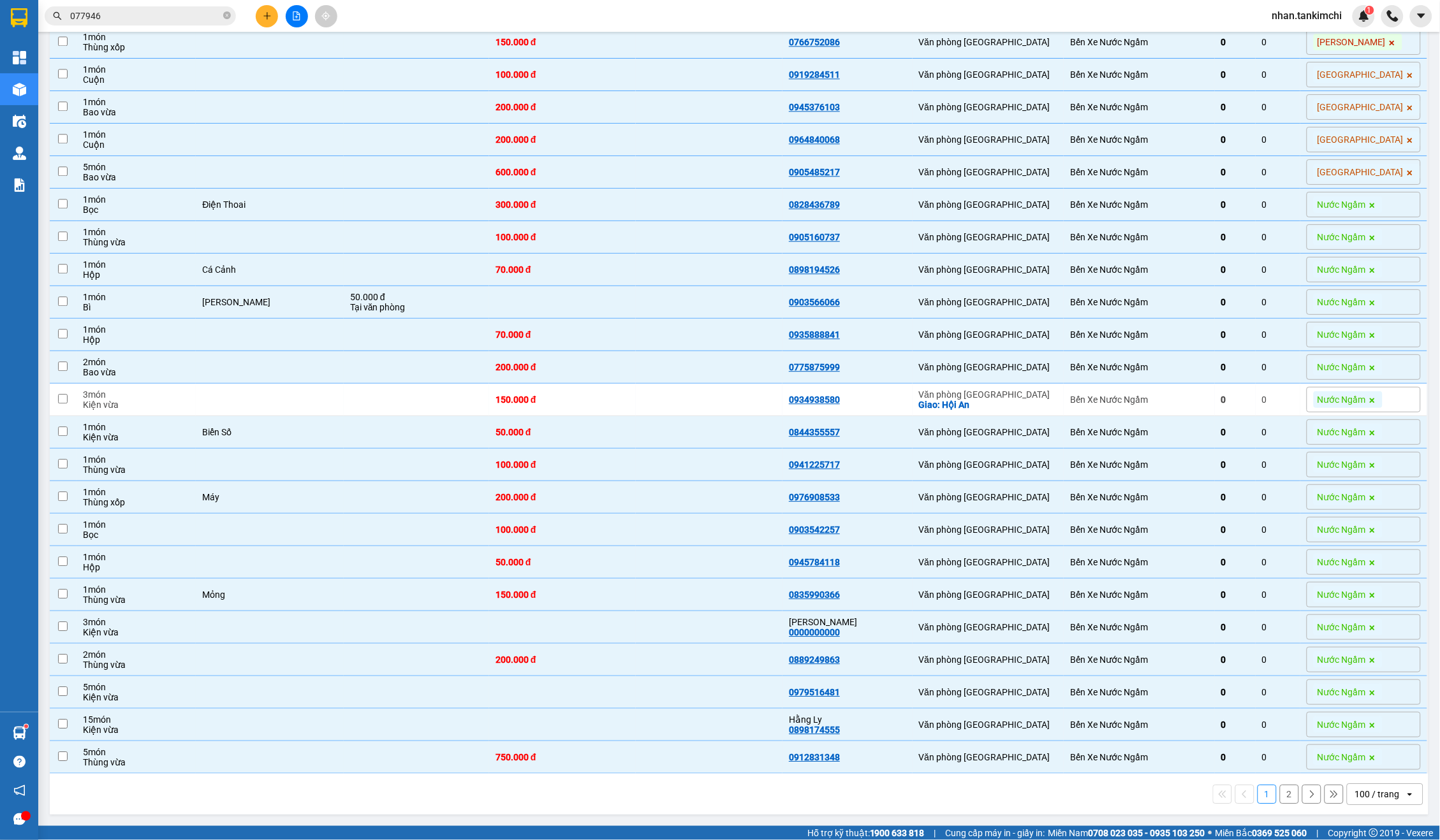
checkbox input "false"
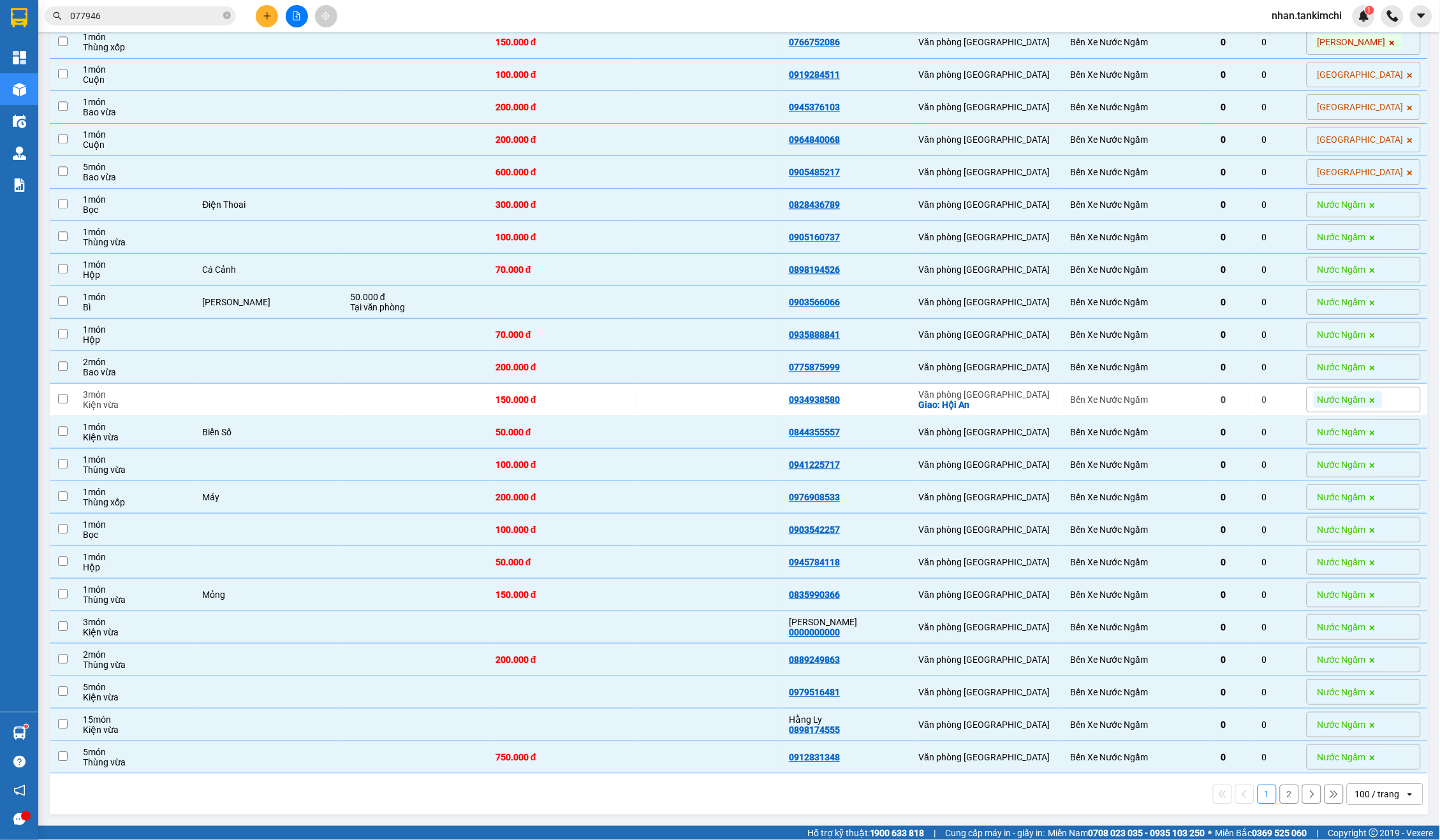
checkbox input "false"
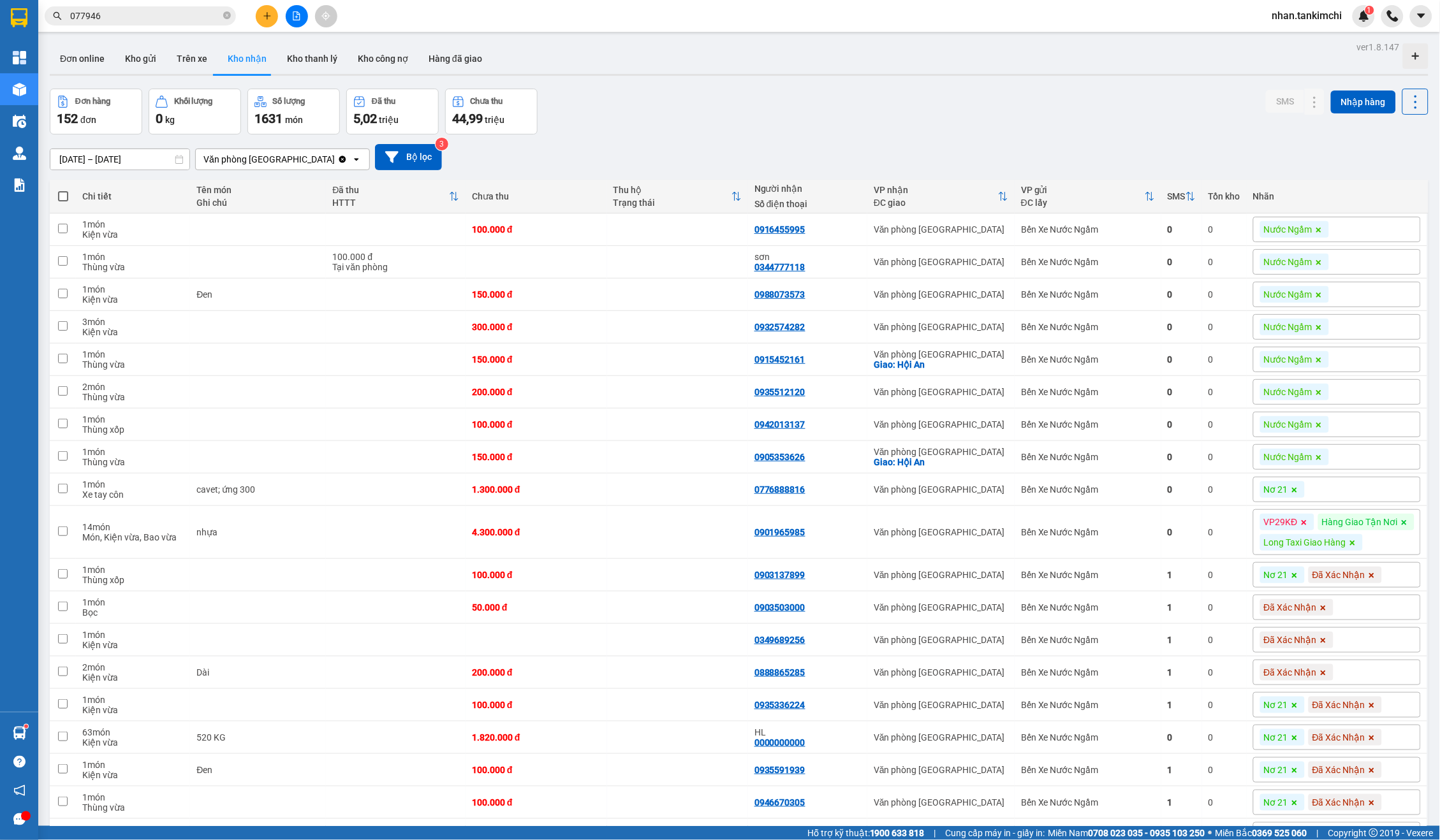
scroll to position [0, 0]
click at [1133, 510] on td "Bến Xe Nước Ngầm" at bounding box center [1088, 533] width 147 height 53
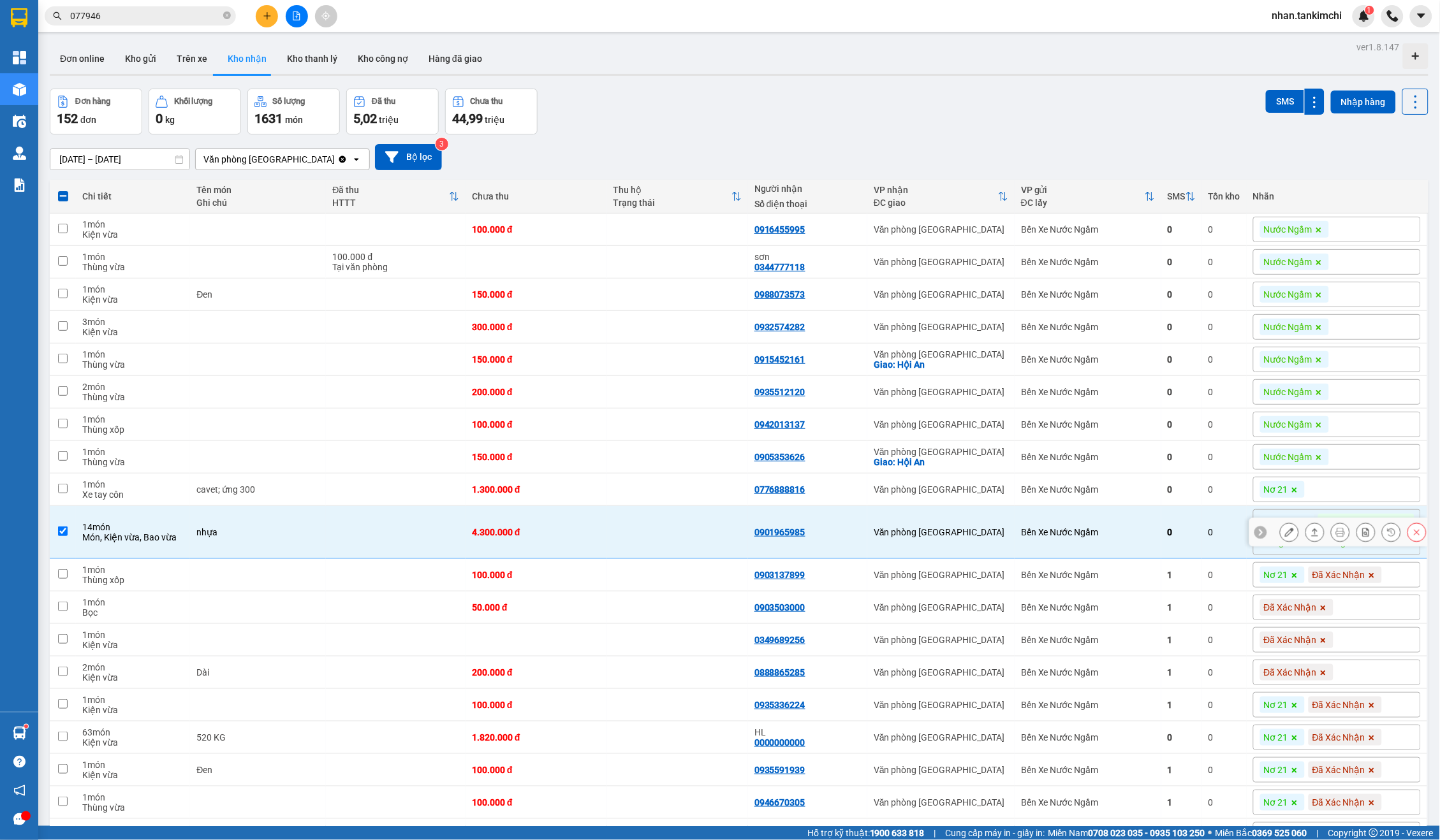
click at [1130, 523] on td "Bến Xe Nước Ngầm" at bounding box center [1088, 533] width 147 height 53
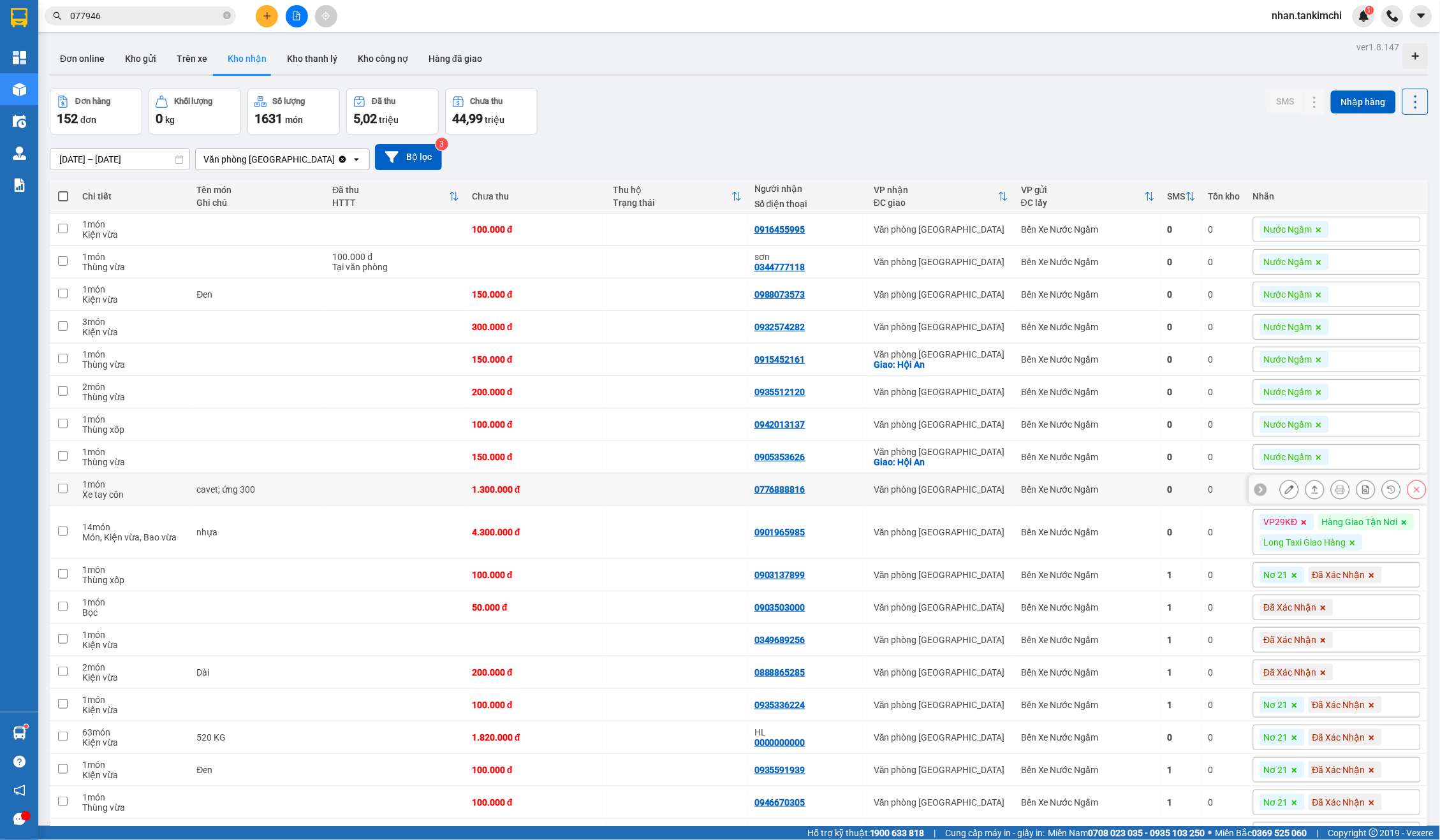
click at [1161, 483] on td "Bến Xe Nước Ngầm" at bounding box center [1088, 490] width 147 height 32
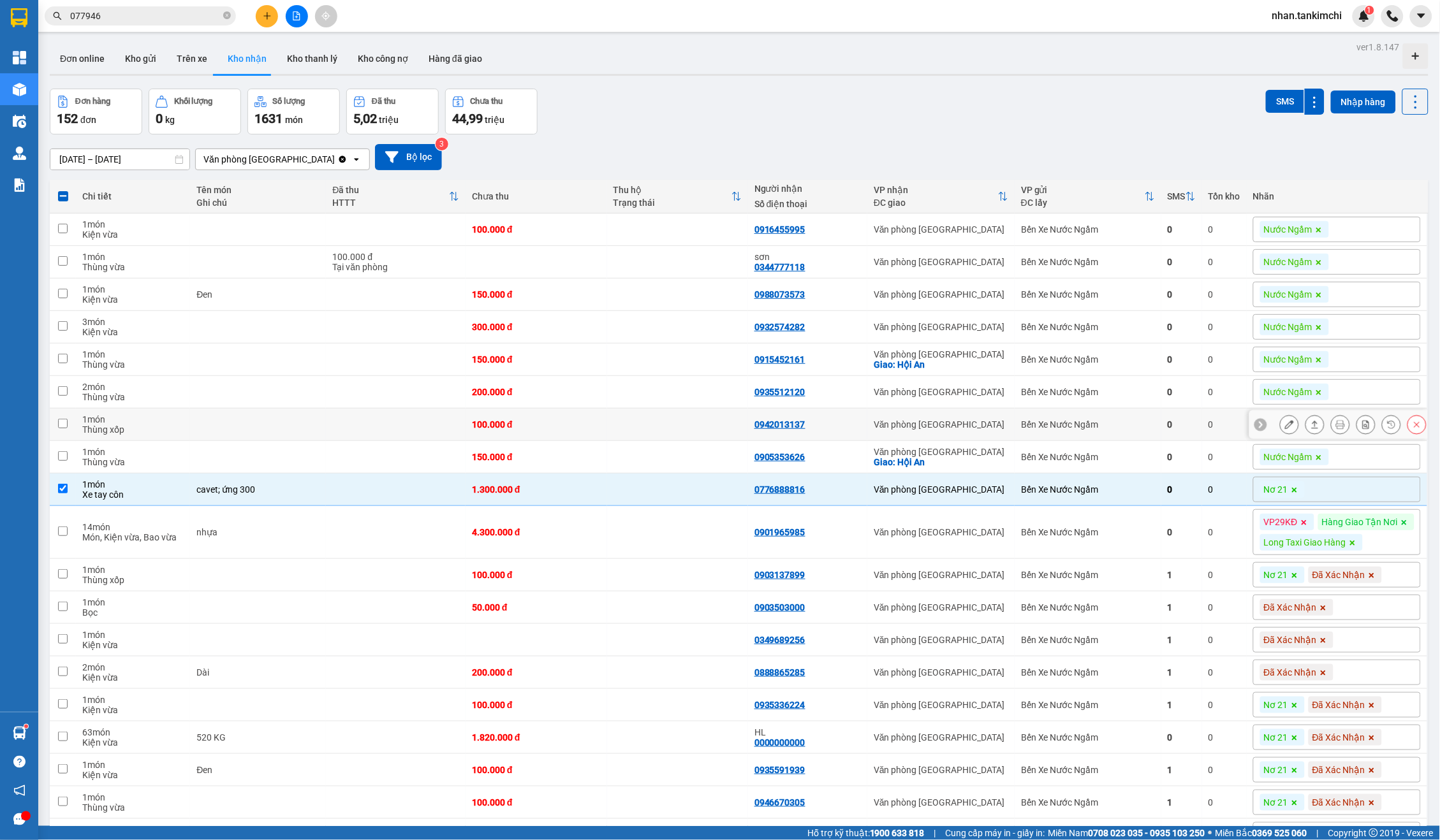
click at [1155, 419] on div "Bến Xe Nước Ngầm" at bounding box center [1088, 425] width 134 height 10
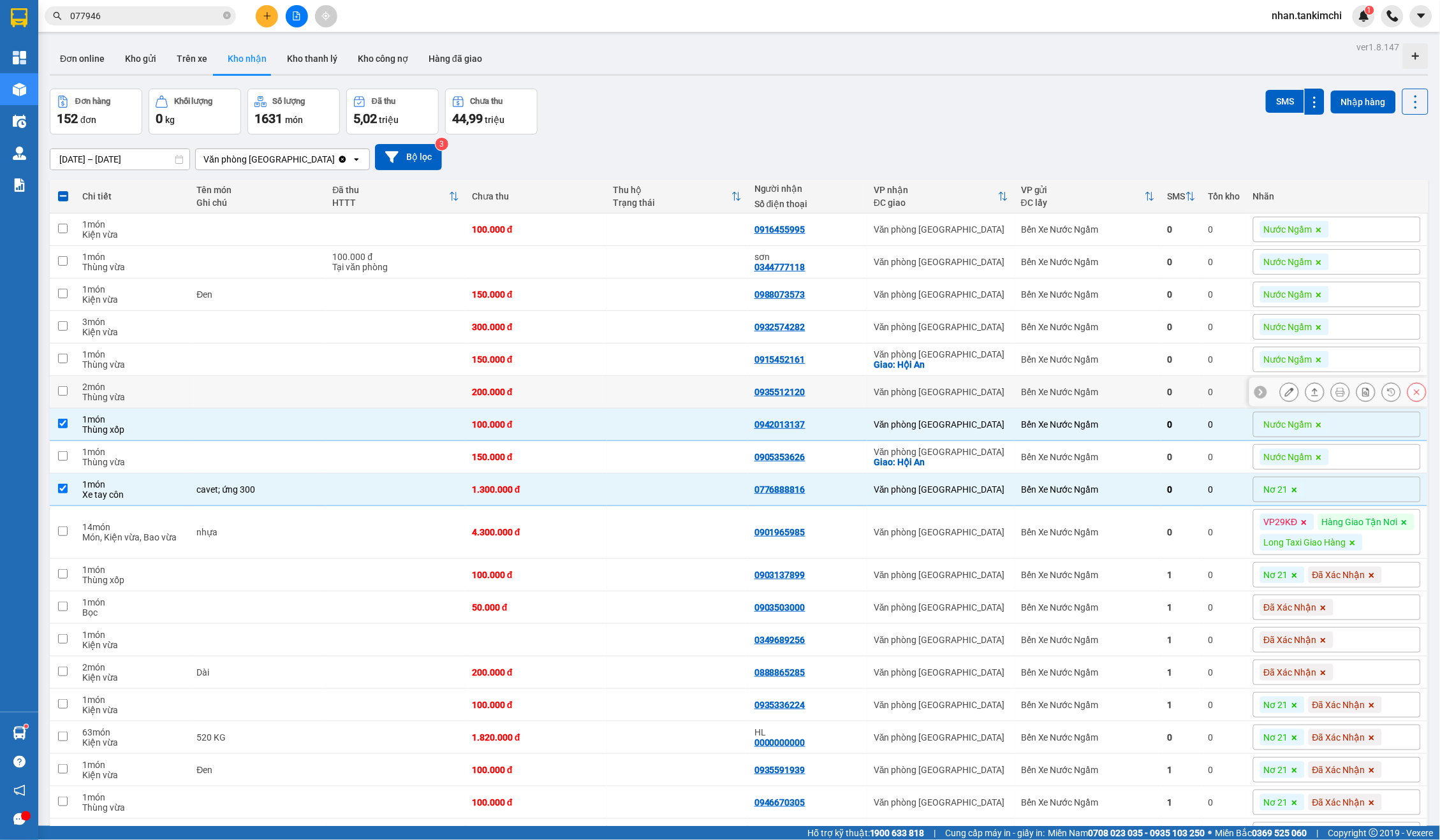
click at [1155, 392] on div "Bến Xe Nước Ngầm" at bounding box center [1088, 392] width 134 height 10
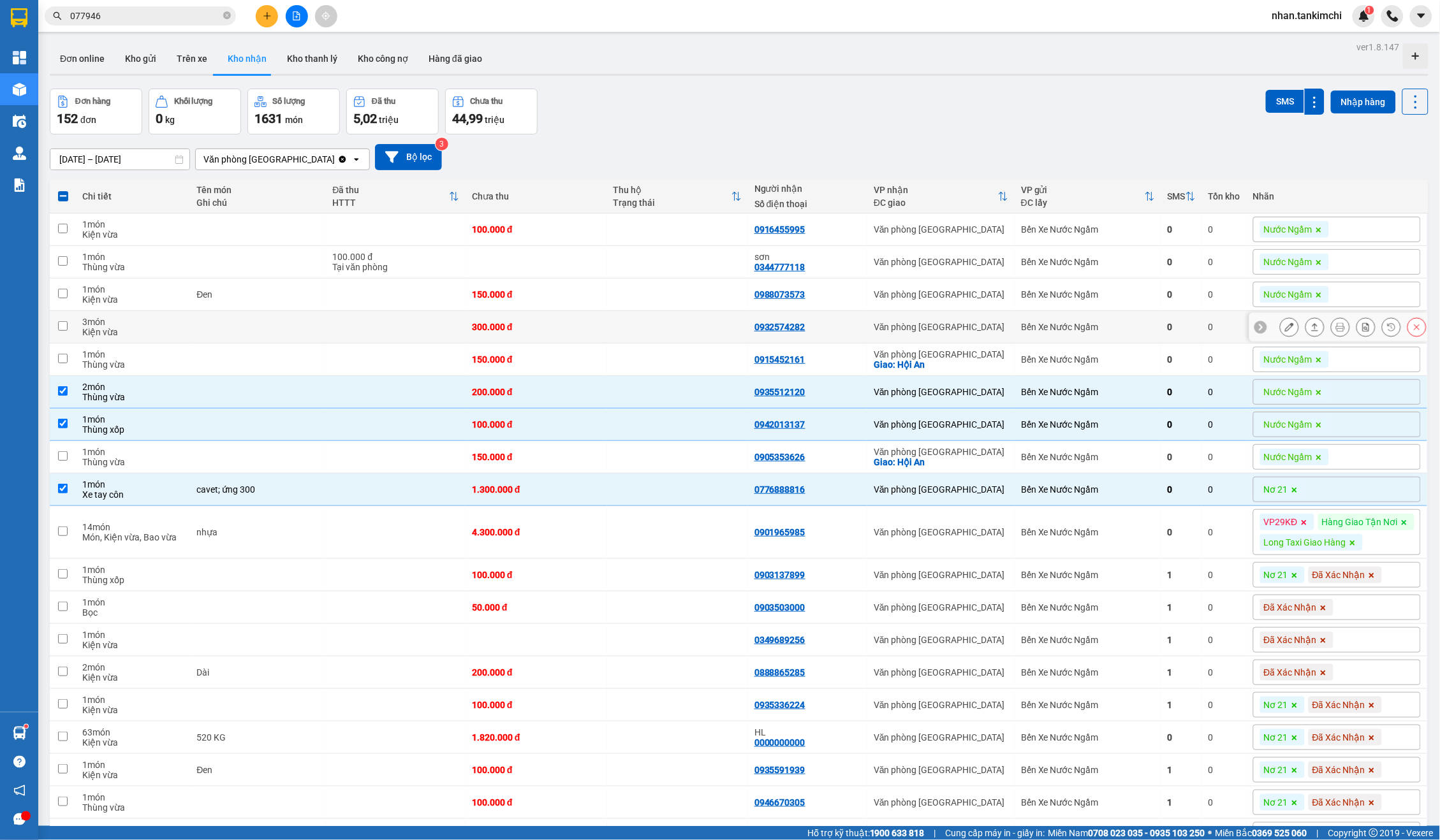
click at [1155, 329] on div "Bến Xe Nước Ngầm" at bounding box center [1088, 327] width 134 height 10
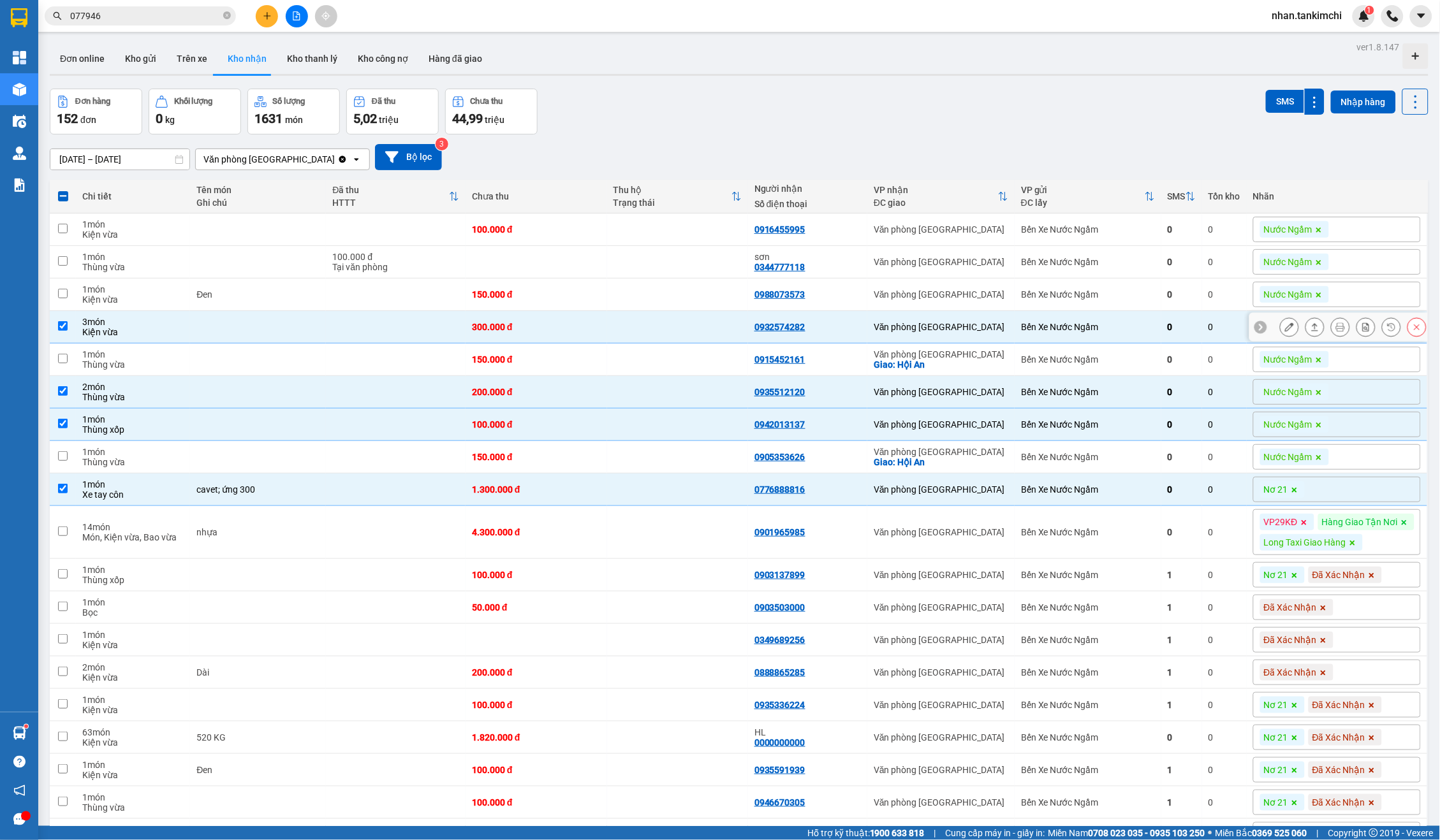
click at [1159, 304] on td "Bến Xe Nước Ngầm" at bounding box center [1088, 295] width 147 height 32
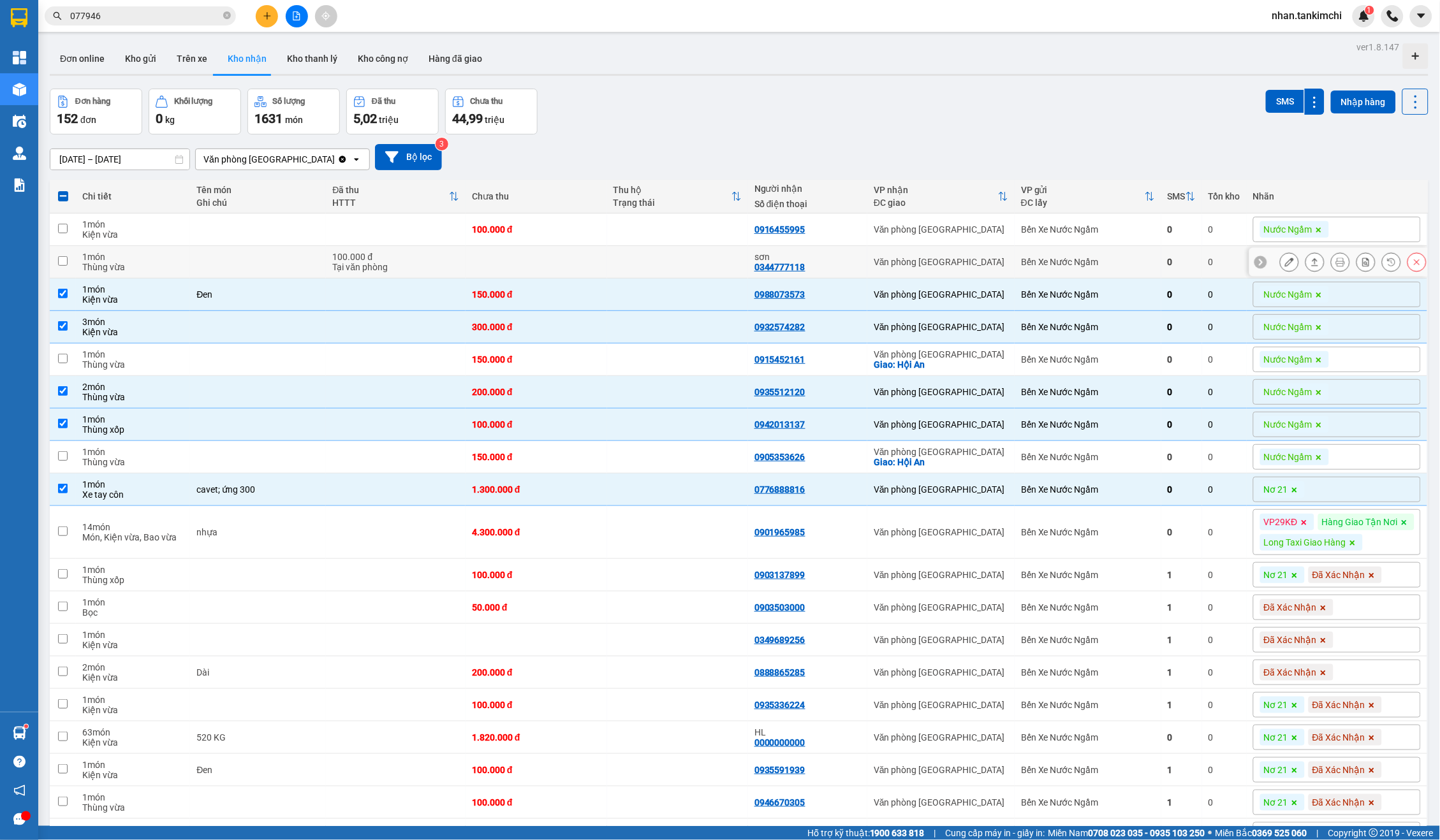
click at [1155, 262] on div "Bến Xe Nước Ngầm" at bounding box center [1088, 262] width 134 height 10
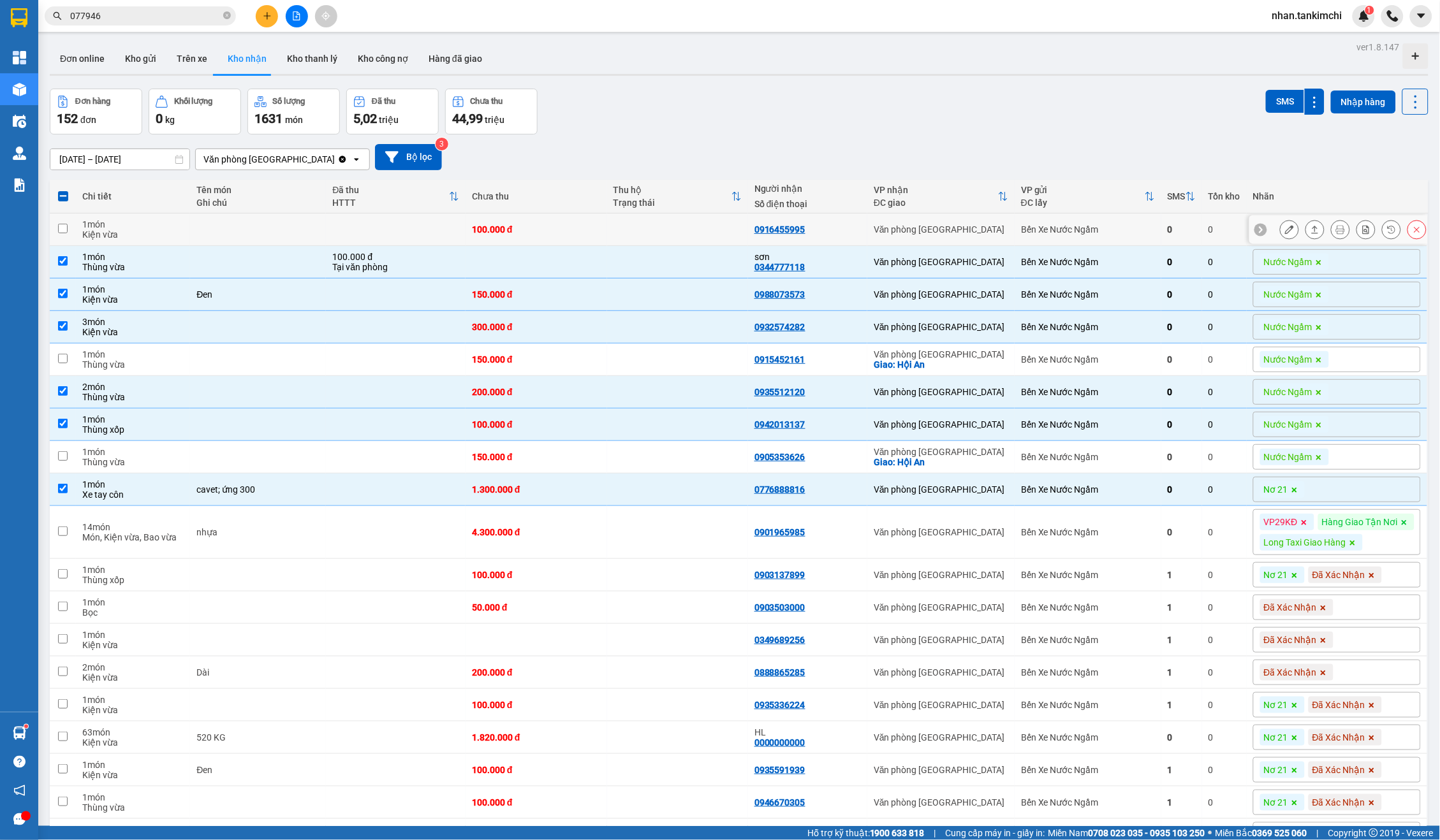
click at [1151, 229] on div "Bến Xe Nước Ngầm" at bounding box center [1088, 230] width 134 height 10
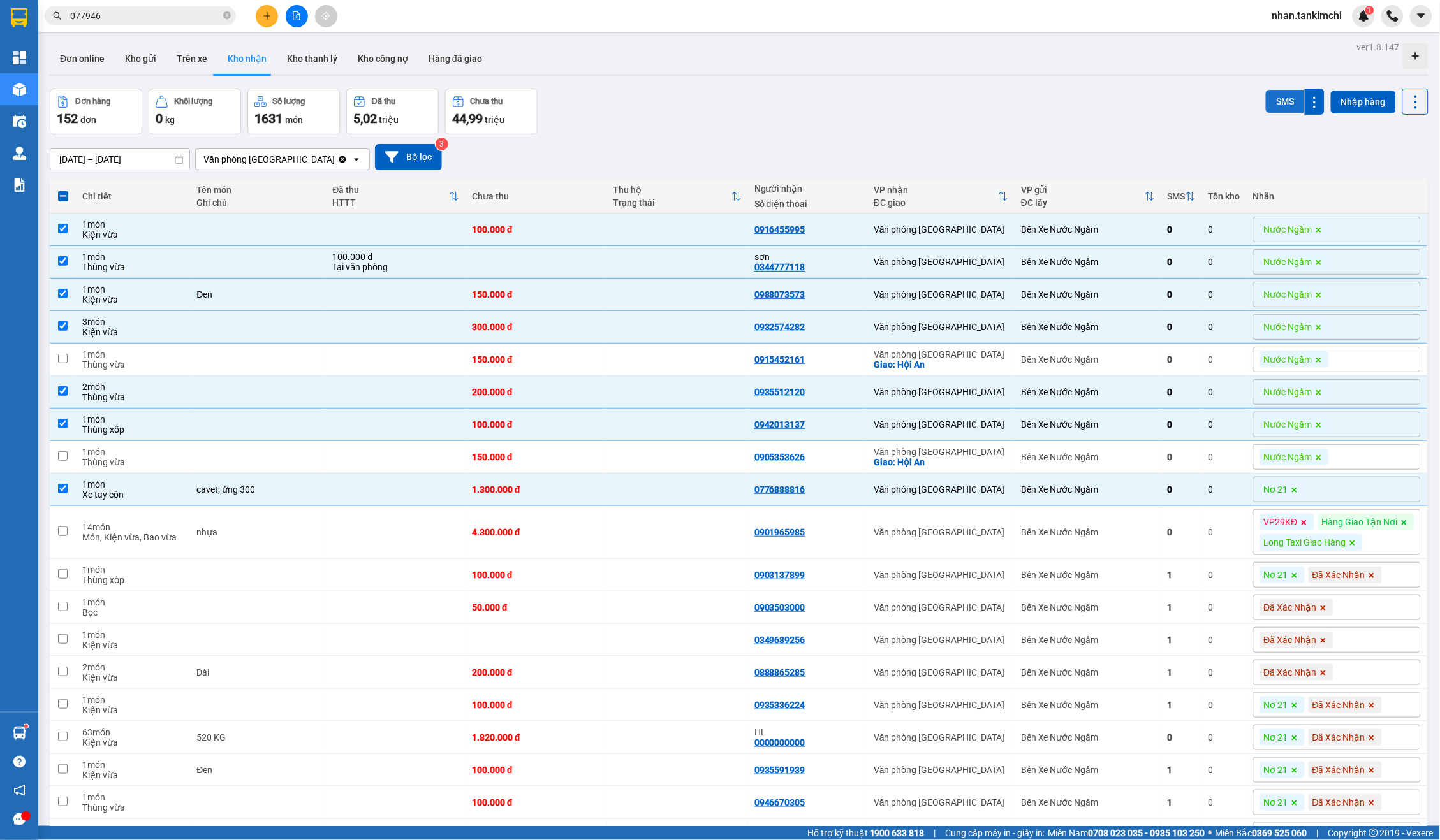
click at [1268, 95] on button "SMS" at bounding box center [1284, 101] width 38 height 23
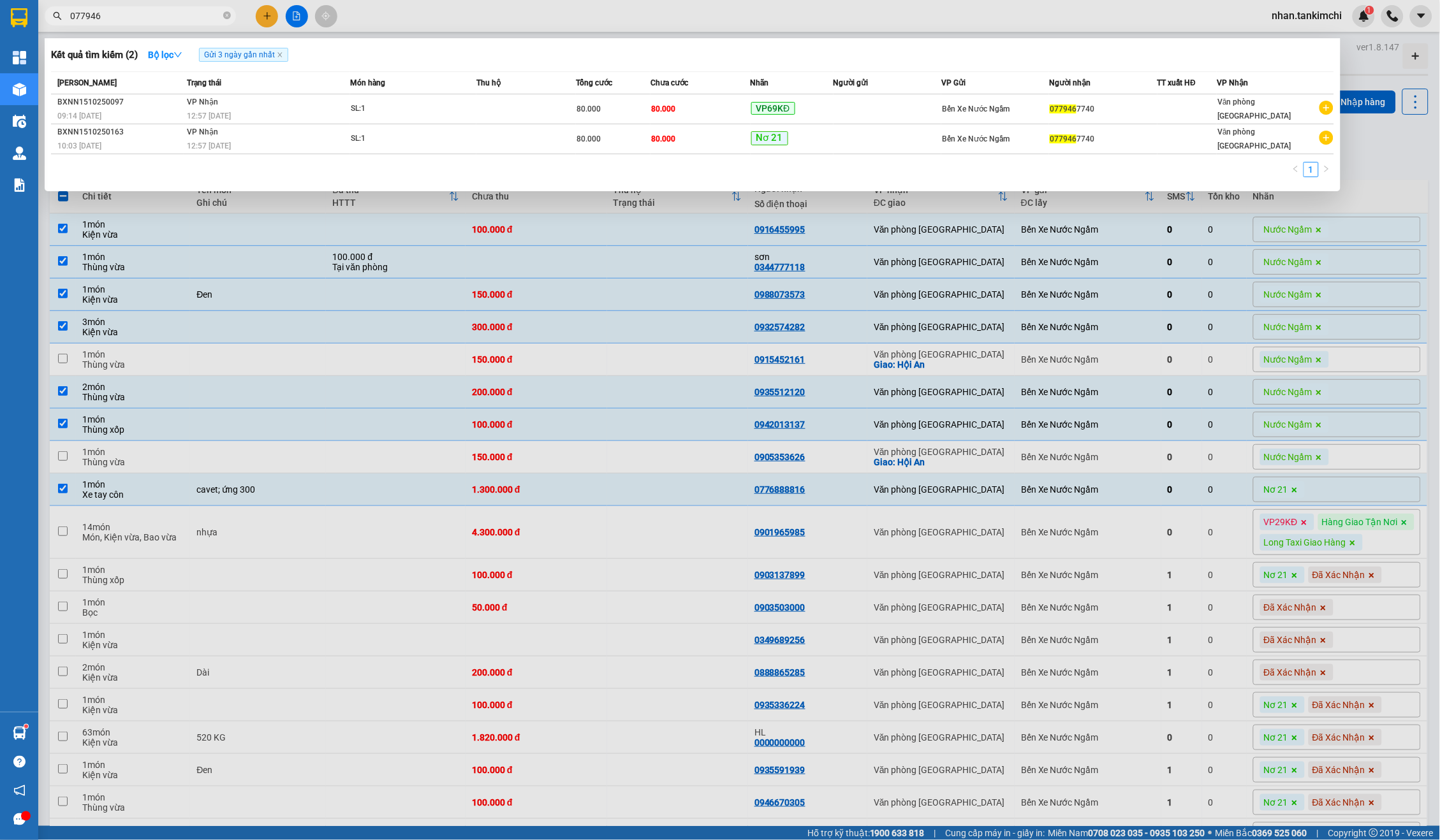
click at [139, 23] on input "077946" at bounding box center [145, 16] width 150 height 14
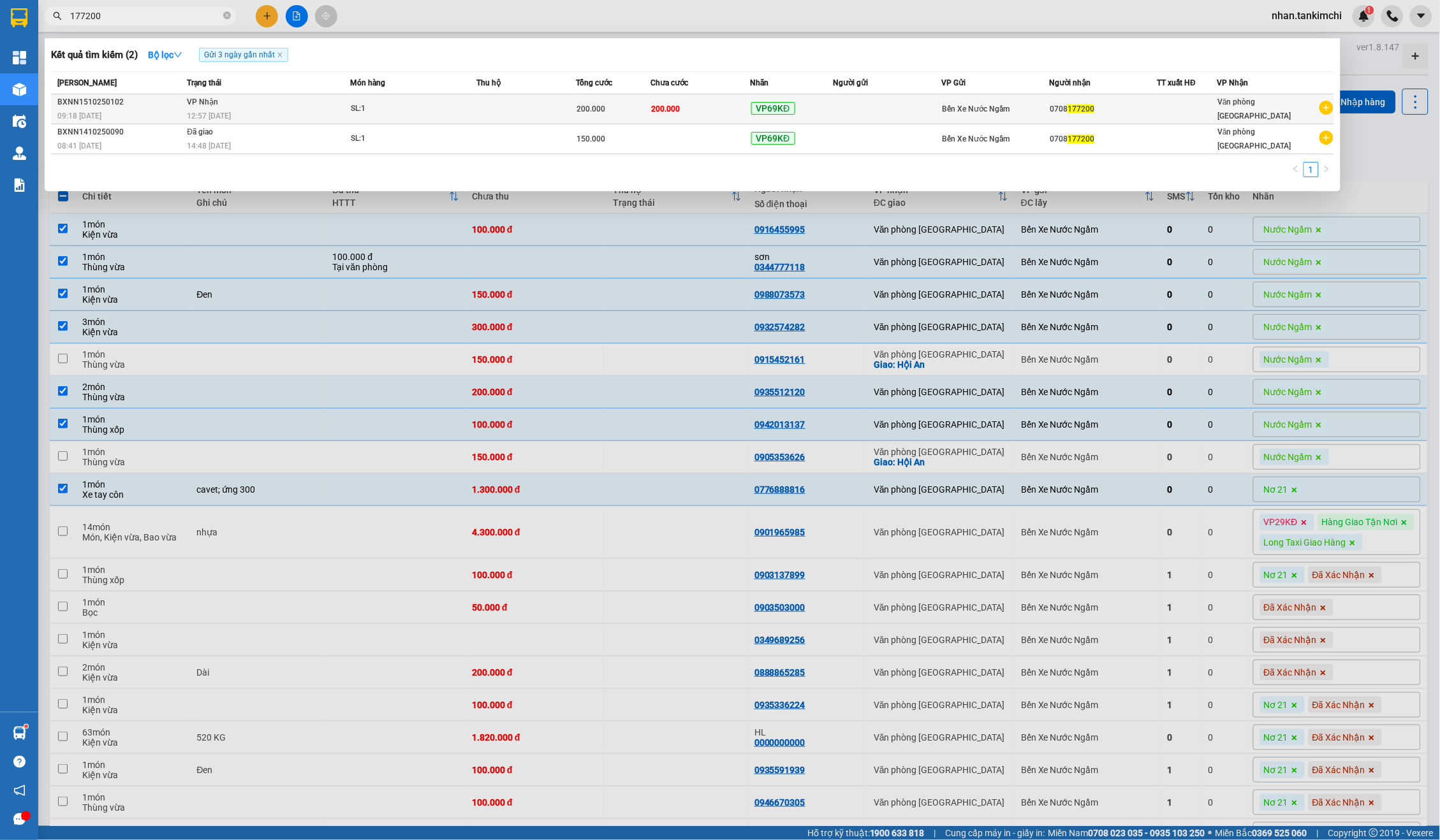
click at [593, 111] on span "200.000" at bounding box center [591, 109] width 28 height 9
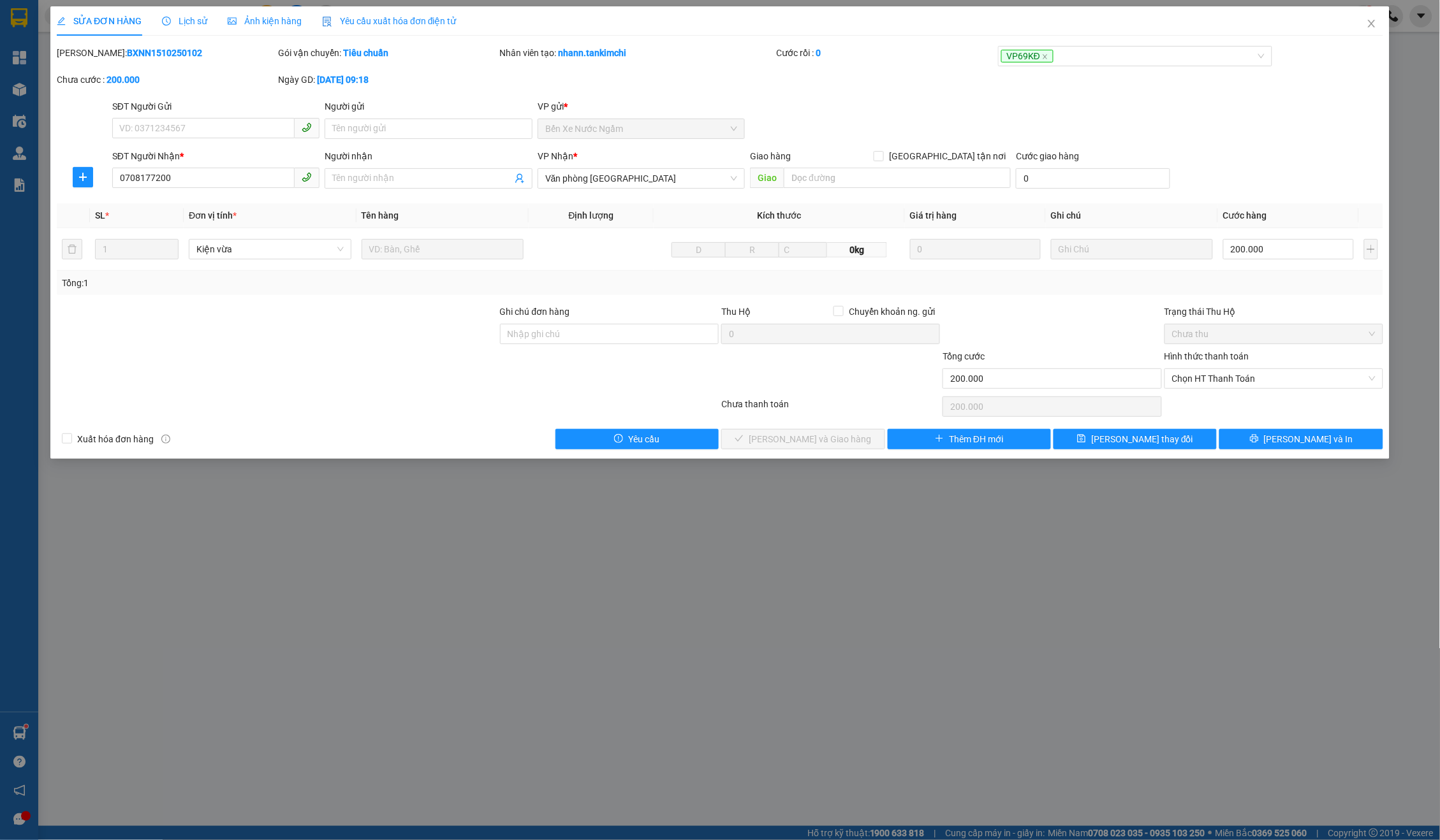
click at [1275, 387] on div "Hình thức thanh toán Chọn HT Thanh Toán" at bounding box center [1273, 371] width 219 height 45
click at [1245, 385] on input "Hình thức thanh toán" at bounding box center [1269, 379] width 194 height 19
click at [1223, 401] on div "Tại văn phòng" at bounding box center [1274, 401] width 204 height 14
click at [844, 433] on span "[PERSON_NAME] và Giao hàng" at bounding box center [810, 439] width 123 height 14
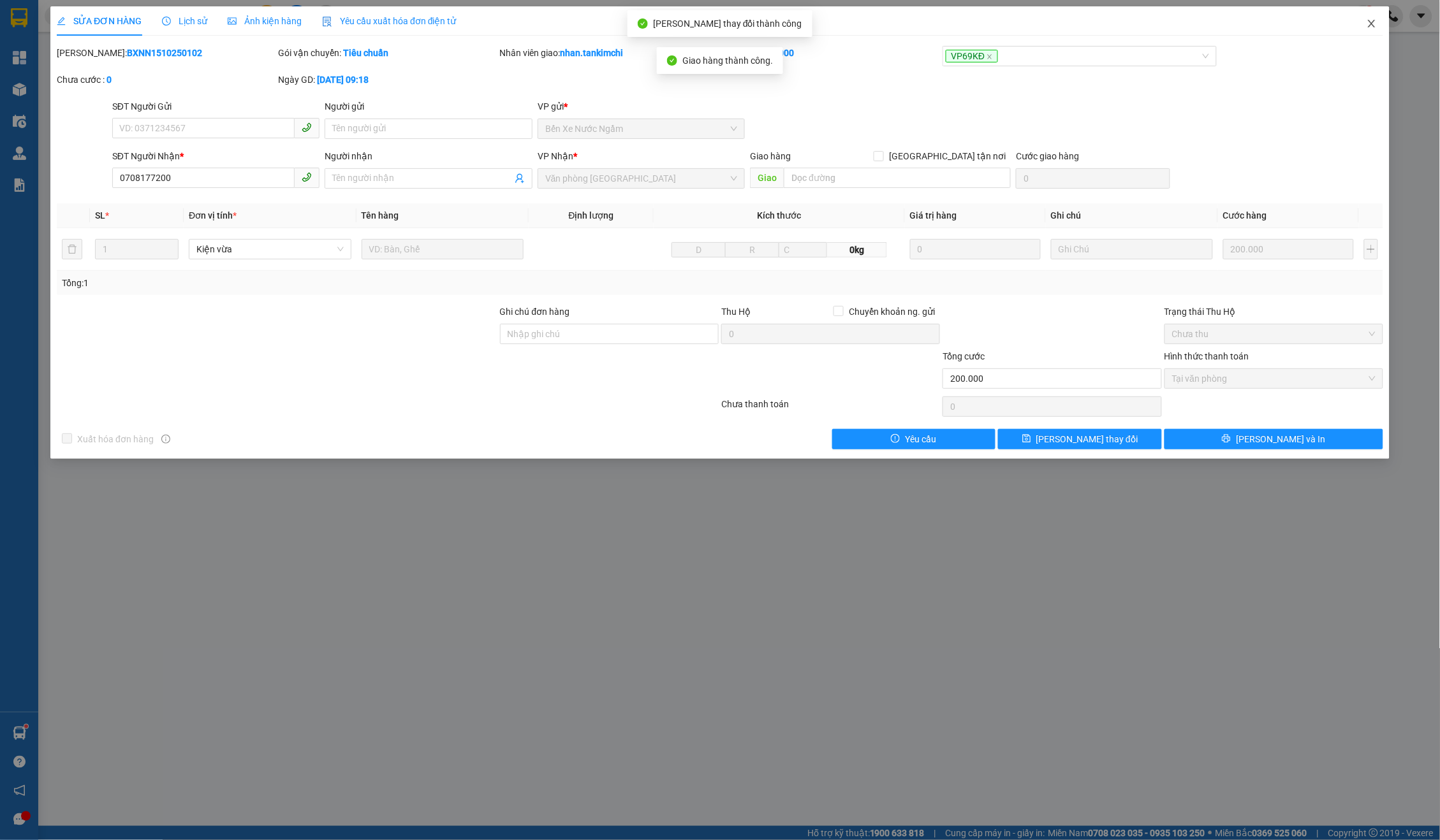
click at [1384, 28] on span "Close" at bounding box center [1372, 24] width 35 height 35
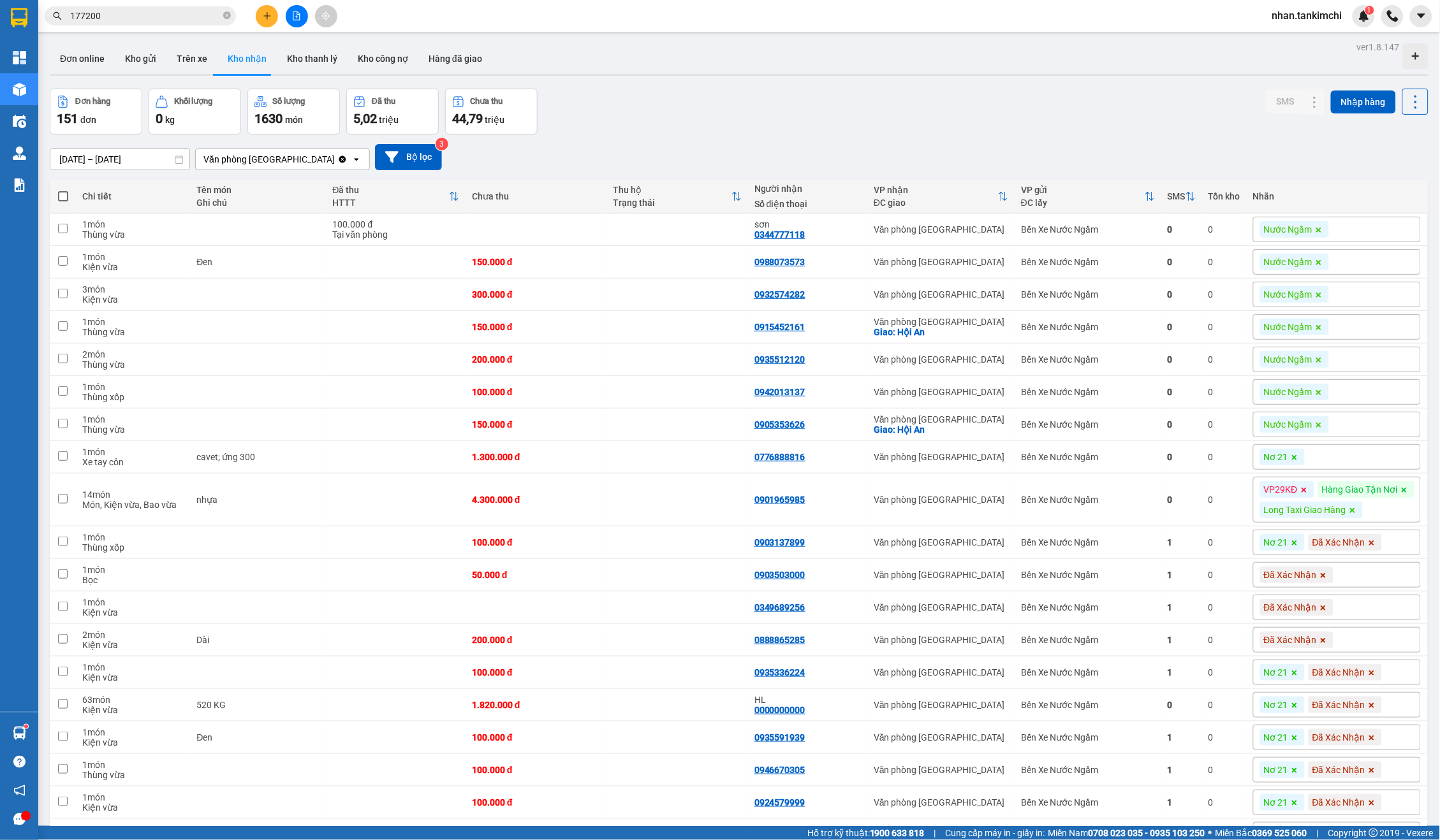
click at [270, 16] on icon "plus" at bounding box center [267, 16] width 9 height 9
click at [313, 43] on div "Tạo đơn hàng" at bounding box center [318, 47] width 56 height 14
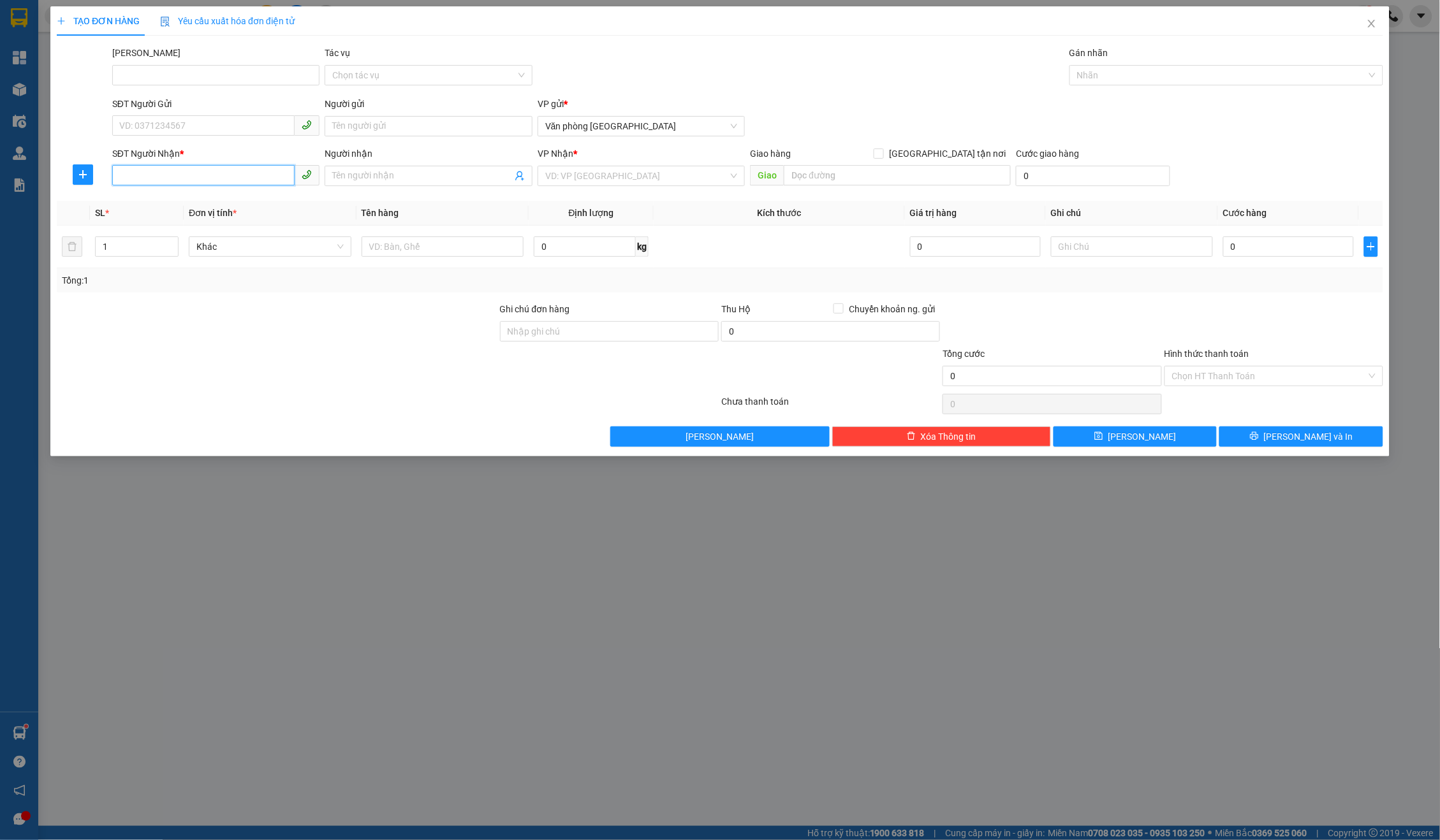
click at [192, 174] on input "SĐT Người Nhận *" at bounding box center [204, 175] width 183 height 21
click at [658, 169] on input "search" at bounding box center [637, 176] width 184 height 19
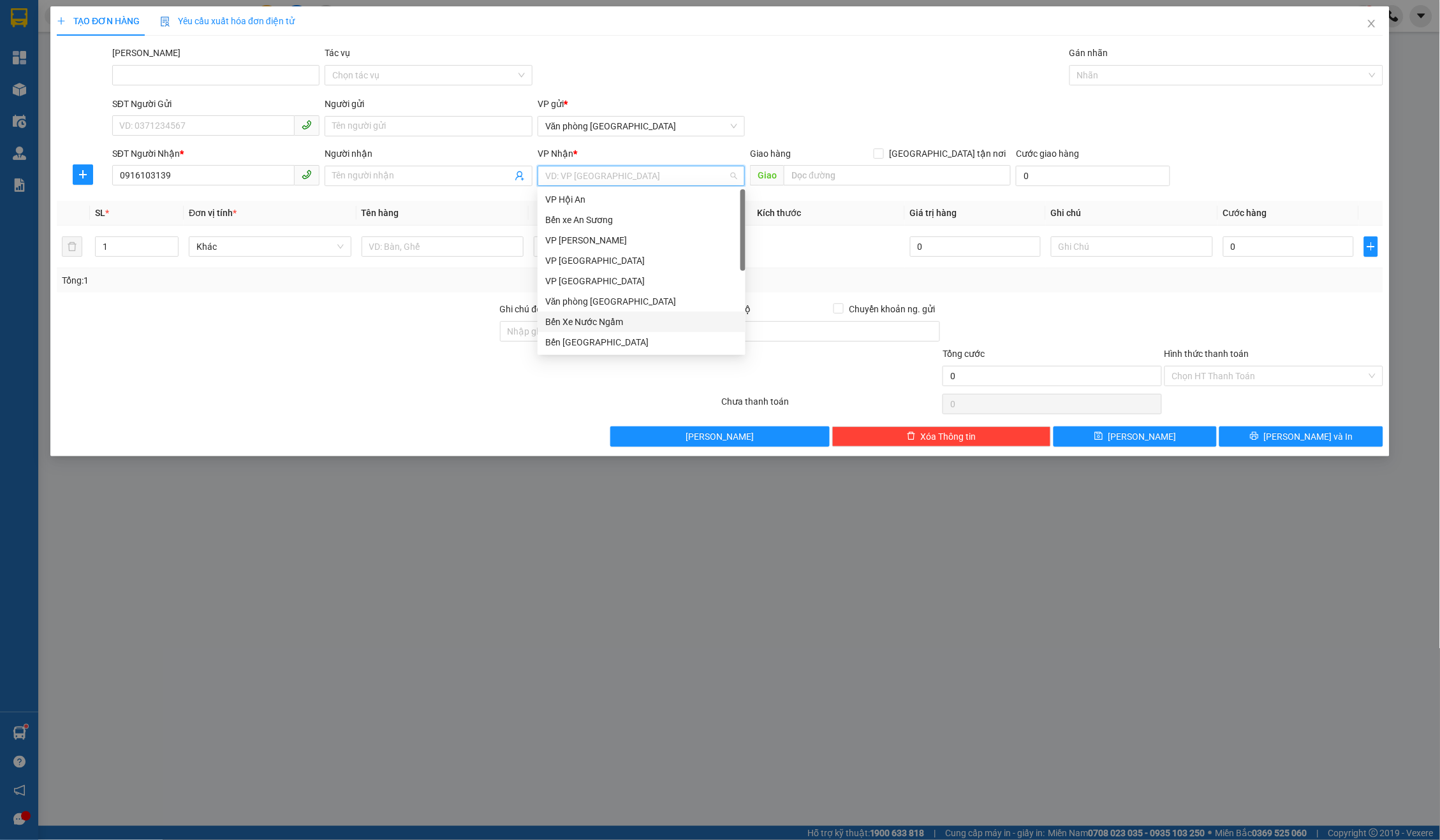
click at [607, 312] on div "Bến Xe Nước Ngầm" at bounding box center [642, 322] width 208 height 21
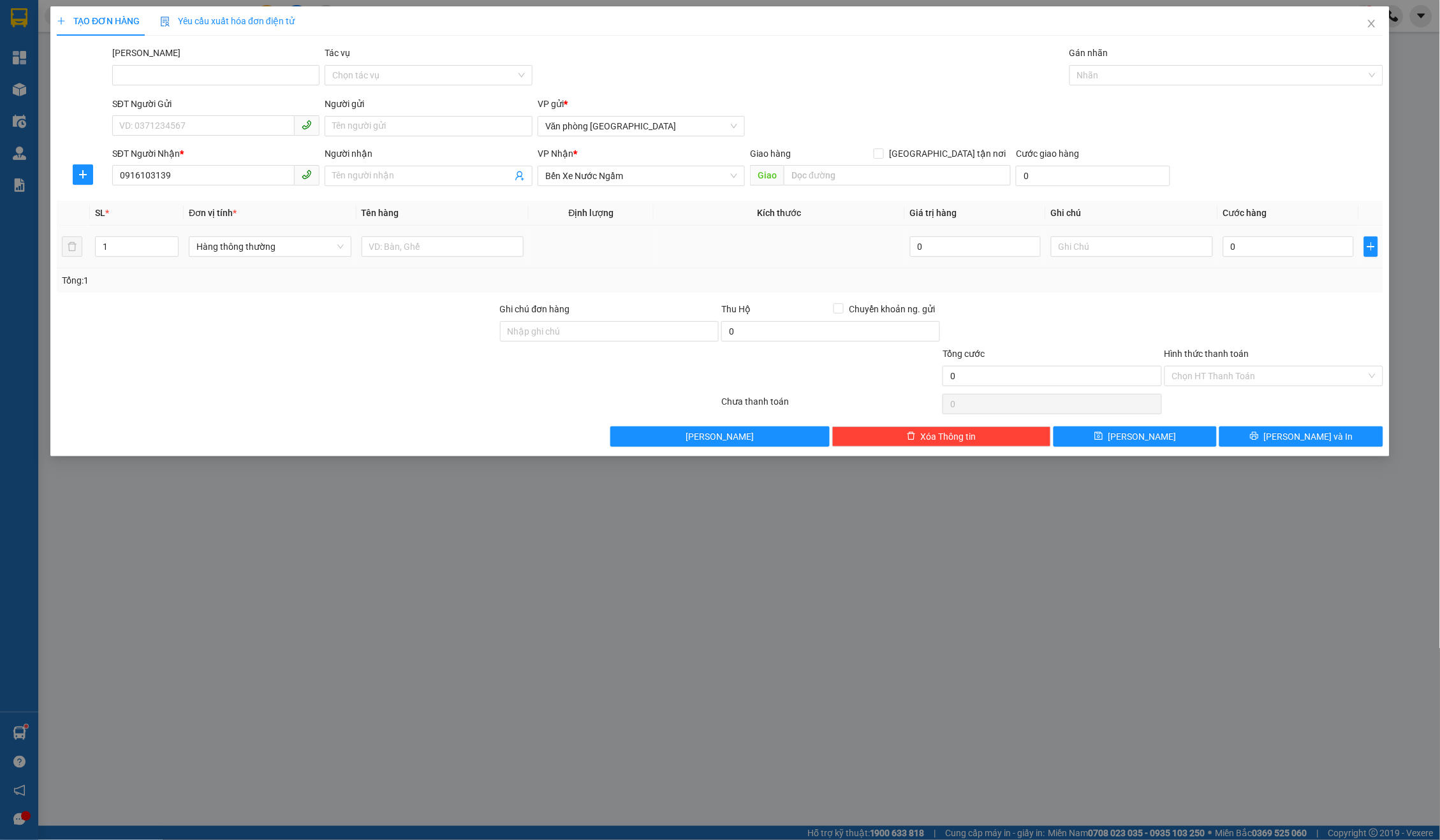
click at [349, 226] on td "Hàng thông thường" at bounding box center [270, 247] width 172 height 43
click at [316, 237] on span "Hàng thông thường" at bounding box center [269, 247] width 147 height 19
click at [298, 292] on div "Phong bì" at bounding box center [269, 291] width 147 height 14
click at [1252, 246] on input "0" at bounding box center [1288, 247] width 131 height 21
click at [1291, 370] on input "Hình thức thanh toán" at bounding box center [1269, 376] width 194 height 19
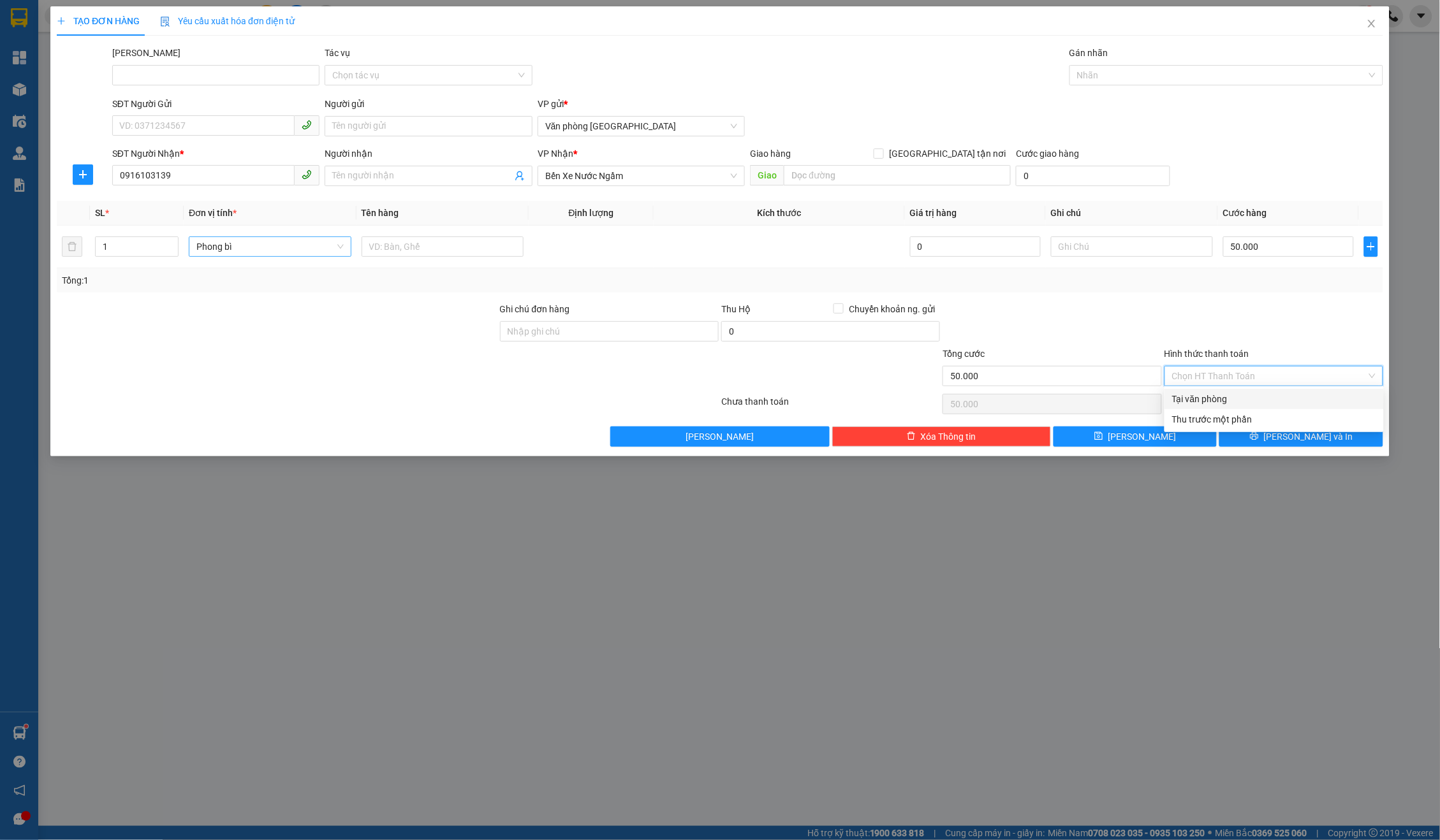
click at [1241, 385] on div "Hình thức thanh toán Chọn HT Thanh Toán" at bounding box center [1273, 369] width 219 height 45
click at [1262, 372] on input "Hình thức thanh toán" at bounding box center [1269, 376] width 194 height 19
click at [1224, 397] on div "Tại văn phòng" at bounding box center [1274, 399] width 204 height 14
click at [1286, 445] on div "TẠO ĐƠN HÀNG Yêu cầu xuất hóa đơn điện tử Transit Pickup Surcharge Ids Transit …" at bounding box center [720, 232] width 1339 height 450
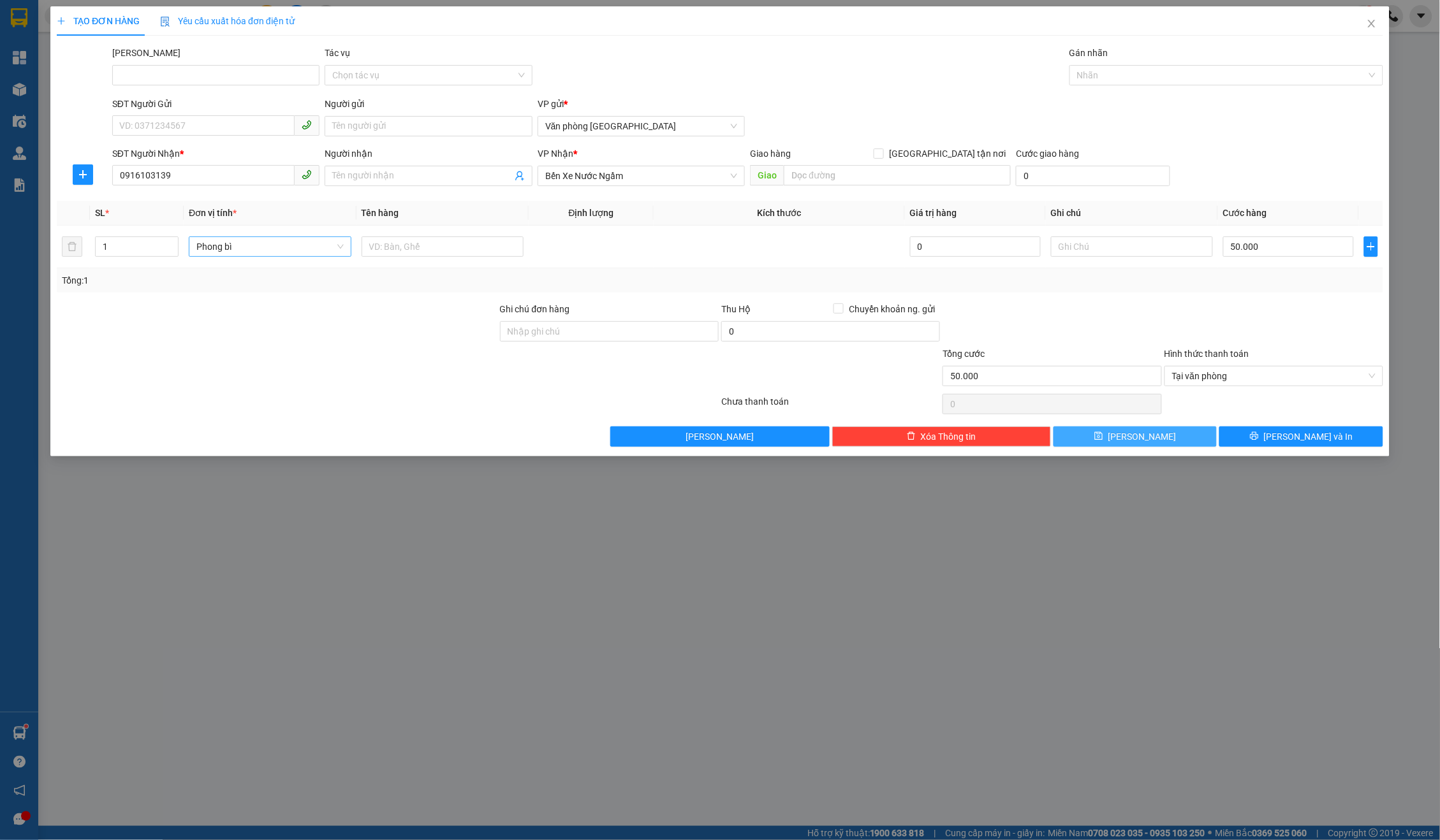
click at [1139, 426] on button "[PERSON_NAME]" at bounding box center [1135, 437] width 163 height 21
click at [1374, 20] on icon "close" at bounding box center [1372, 24] width 10 height 10
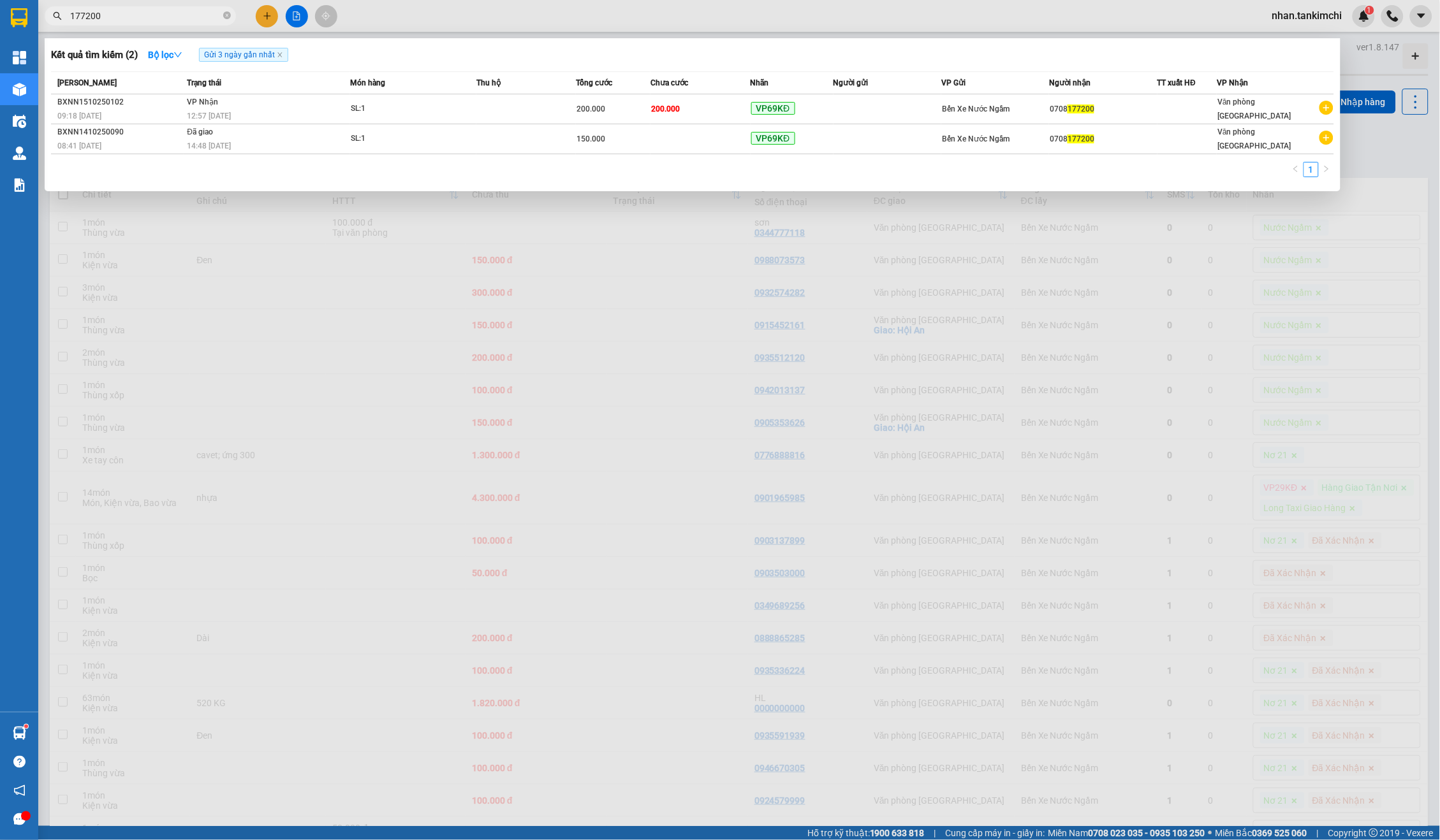
click at [158, 15] on input "177200" at bounding box center [145, 16] width 150 height 14
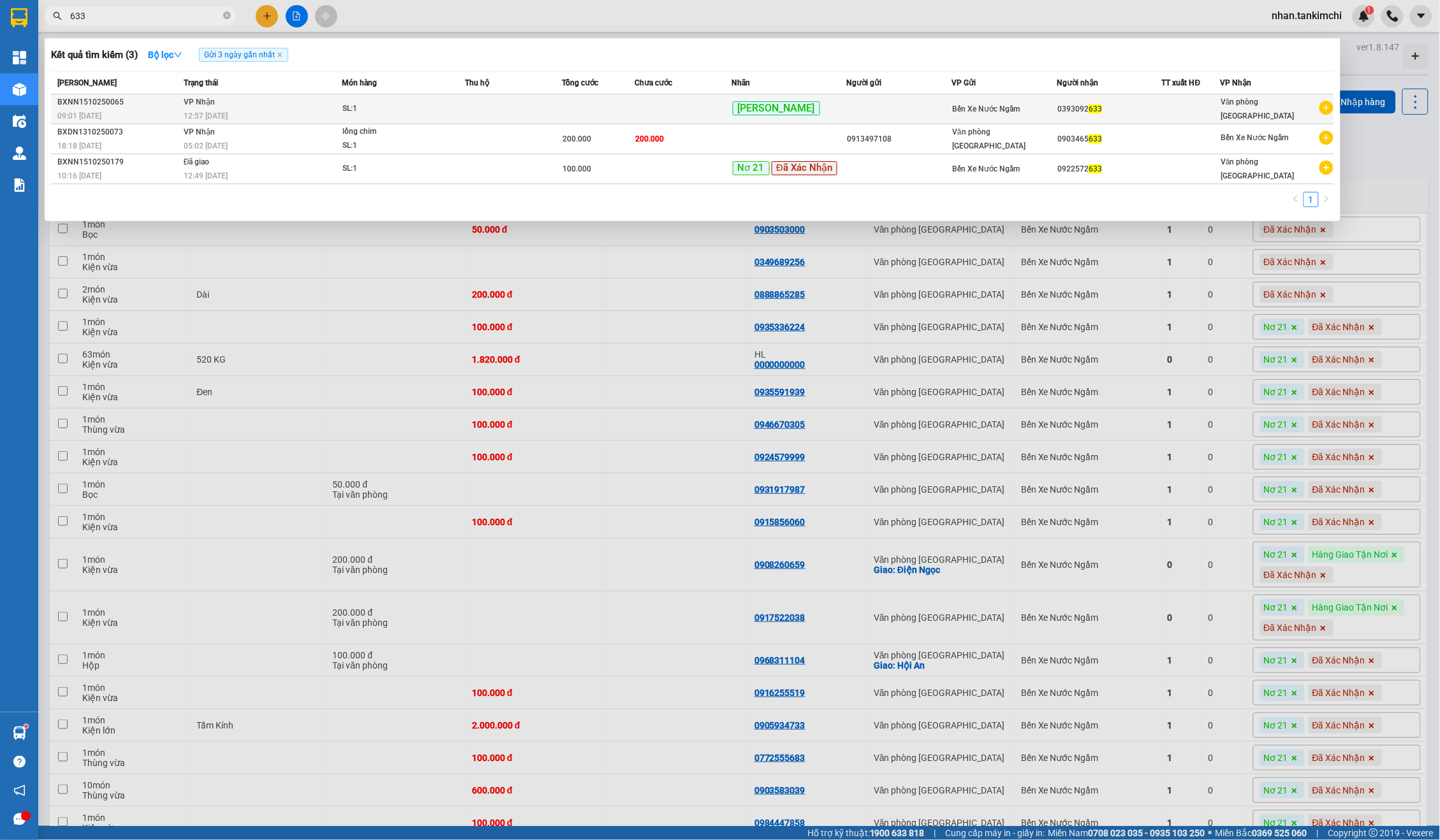
click at [759, 113] on span "[PERSON_NAME]" at bounding box center [776, 108] width 87 height 15
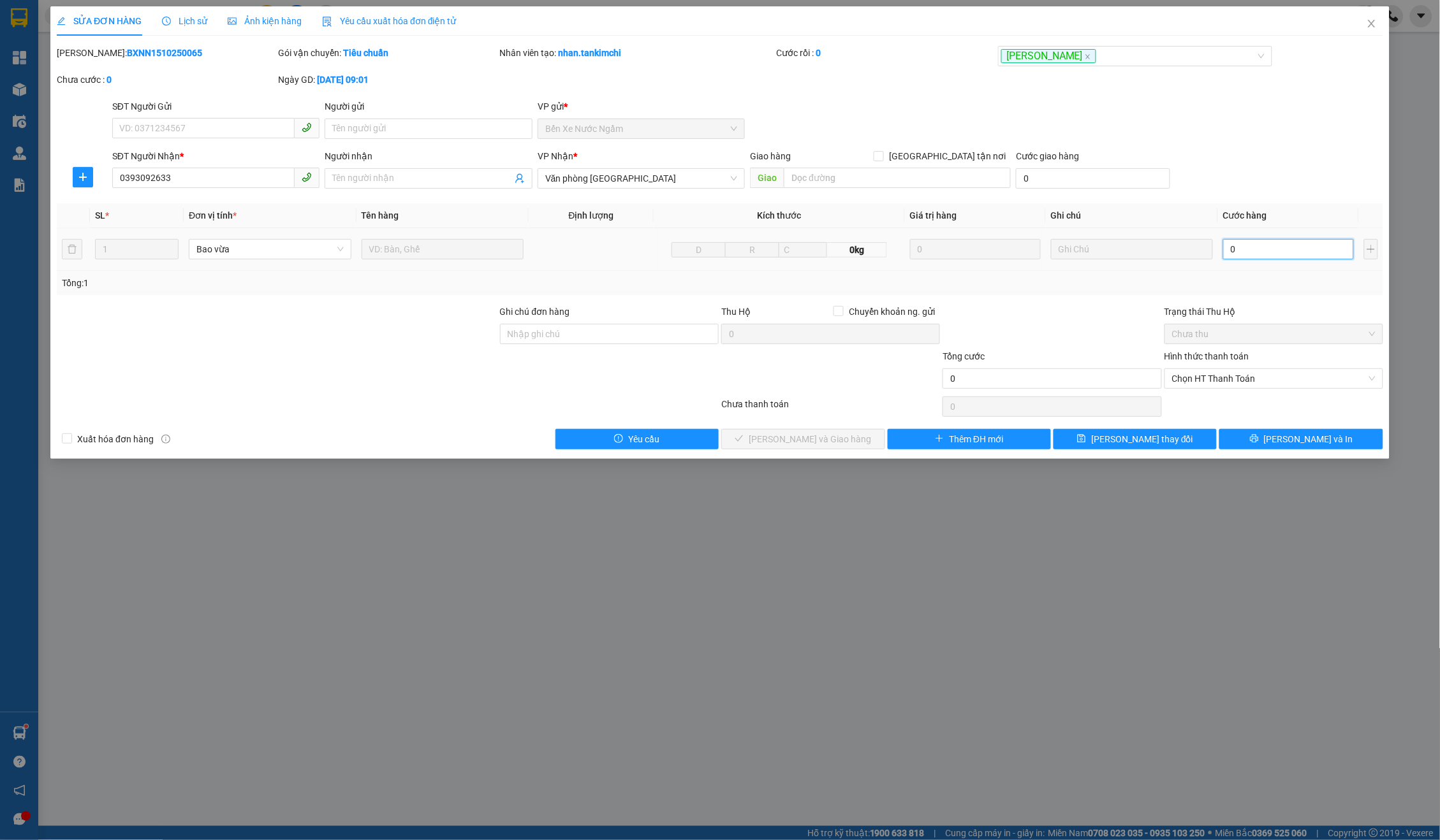
click at [1261, 244] on input "0" at bounding box center [1288, 250] width 131 height 21
click at [1255, 360] on div "Hình thức thanh toán" at bounding box center [1273, 359] width 219 height 19
click at [1233, 374] on span "Chọn HT Thanh Toán" at bounding box center [1273, 379] width 203 height 19
click at [1205, 401] on div "Tại văn phòng" at bounding box center [1274, 401] width 204 height 14
click at [809, 441] on span "[PERSON_NAME] và Giao hàng" at bounding box center [810, 439] width 123 height 14
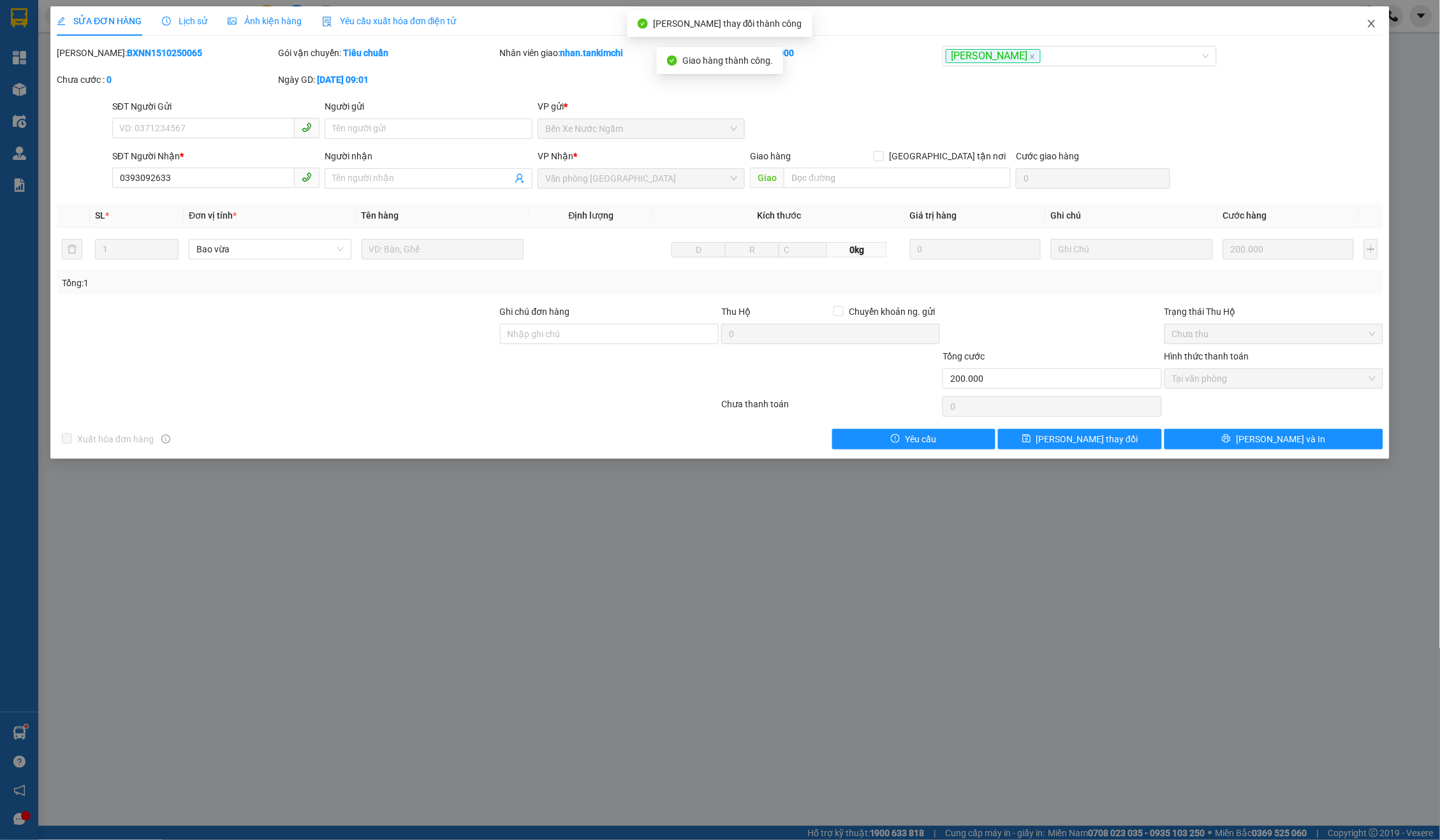
click at [1357, 31] on span "Close" at bounding box center [1372, 24] width 35 height 35
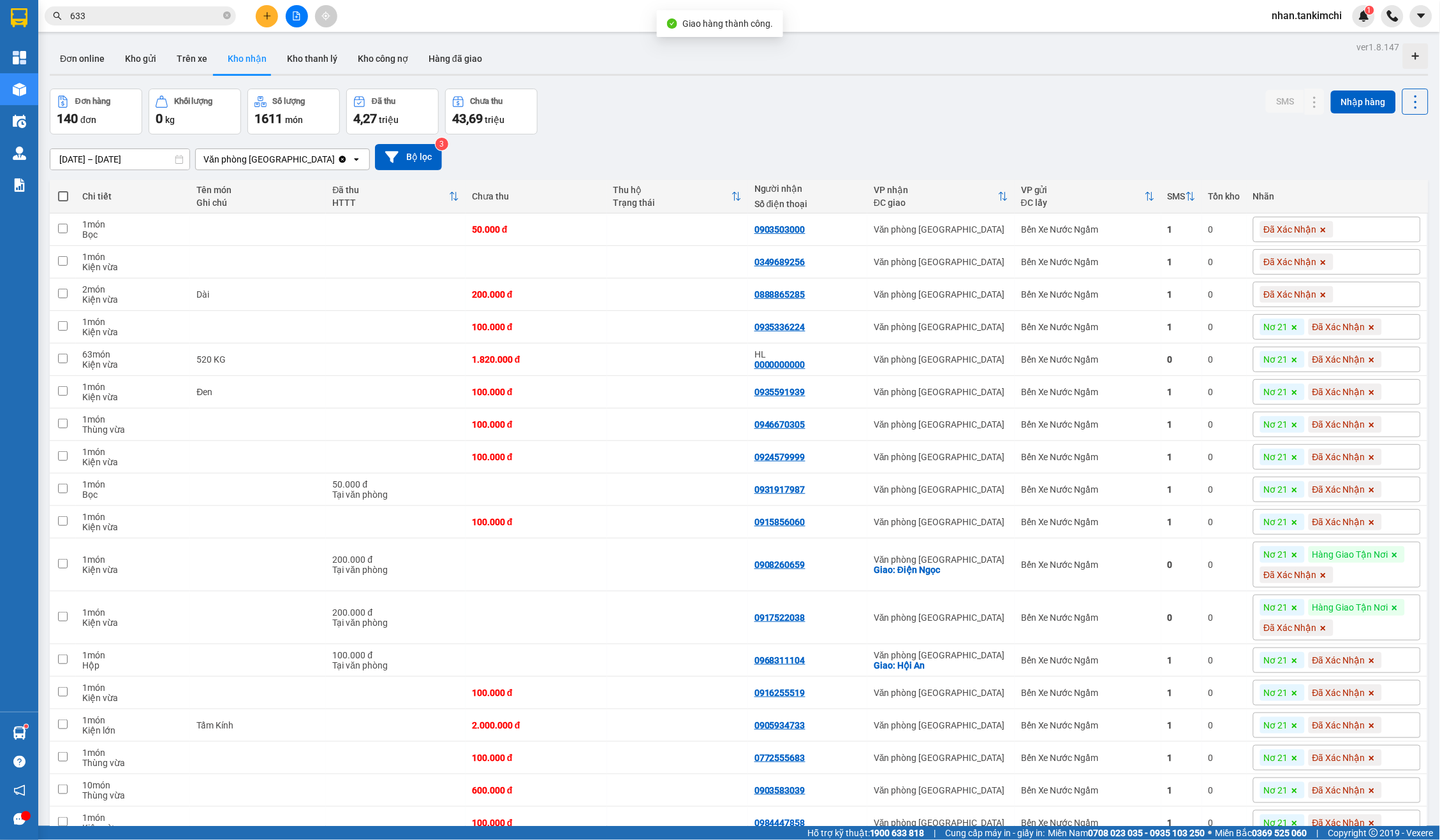
click at [274, 18] on button at bounding box center [267, 16] width 23 height 23
click at [310, 35] on div "Tạo đơn hàng" at bounding box center [311, 47] width 96 height 25
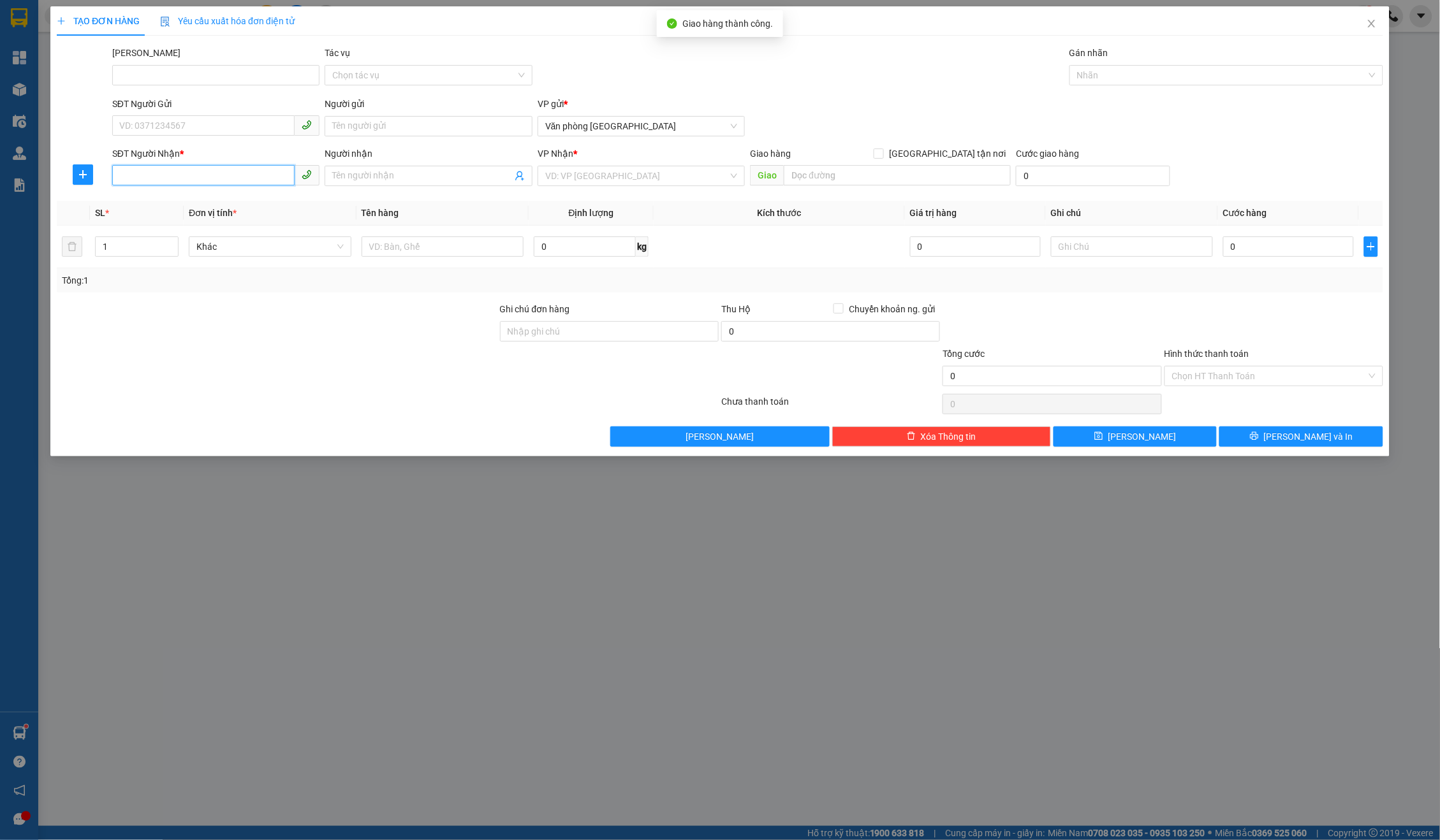
click at [180, 177] on input "SĐT Người Nhận *" at bounding box center [204, 175] width 183 height 21
click at [606, 172] on input "search" at bounding box center [637, 176] width 184 height 19
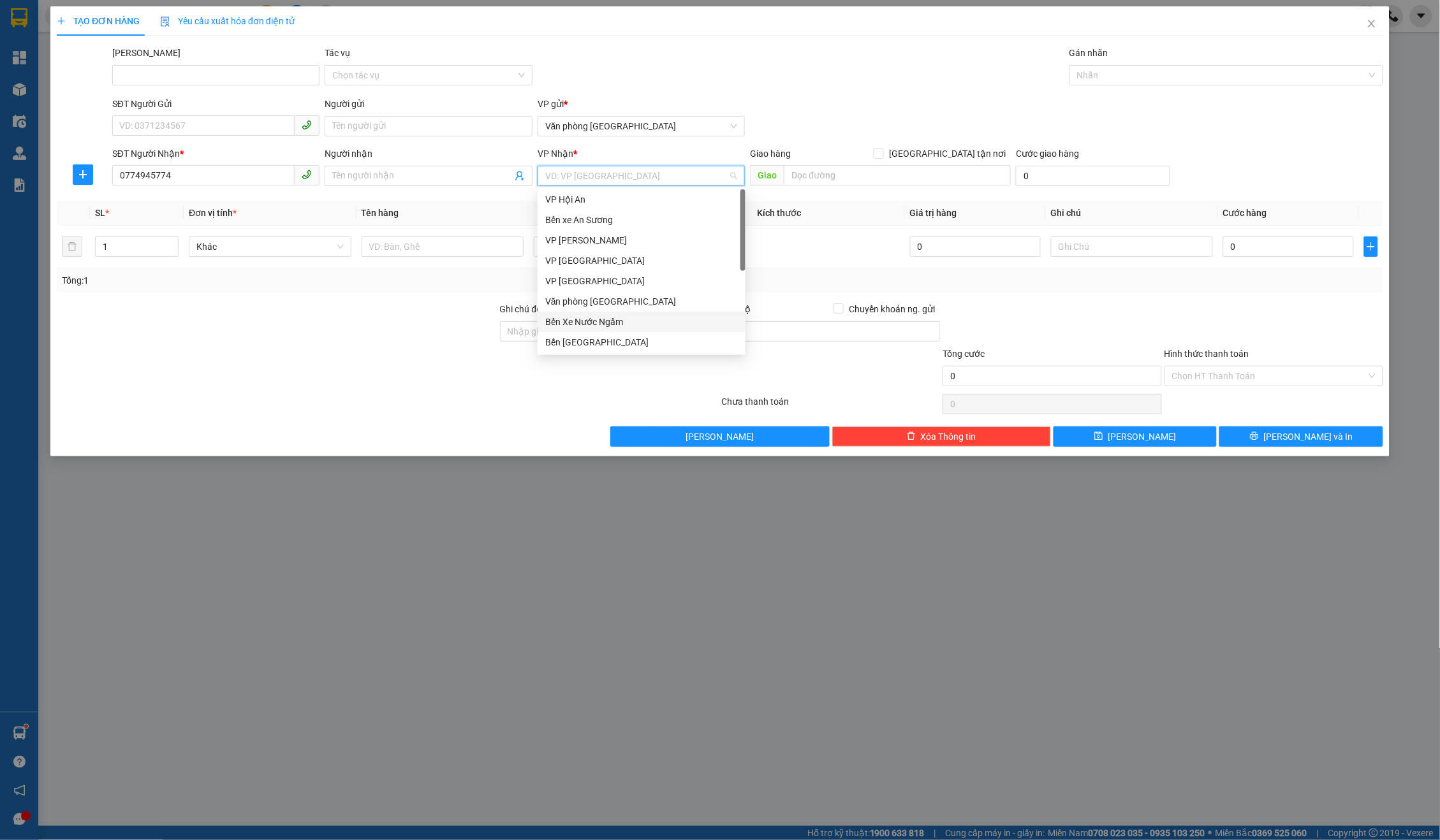
click at [621, 323] on div "Bến Xe Nước Ngầm" at bounding box center [642, 322] width 192 height 14
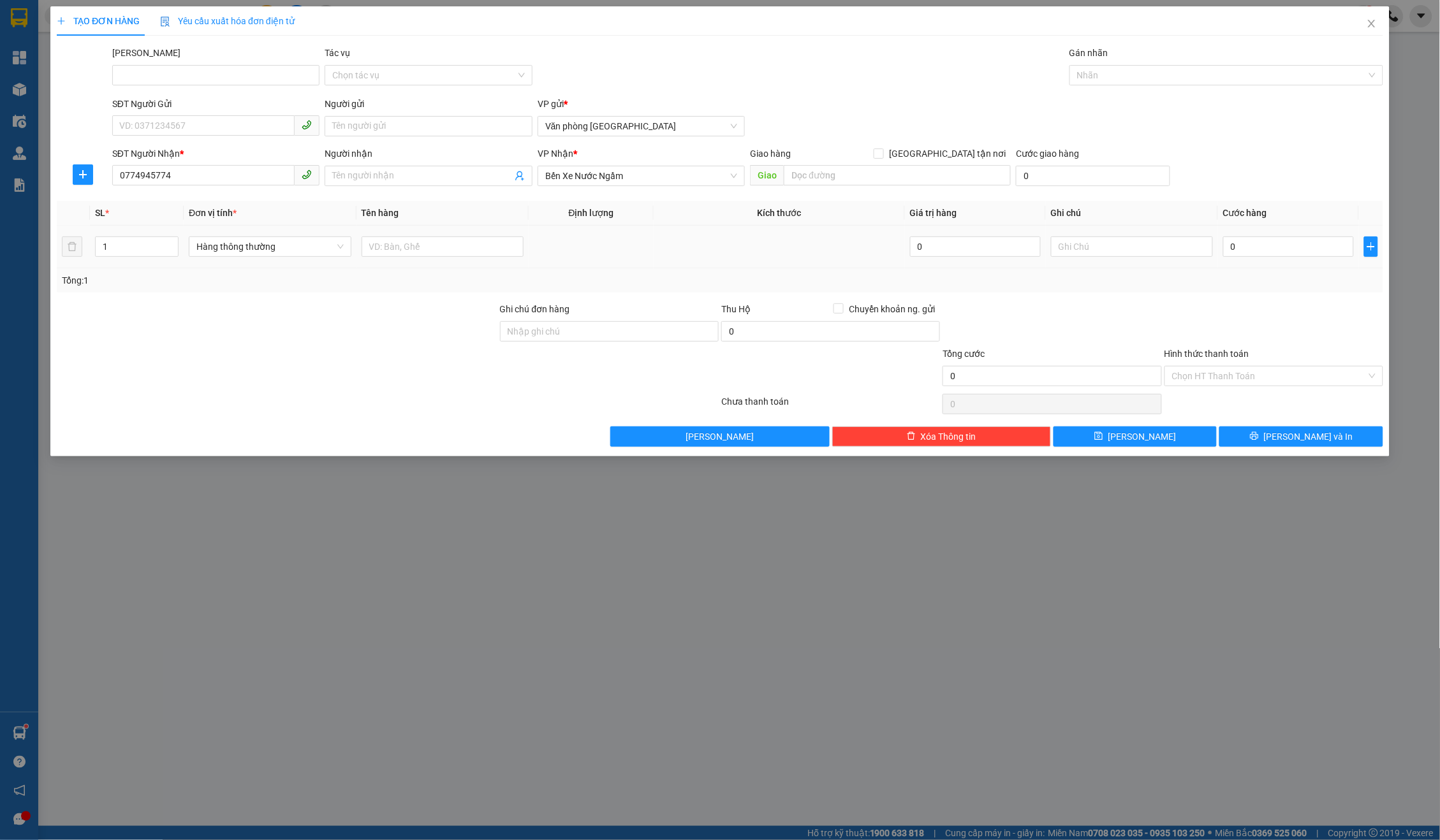
click at [329, 234] on div "Hàng thông thường" at bounding box center [269, 247] width 162 height 26
click at [311, 245] on span "Hàng thông thường" at bounding box center [269, 247] width 147 height 19
click at [291, 261] on div "Thùng xốp" at bounding box center [269, 270] width 162 height 21
click at [1252, 239] on input "0" at bounding box center [1288, 247] width 131 height 21
click at [1168, 437] on button "[PERSON_NAME]" at bounding box center [1135, 437] width 163 height 21
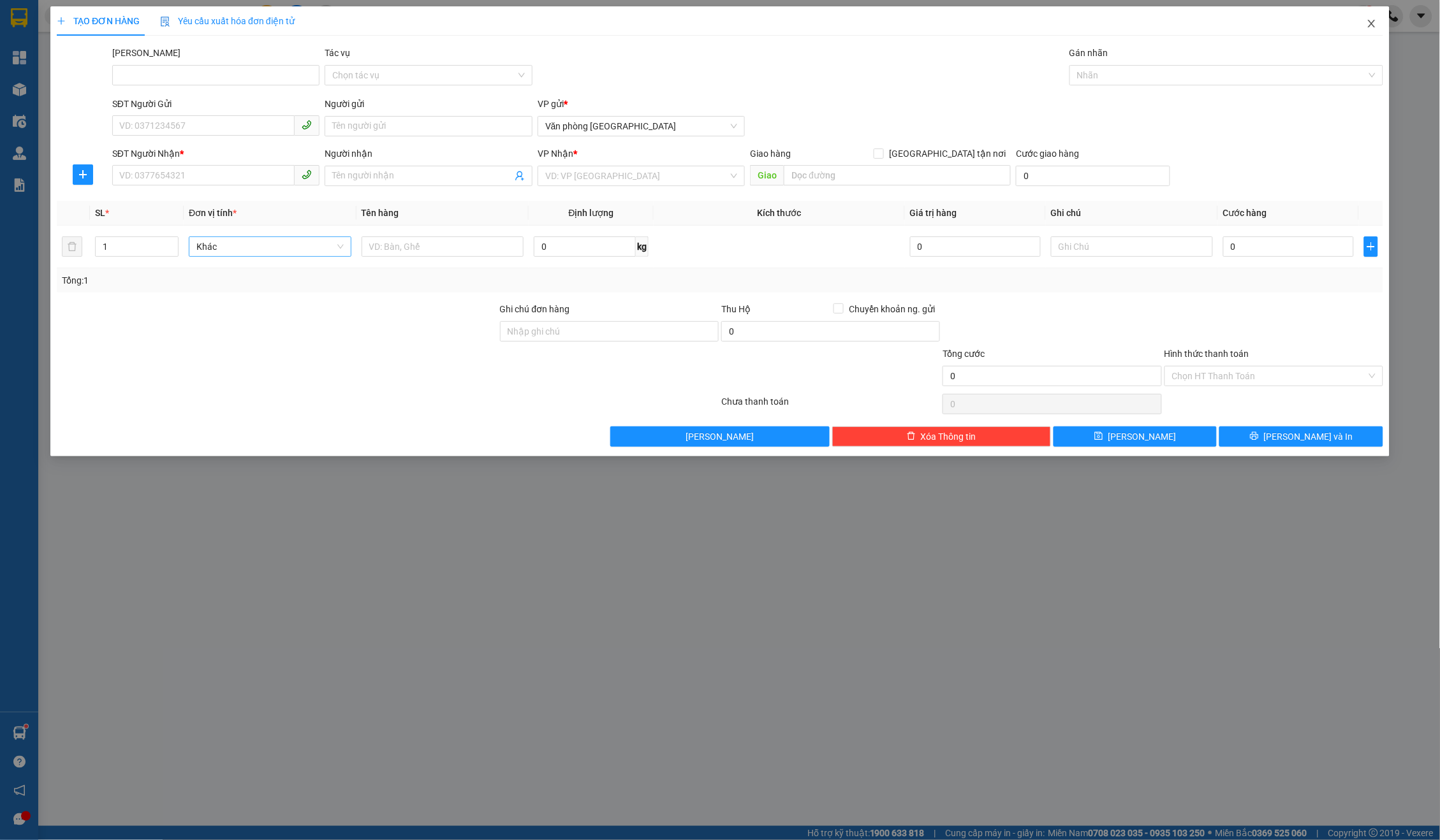
click at [1361, 30] on span "Close" at bounding box center [1372, 24] width 35 height 35
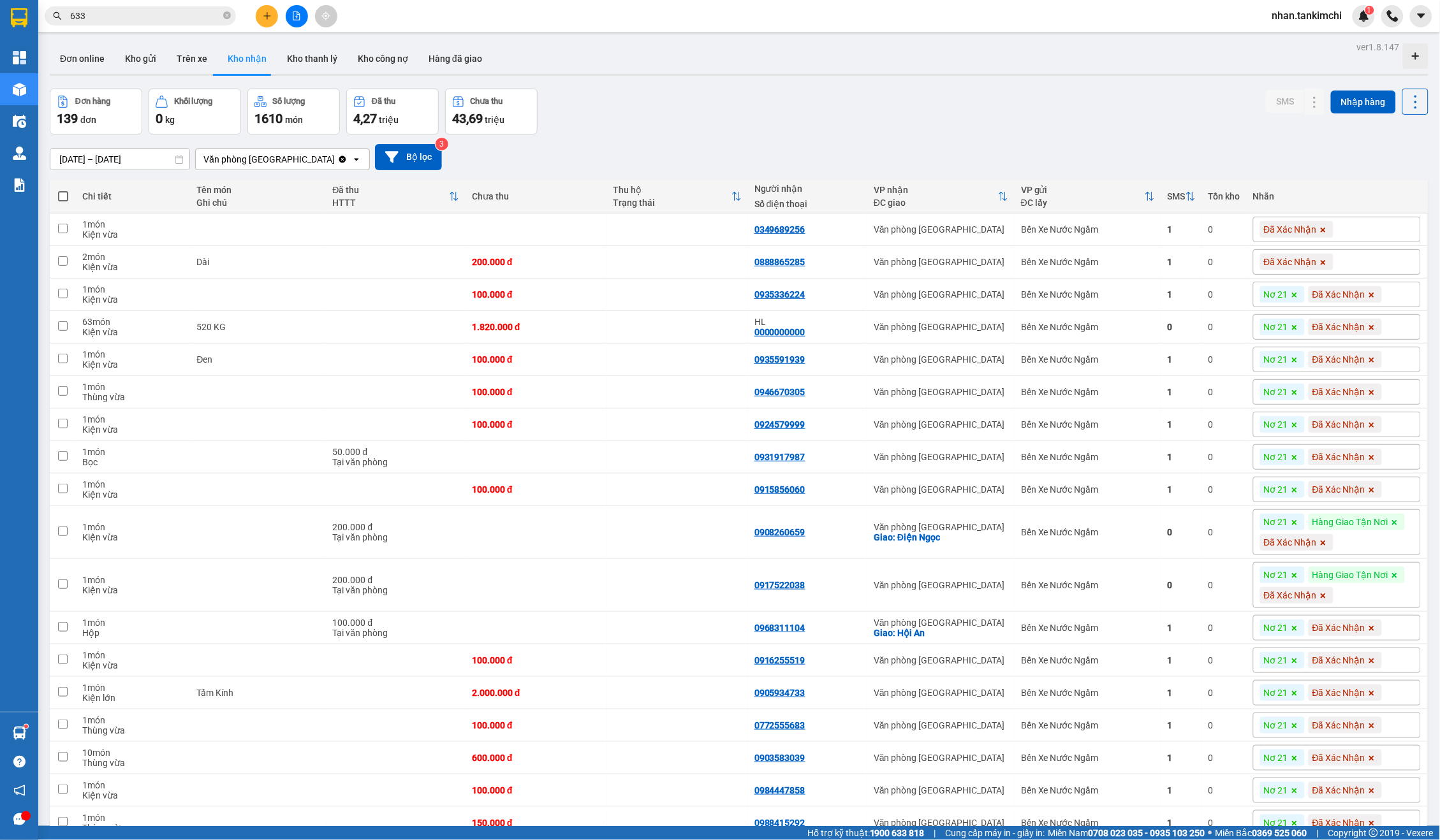
click at [199, 15] on input "633" at bounding box center [145, 16] width 150 height 14
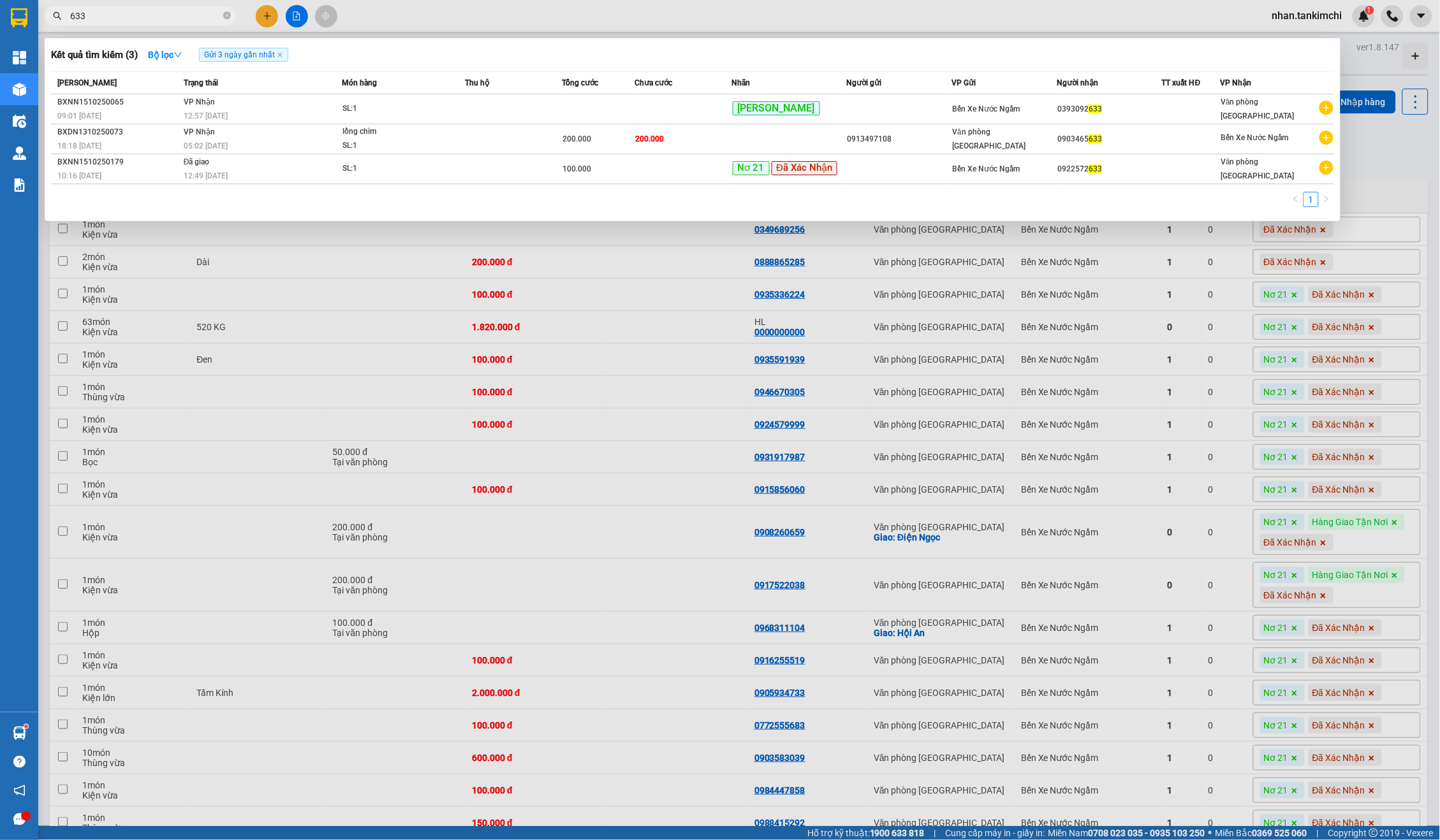
click at [377, 88] on span "Món hàng" at bounding box center [360, 83] width 35 height 14
click at [420, 103] on div "SL: 1" at bounding box center [390, 109] width 96 height 14
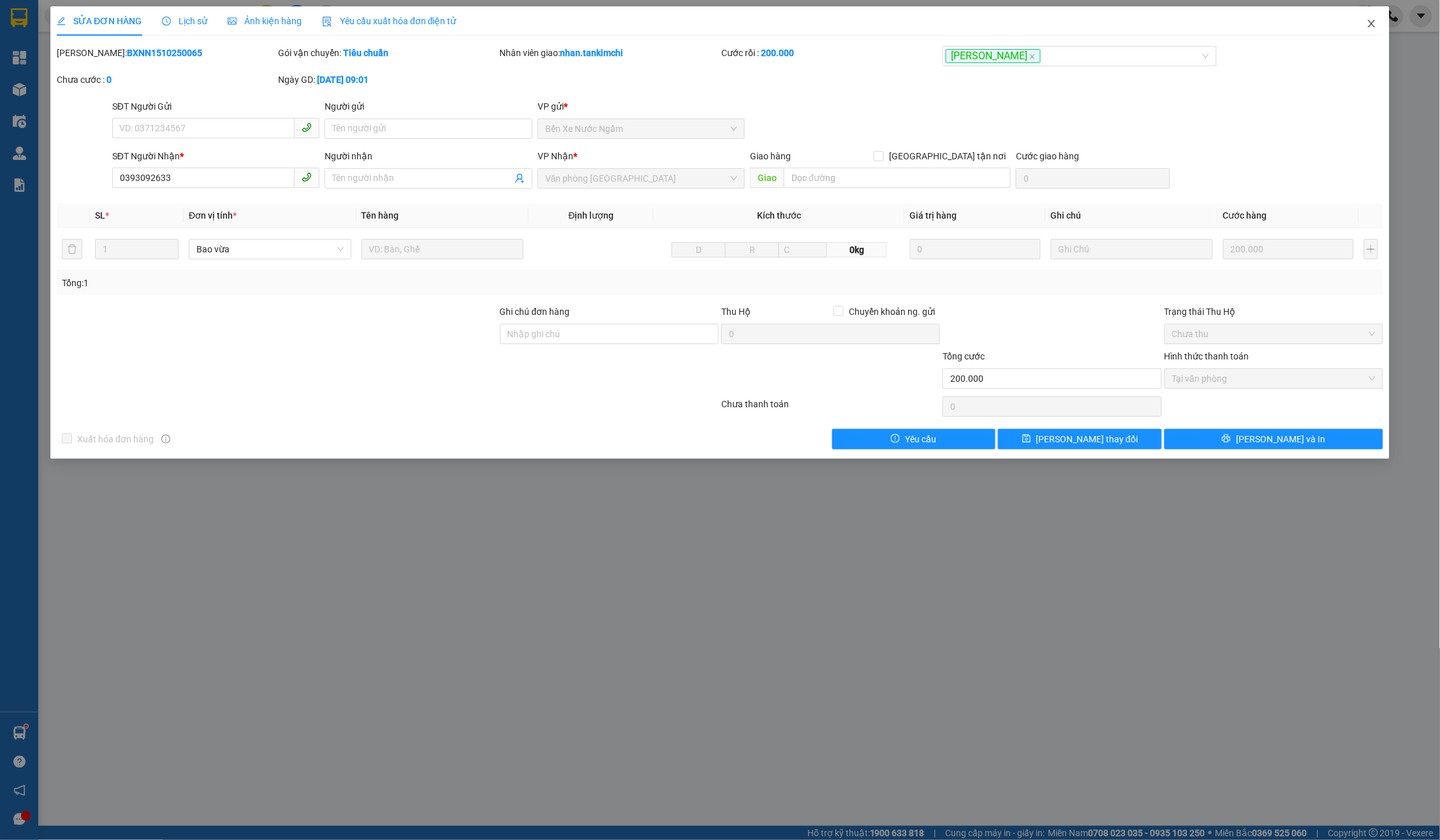
click at [1379, 22] on span "Close" at bounding box center [1372, 24] width 35 height 35
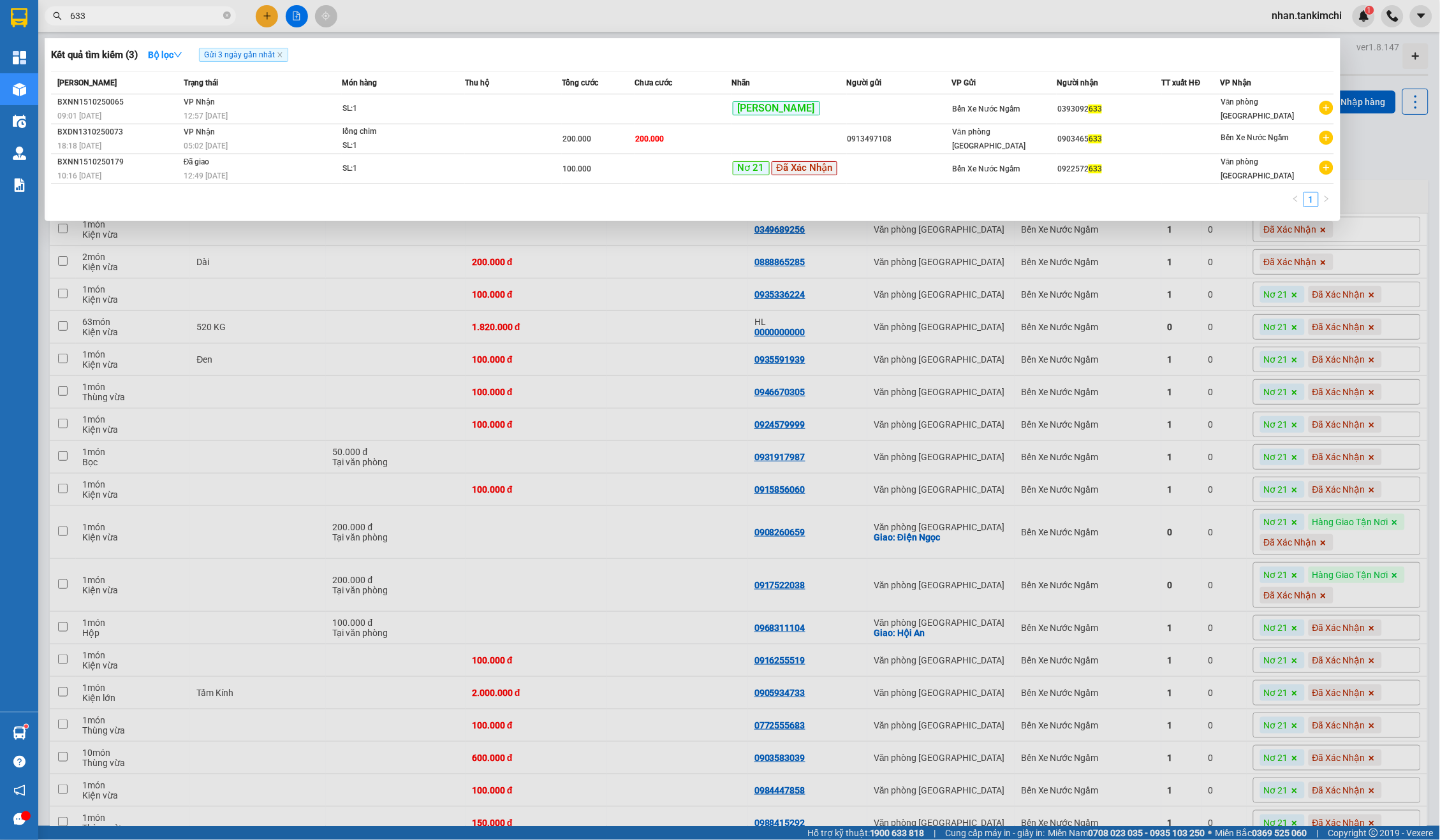
click at [132, 6] on span "633" at bounding box center [140, 16] width 191 height 19
click at [106, 15] on input "633" at bounding box center [145, 16] width 150 height 14
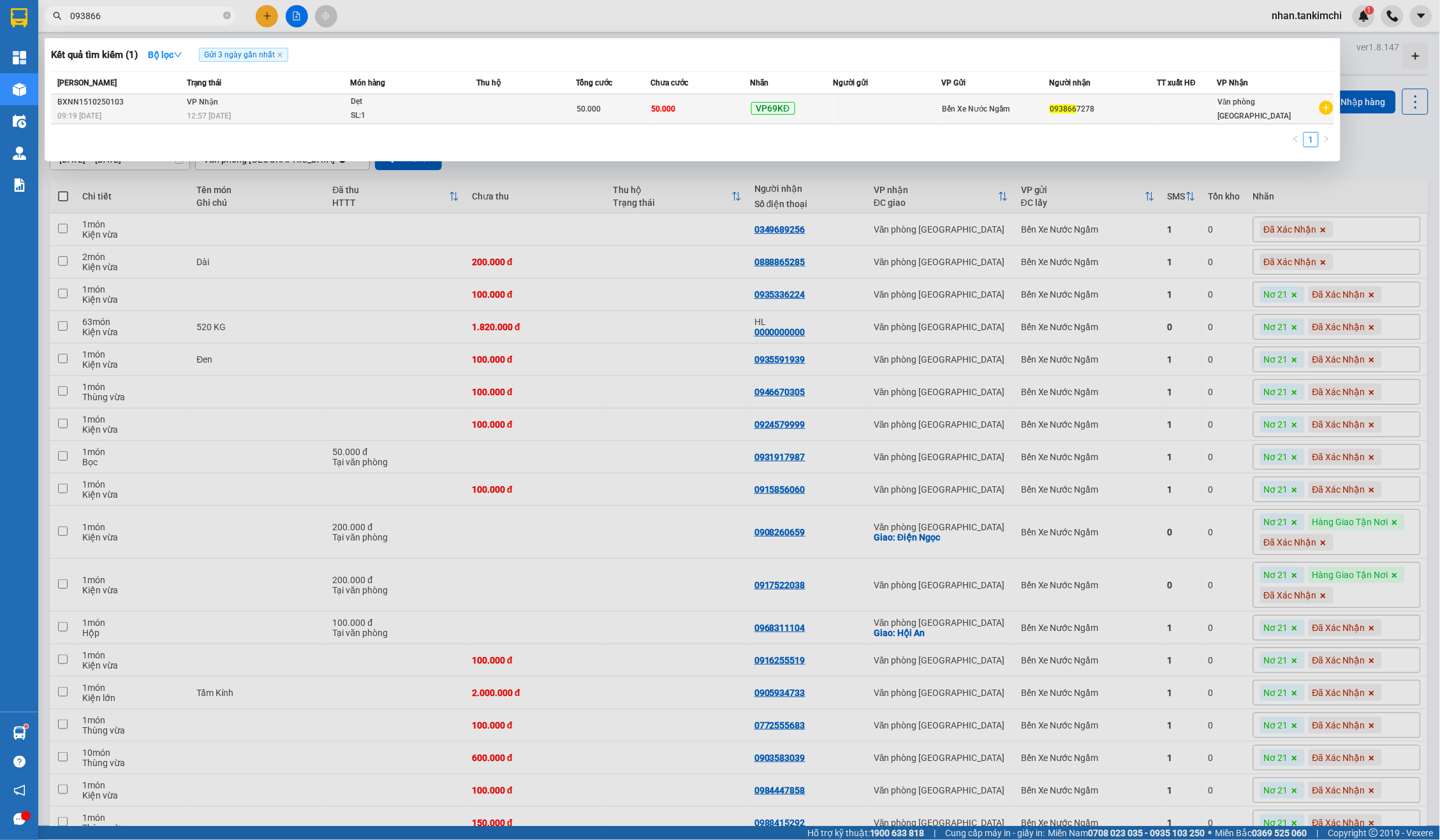
click at [917, 121] on td at bounding box center [887, 109] width 108 height 30
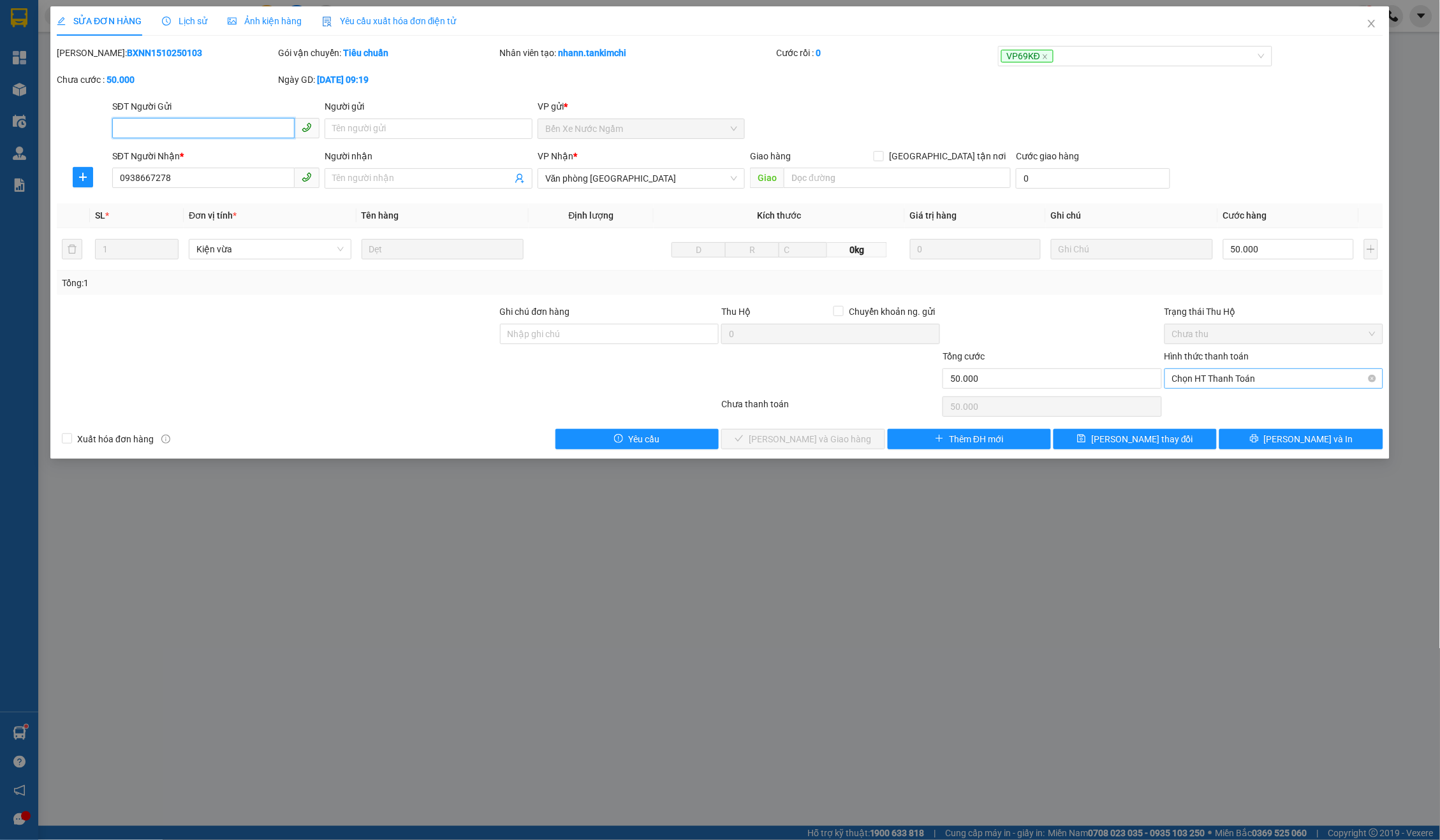
click at [1208, 380] on span "Chọn HT Thanh Toán" at bounding box center [1273, 379] width 203 height 19
click at [1210, 406] on div "Tại văn phòng" at bounding box center [1274, 401] width 204 height 14
click at [844, 432] on span "[PERSON_NAME] và Giao hàng" at bounding box center [810, 439] width 123 height 14
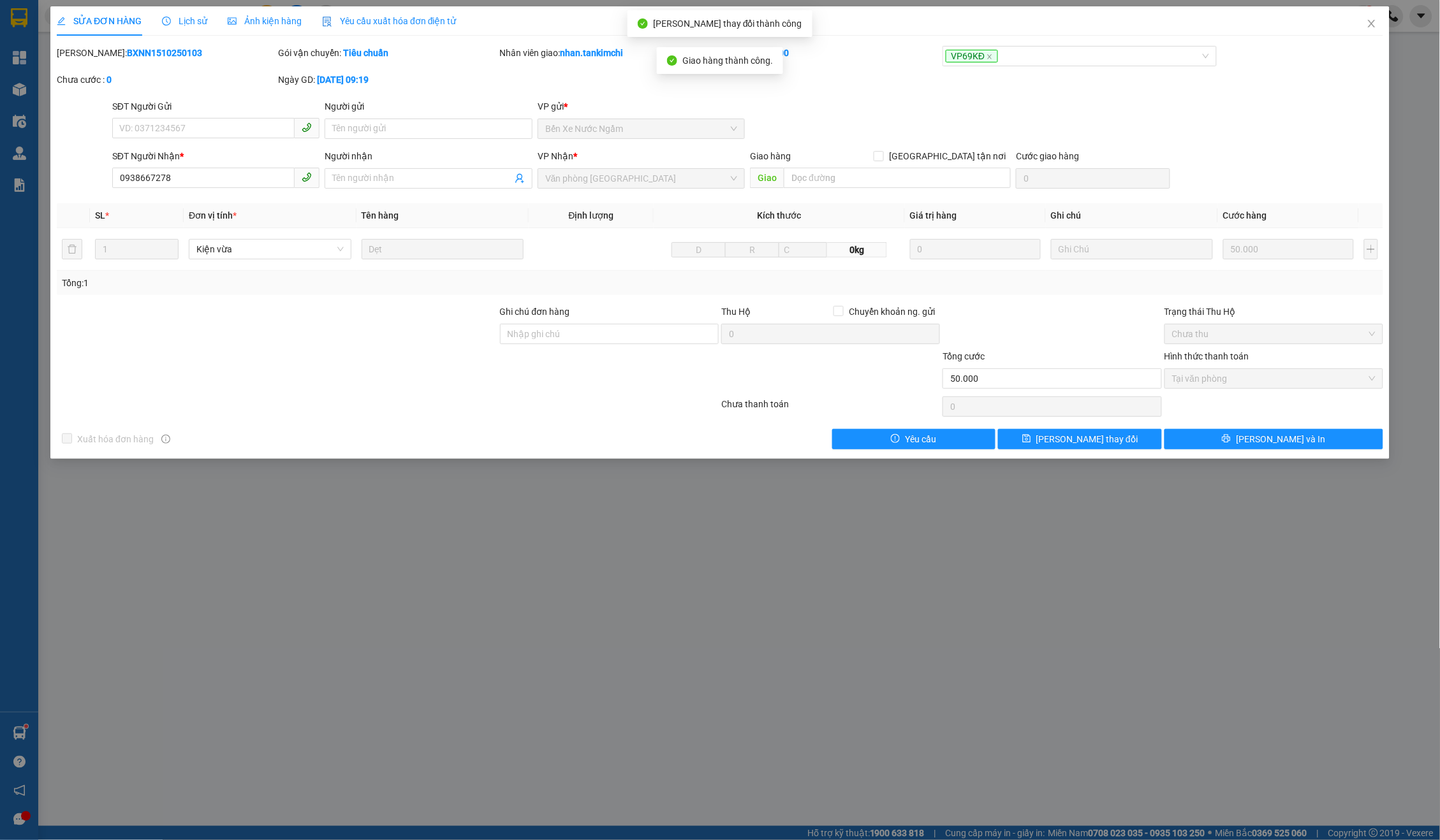
click at [1344, 414] on div "Chọn HT Thanh Toán" at bounding box center [1273, 407] width 221 height 26
click at [1321, 419] on div "Total Paid Fee 50.000 Total UnPaid Fee 0 Cash Collection Total Fee Mã ĐH: BXNN1…" at bounding box center [720, 247] width 1326 height 403
click at [1285, 436] on span "[PERSON_NAME] và In" at bounding box center [1281, 439] width 89 height 14
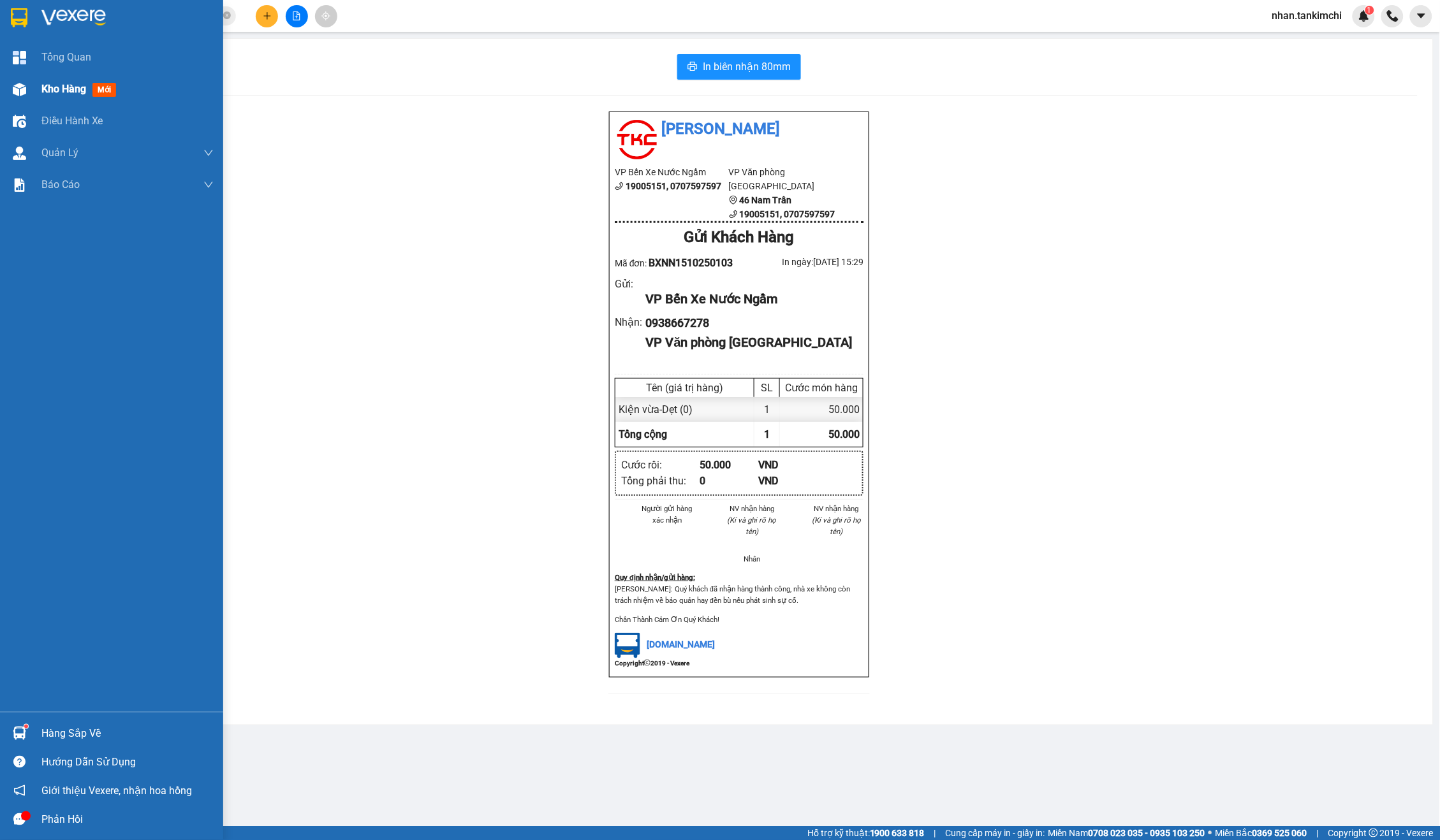
click at [66, 90] on span "Kho hàng" at bounding box center [63, 88] width 45 height 12
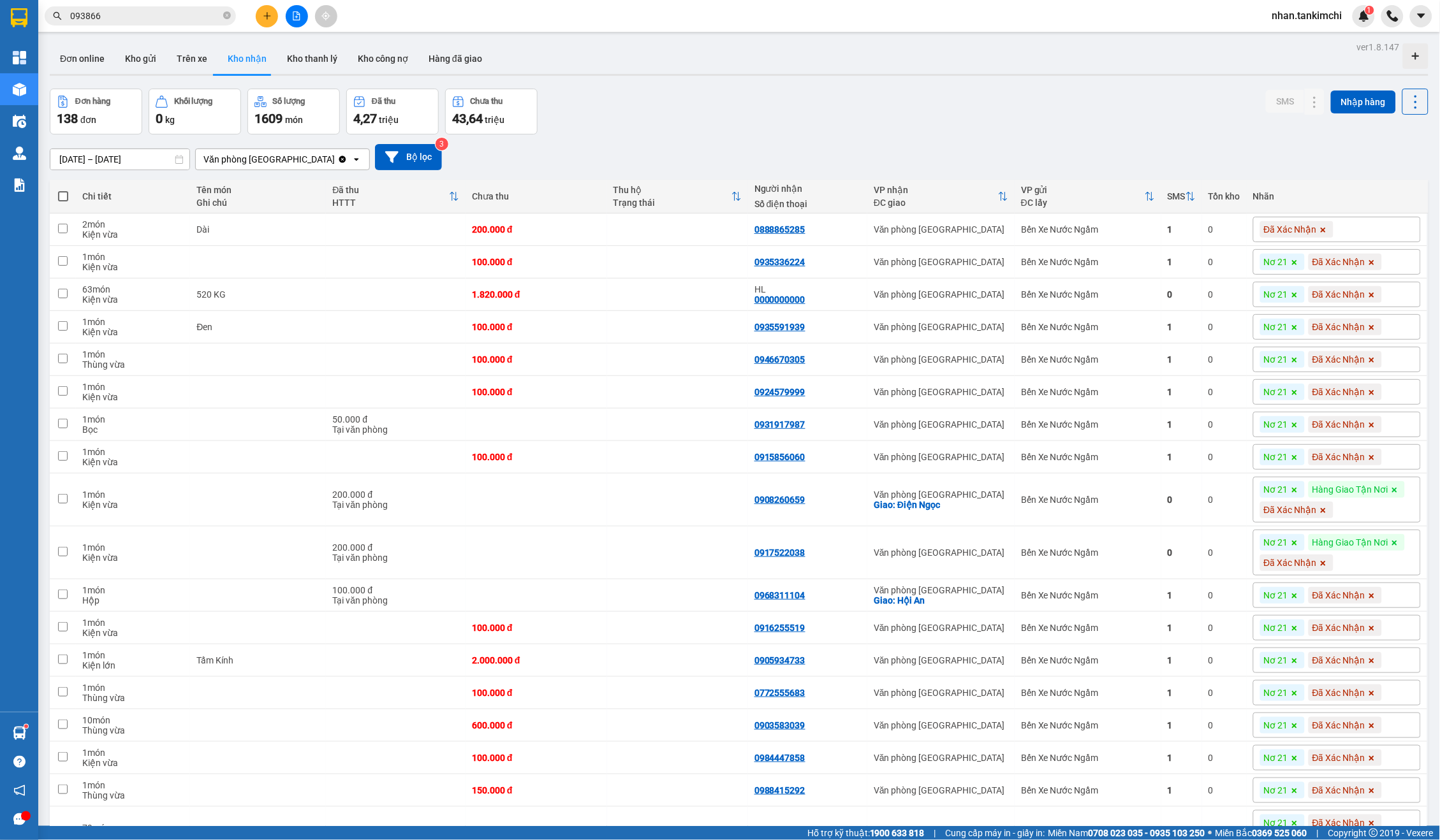
click at [131, 74] on div at bounding box center [739, 75] width 1379 height 2
click at [134, 60] on button "Kho gửi" at bounding box center [141, 58] width 52 height 30
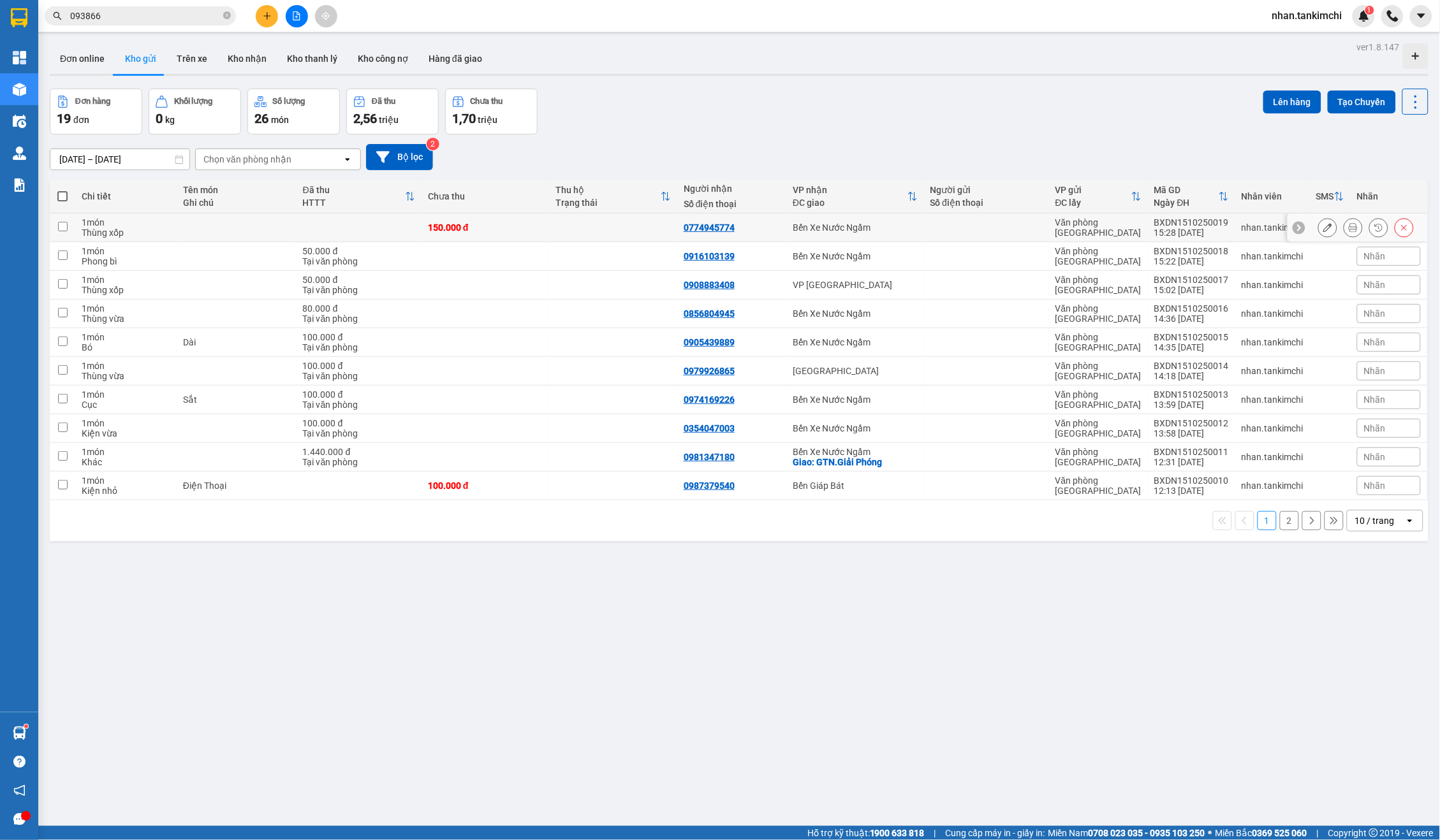
click at [1324, 225] on icon at bounding box center [1328, 228] width 9 height 9
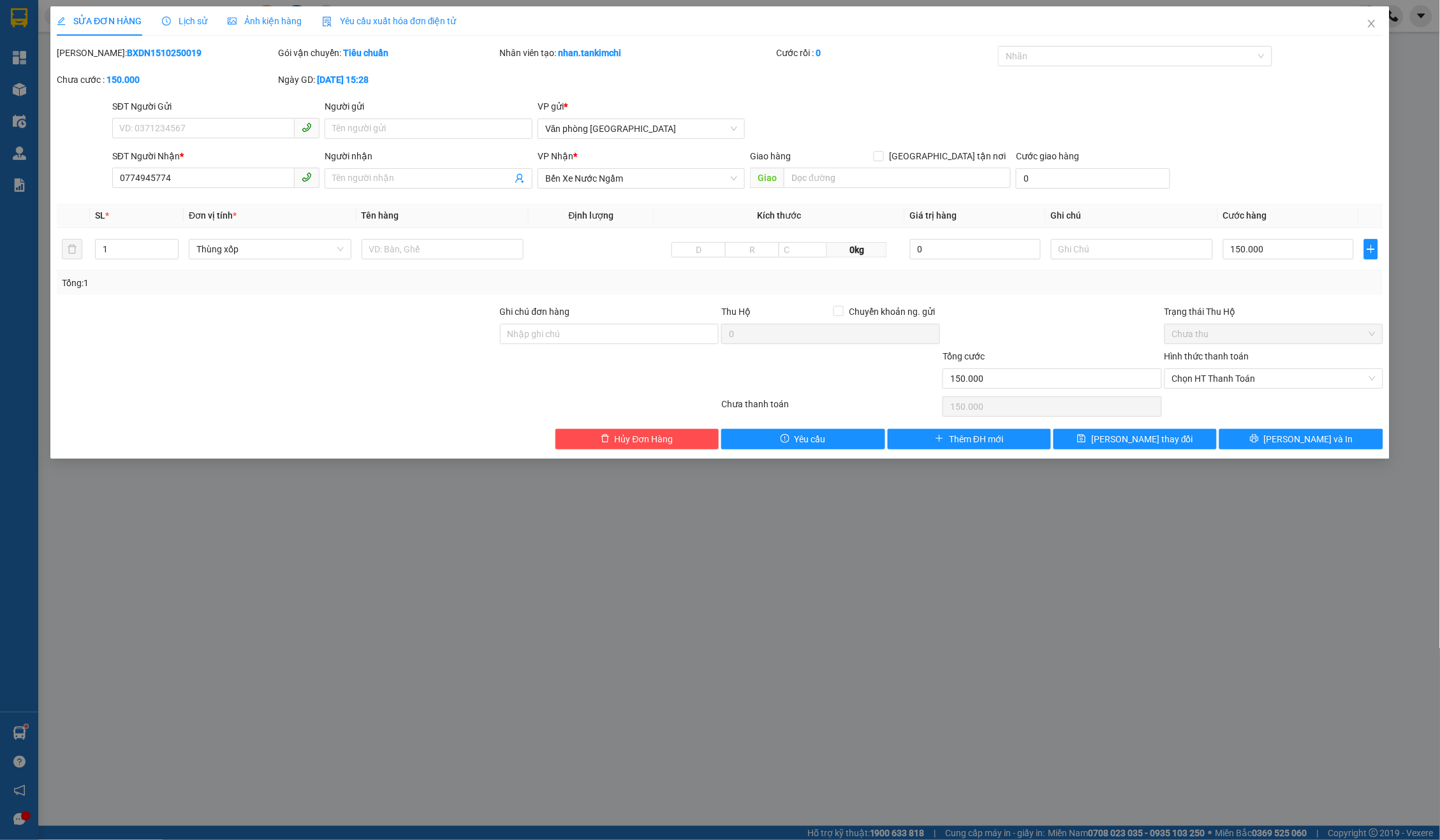
click at [643, 188] on div "VP Nhận * Bến Xe Nước Ngầm" at bounding box center [642, 171] width 208 height 45
click at [645, 182] on span "Bến Xe Nước Ngầm" at bounding box center [642, 179] width 192 height 19
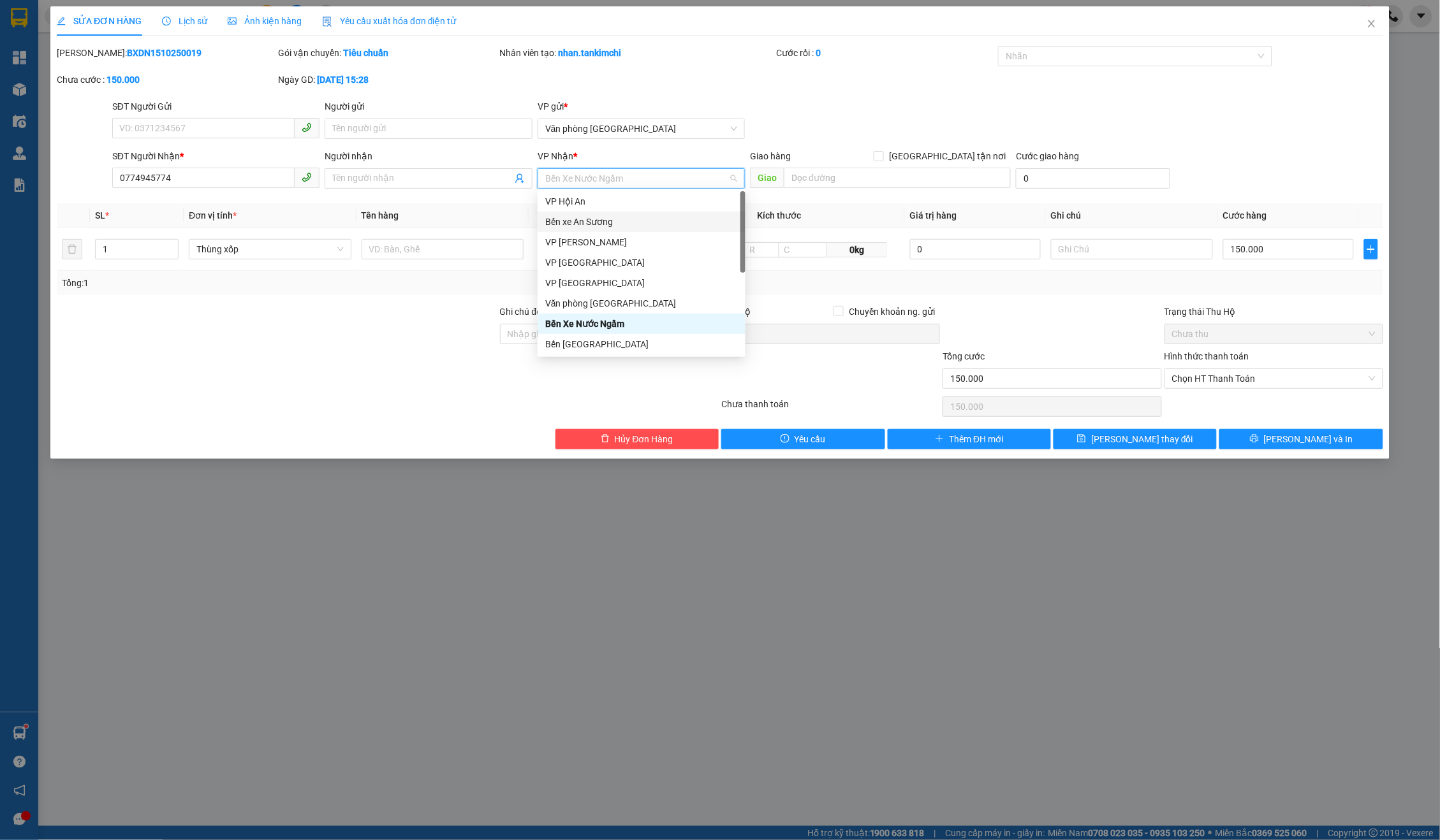
click at [618, 223] on div "Bến xe An Sương" at bounding box center [642, 222] width 192 height 14
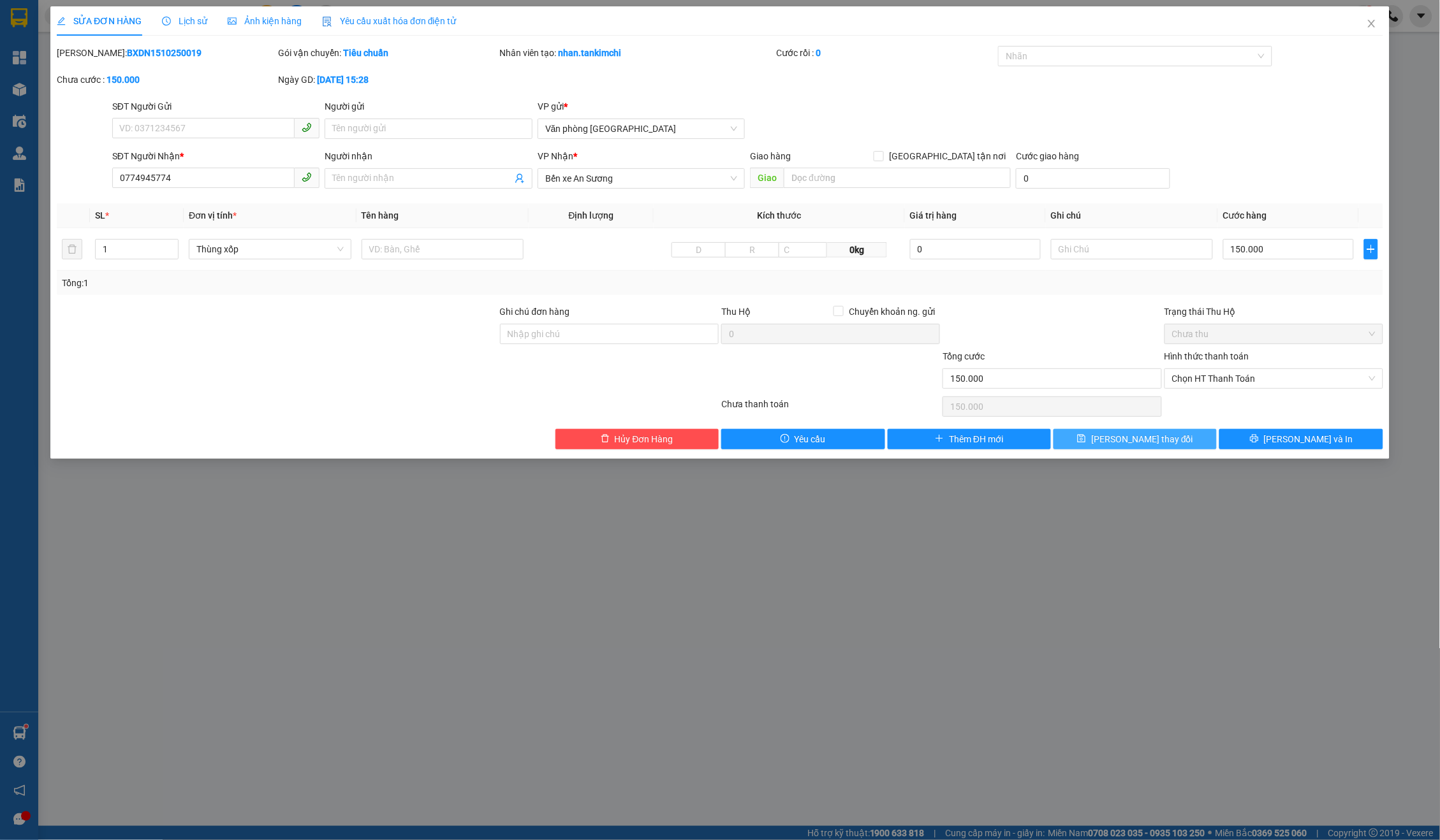
click at [1146, 429] on button "[PERSON_NAME] thay đổi" at bounding box center [1135, 439] width 163 height 21
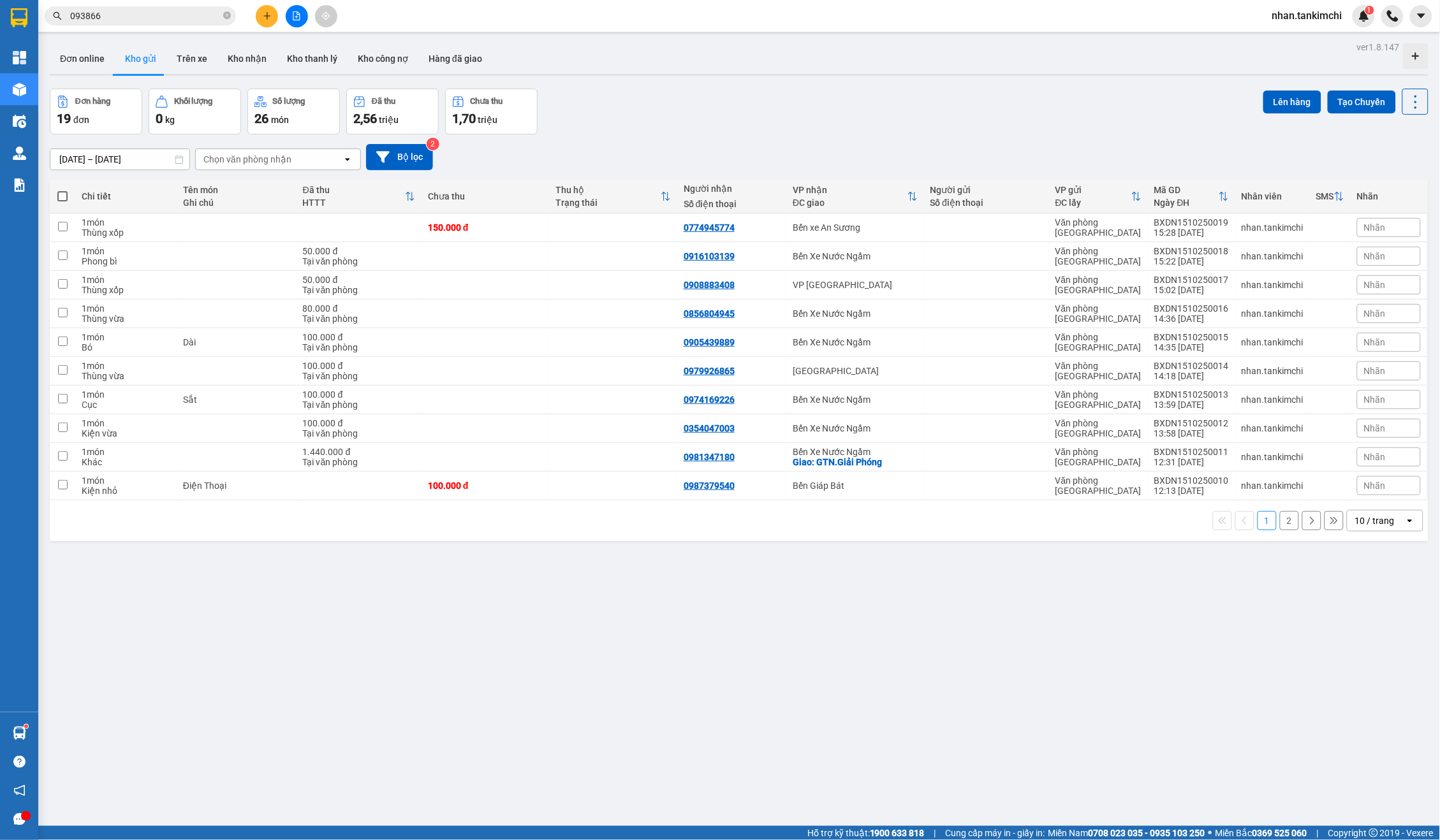
click at [196, 17] on input "093866" at bounding box center [145, 16] width 150 height 14
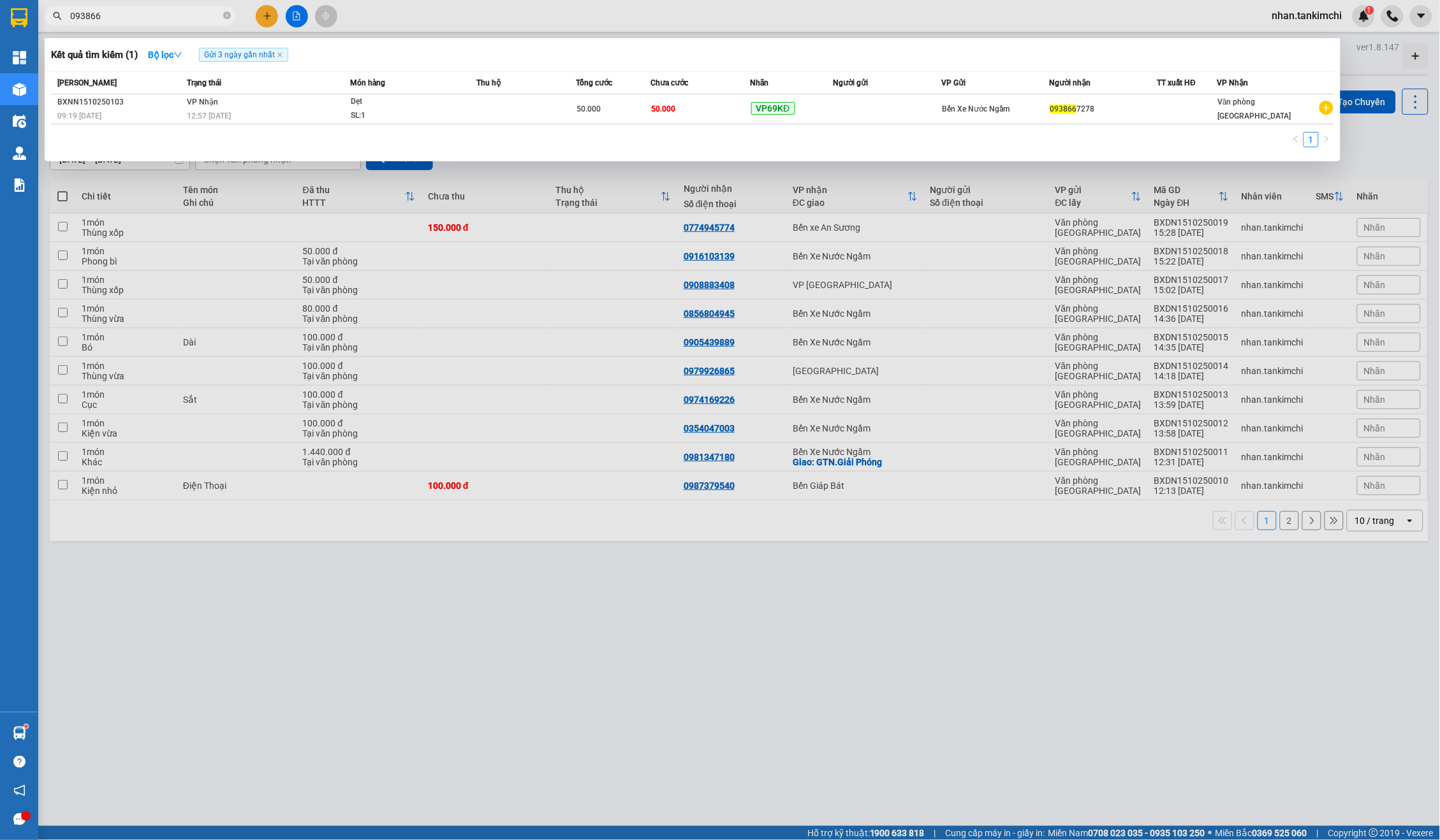
click at [196, 17] on input "093866" at bounding box center [145, 16] width 150 height 14
click at [963, 108] on span "Bến Xe Nước Ngầm" at bounding box center [977, 109] width 68 height 9
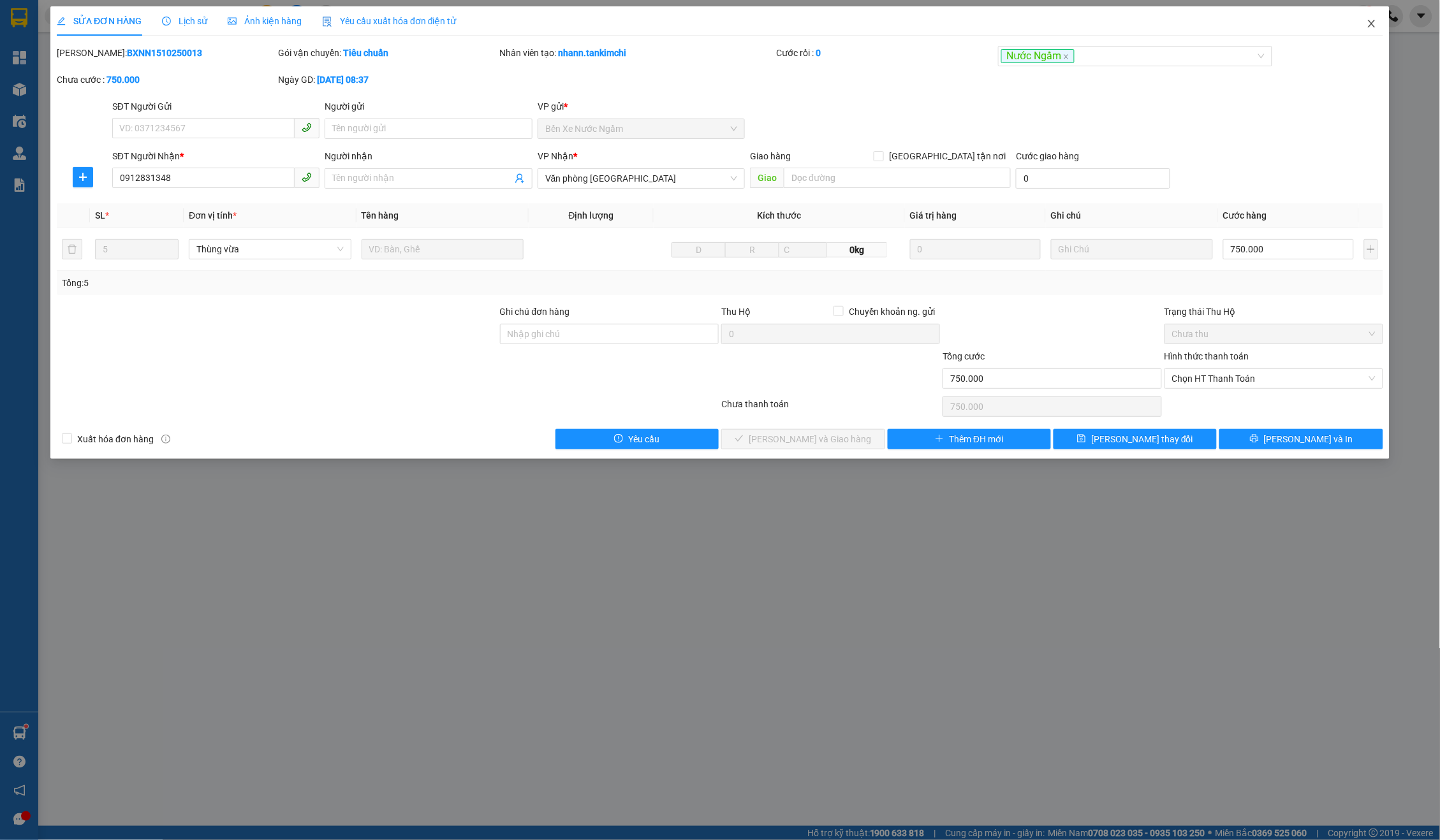
click at [1357, 30] on span "Close" at bounding box center [1372, 24] width 35 height 35
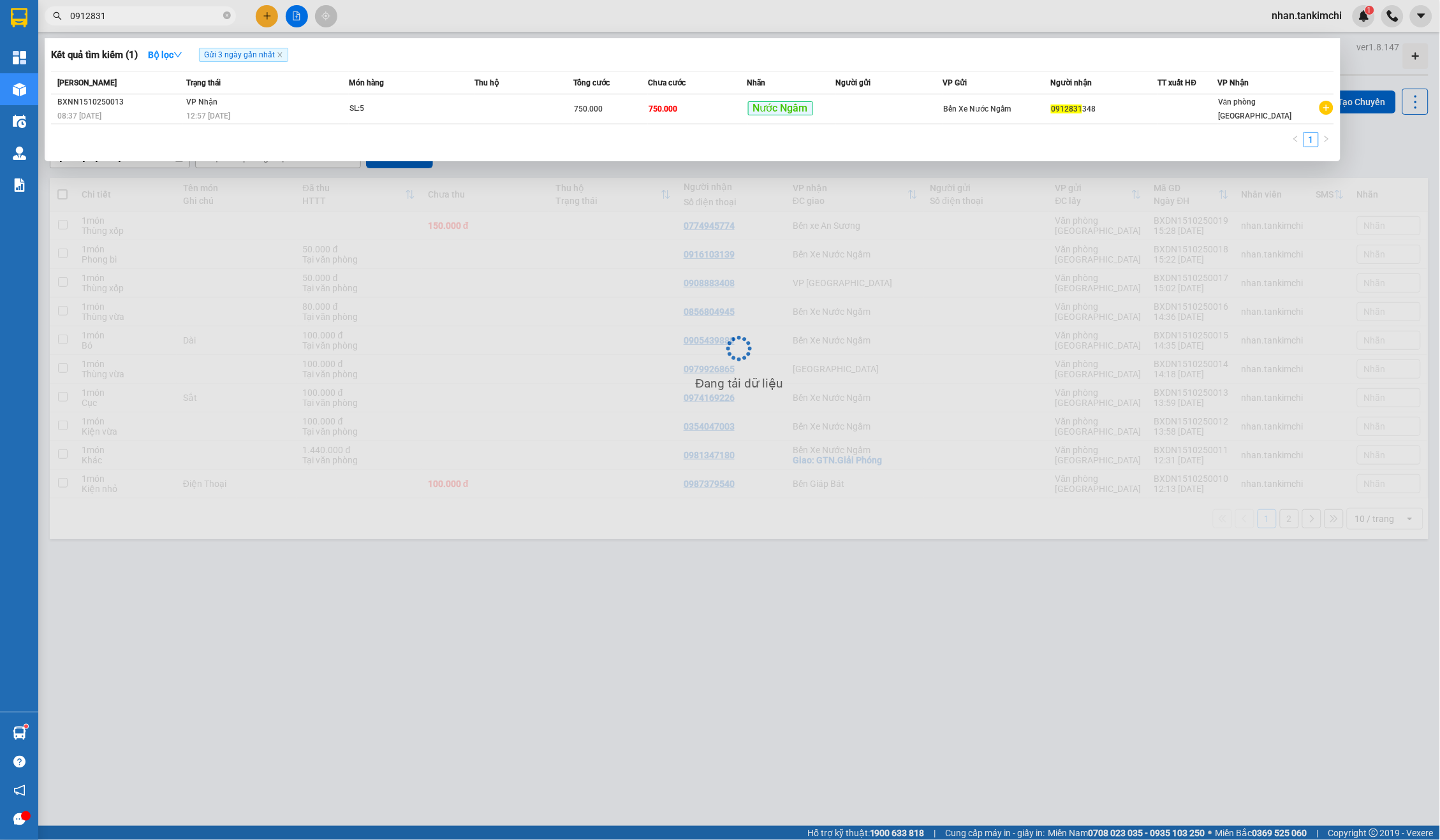
click at [151, 10] on input "0912831" at bounding box center [145, 16] width 150 height 14
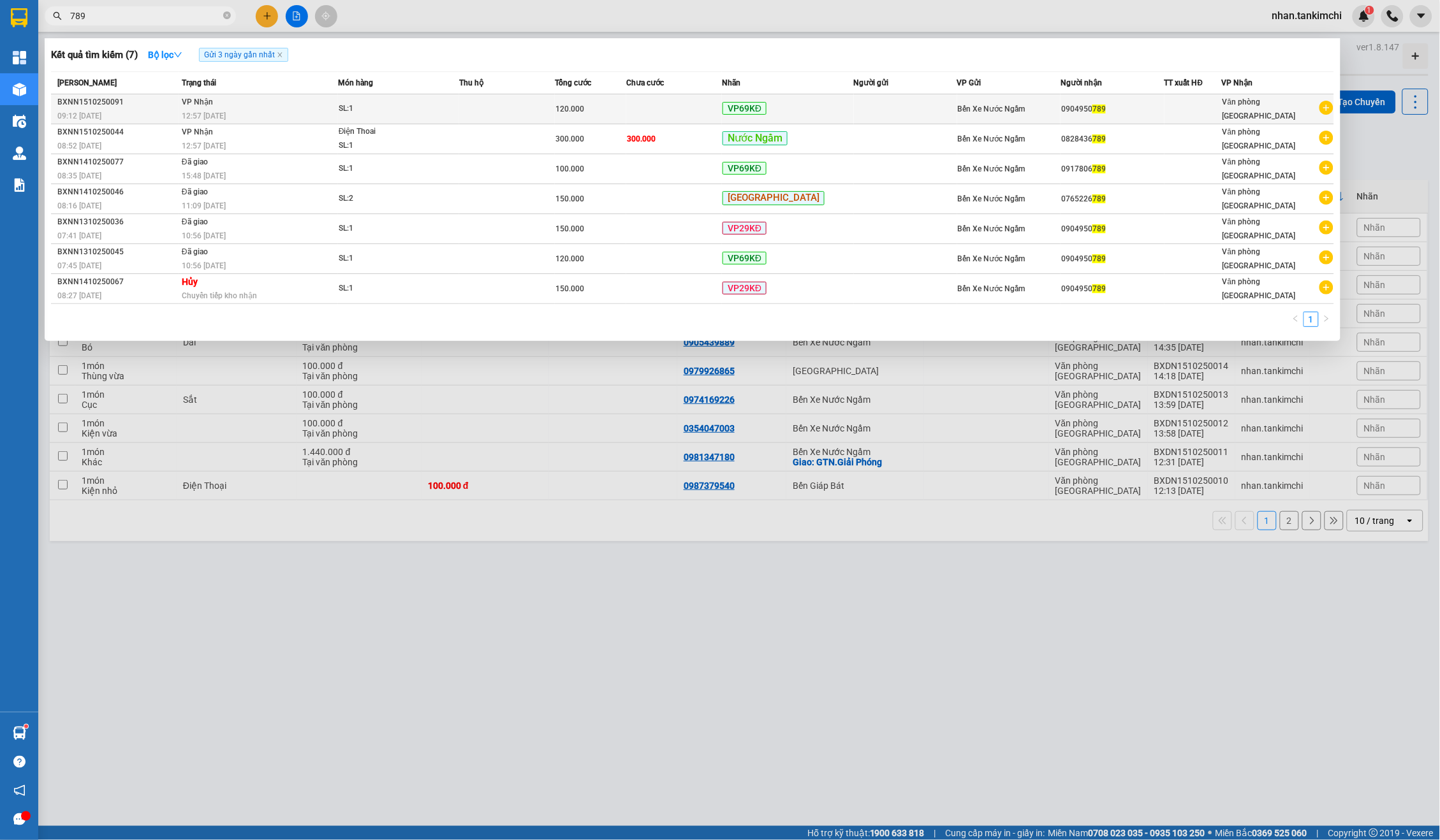
click at [722, 111] on td at bounding box center [674, 109] width 96 height 30
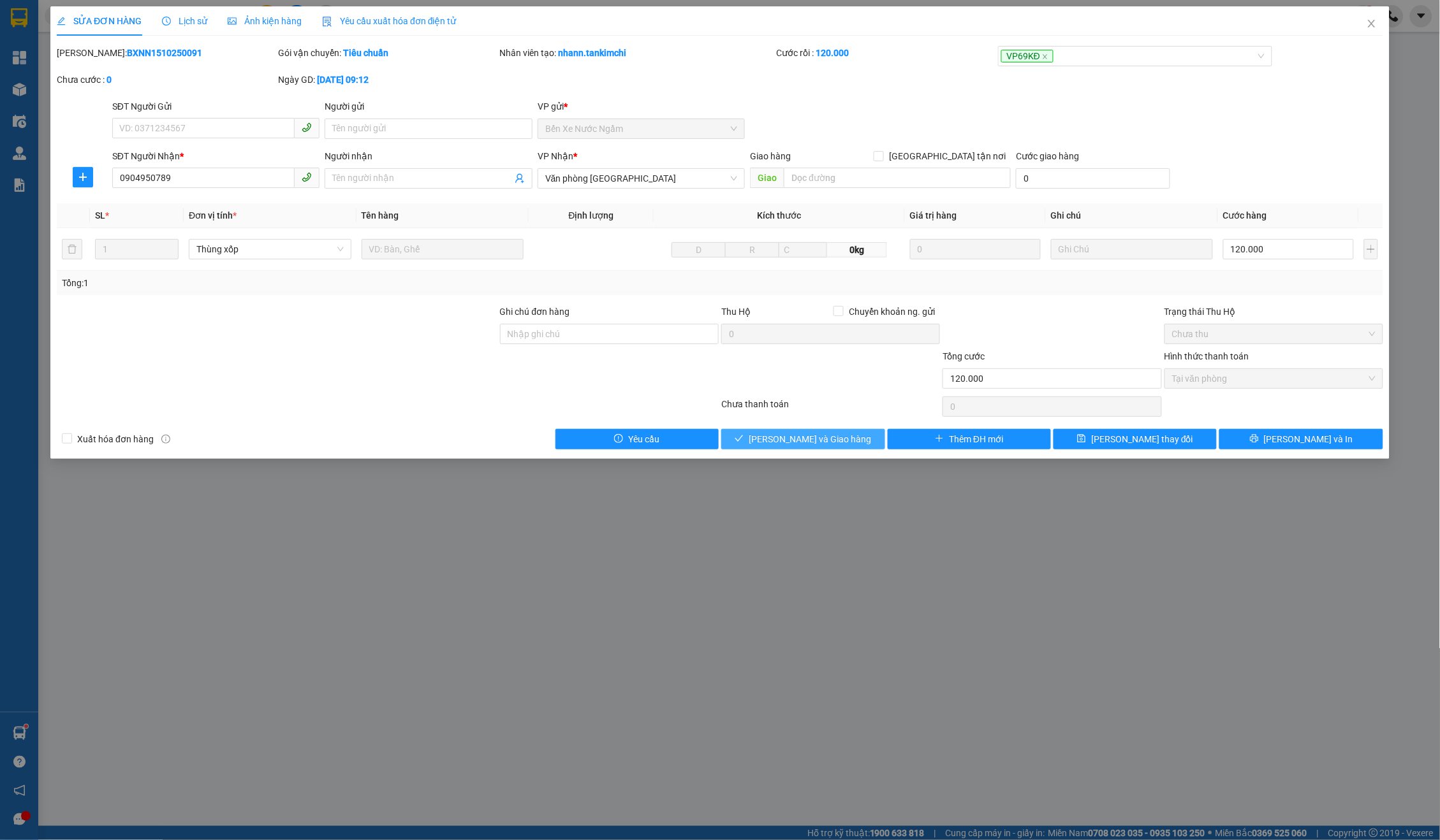
click at [846, 429] on button "[PERSON_NAME] và Giao hàng" at bounding box center [803, 439] width 163 height 21
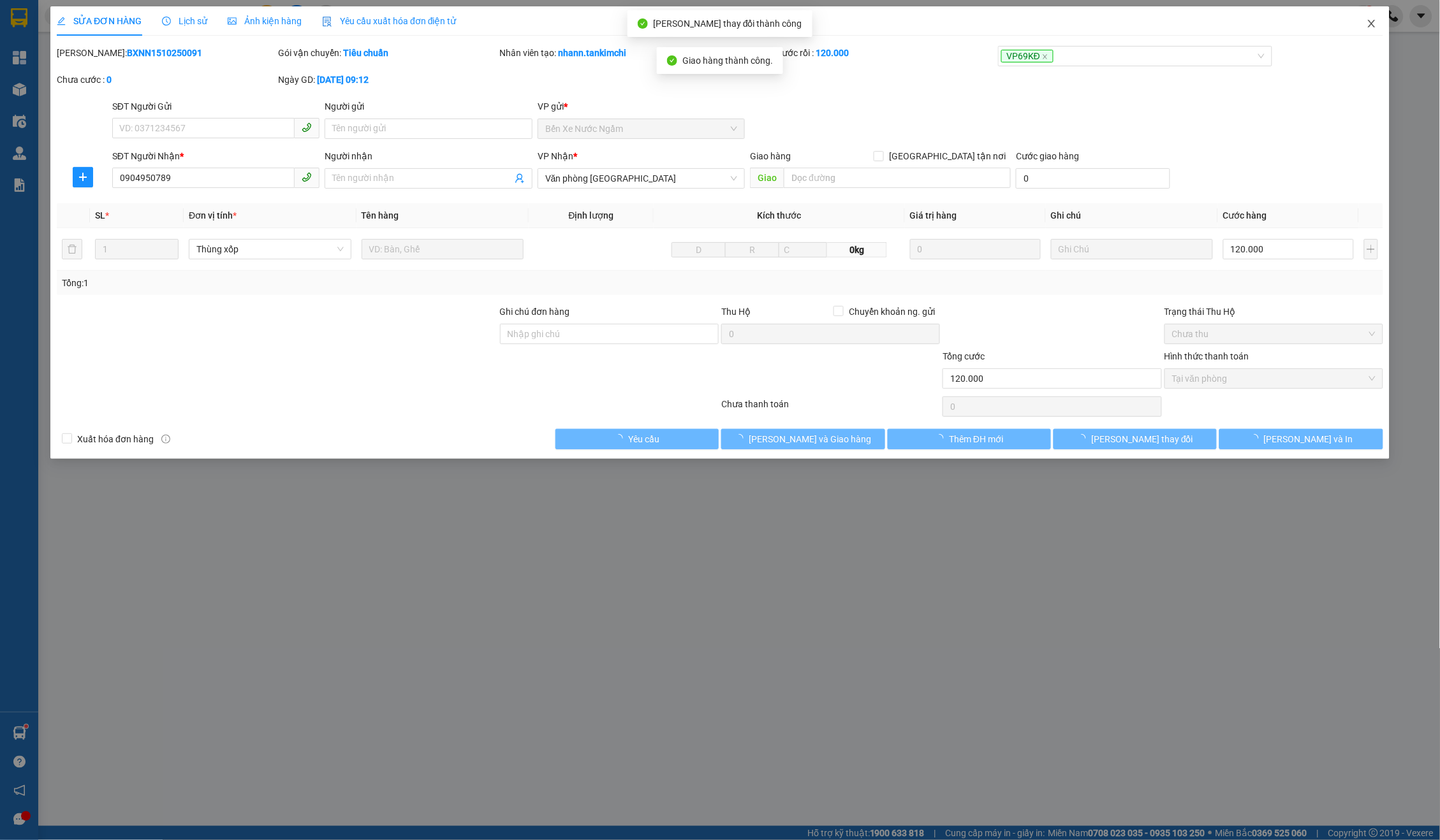
click at [1372, 28] on span "Close" at bounding box center [1372, 24] width 35 height 35
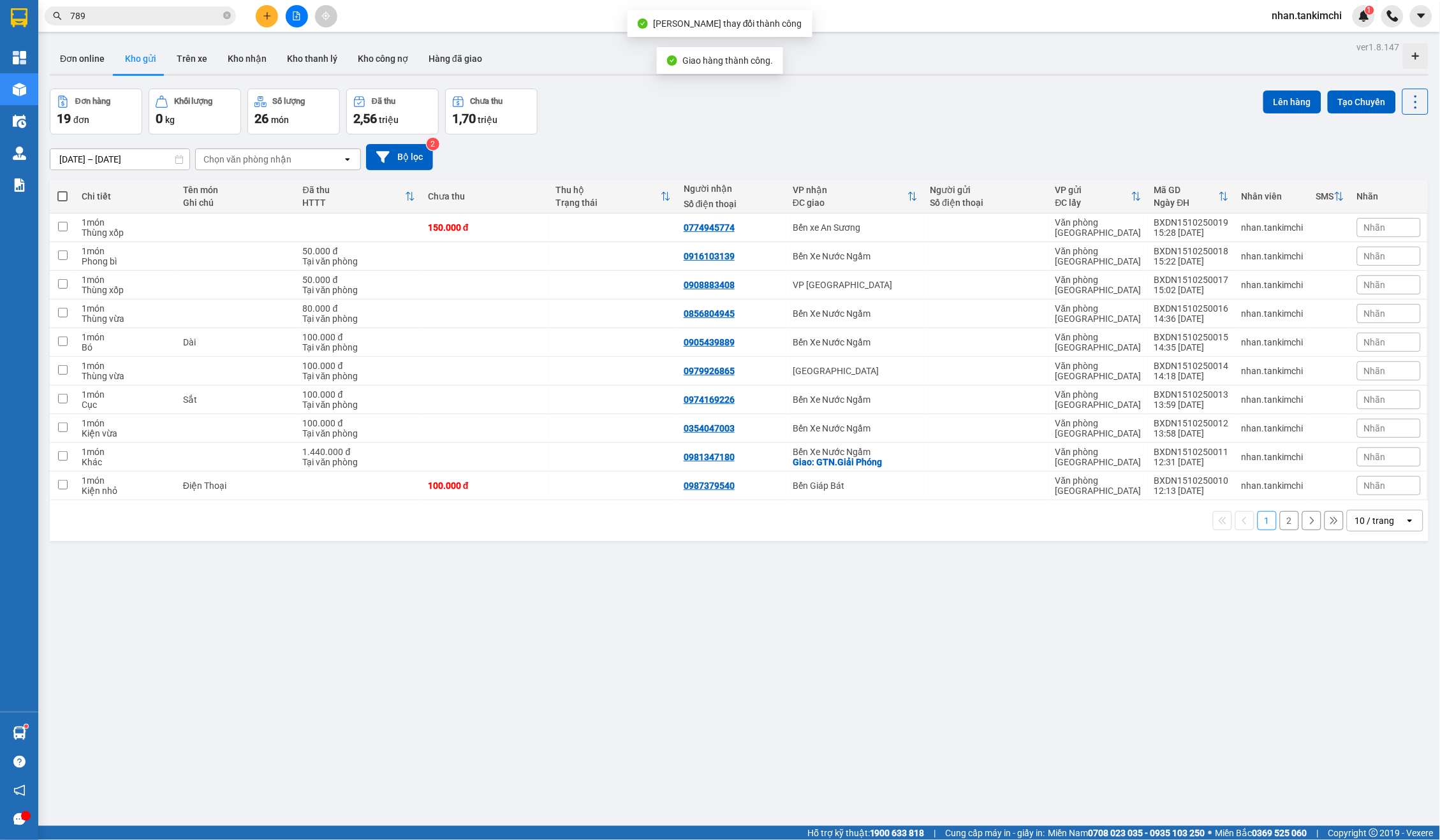
click at [185, 28] on div "Kết quả tìm kiếm ( 7 ) Bộ lọc Gửi 3 ngày gần nhất Mã ĐH Trạng thái Món hàng Thu…" at bounding box center [720, 15] width 1440 height 32
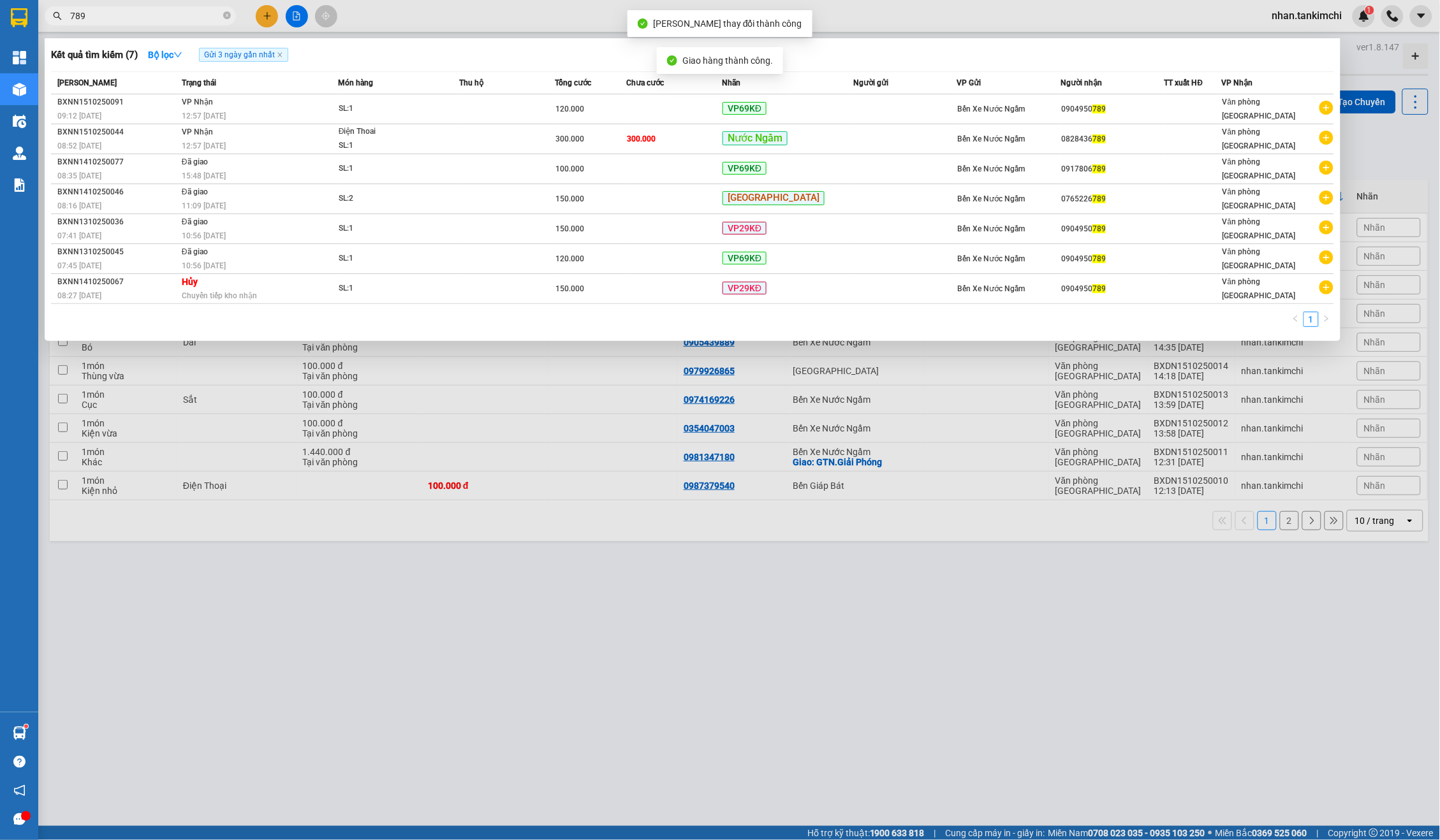
click at [160, 10] on input "789" at bounding box center [145, 16] width 150 height 14
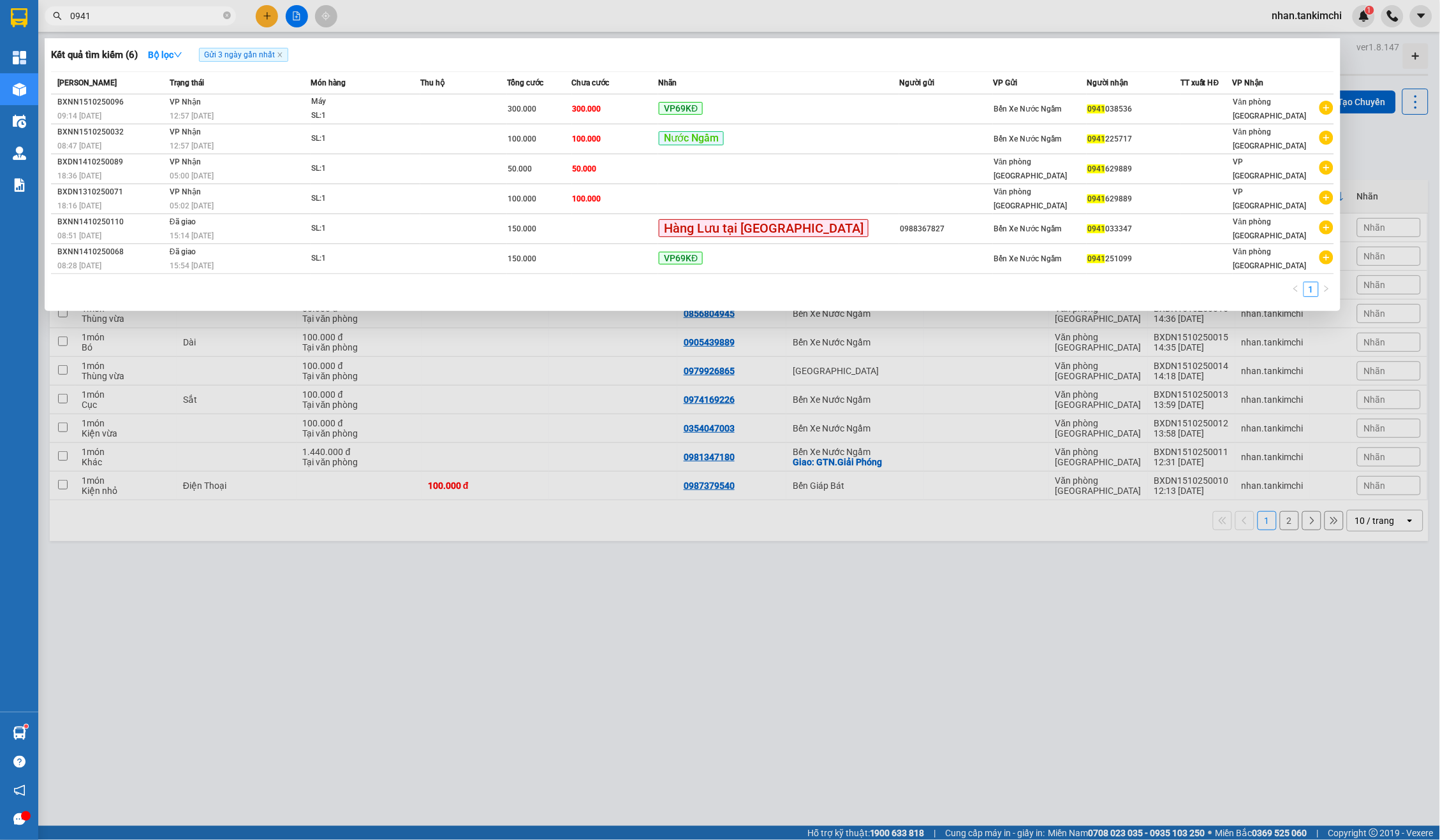
click at [139, 12] on input "0941" at bounding box center [145, 16] width 150 height 14
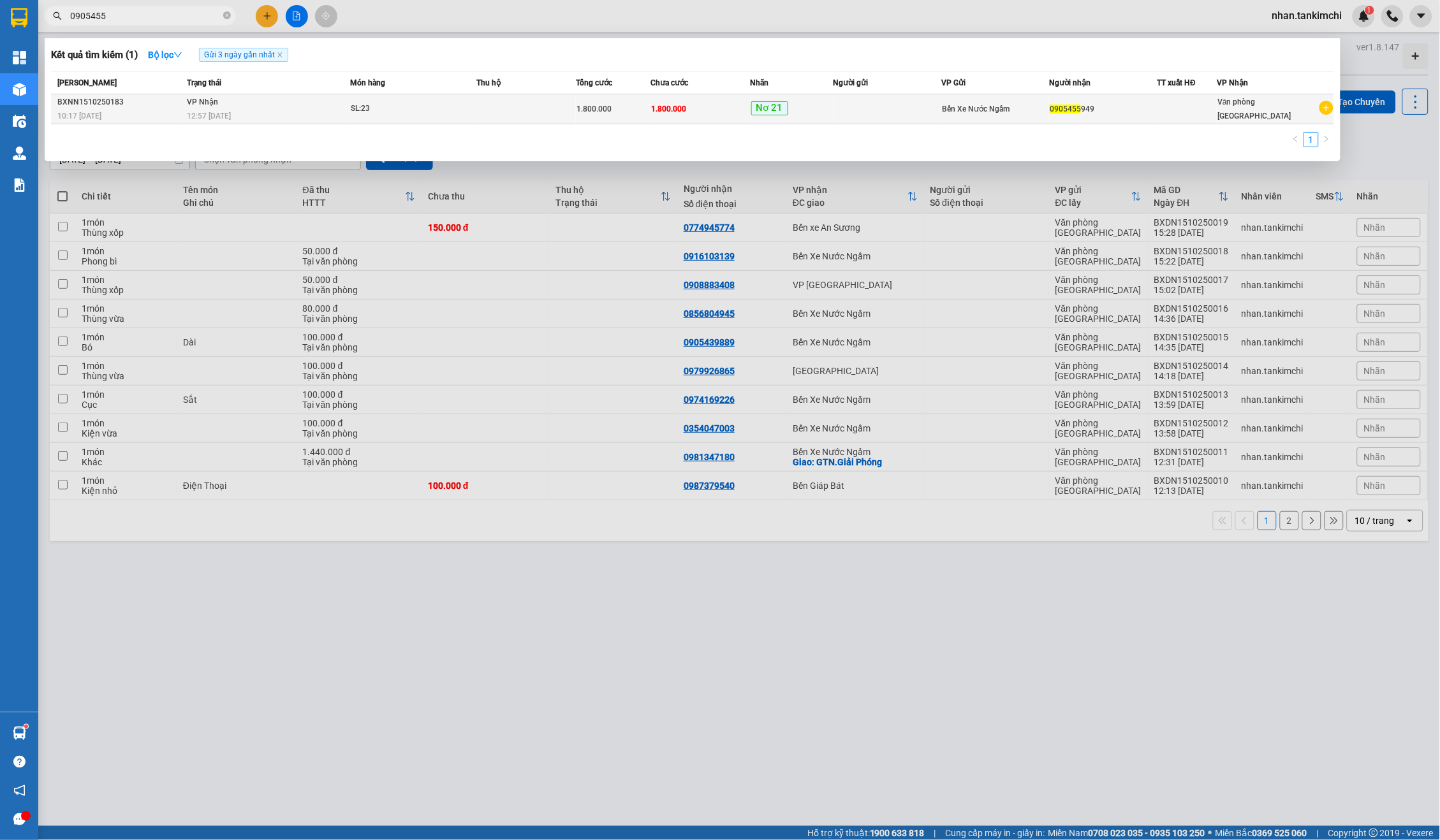
click at [511, 106] on td at bounding box center [526, 109] width 99 height 30
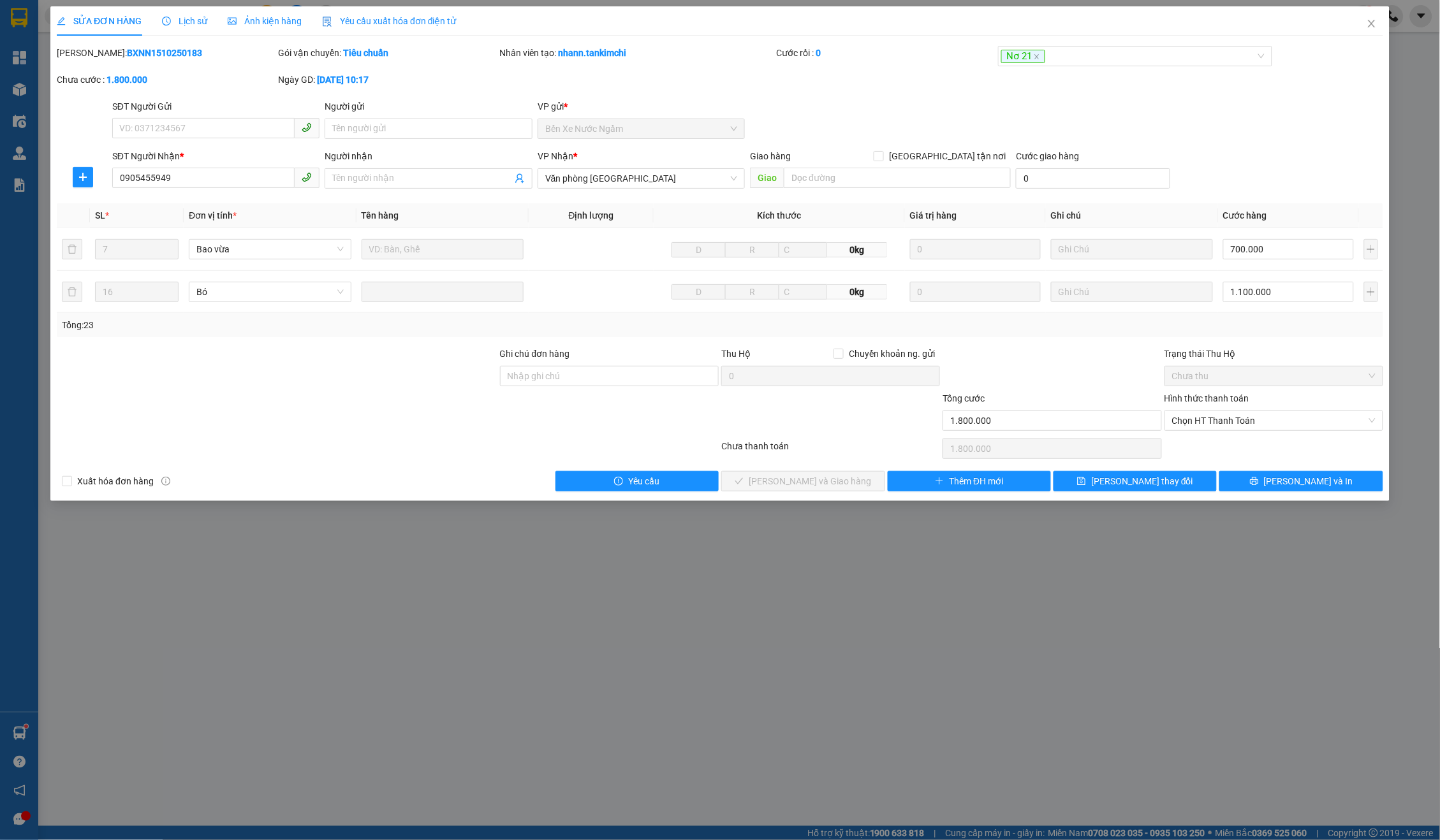
click at [855, 3] on div "SỬA ĐƠN HÀNG Lịch sử Ảnh kiện hàng Yêu cầu xuất hóa đơn điện tử Total Paid Fee …" at bounding box center [720, 420] width 1440 height 840
click at [1375, 24] on icon "close" at bounding box center [1372, 24] width 10 height 10
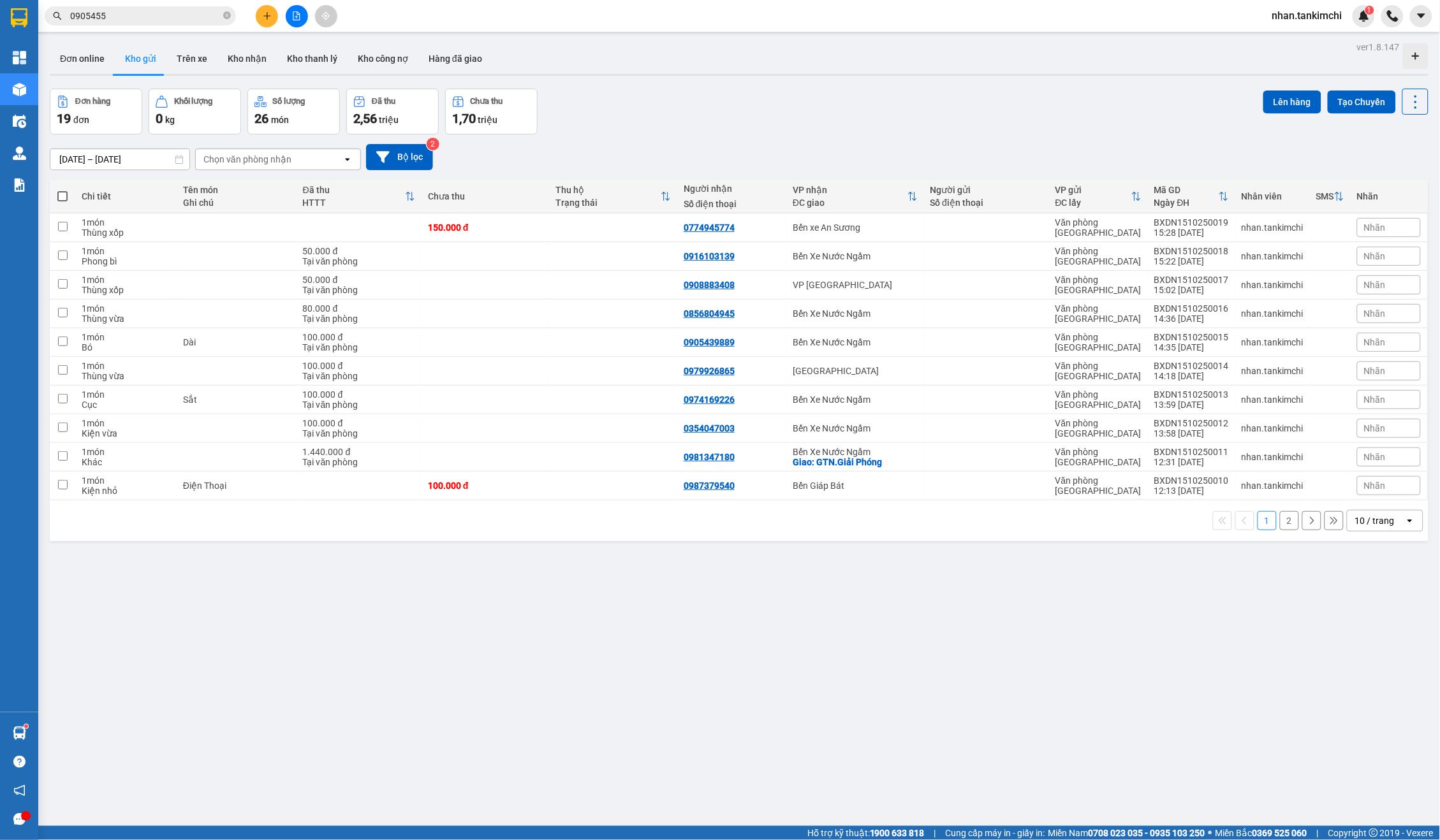
click at [200, 14] on input "0905455" at bounding box center [145, 16] width 150 height 14
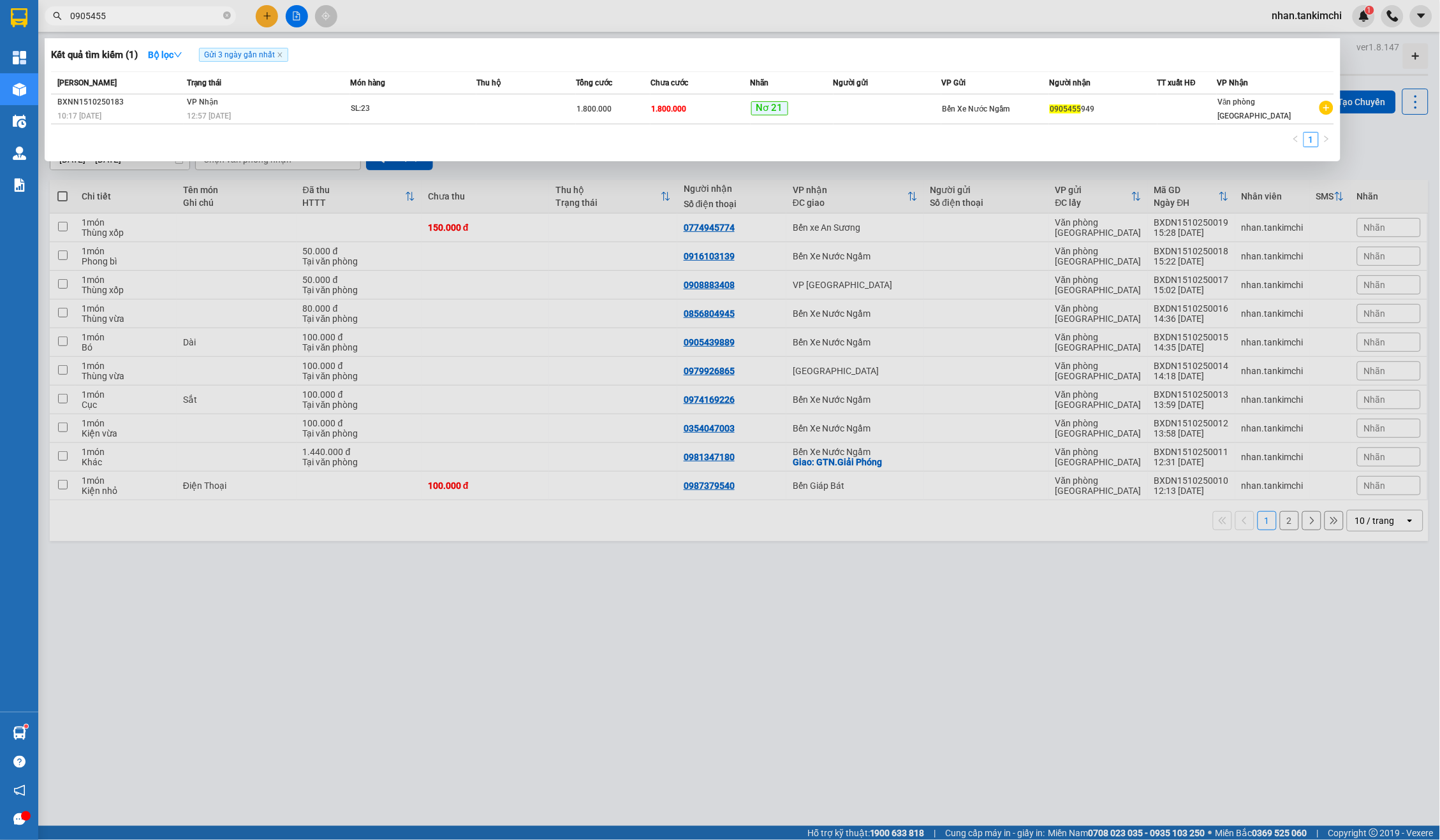
click at [200, 14] on input "0905455" at bounding box center [145, 16] width 150 height 14
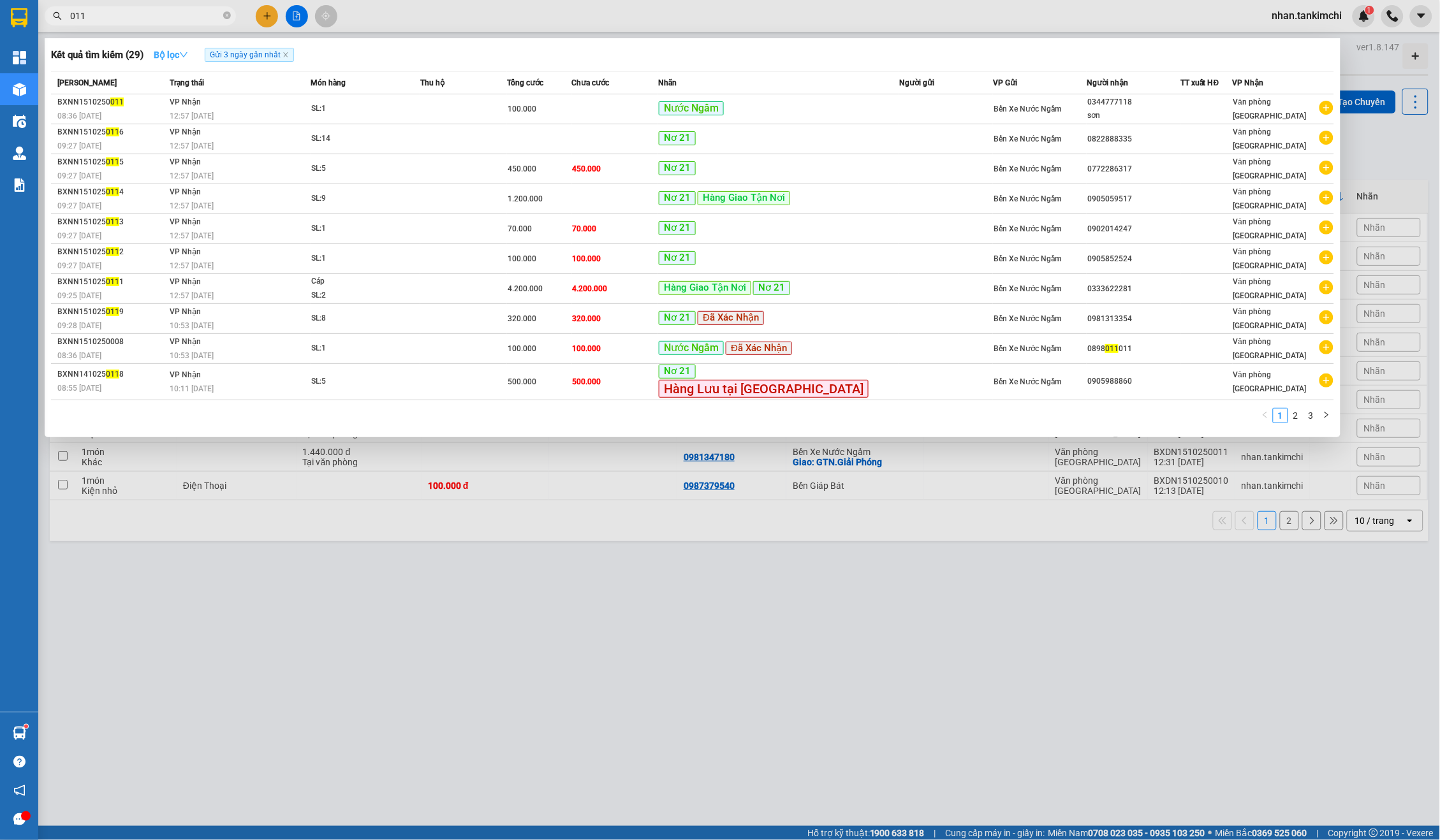
click at [188, 57] on icon "down" at bounding box center [184, 55] width 9 height 9
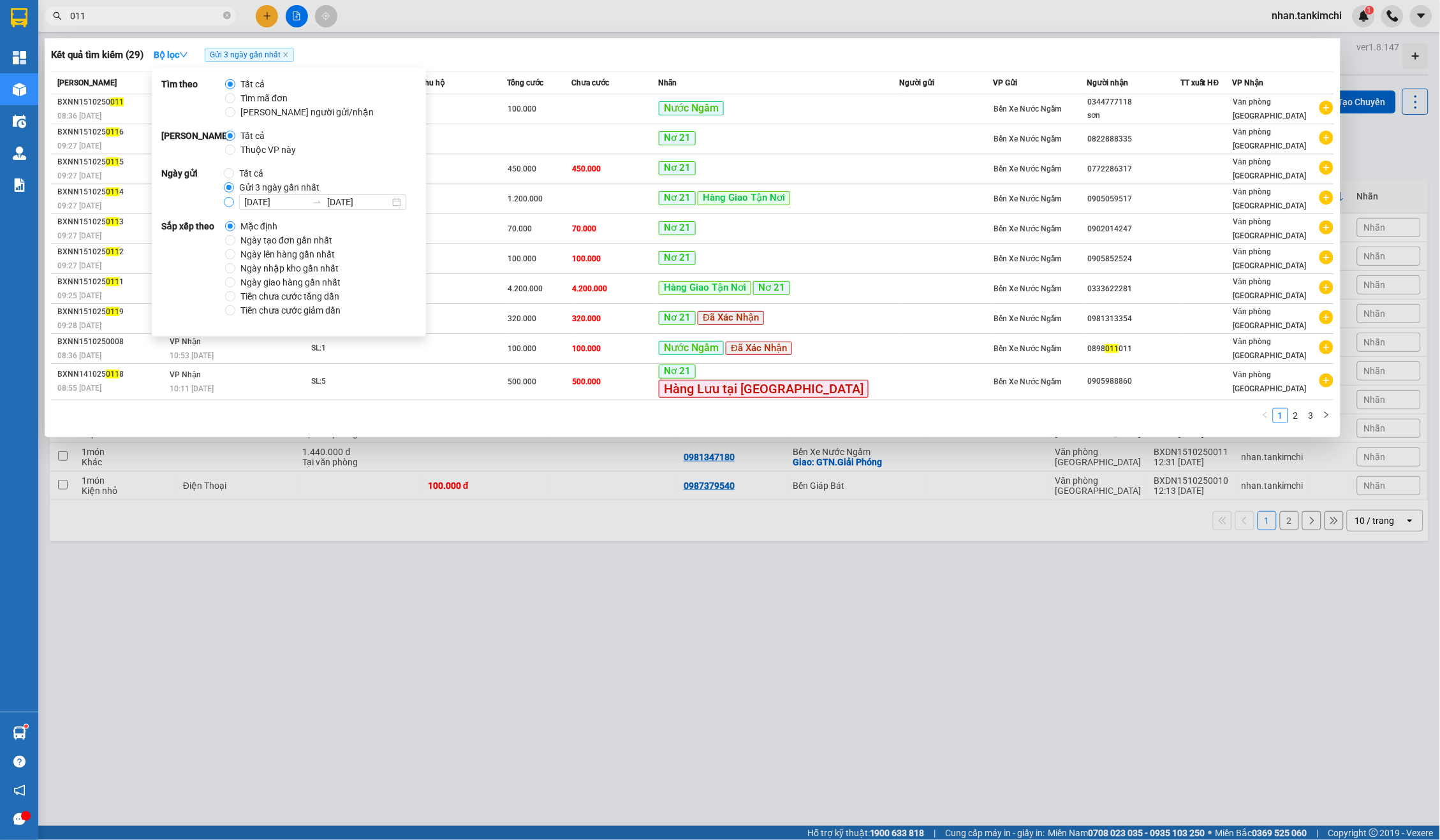
click at [230, 205] on span at bounding box center [229, 202] width 10 height 10
click at [230, 205] on input "[DATE] [DATE]" at bounding box center [229, 202] width 10 height 10
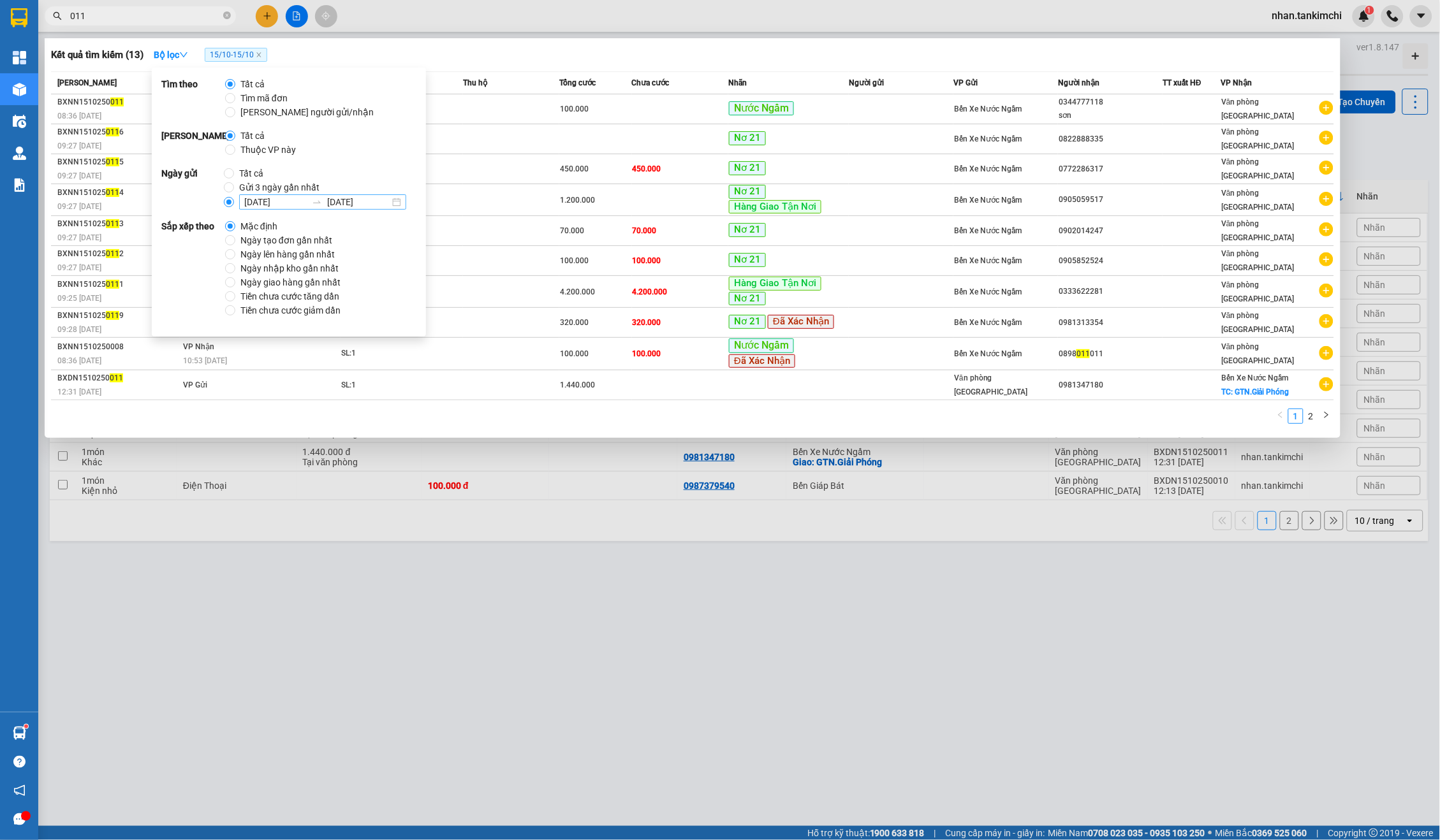
click at [258, 194] on div "[DATE] [DATE]" at bounding box center [323, 202] width 167 height 15
click at [234, 197] on input "[DATE] [DATE]" at bounding box center [229, 202] width 10 height 10
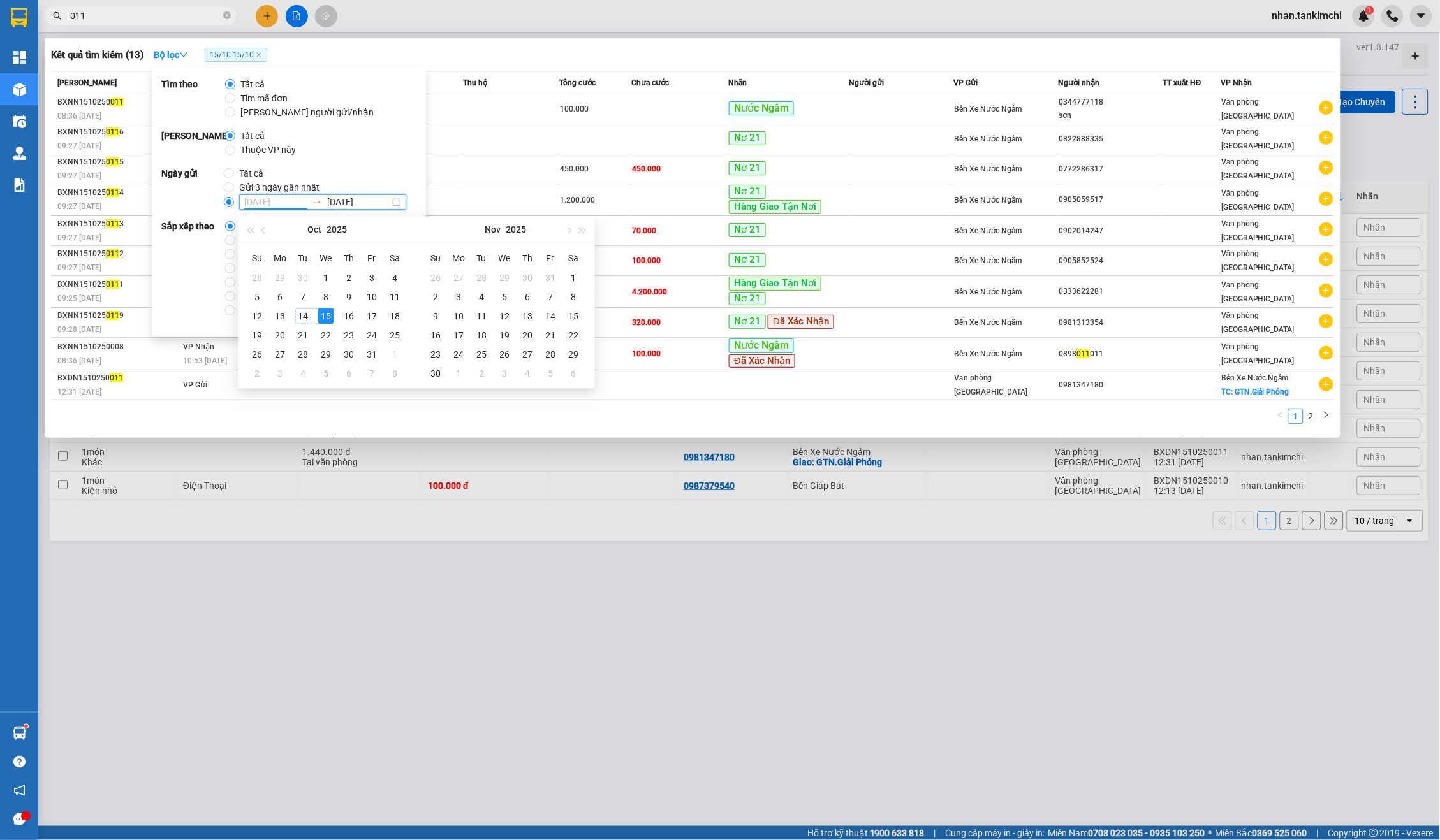
click at [298, 313] on div "14" at bounding box center [303, 316] width 15 height 15
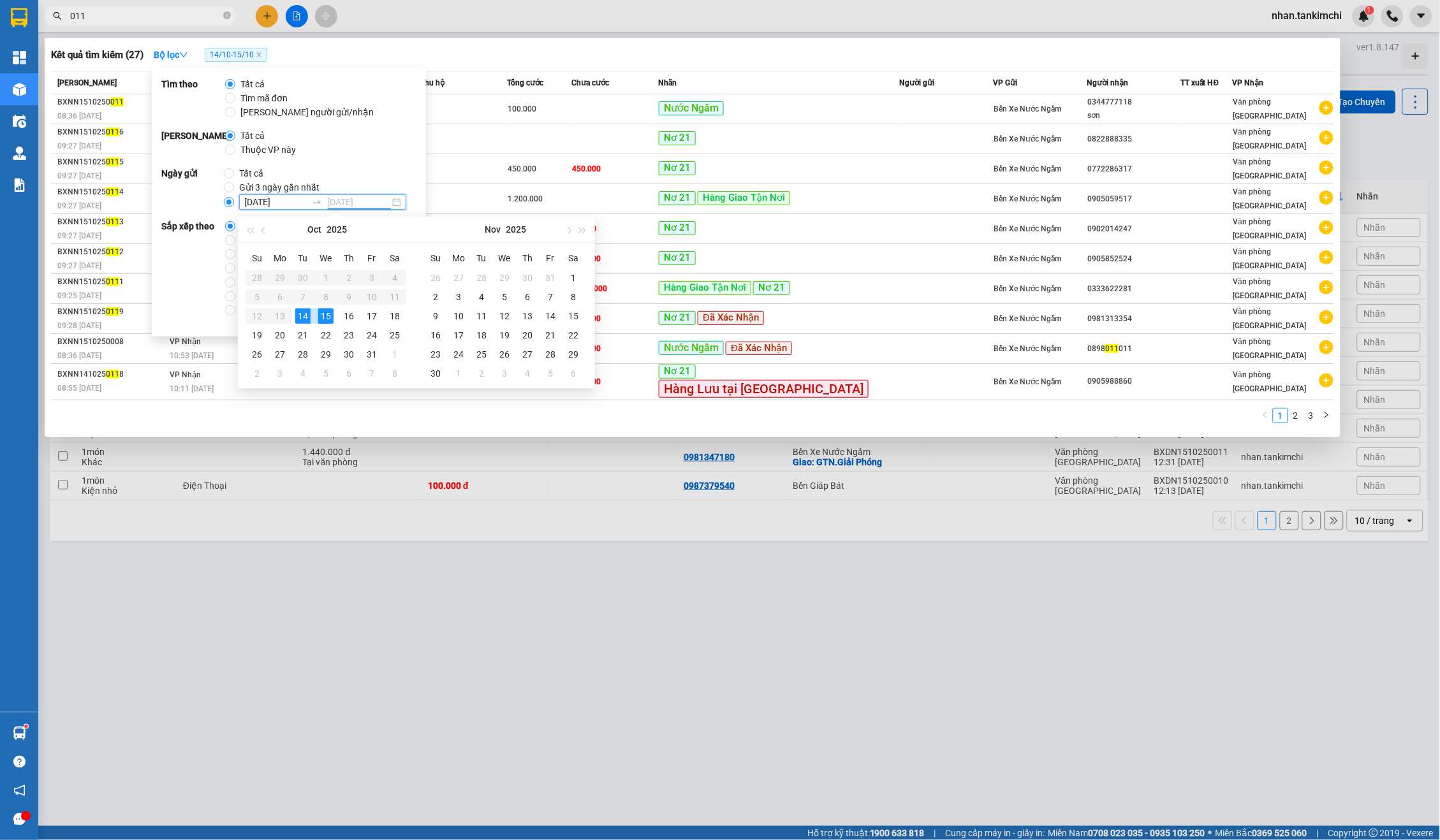
click at [325, 313] on div "15" at bounding box center [326, 316] width 15 height 15
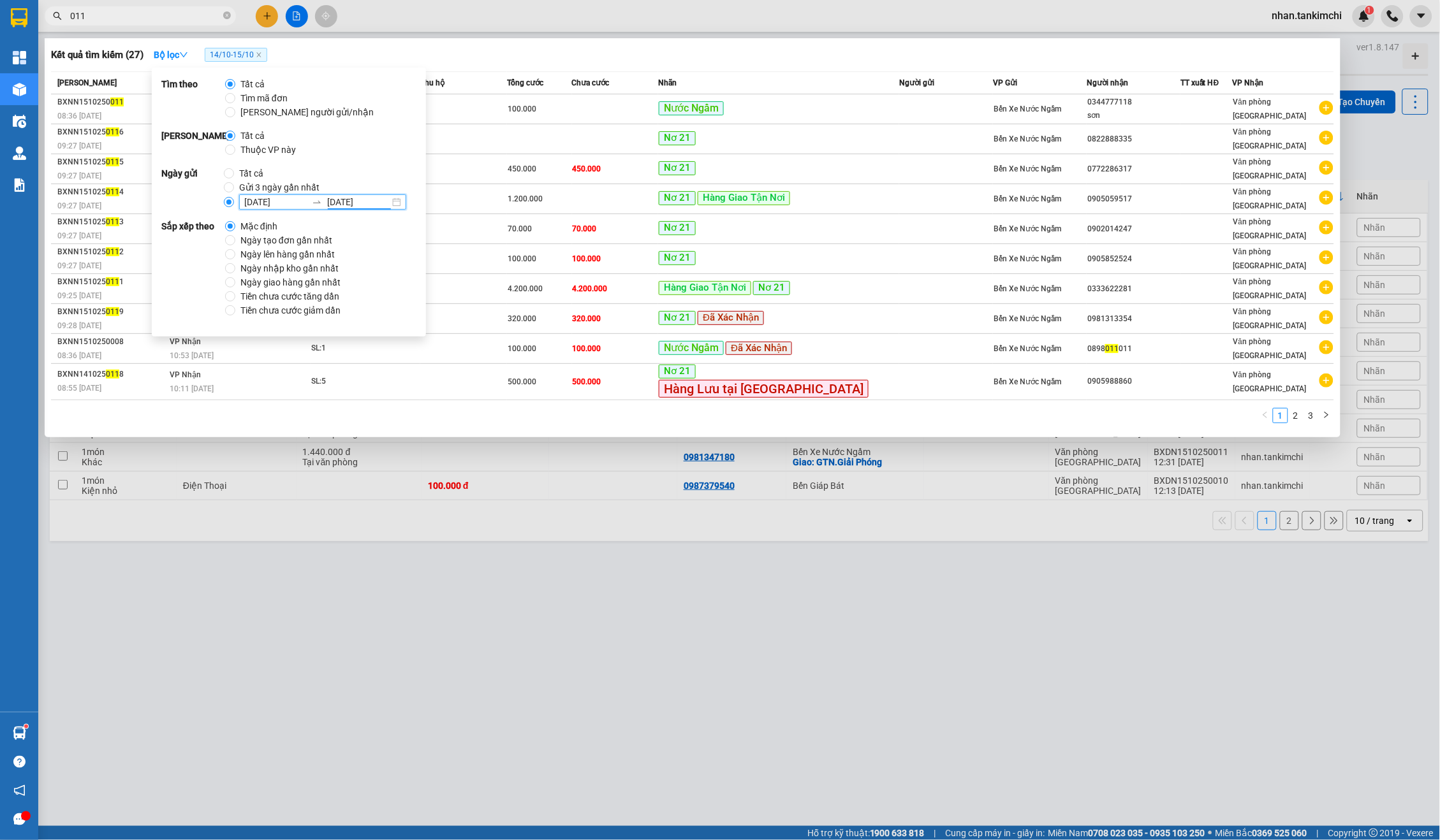
click at [985, 408] on div "1 2 3" at bounding box center [693, 419] width 1283 height 23
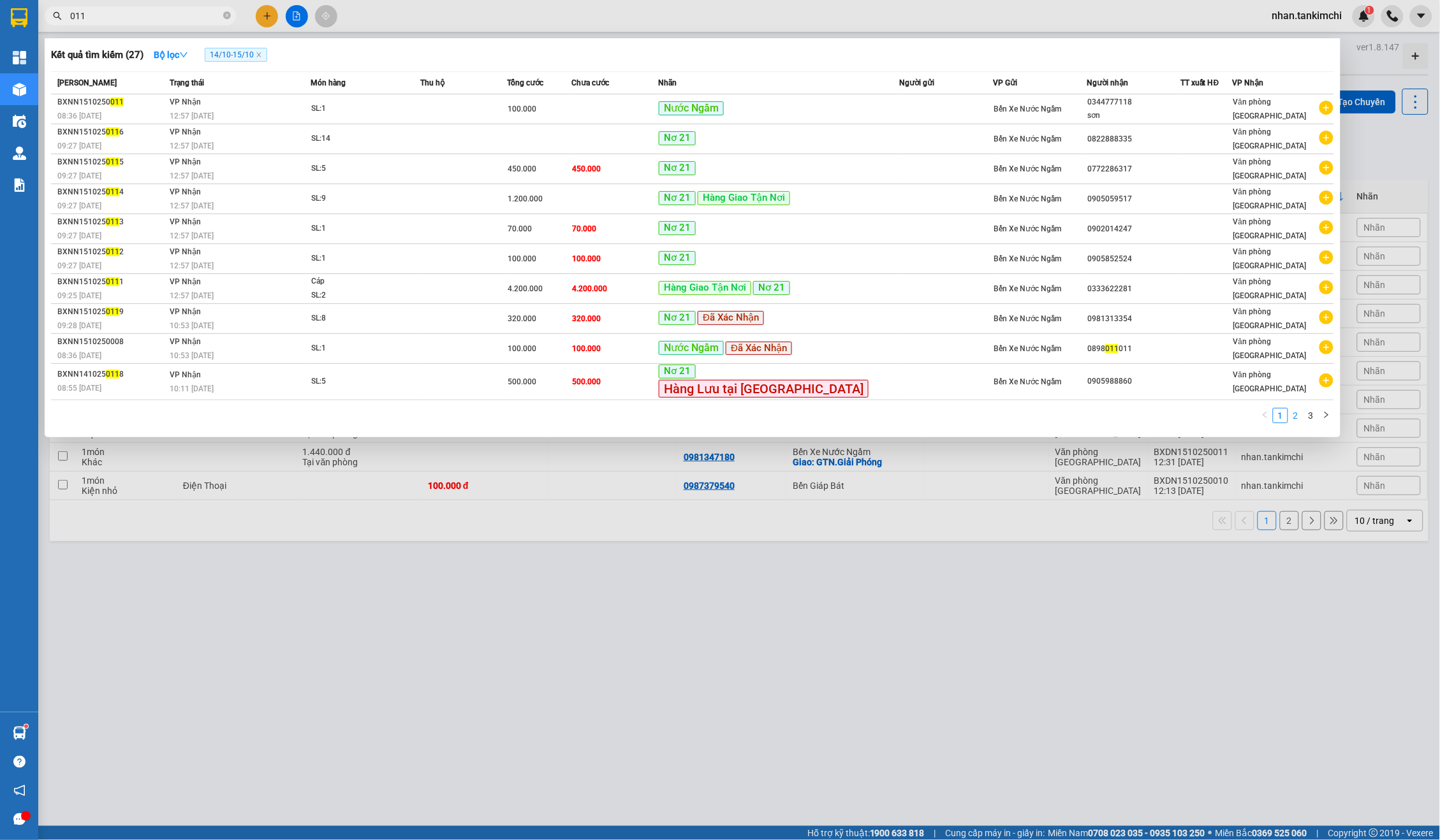
click at [1298, 408] on link "2" at bounding box center [1296, 415] width 14 height 14
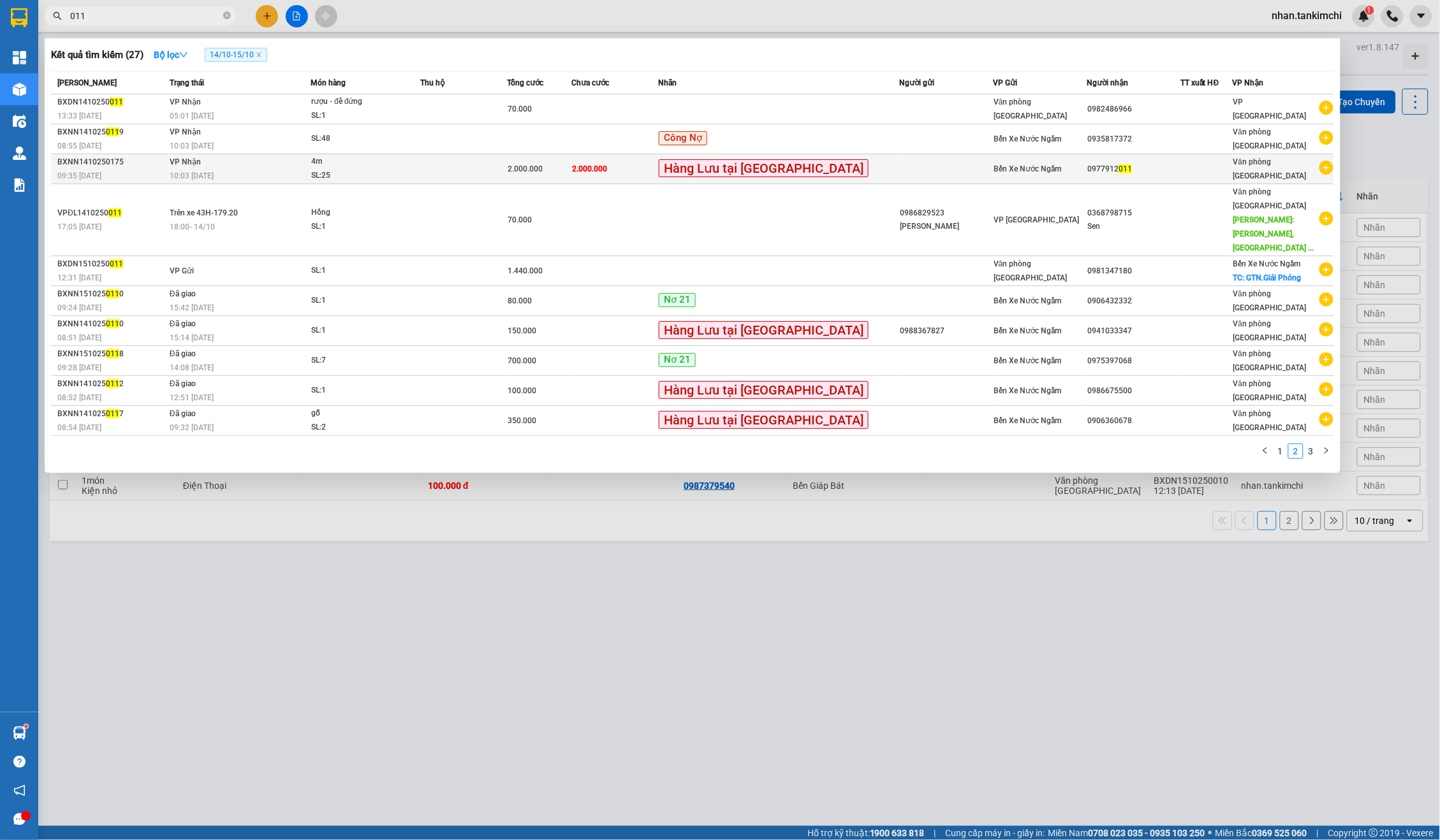
click at [1110, 172] on div "0977912 011" at bounding box center [1133, 169] width 92 height 14
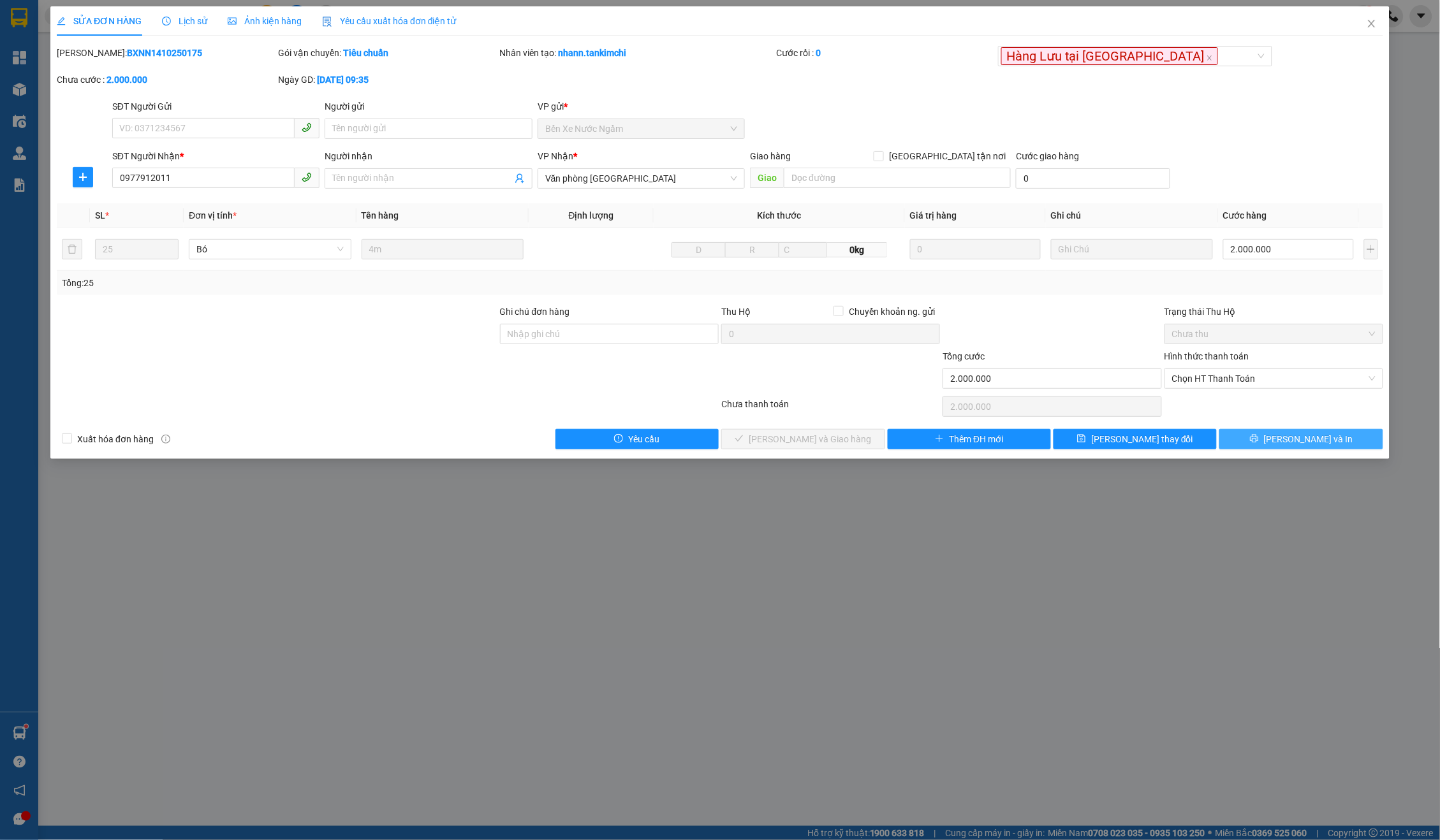
click at [1296, 435] on span "[PERSON_NAME] và In" at bounding box center [1308, 439] width 89 height 14
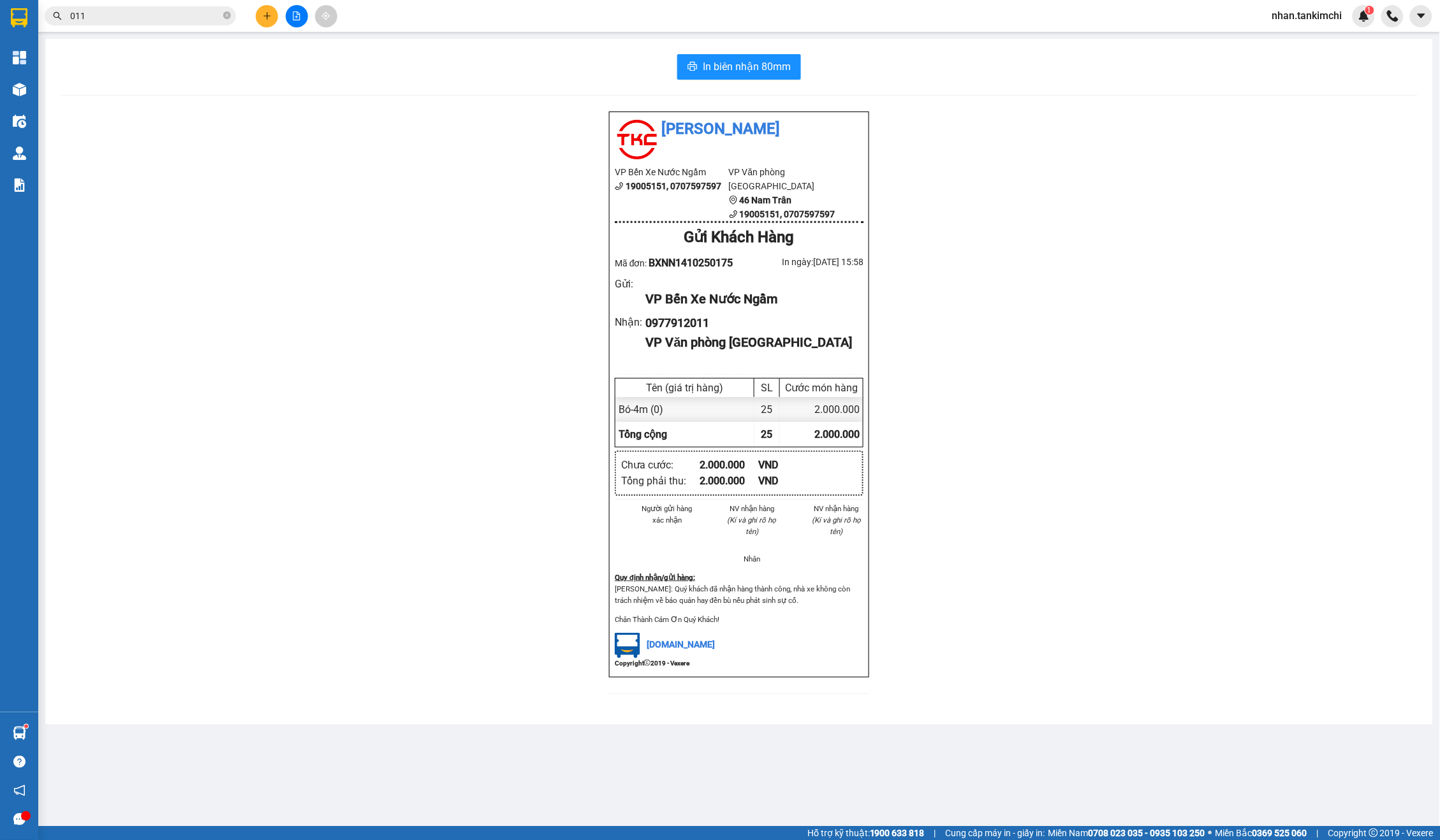
click at [267, 23] on button at bounding box center [267, 16] width 23 height 23
click at [302, 45] on div "Tạo đơn hàng" at bounding box center [318, 47] width 56 height 14
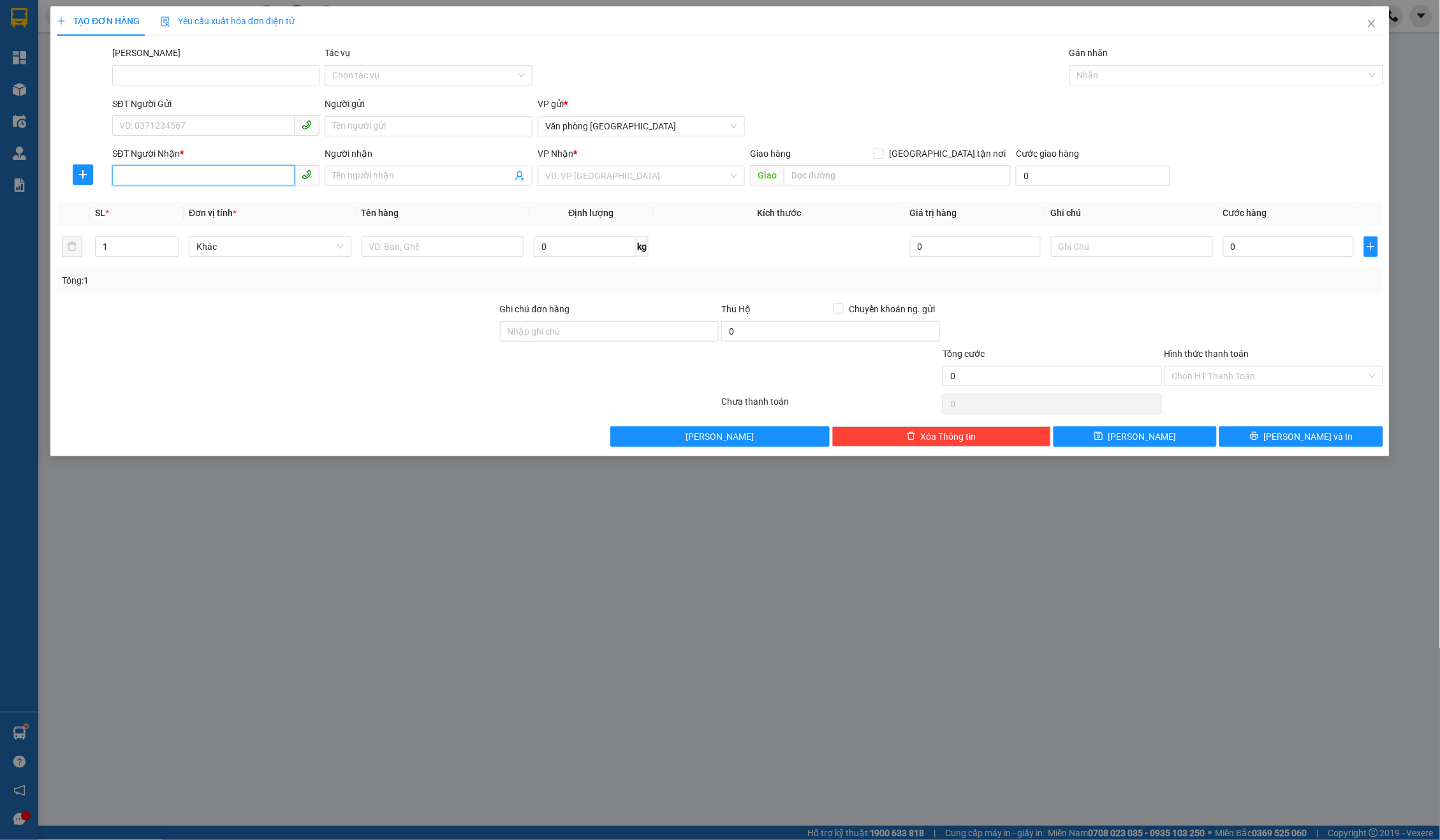
click at [201, 169] on input "SĐT Người Nhận *" at bounding box center [204, 175] width 183 height 21
click at [241, 205] on div "0987534599" at bounding box center [216, 200] width 192 height 14
click at [267, 253] on span "Hàng thông thường" at bounding box center [269, 247] width 147 height 19
click at [287, 332] on div "Thùng vừa" at bounding box center [269, 332] width 147 height 14
click at [1270, 251] on input "0" at bounding box center [1288, 247] width 131 height 21
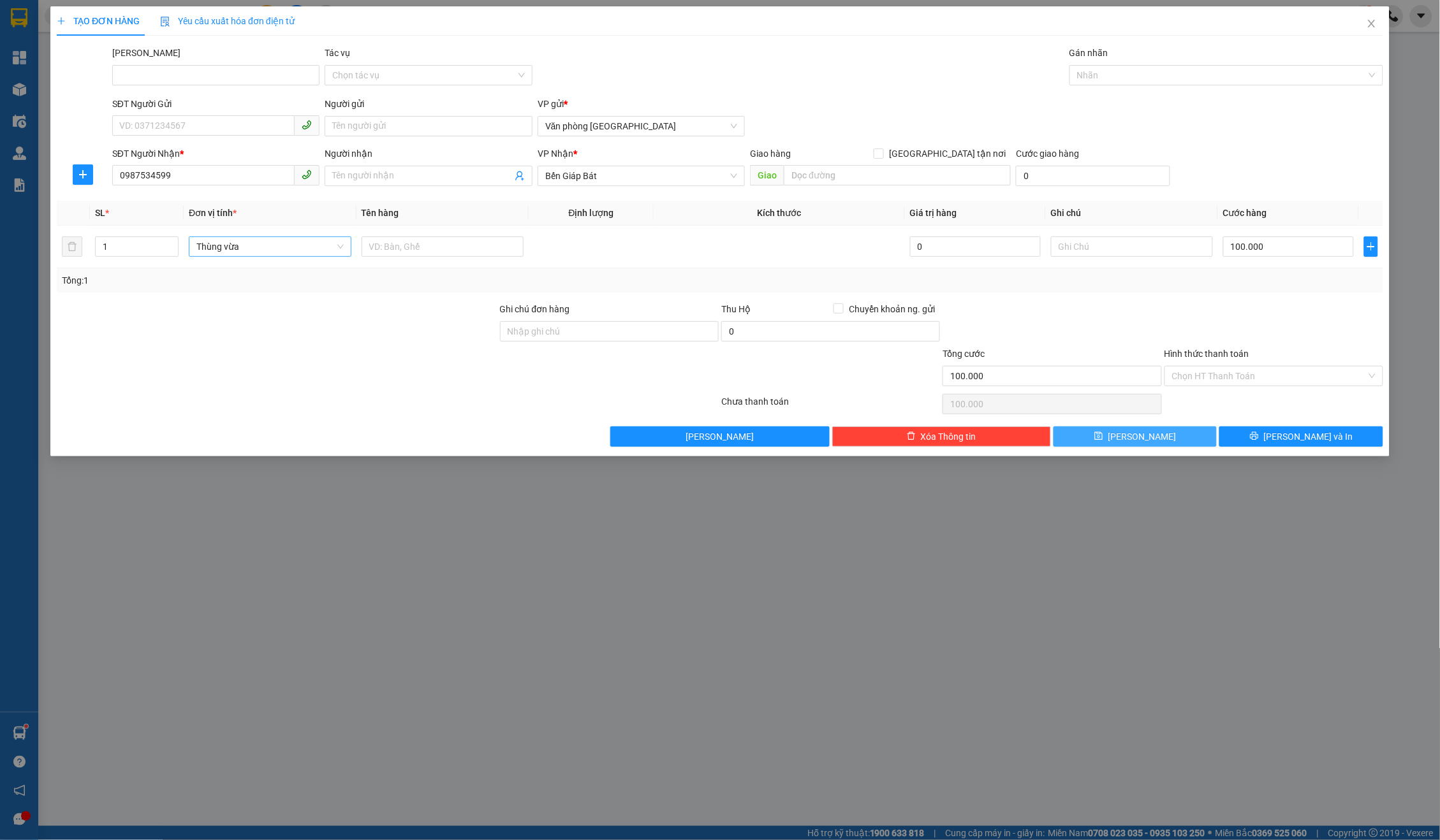
click at [1170, 430] on button "[PERSON_NAME]" at bounding box center [1135, 437] width 163 height 21
click at [1375, 16] on span "Close" at bounding box center [1372, 24] width 35 height 35
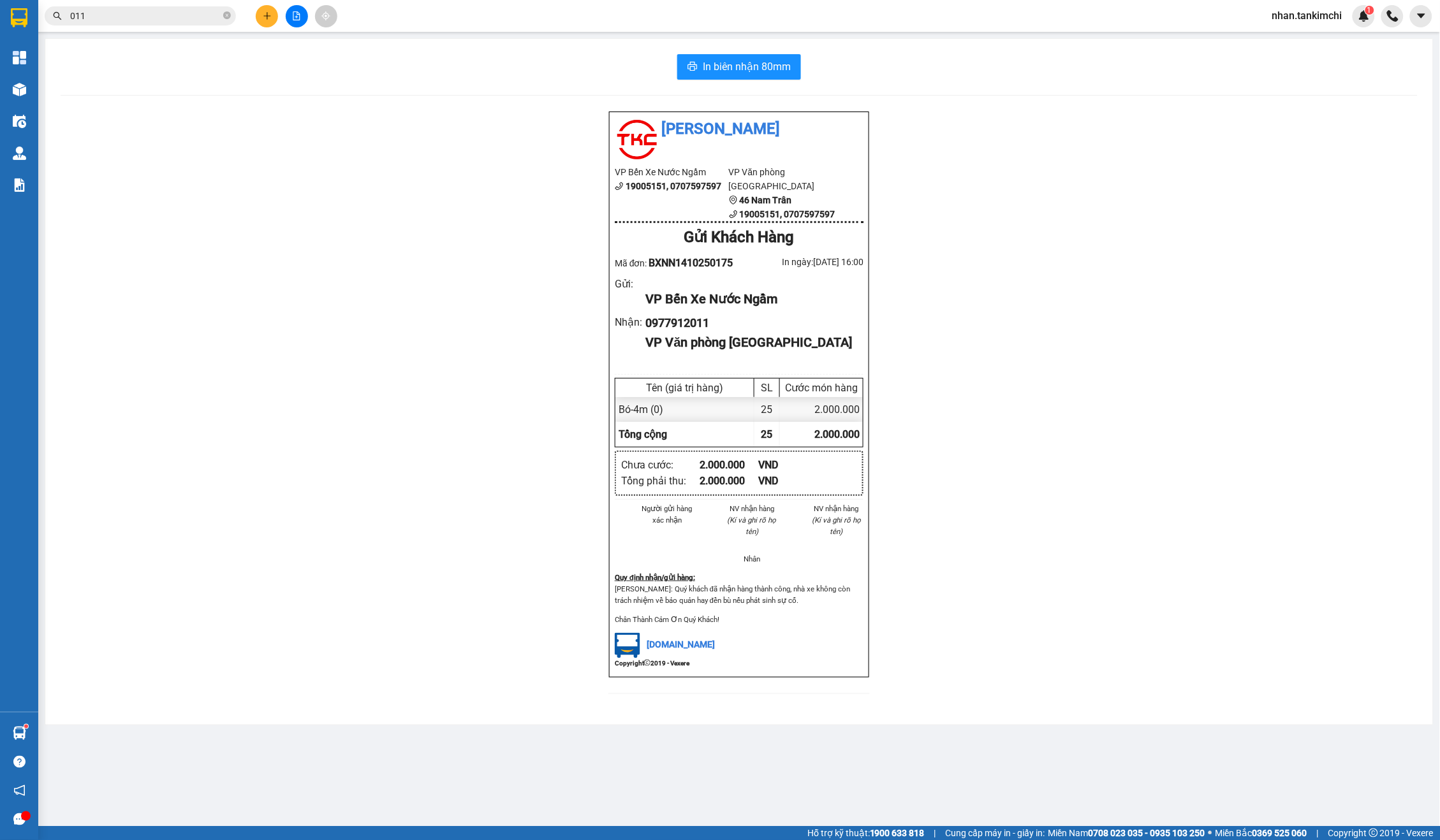
click at [176, 20] on input "011" at bounding box center [145, 16] width 150 height 14
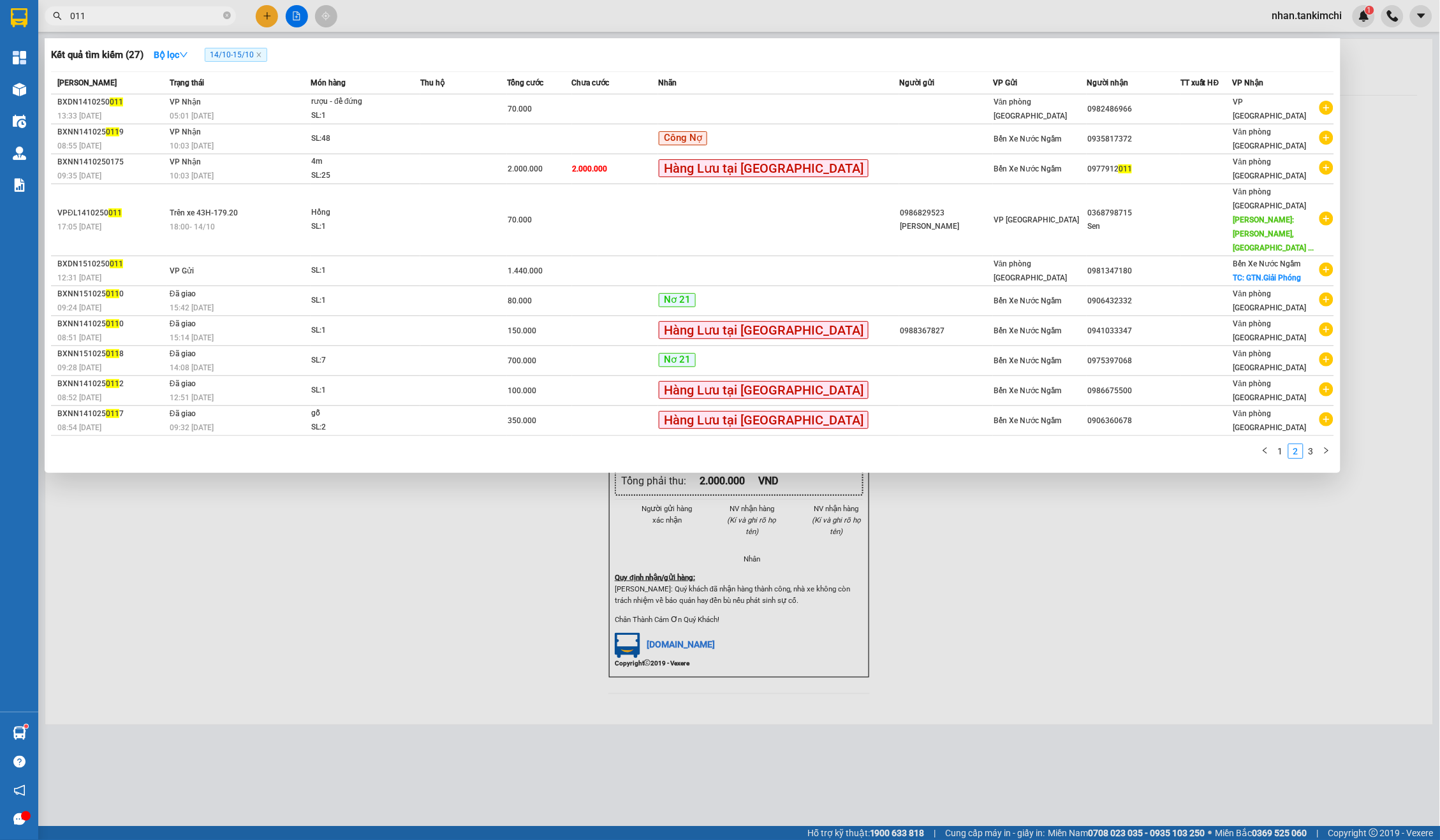
click at [176, 20] on input "011" at bounding box center [145, 16] width 150 height 14
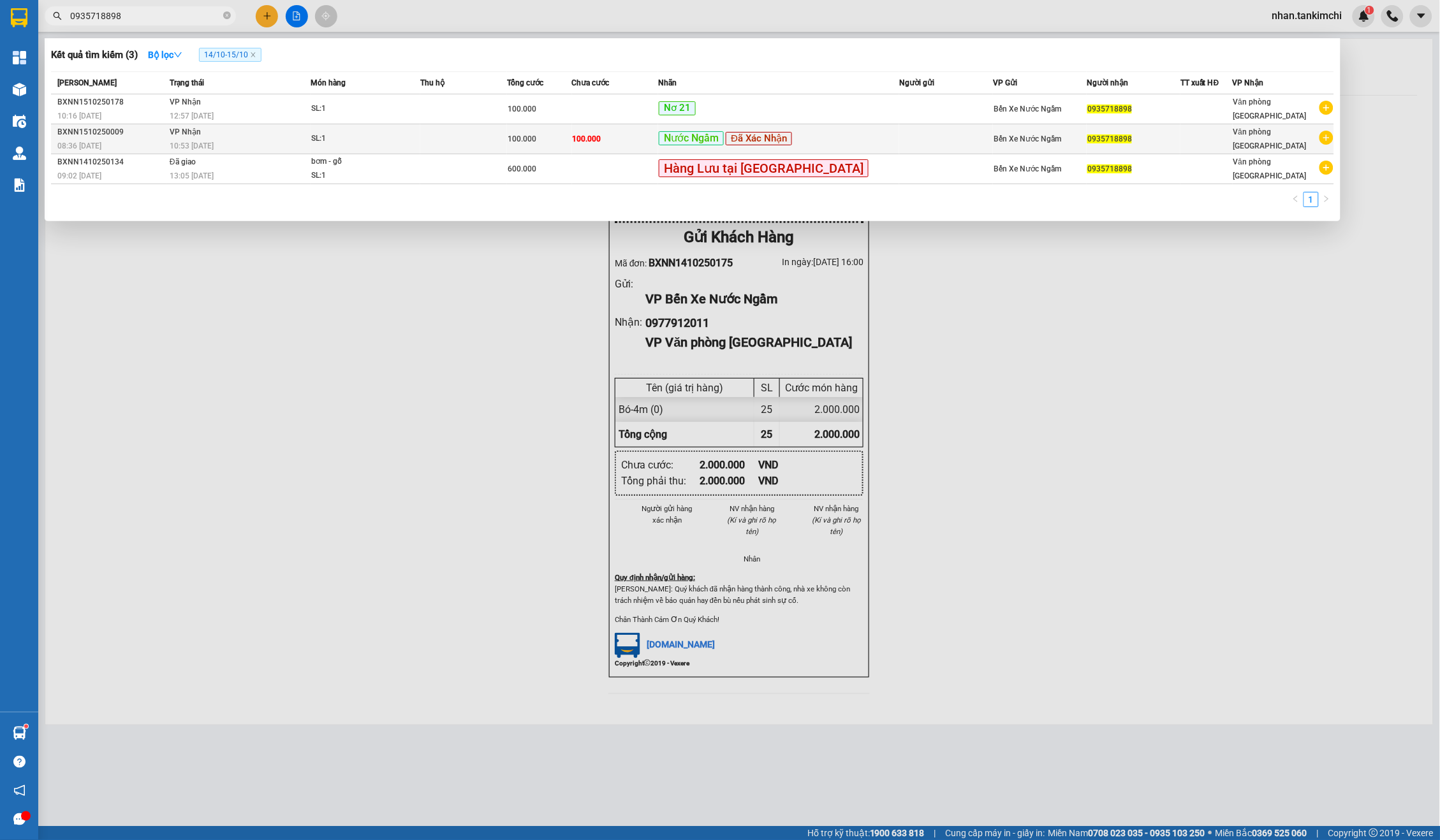
click at [724, 134] on span "Nước Ngầm" at bounding box center [691, 139] width 65 height 15
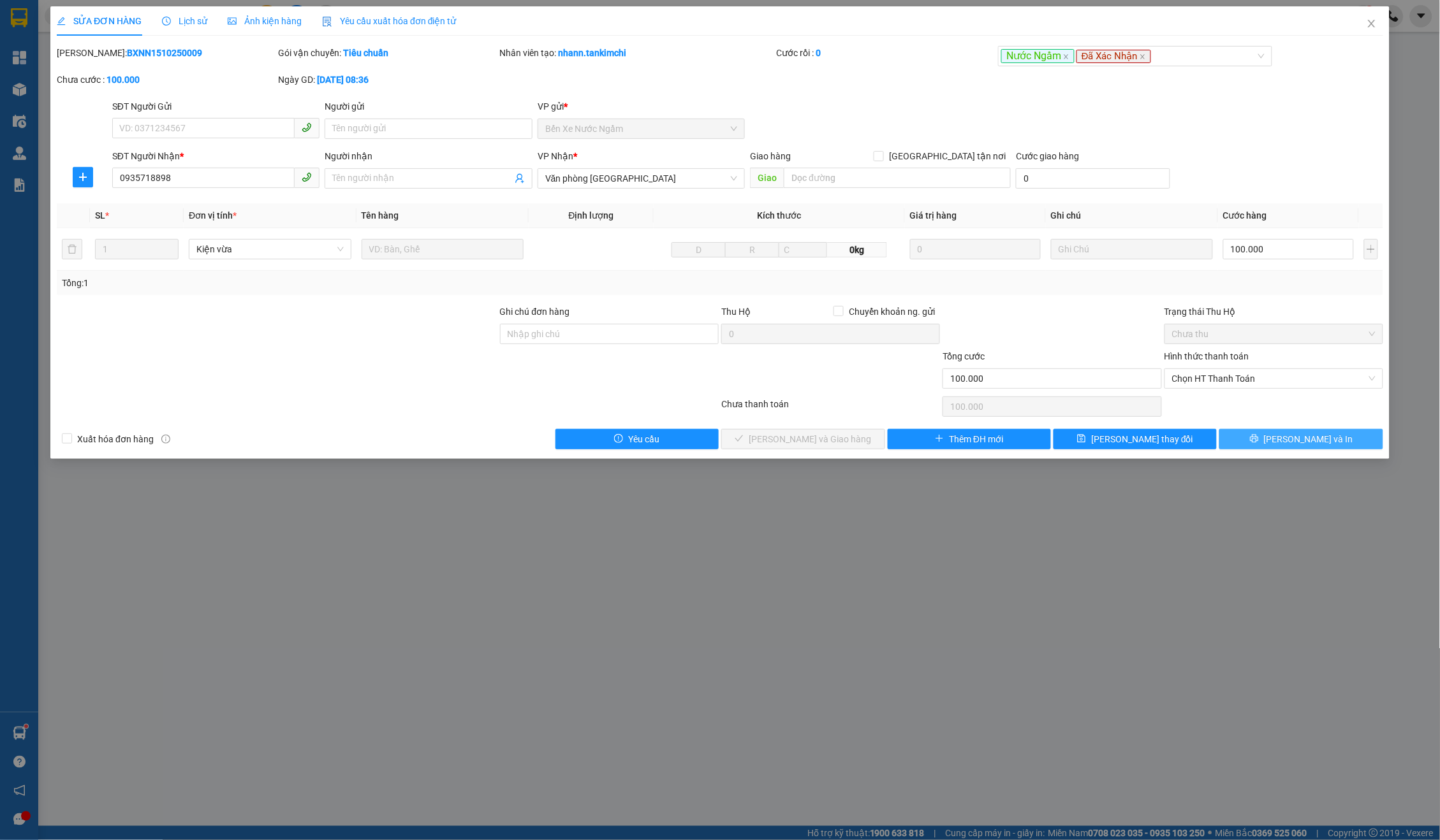
click at [1301, 429] on button "[PERSON_NAME] và In" at bounding box center [1301, 439] width 163 height 21
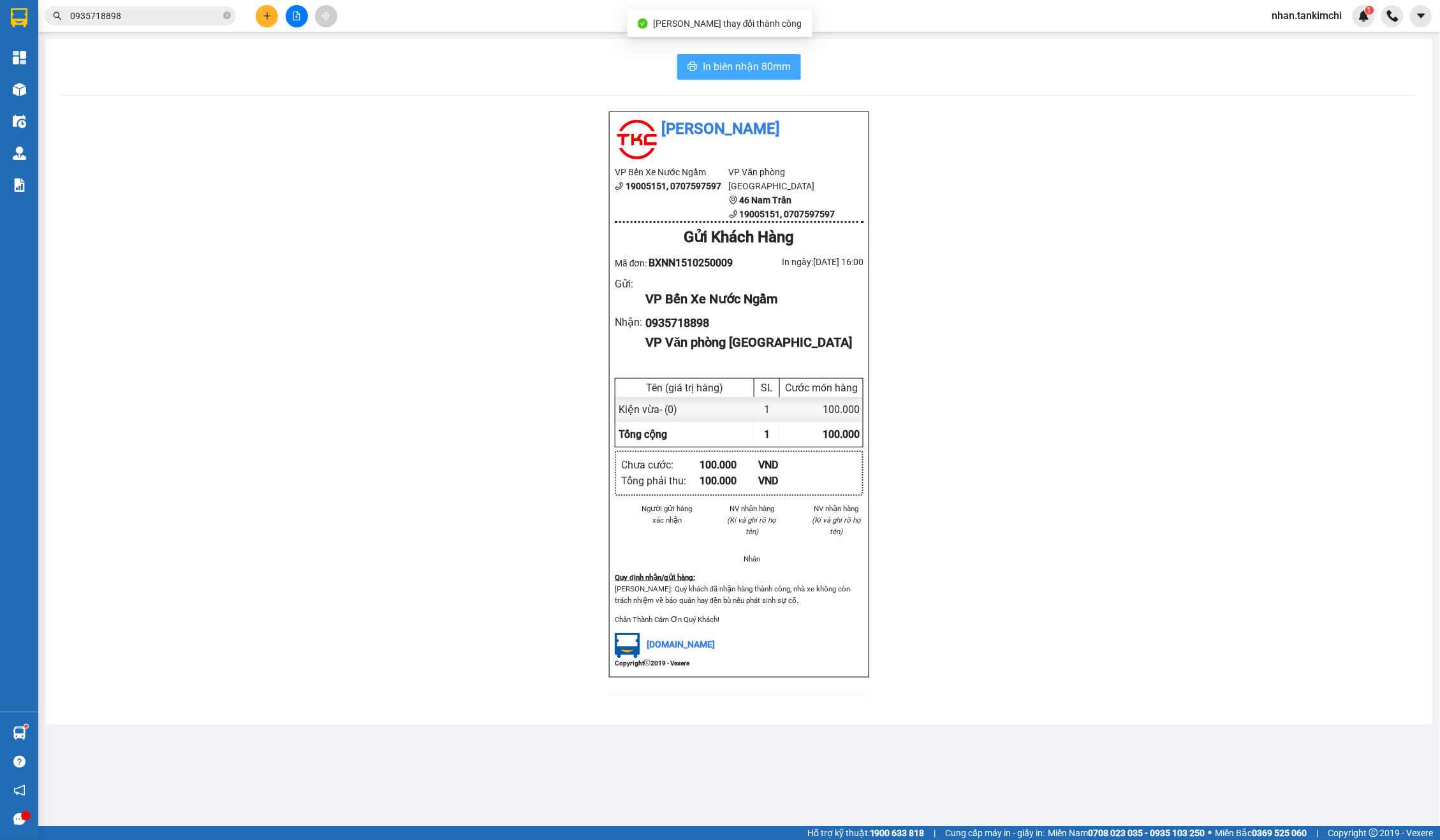
click at [760, 65] on span "In biên nhận 80mm" at bounding box center [747, 66] width 88 height 16
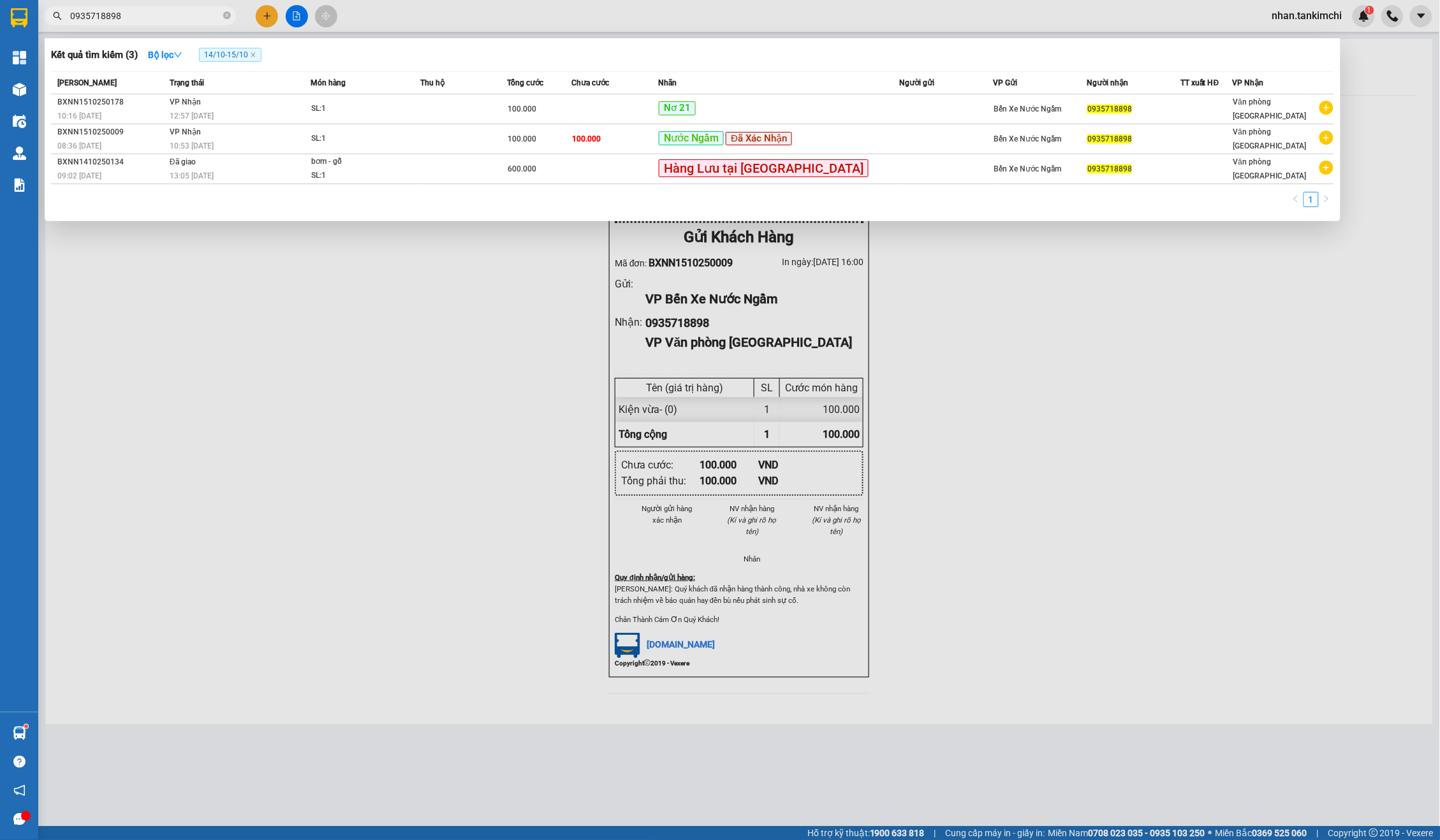
click at [211, 14] on input "0935718898" at bounding box center [145, 16] width 150 height 14
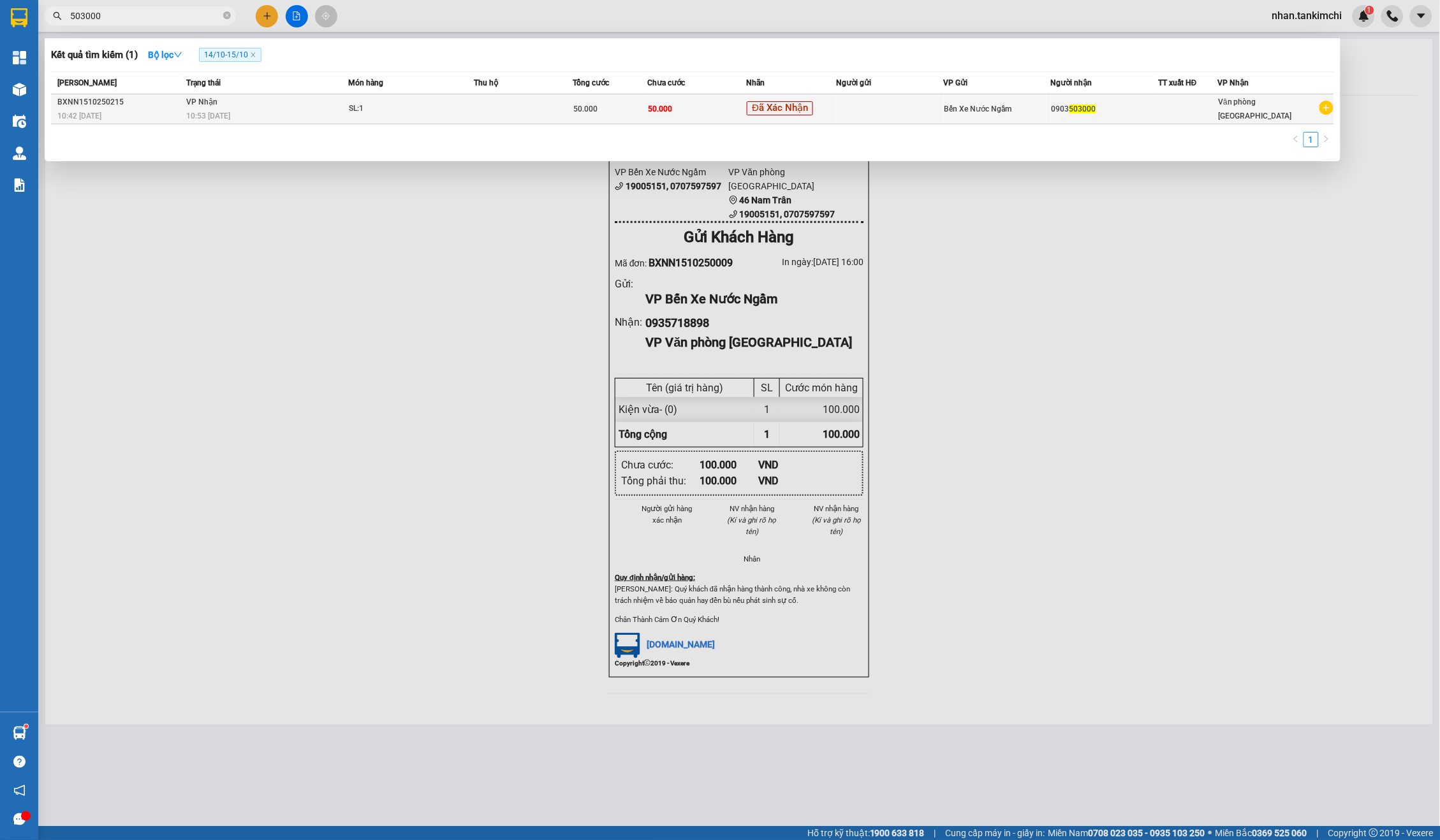
click at [835, 103] on div "Đã Xác Nhận" at bounding box center [791, 109] width 88 height 15
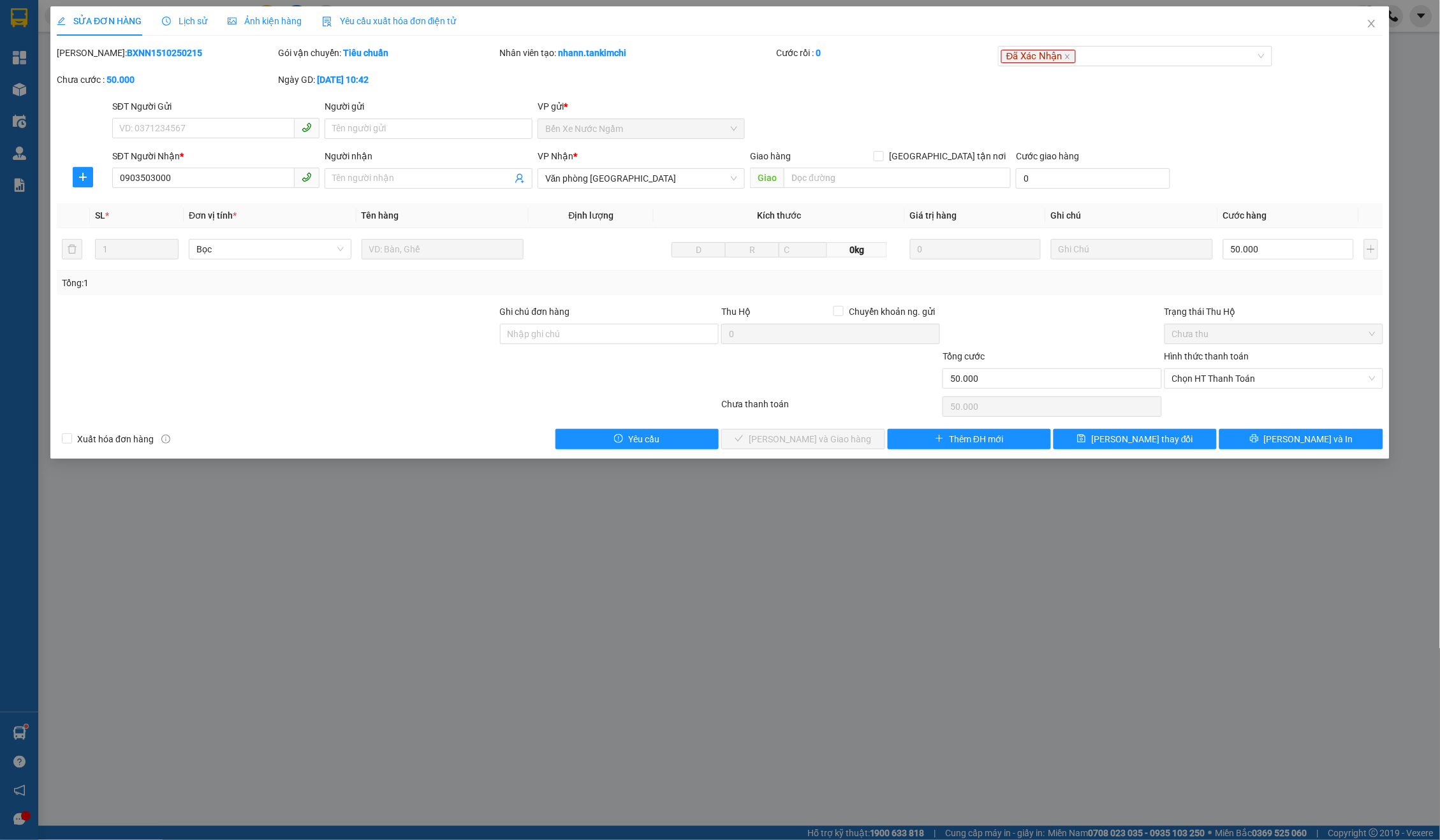
click at [1244, 388] on div "Hình thức thanh toán Chọn HT Thanh Toán" at bounding box center [1273, 371] width 219 height 45
click at [1250, 383] on span "Chọn HT Thanh Toán" at bounding box center [1273, 379] width 203 height 19
click at [1218, 404] on div "Tại văn phòng" at bounding box center [1274, 401] width 204 height 14
click at [789, 433] on span "[PERSON_NAME] và Giao hàng" at bounding box center [810, 439] width 123 height 14
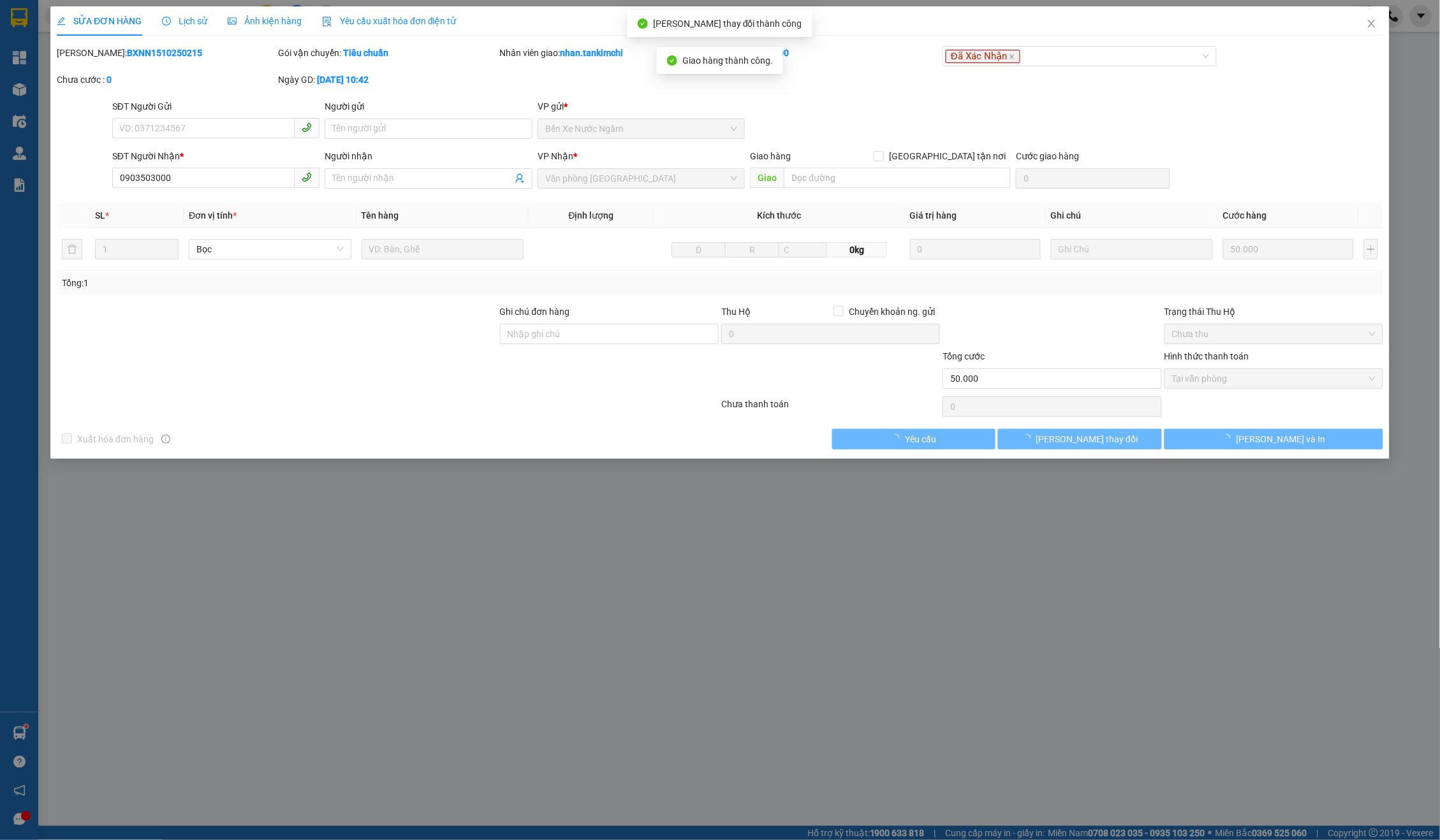
click at [1368, 55] on div "[PERSON_NAME]: BXNN1510250215 Gói vận chuyển: Tiêu chuẩn Nhân viên giao: nhan.t…" at bounding box center [720, 72] width 1329 height 54
click at [1370, 37] on span "Close" at bounding box center [1372, 24] width 35 height 35
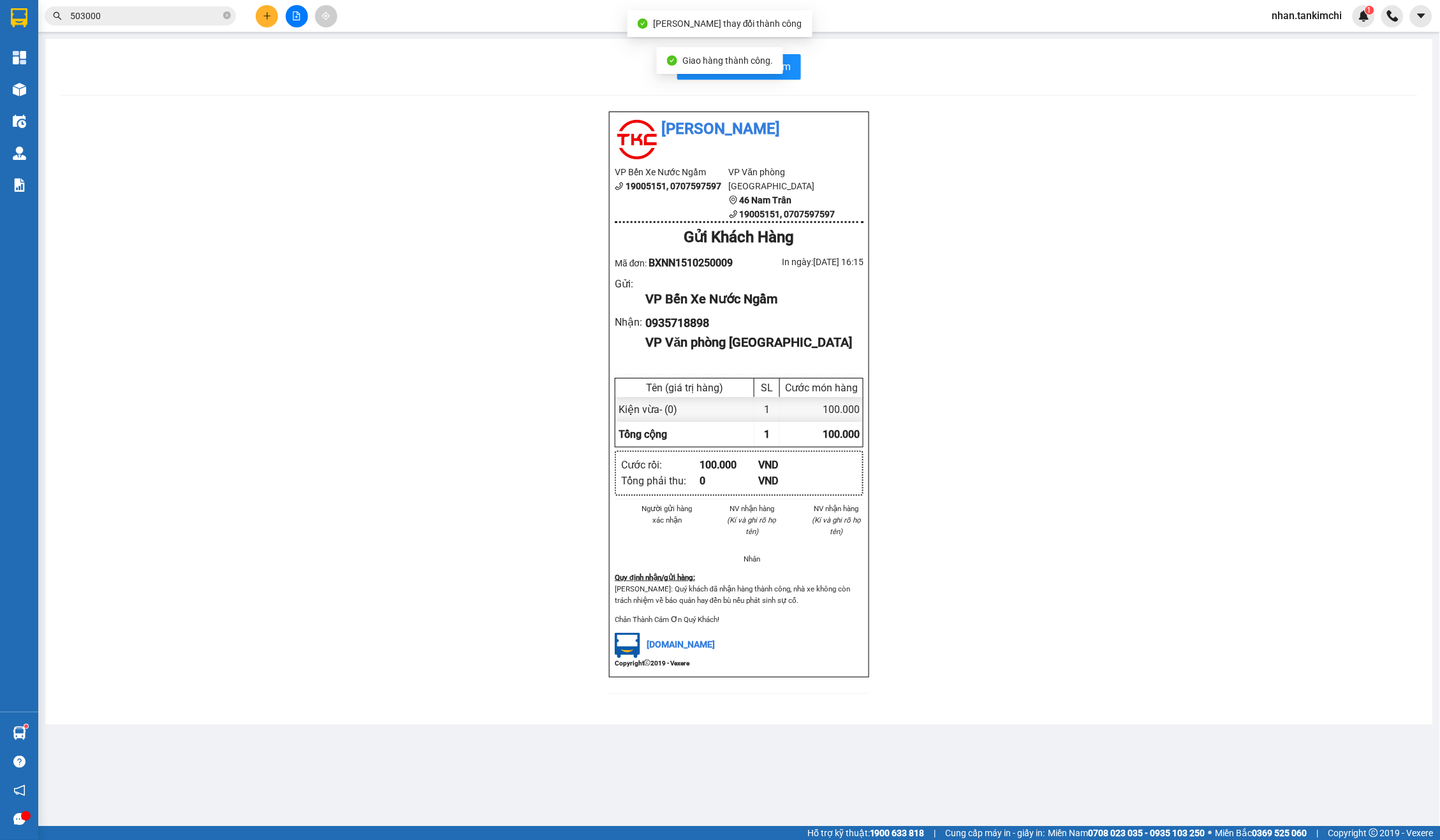
click at [151, 24] on span "503000" at bounding box center [140, 16] width 191 height 19
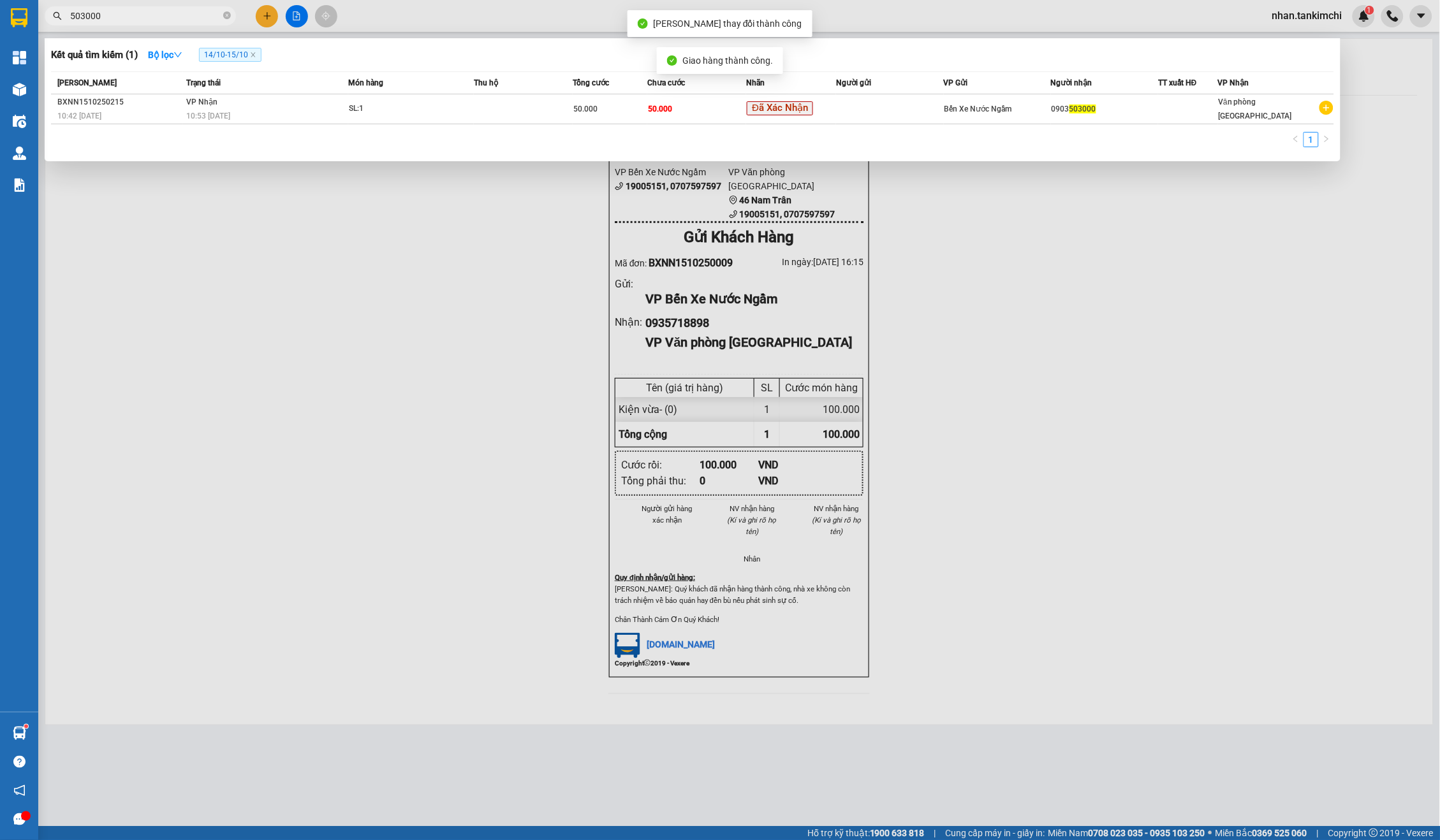
click at [151, 24] on span "503000" at bounding box center [140, 16] width 191 height 19
click at [159, 15] on input "503000" at bounding box center [145, 16] width 150 height 14
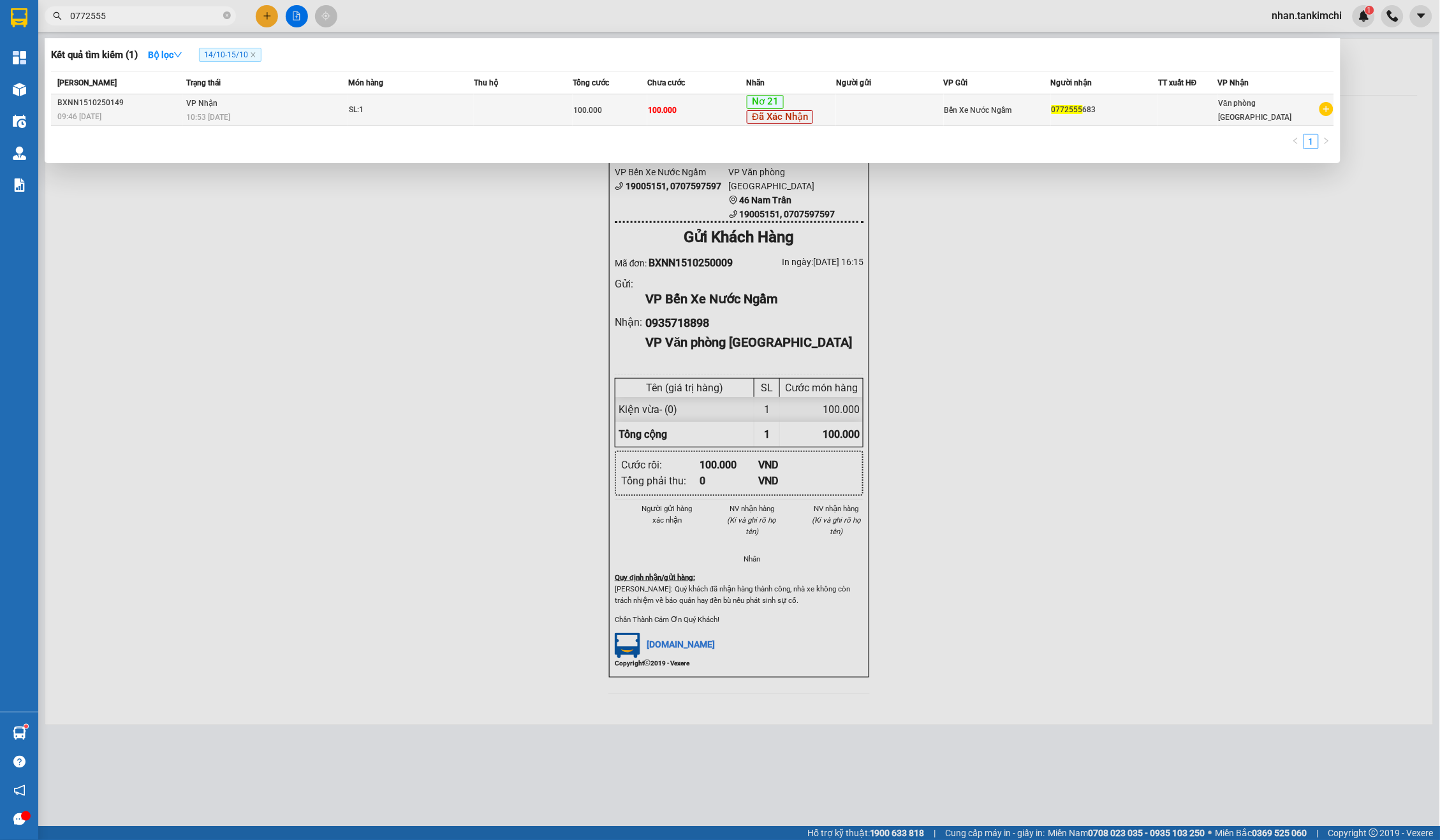
click at [832, 117] on div "Nơ 21 Đã Xác Nhận" at bounding box center [791, 110] width 88 height 30
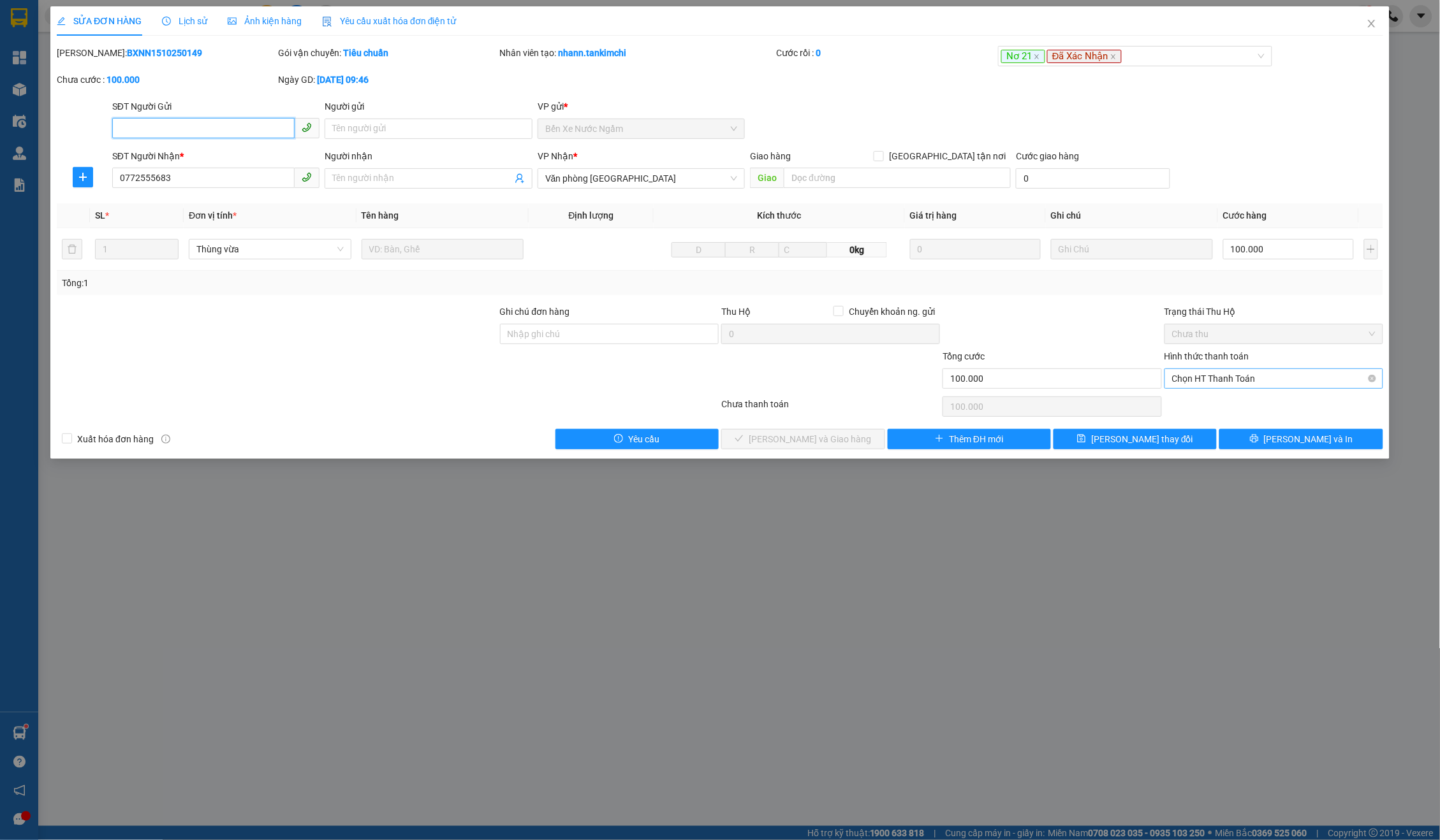
click at [1275, 374] on span "Chọn HT Thanh Toán" at bounding box center [1273, 379] width 203 height 19
click at [1210, 405] on div "Tại văn phòng" at bounding box center [1274, 401] width 204 height 14
click at [836, 433] on span "[PERSON_NAME] và Giao hàng" at bounding box center [810, 439] width 123 height 14
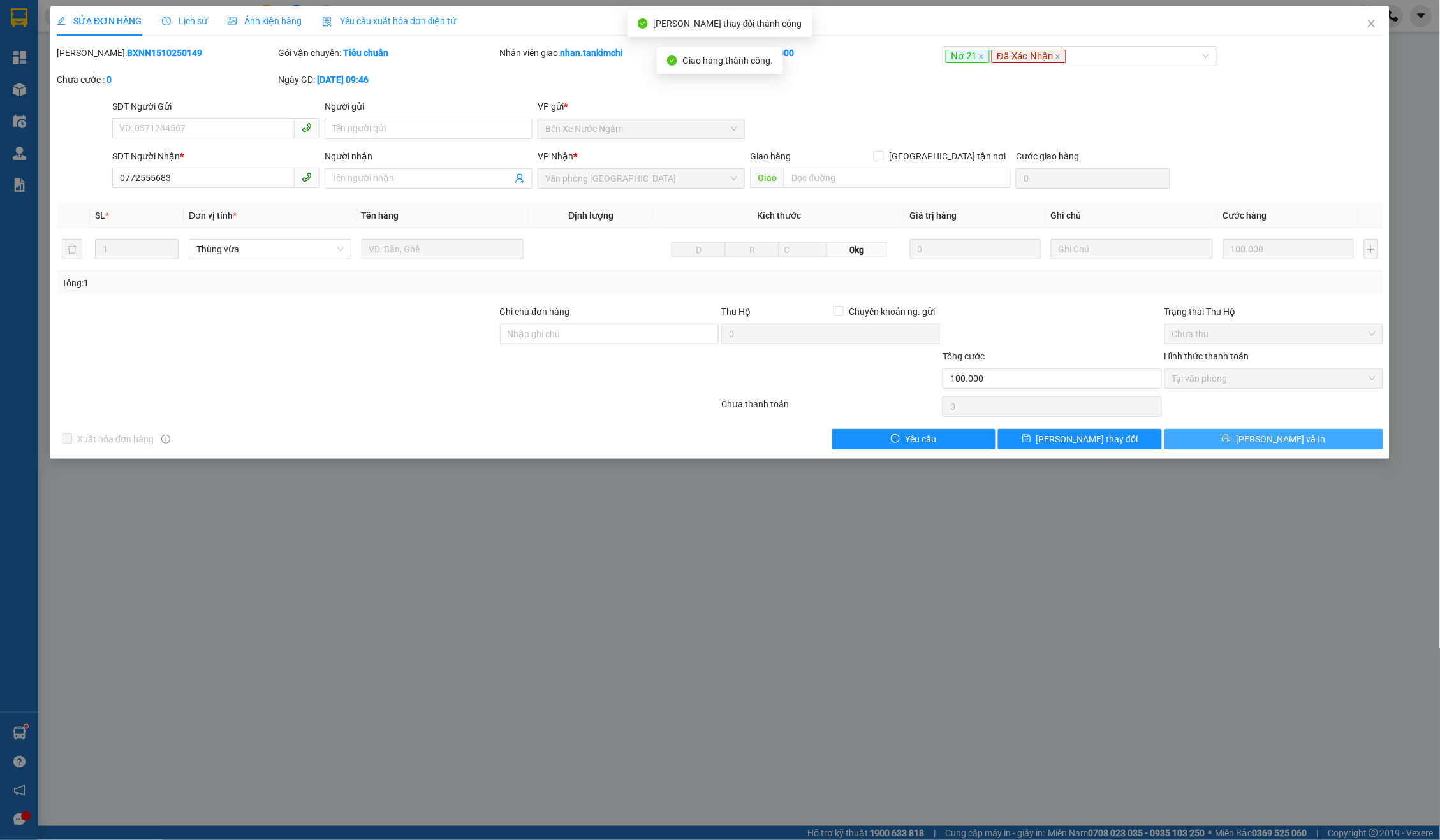
click at [1291, 437] on span "[PERSON_NAME] và In" at bounding box center [1281, 439] width 89 height 14
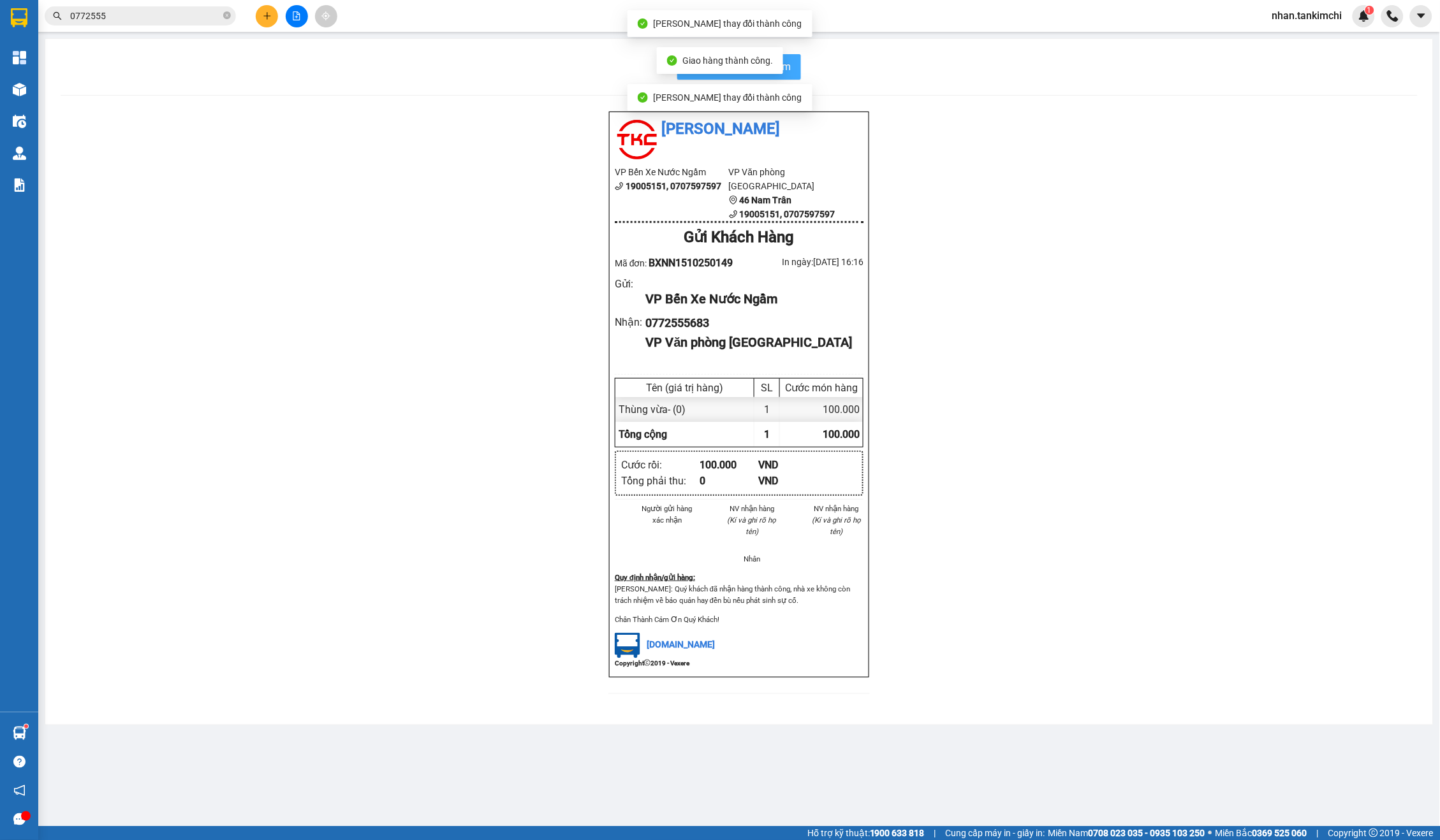
click at [800, 65] on button "In biên nhận 80mm" at bounding box center [739, 67] width 124 height 26
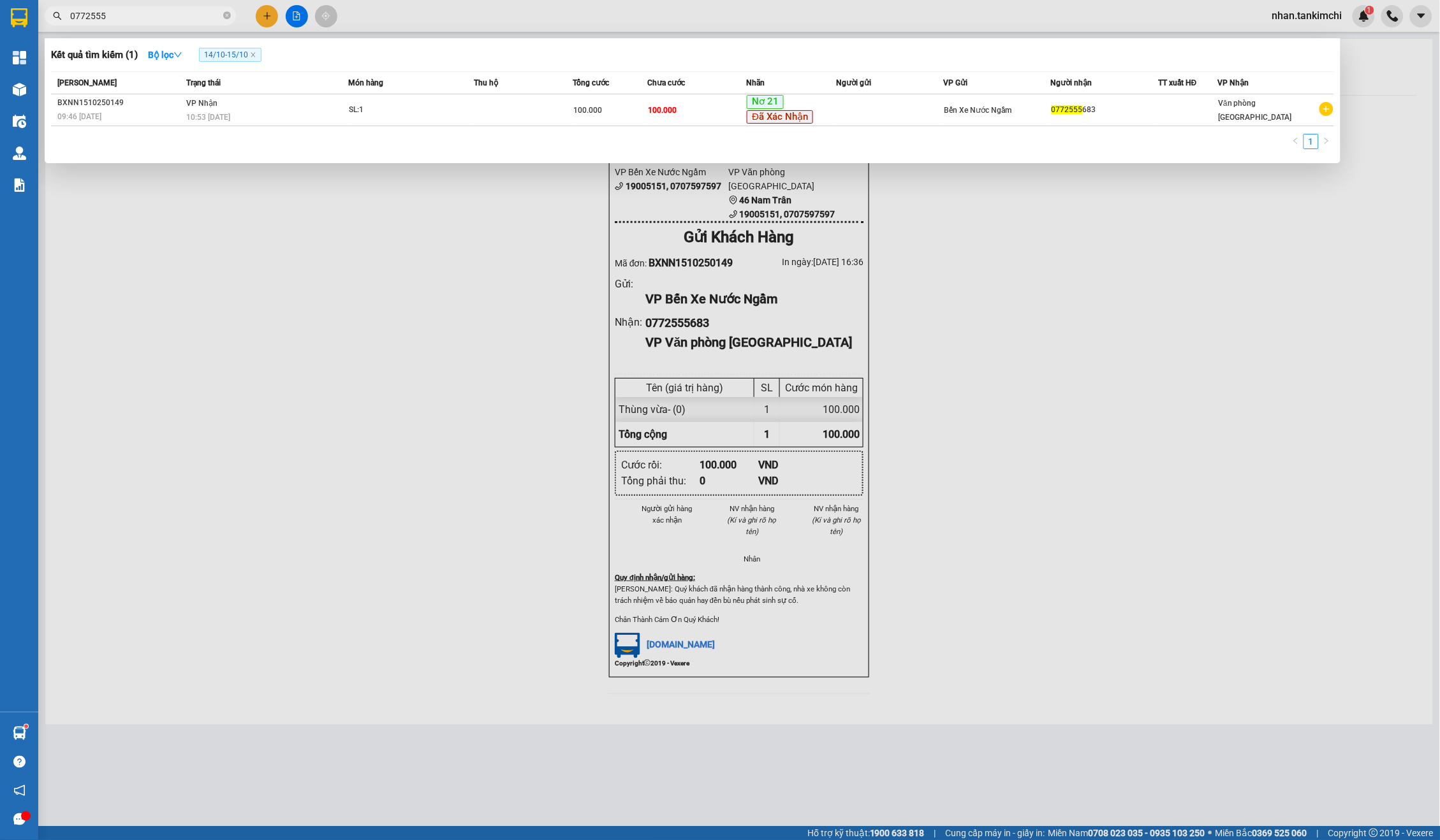
click at [173, 14] on input "0772555" at bounding box center [145, 16] width 150 height 14
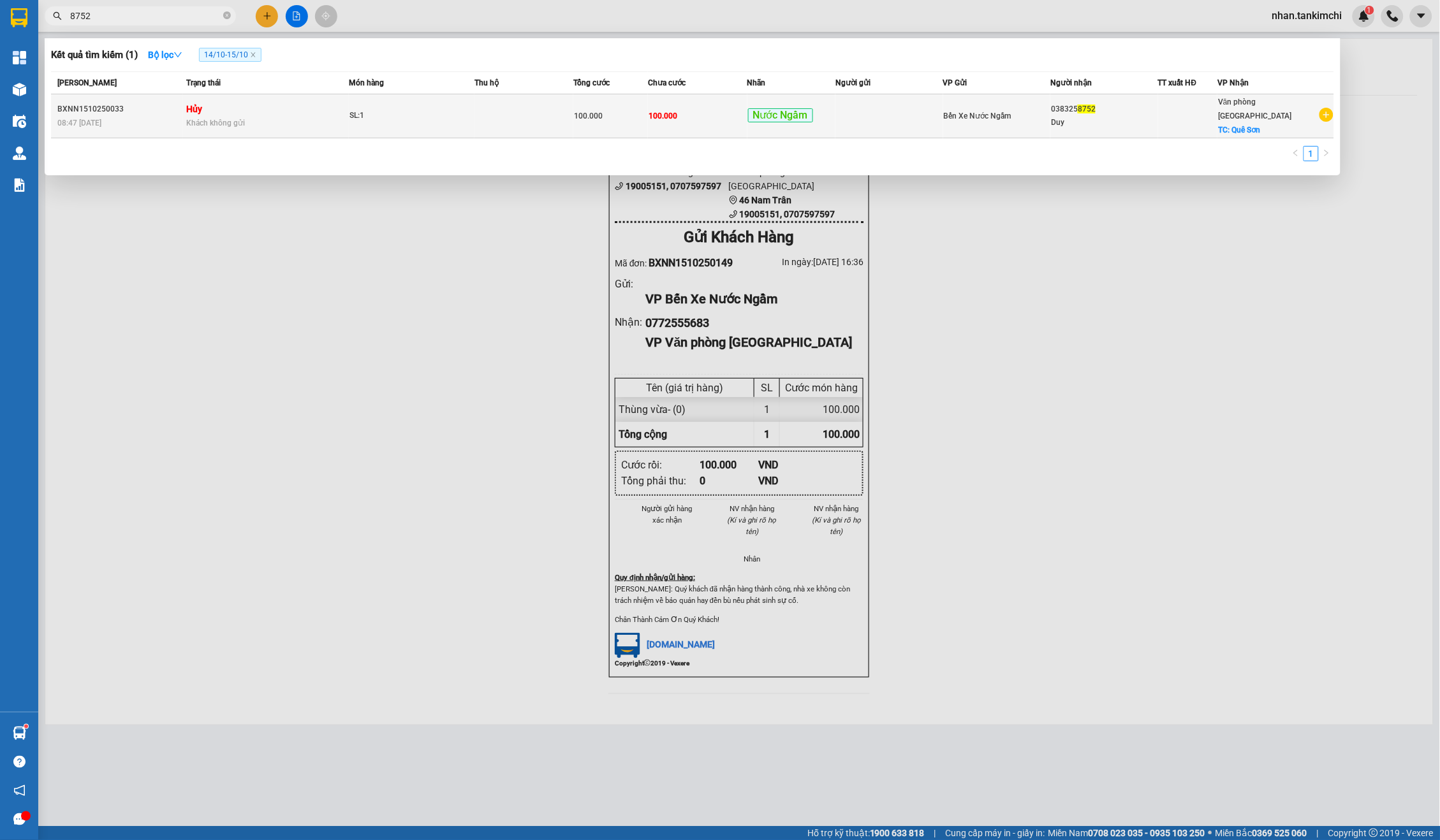
click at [435, 96] on td "SL: 1" at bounding box center [411, 116] width 126 height 44
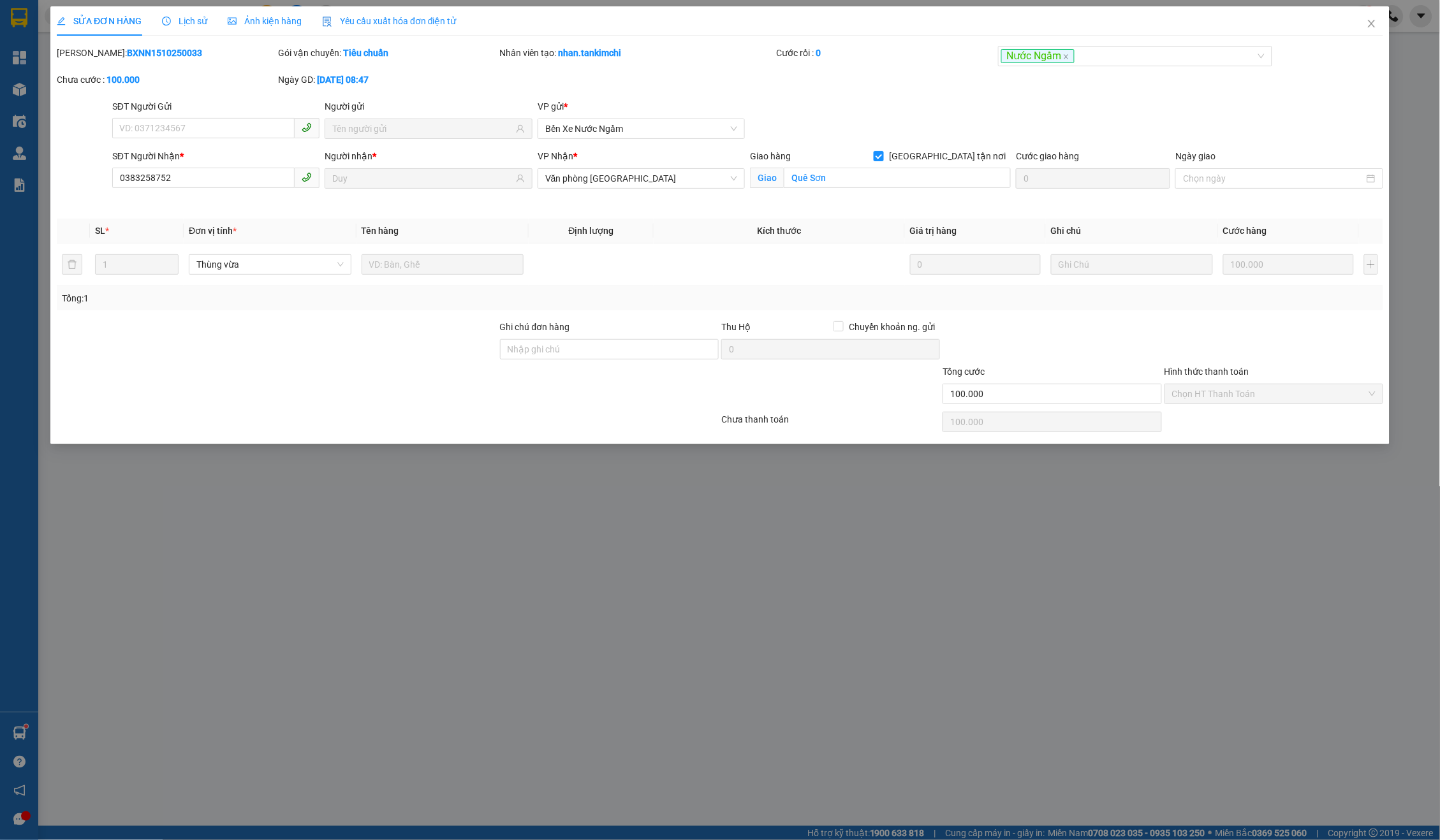
click at [207, 23] on span "Lịch sử" at bounding box center [185, 21] width 45 height 10
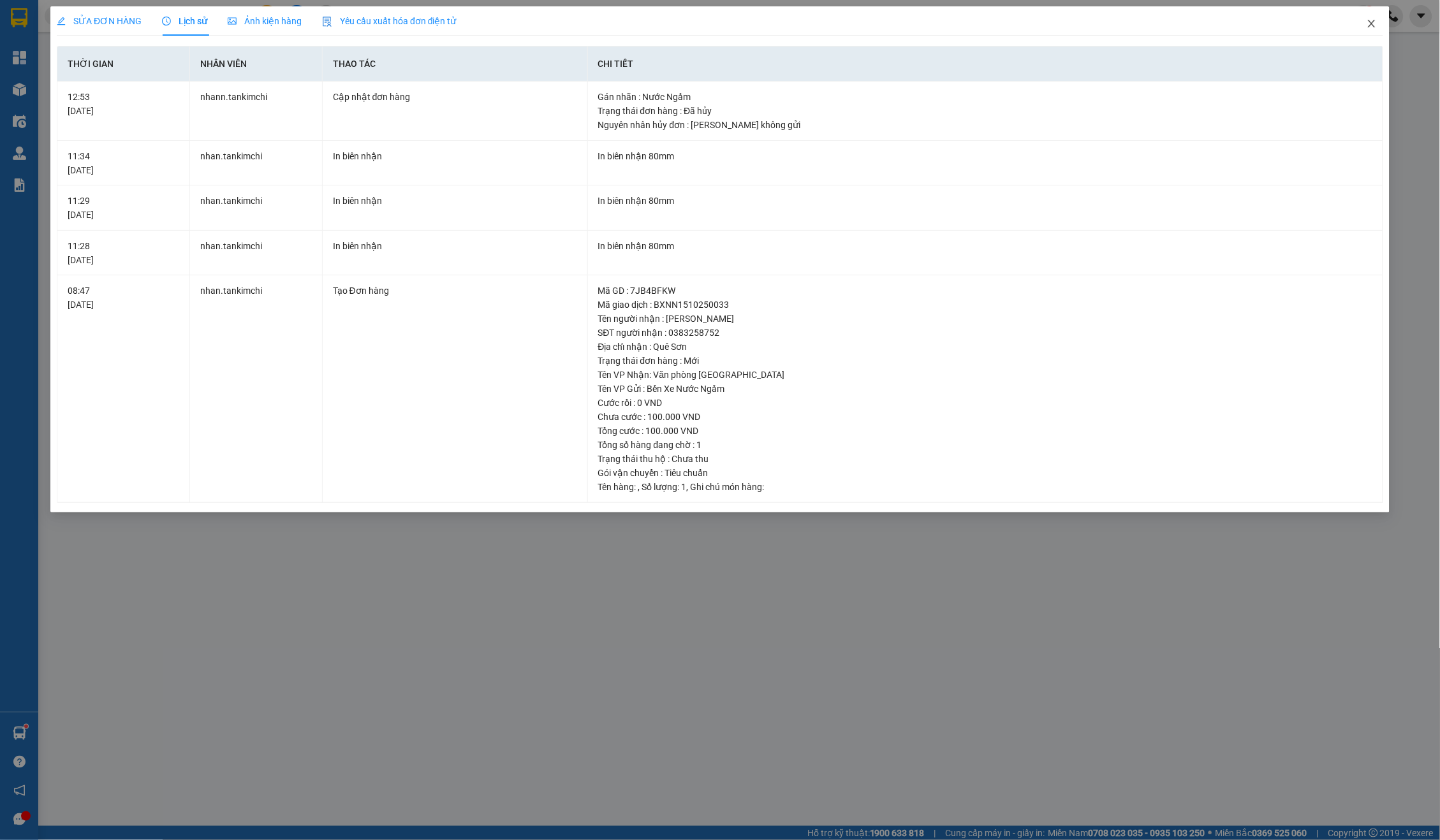
click at [1375, 23] on icon "close" at bounding box center [1372, 24] width 10 height 10
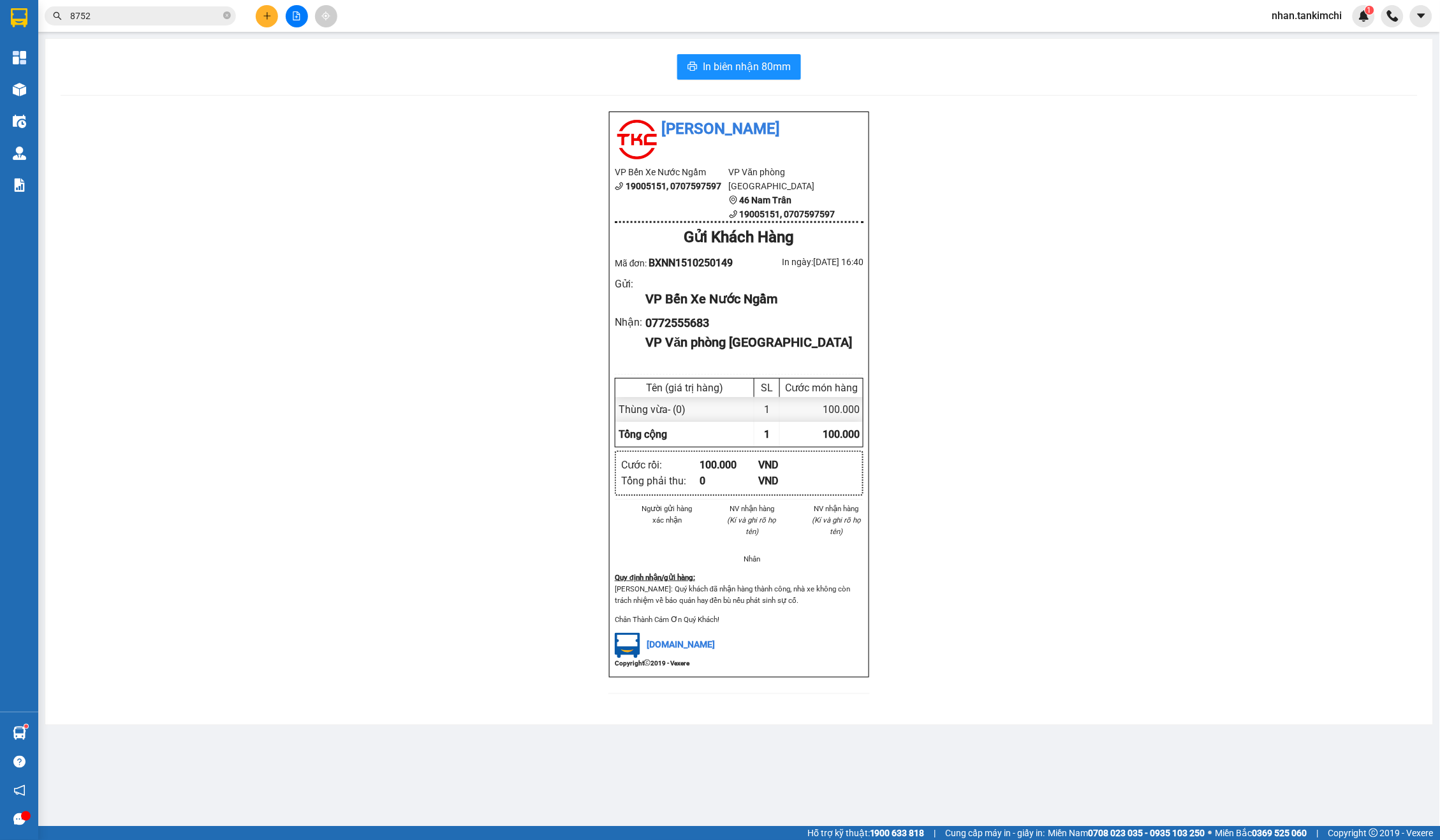
click at [188, 23] on span "8752" at bounding box center [140, 16] width 191 height 19
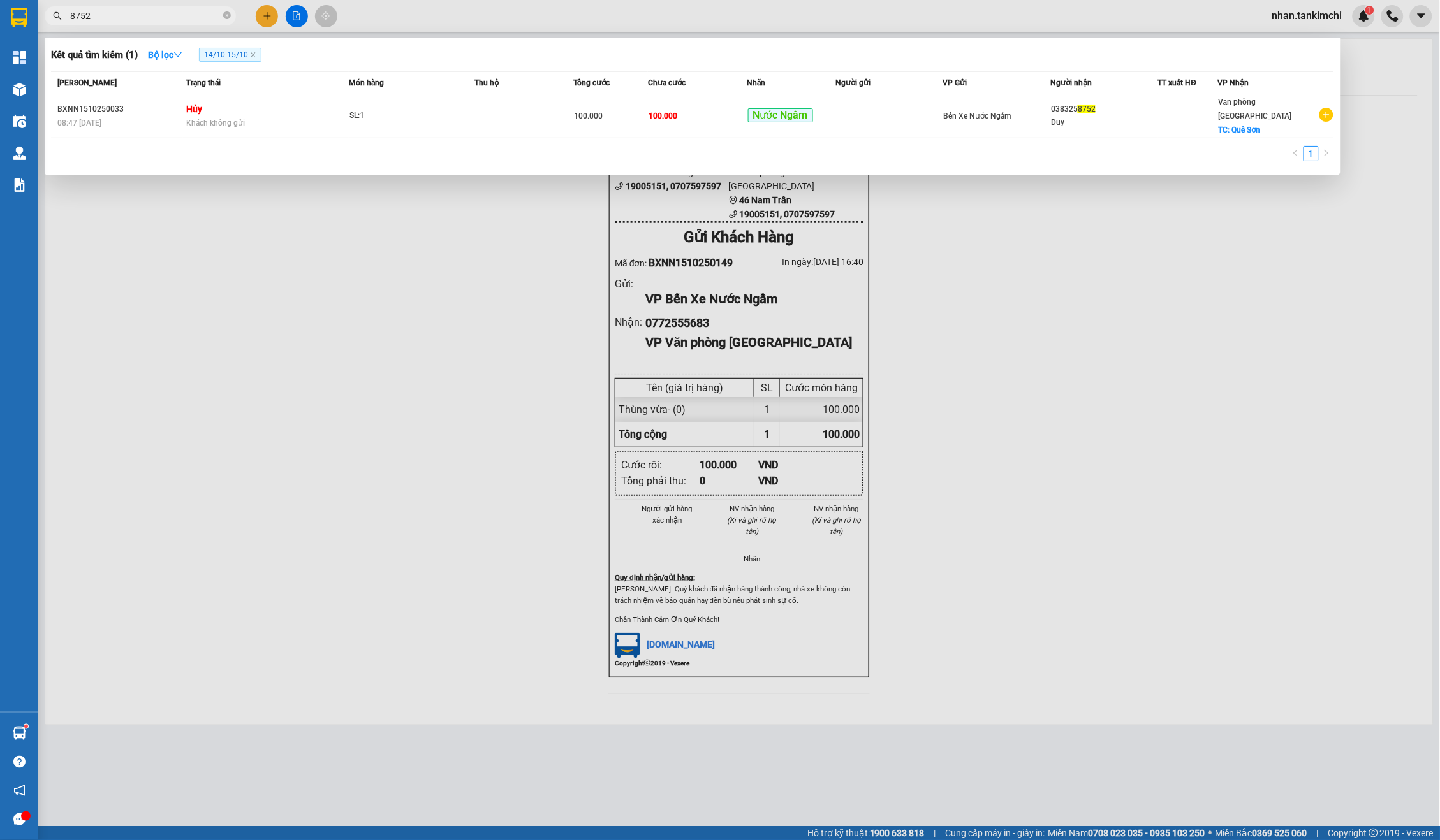
click at [188, 21] on input "8752" at bounding box center [145, 16] width 150 height 14
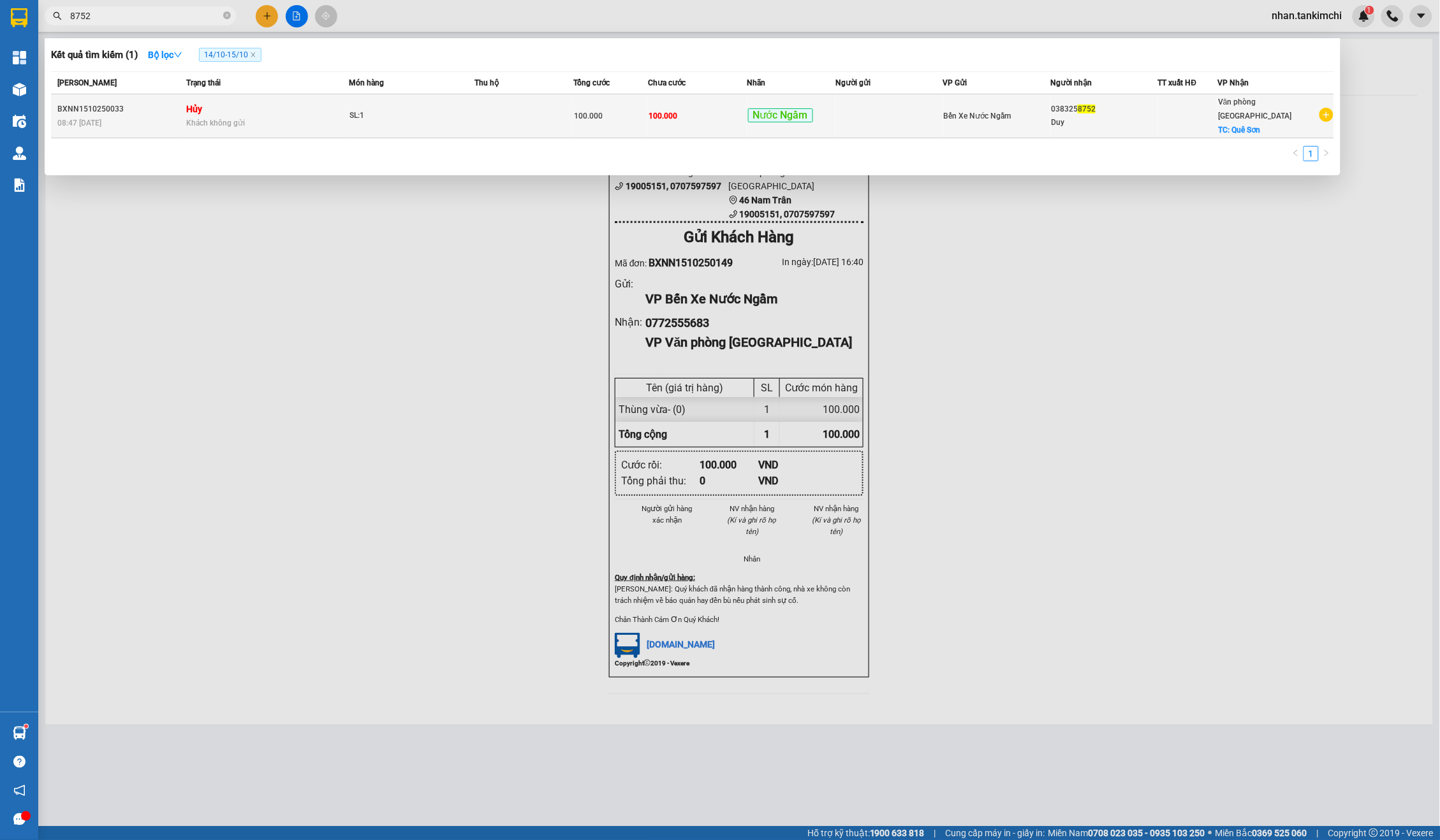
click at [337, 103] on td "Hủy Khách không gửi" at bounding box center [266, 116] width 165 height 44
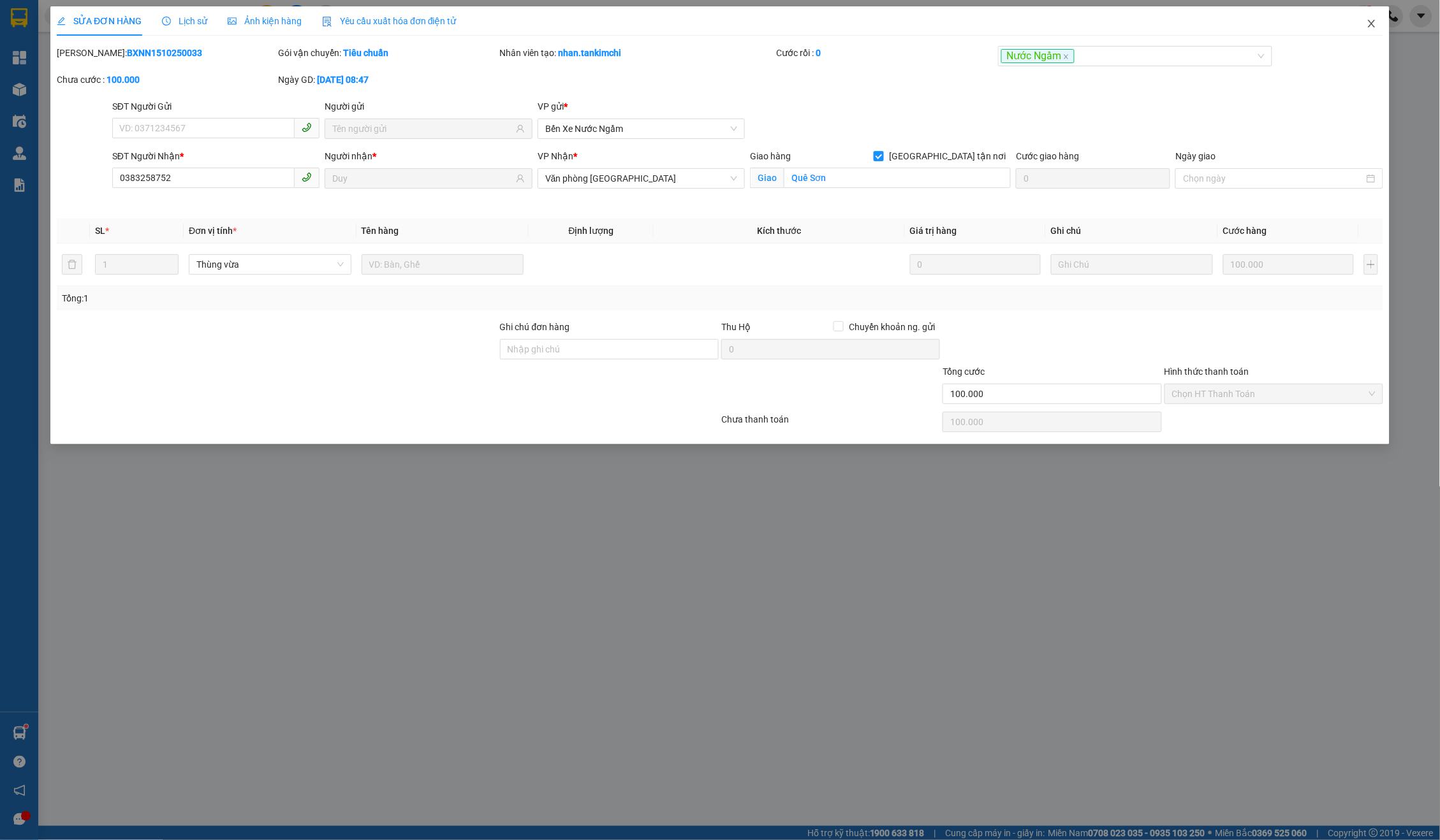
click at [1372, 19] on icon "close" at bounding box center [1372, 24] width 10 height 10
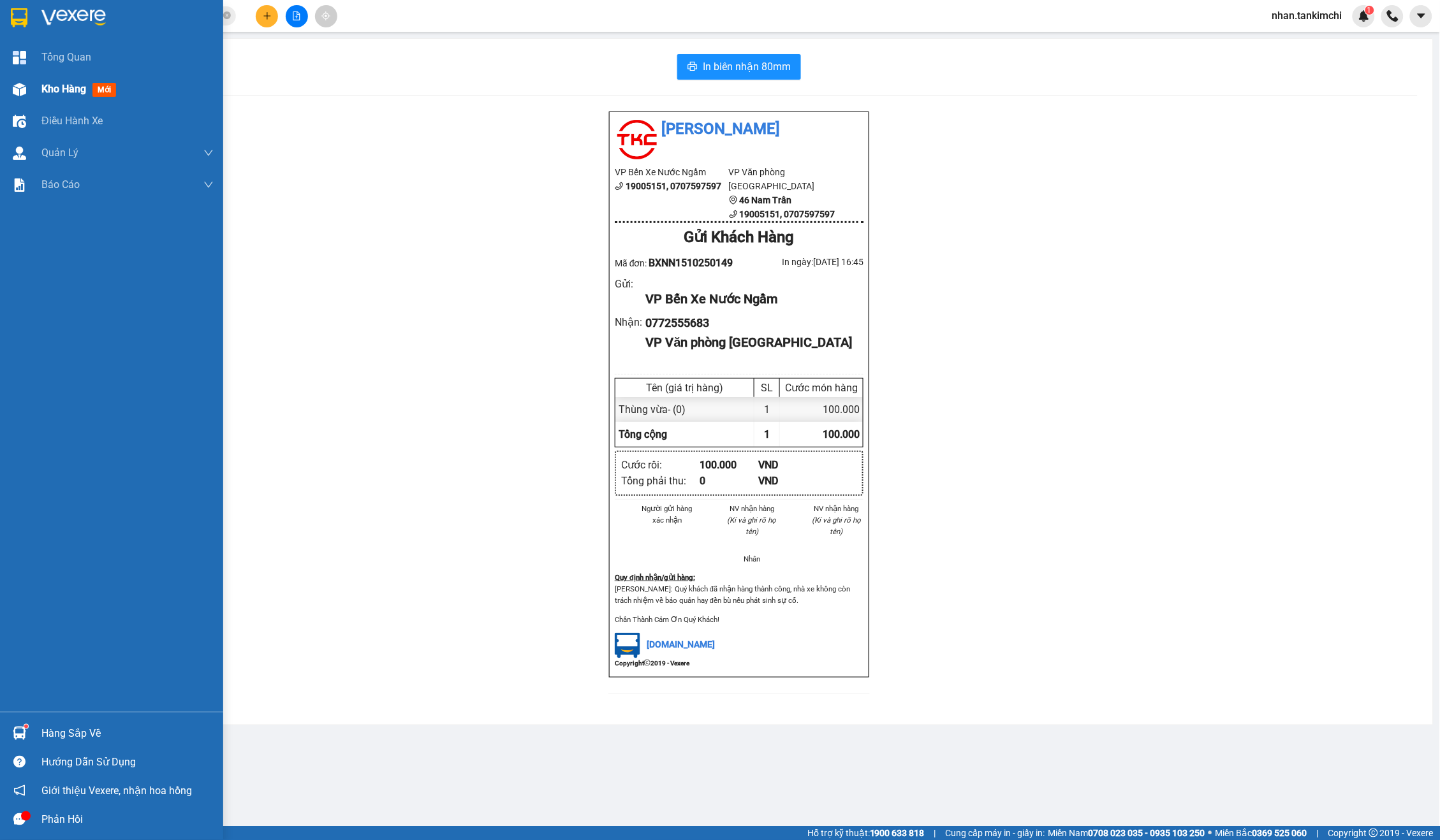
click at [39, 95] on div "Kho hàng mới" at bounding box center [112, 89] width 223 height 32
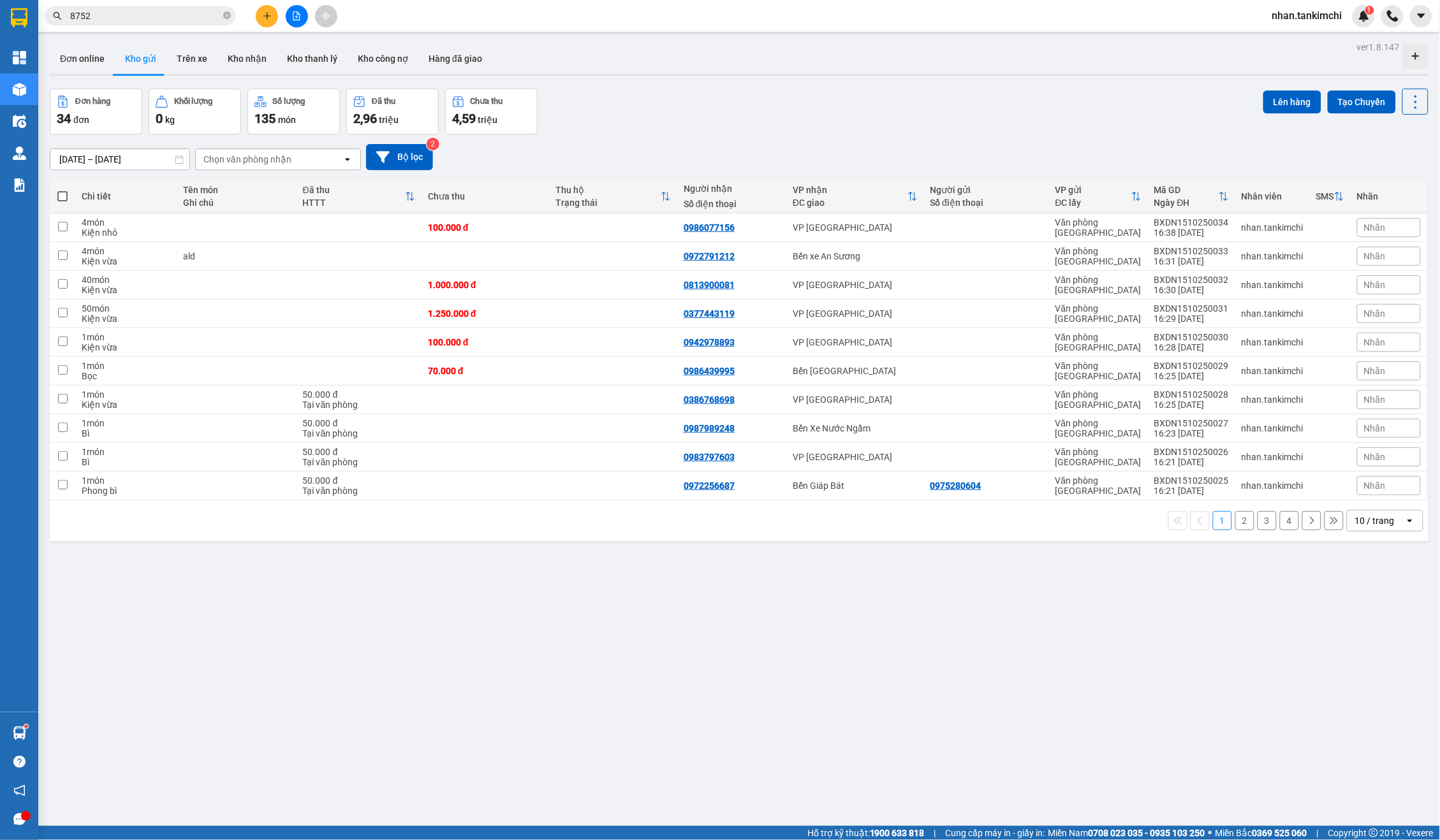
click at [239, 78] on div "ver 1.8.147 Đơn online Kho gửi Trên xe Kho nhận Kho thanh lý Kho công nợ Hàng đ…" at bounding box center [739, 458] width 1389 height 840
click at [241, 61] on button "Kho nhận" at bounding box center [247, 58] width 59 height 30
